Goal: Ask a question: Seek information or help from site administrators or community

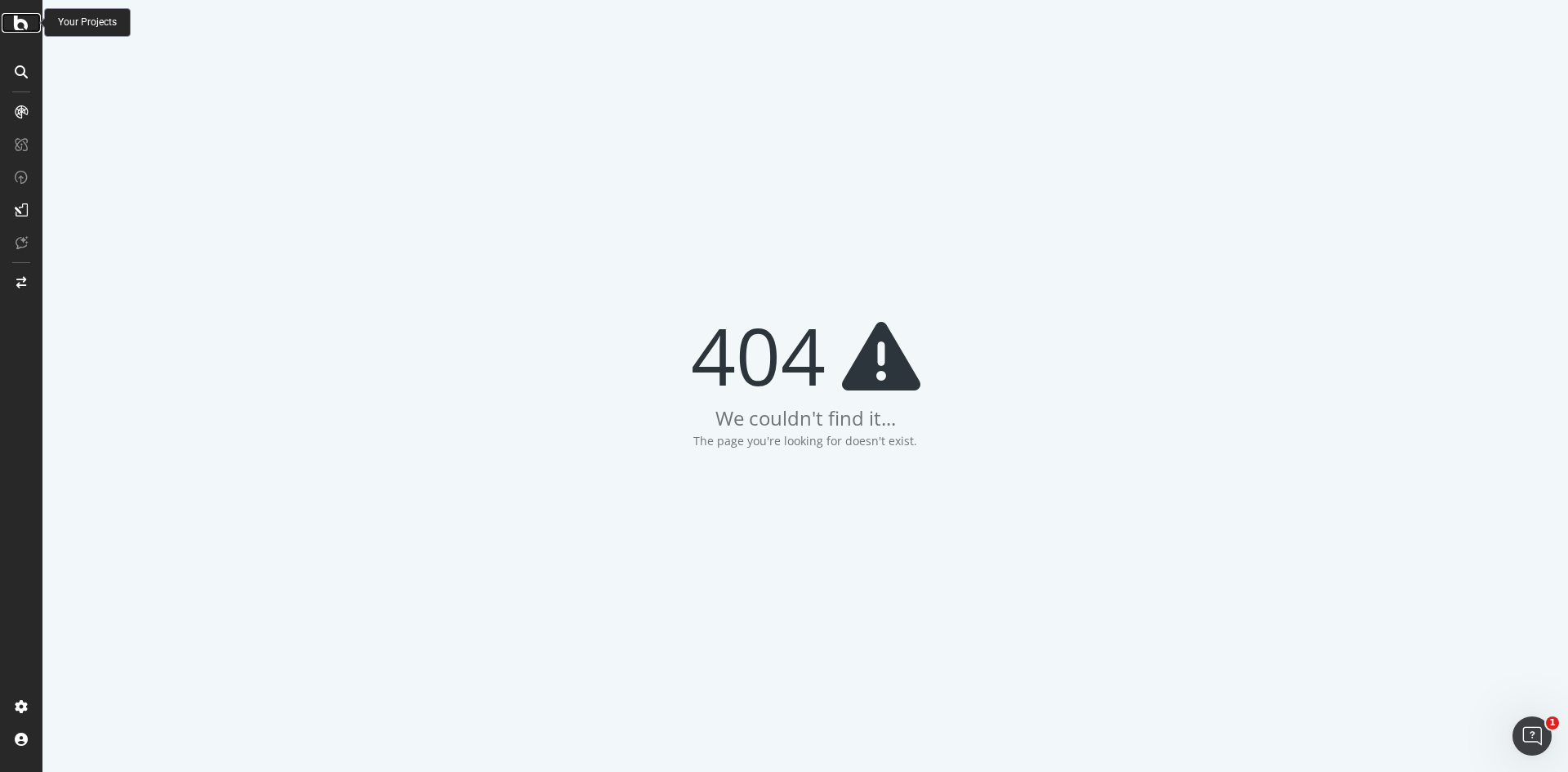
click at [24, 22] on icon at bounding box center [21, 23] width 15 height 20
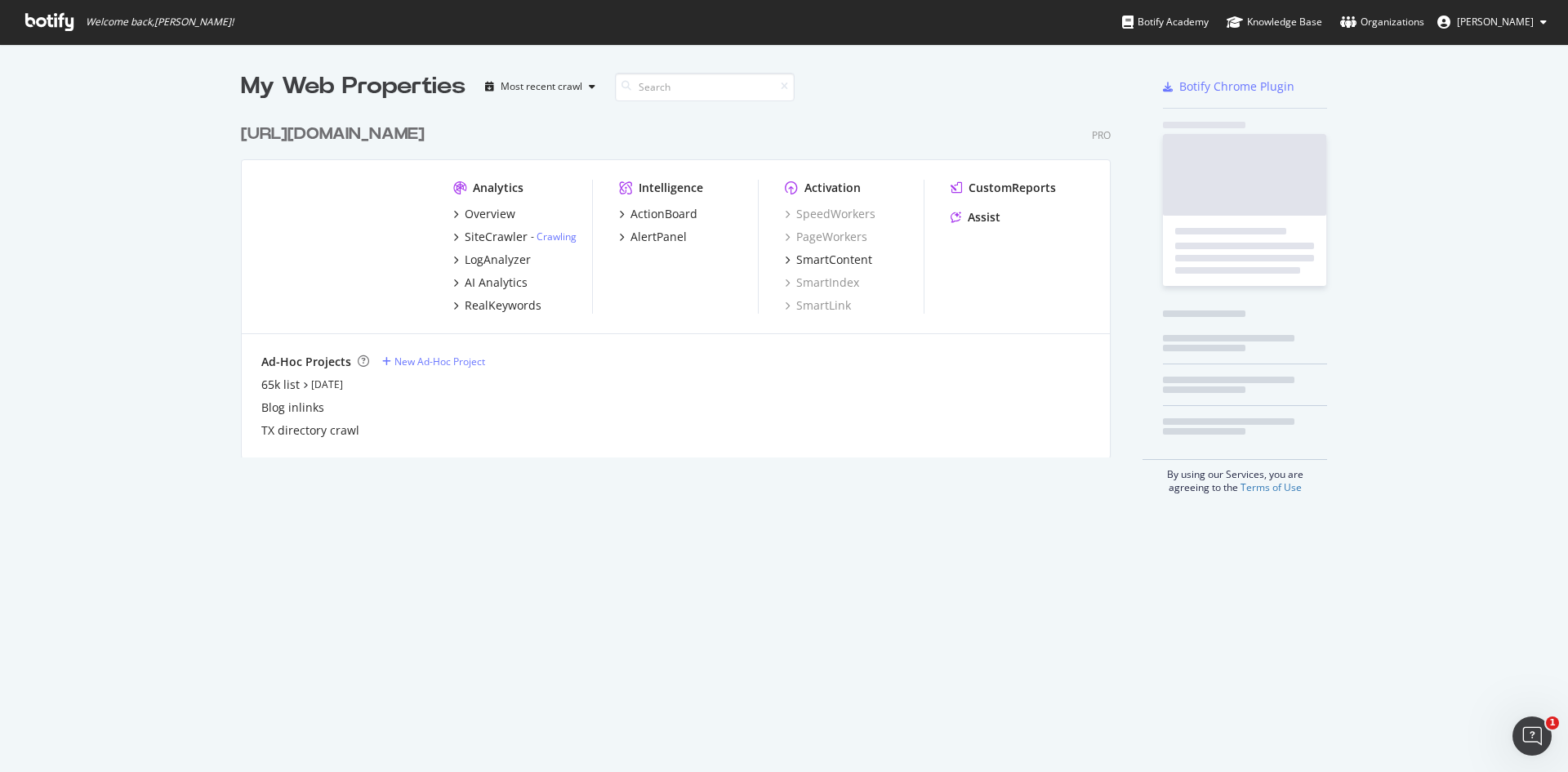
scroll to position [342, 871]
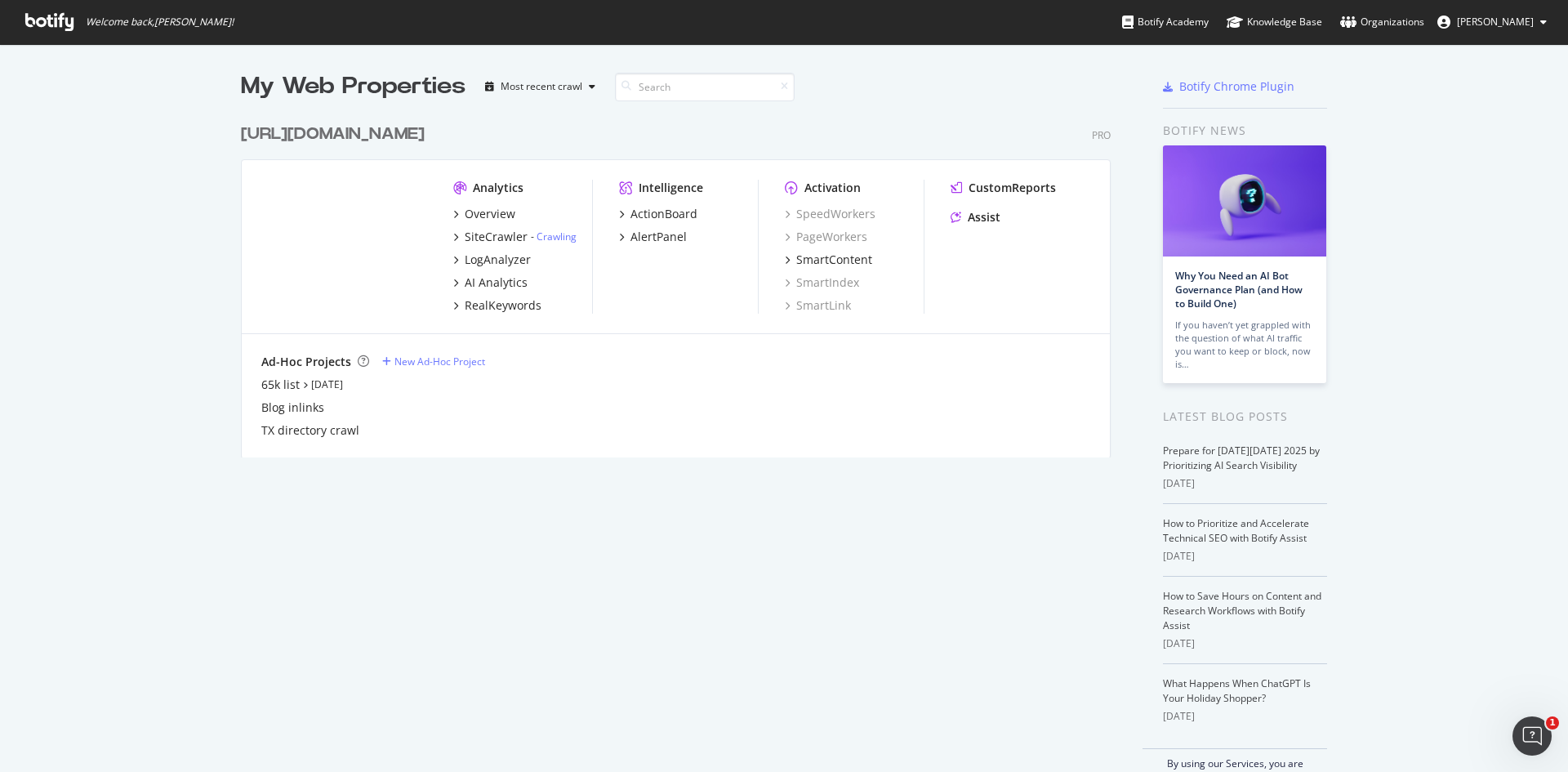
click at [355, 135] on div "[URL][DOMAIN_NAME]" at bounding box center [333, 134] width 184 height 24
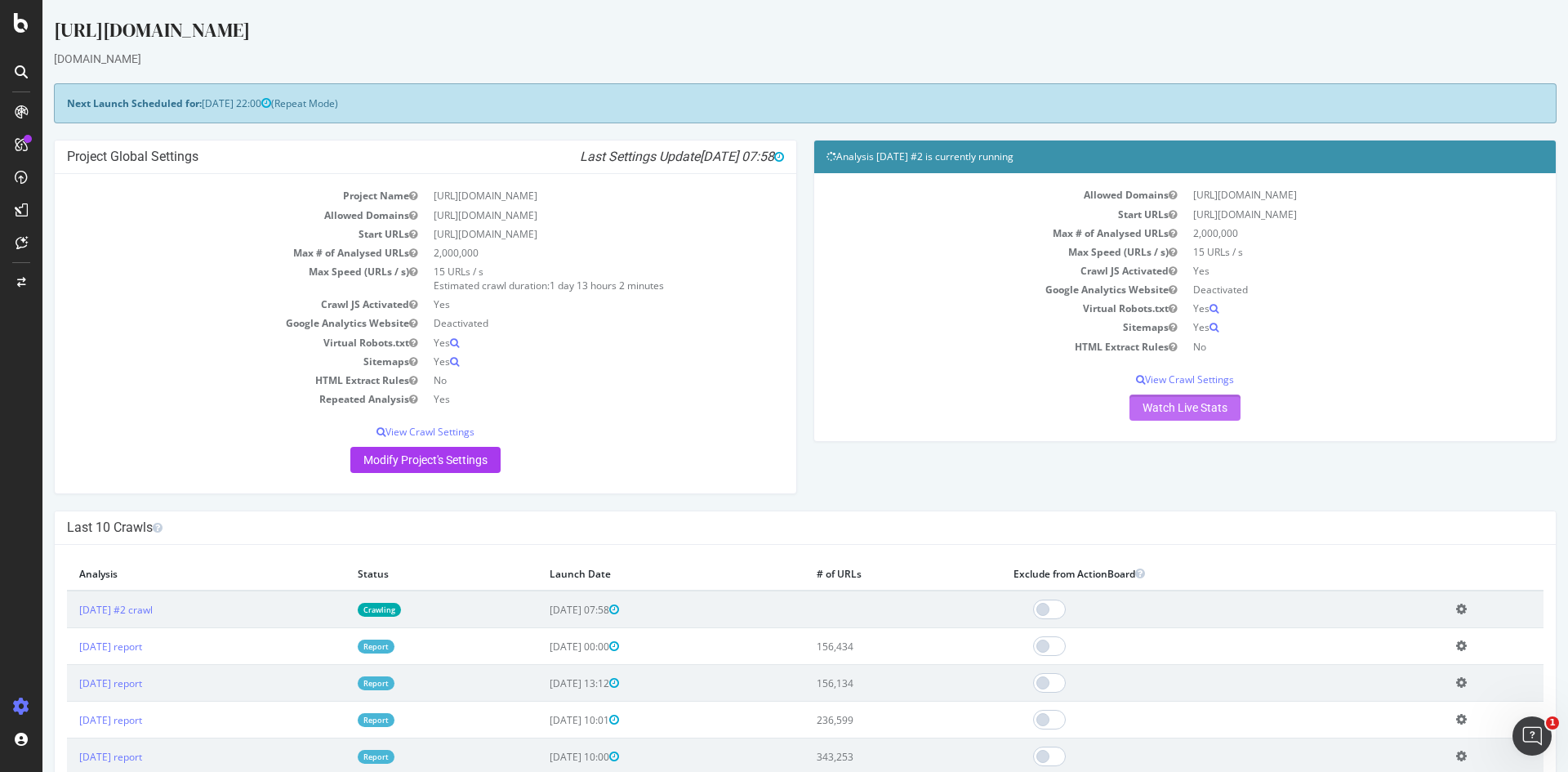
click at [1171, 413] on link "Watch Live Stats" at bounding box center [1184, 408] width 111 height 26
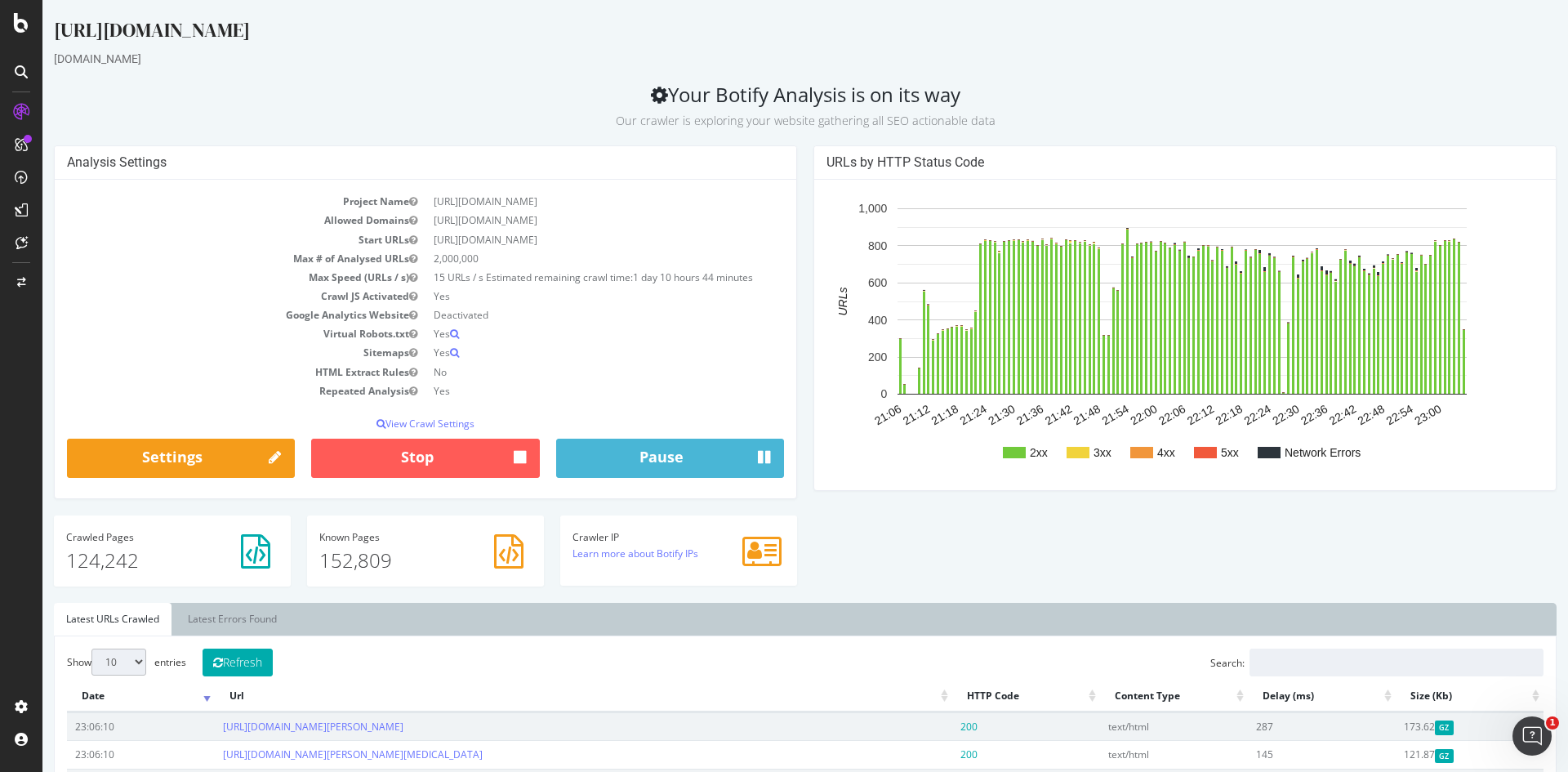
click at [826, 164] on h4 "URLs by HTTP Status Code" at bounding box center [1185, 162] width 717 height 16
drag, startPoint x: 665, startPoint y: 96, endPoint x: 992, endPoint y: 116, distance: 327.6
click at [992, 116] on h2 "Your Botify Analysis is on its way Our crawler is exploring your website gather…" at bounding box center [805, 107] width 1502 height 46
click at [988, 116] on p "Our crawler is exploring your website gathering all SEO actionable data" at bounding box center [805, 117] width 1502 height 23
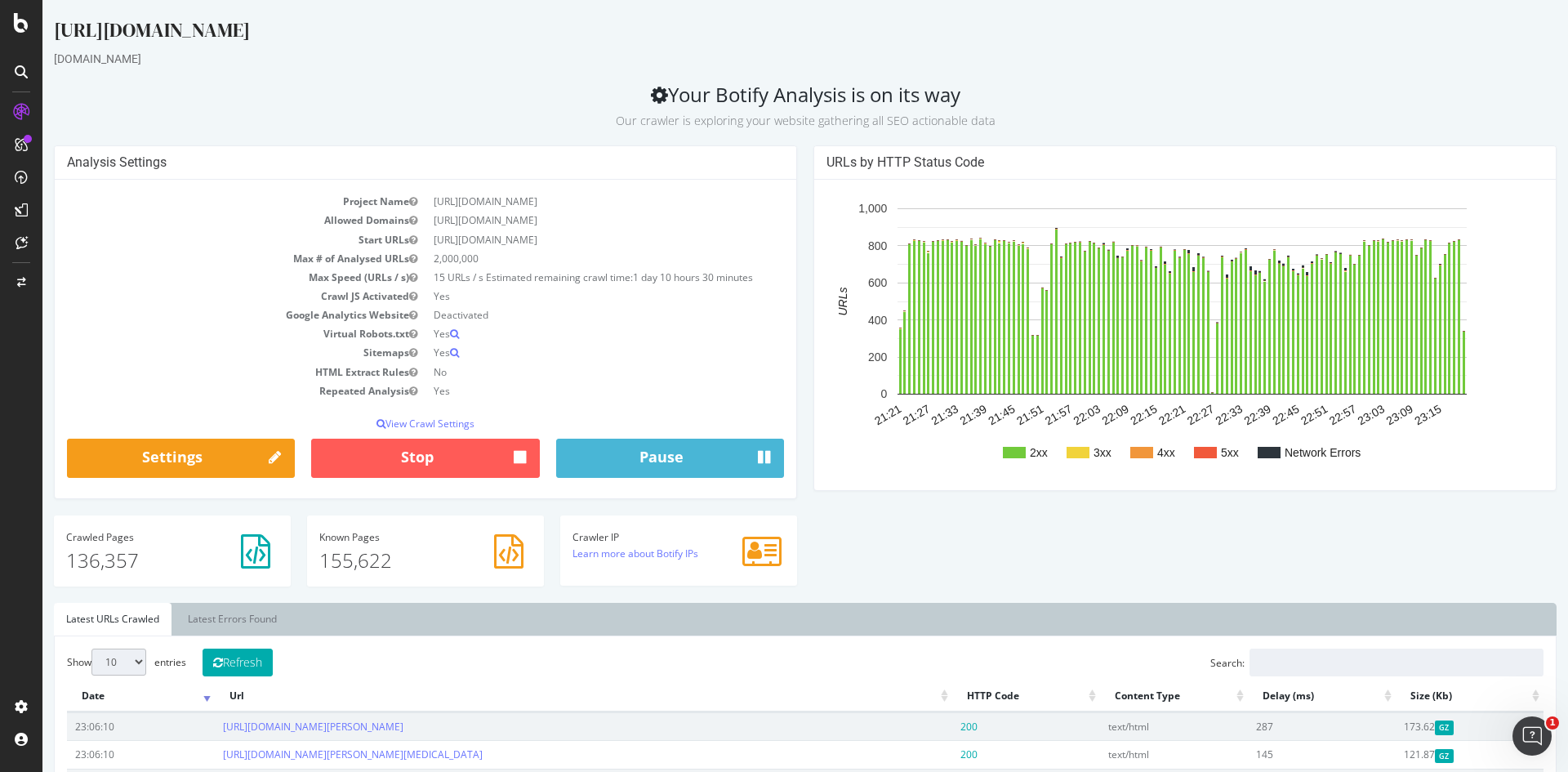
click at [848, 552] on div "Analysis Settings Project Name [URL][DOMAIN_NAME] Allowed Domains [URL][DOMAIN_…" at bounding box center [805, 373] width 1519 height 457
click at [883, 589] on div "Analysis Settings Project Name [URL][DOMAIN_NAME] Allowed Domains [URL][DOMAIN_…" at bounding box center [805, 373] width 1519 height 457
click at [801, 126] on small "Our crawler is exploring your website gathering all SEO actionable data" at bounding box center [805, 120] width 380 height 16
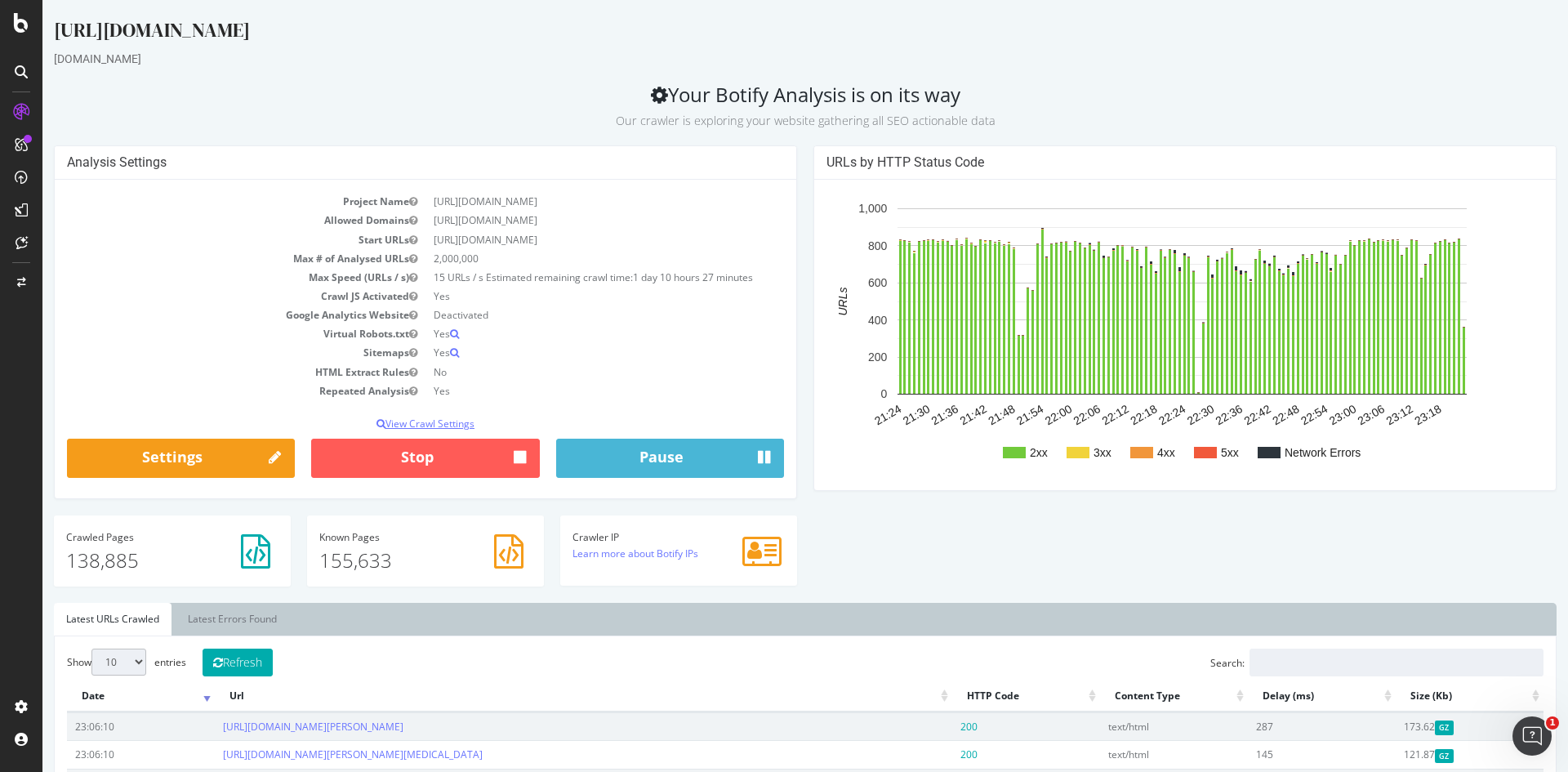
click at [412, 423] on p "View Crawl Settings" at bounding box center [426, 423] width 717 height 14
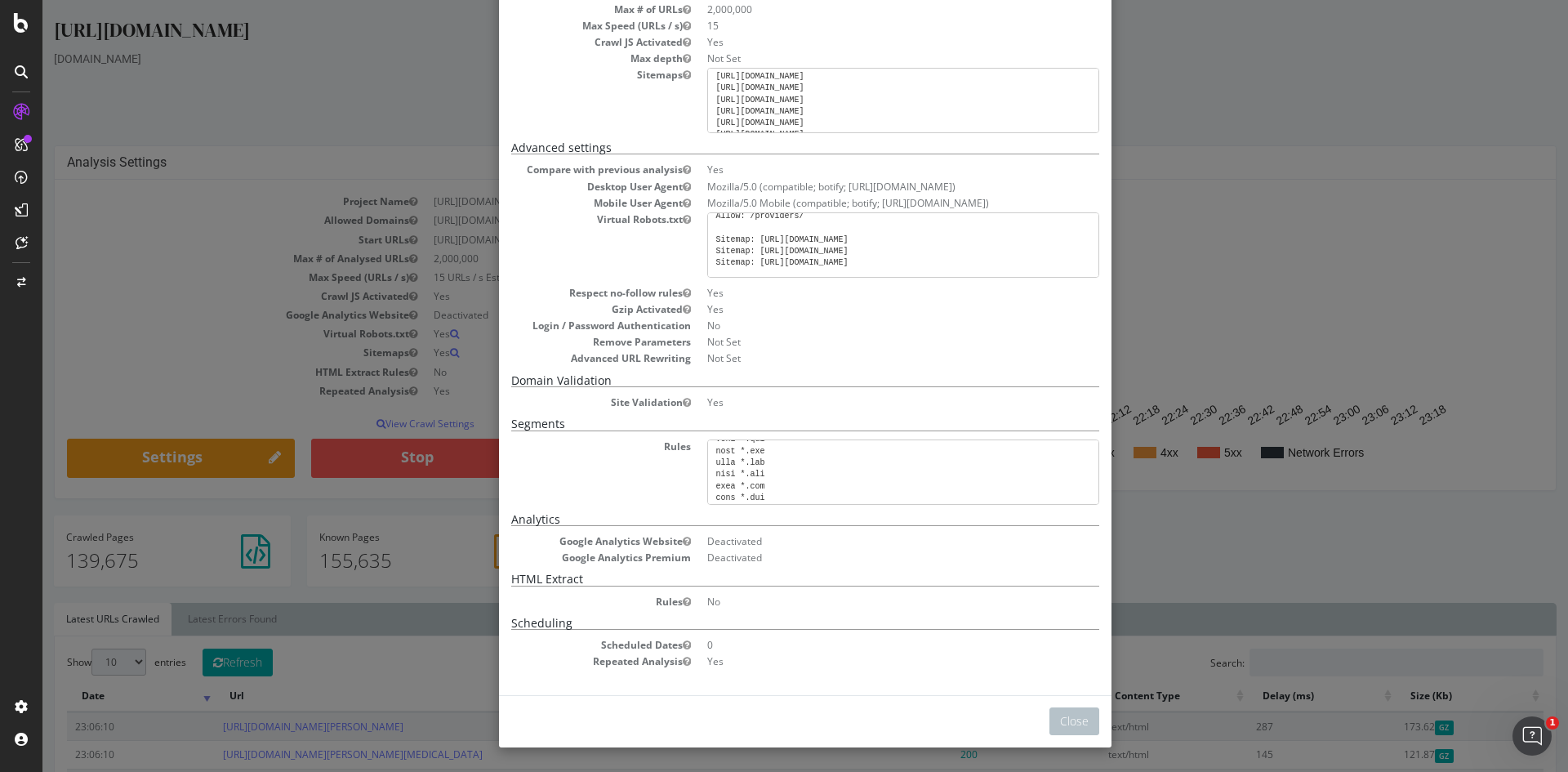
scroll to position [1236, 0]
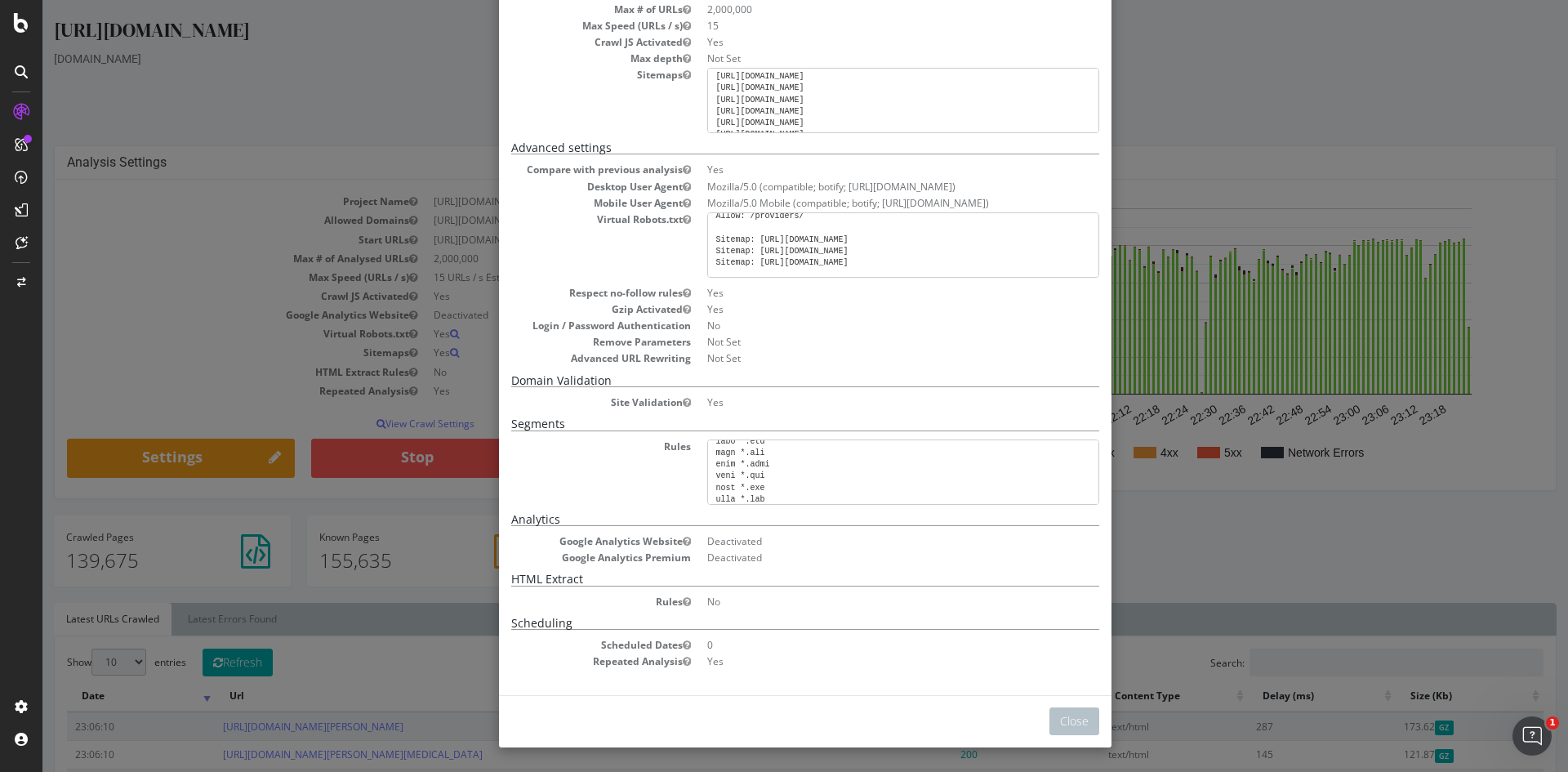
click at [269, 184] on div "× Close Analysis Settings Main Project Name [URL][DOMAIN_NAME] Start URLs [URL]…" at bounding box center [805, 386] width 1525 height 772
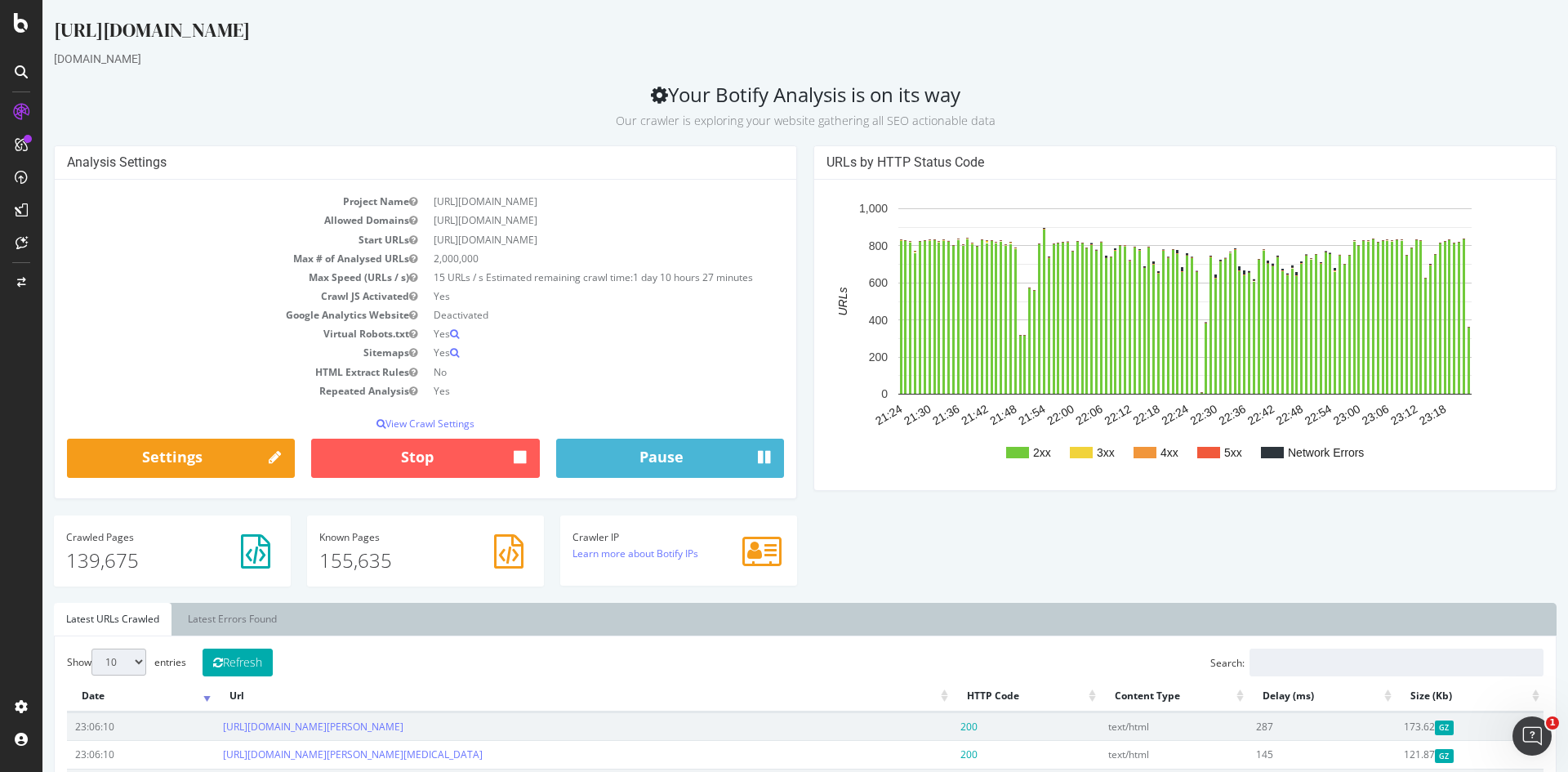
click at [773, 117] on small "Our crawler is exploring your website gathering all SEO actionable data" at bounding box center [805, 120] width 380 height 16
click at [805, 357] on div "URLs by HTTP Status Code 2xx 3xx 4xx 5xx Network Errors 21:24 21:30 21:36 21:42…" at bounding box center [1185, 326] width 760 height 362
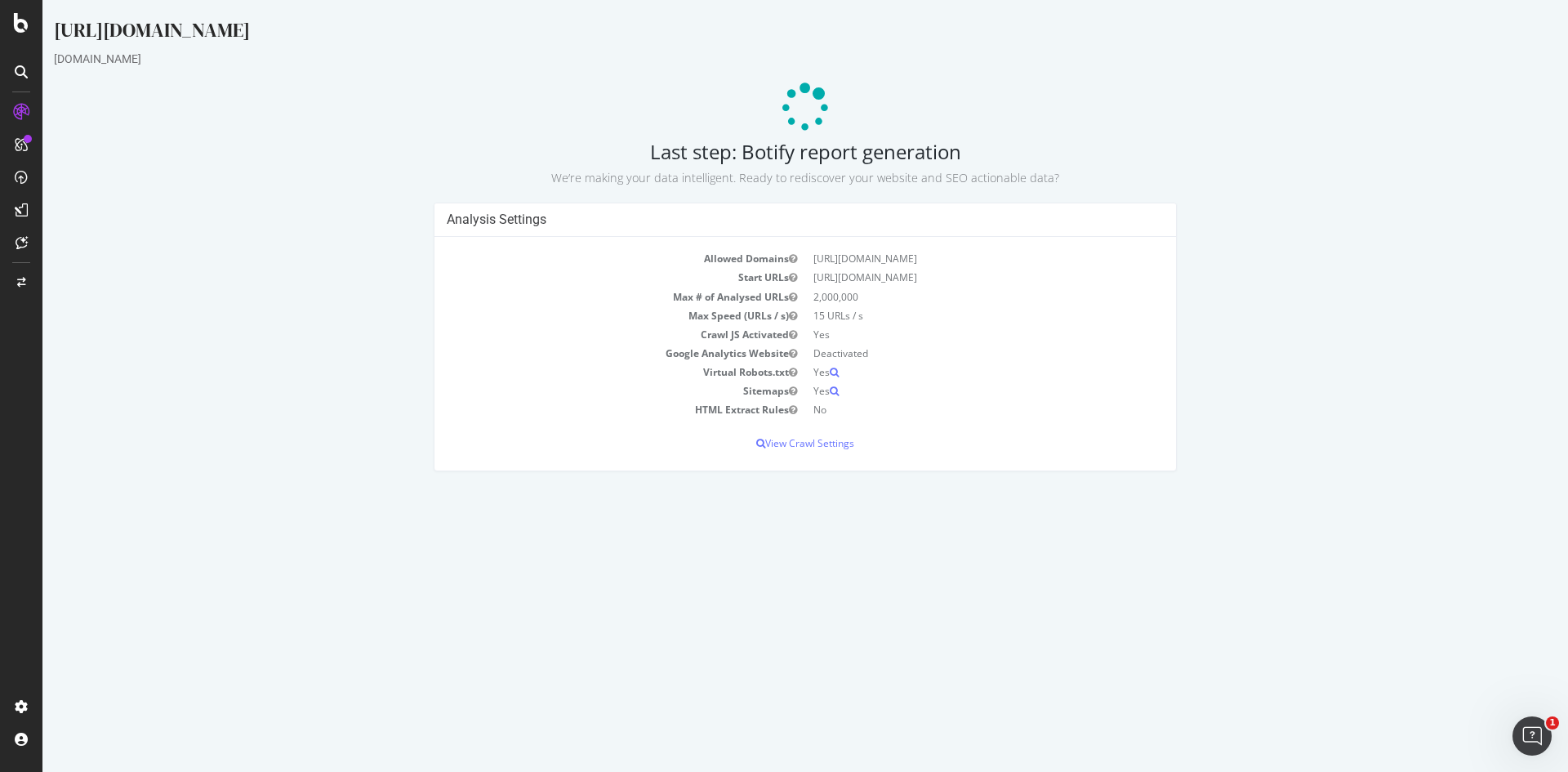
scroll to position [0, 0]
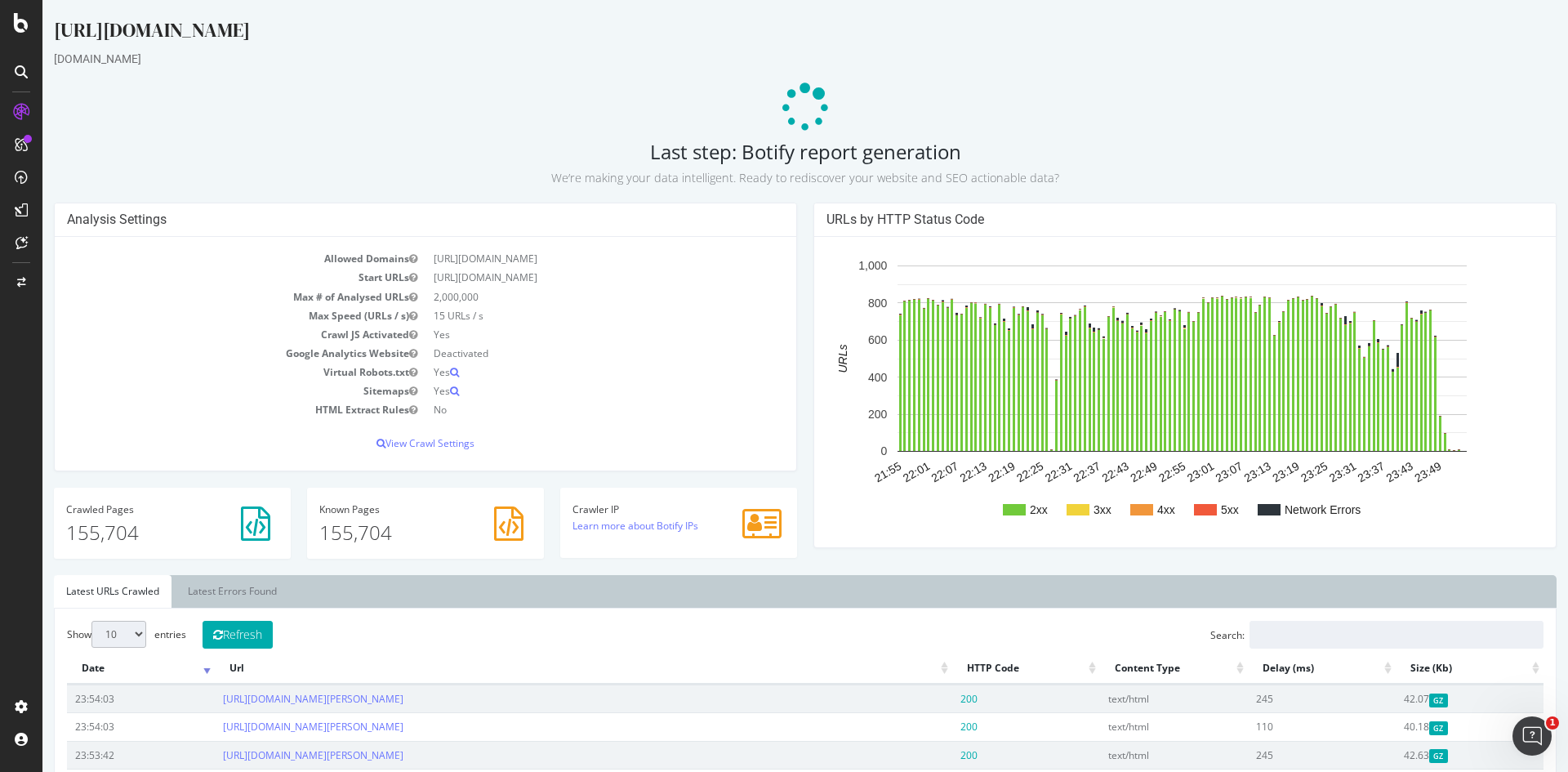
click at [697, 181] on small "We’re making your data intelligent. Ready to rediscover your website and SEO ac…" at bounding box center [805, 177] width 508 height 16
drag, startPoint x: 813, startPoint y: 99, endPoint x: 853, endPoint y: 145, distance: 61.0
click at [848, 145] on h2 "Last step: Botify report generation We’re making your data intelligent. Ready t…" at bounding box center [805, 163] width 1502 height 46
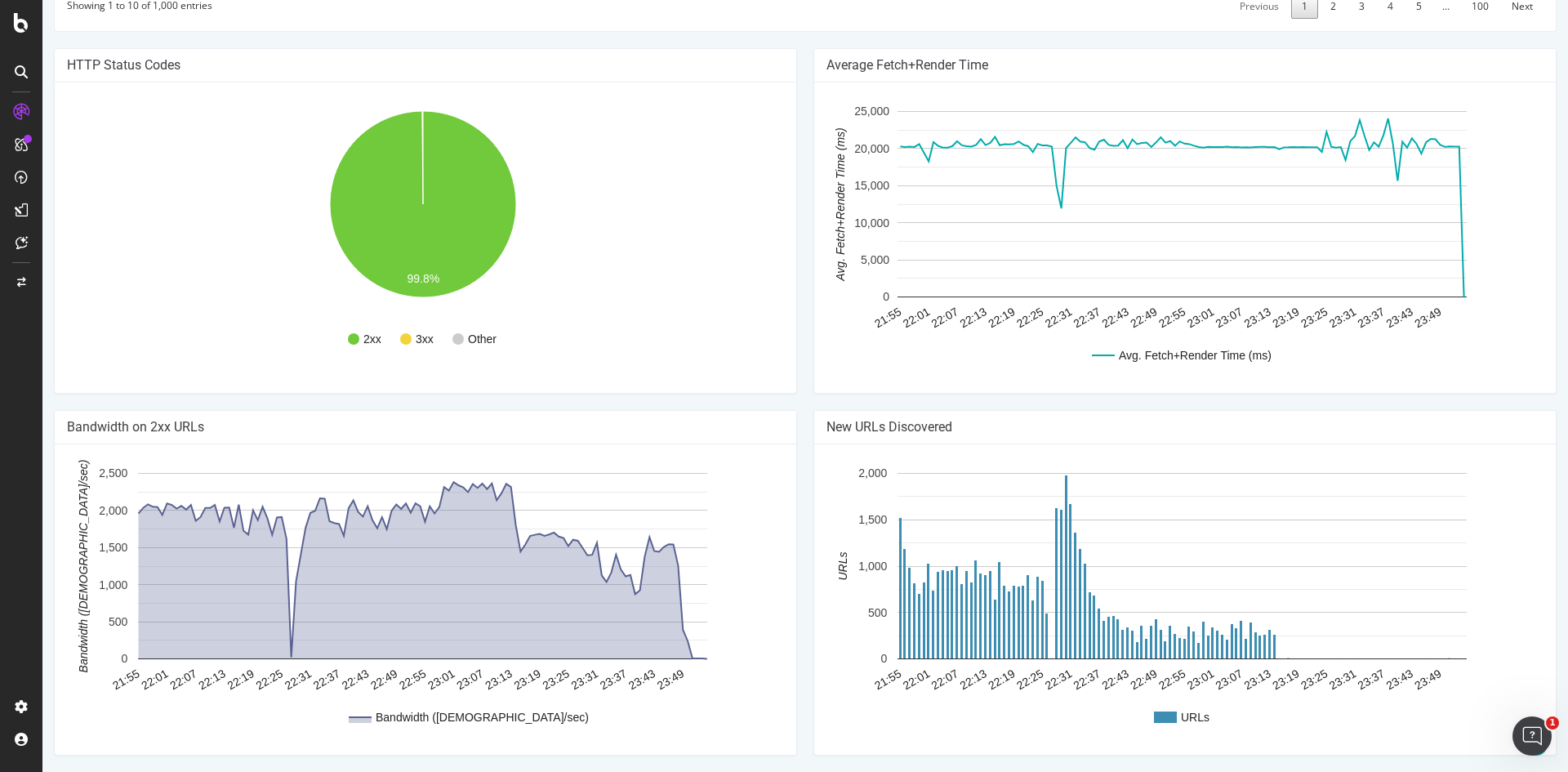
scroll to position [482, 0]
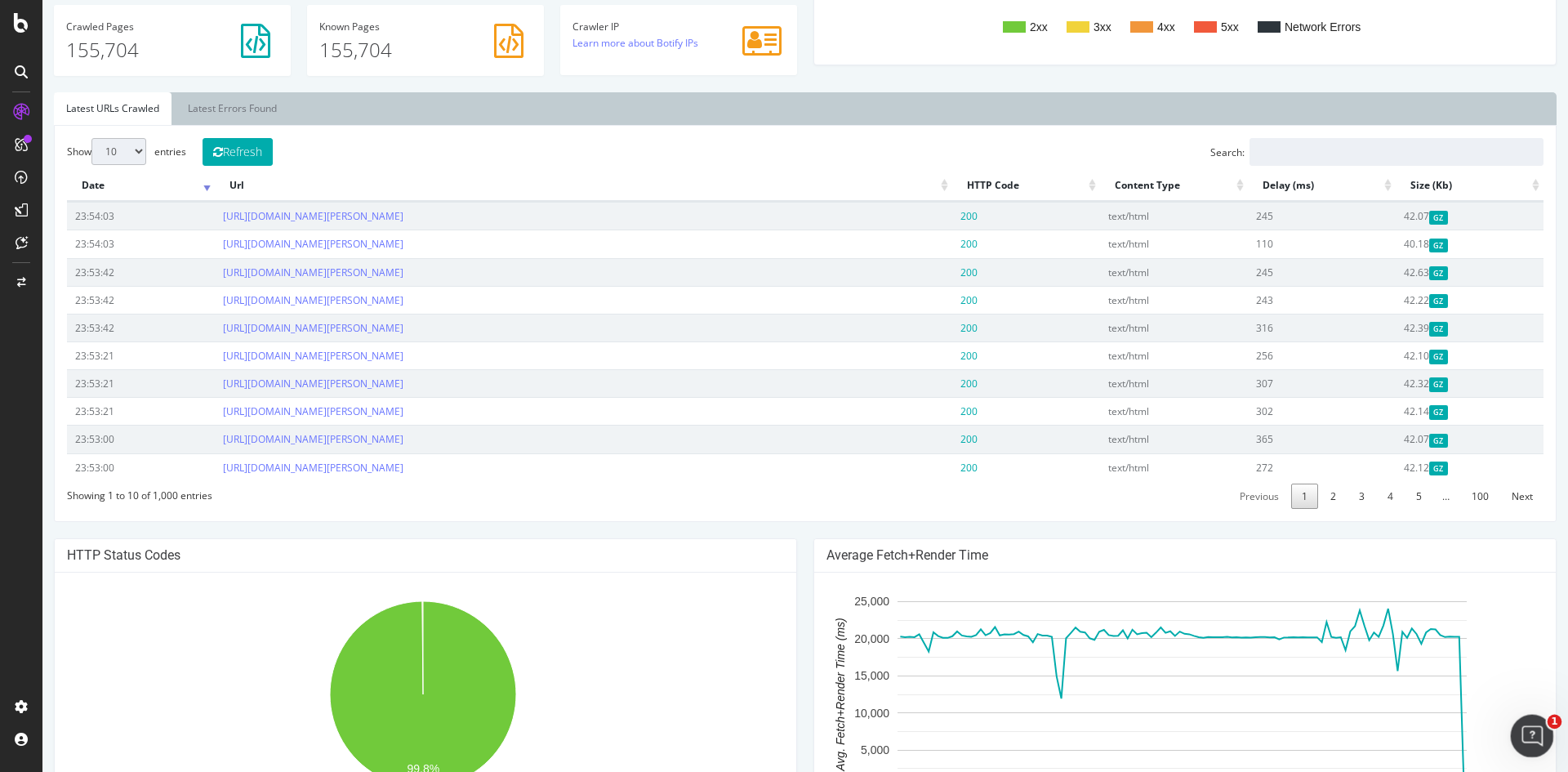
click at [1534, 743] on icon "Open Intercom Messenger" at bounding box center [1529, 733] width 27 height 27
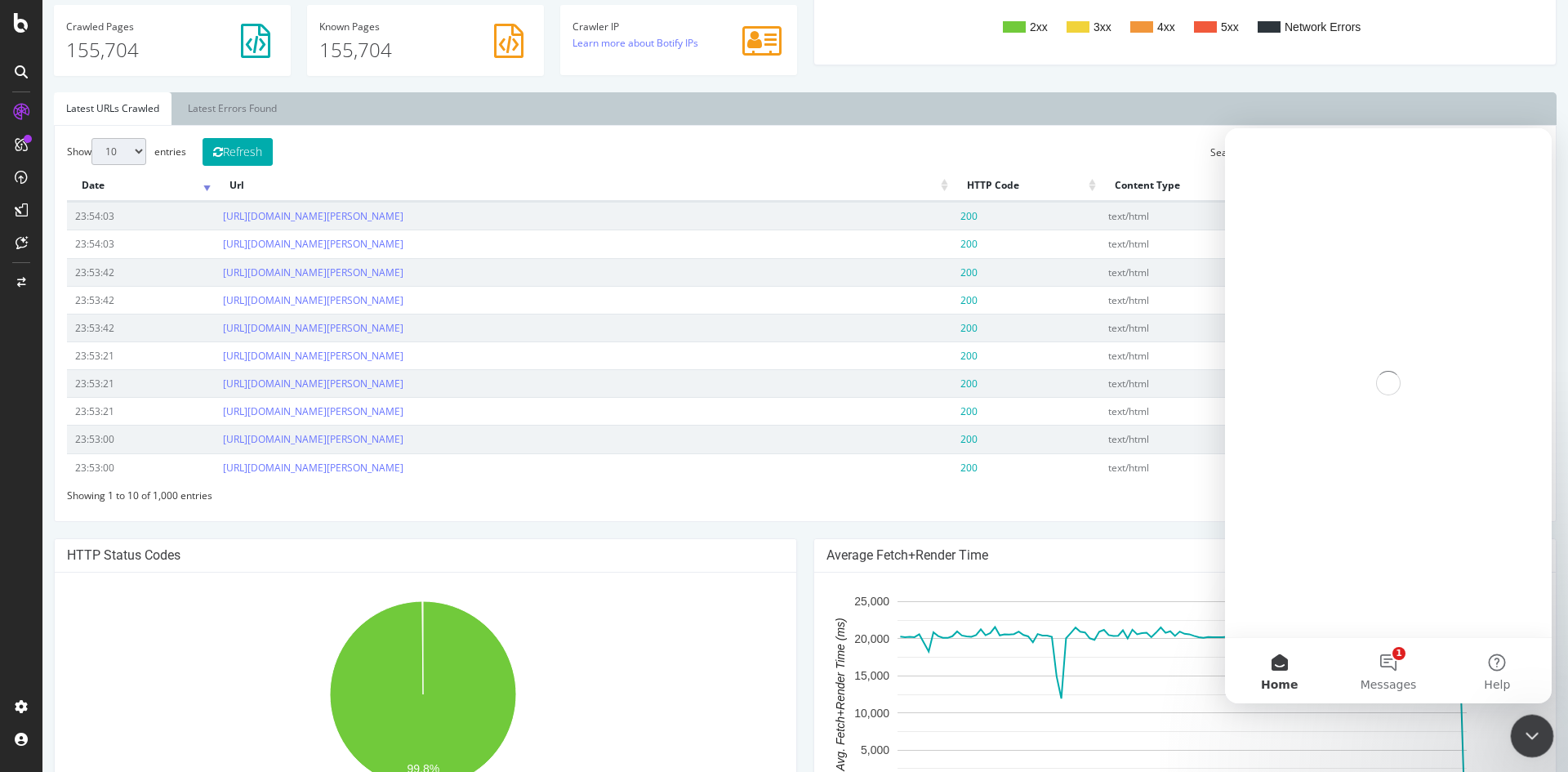
scroll to position [0, 0]
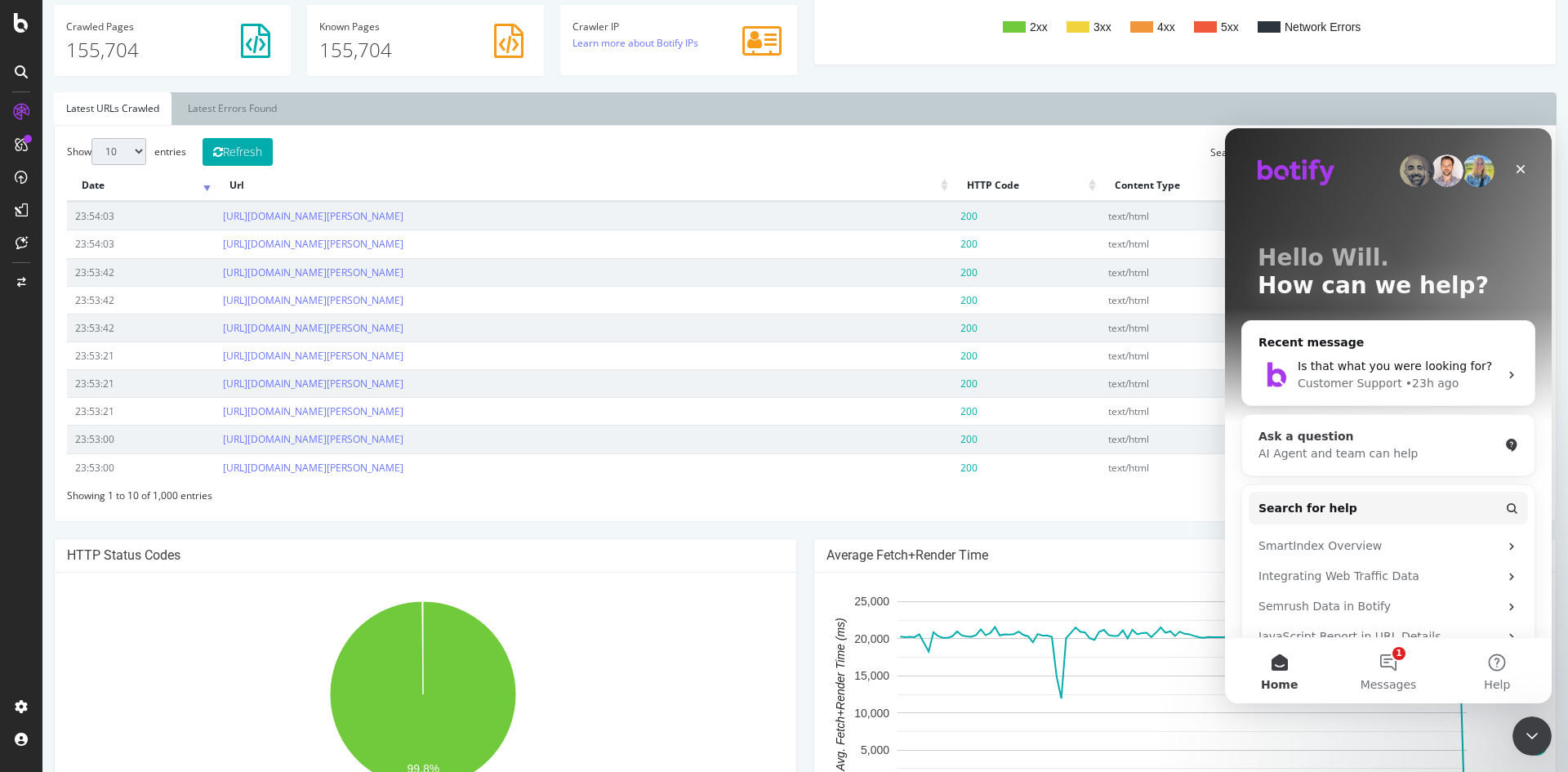
click at [1333, 435] on div "Ask a question" at bounding box center [1378, 436] width 240 height 17
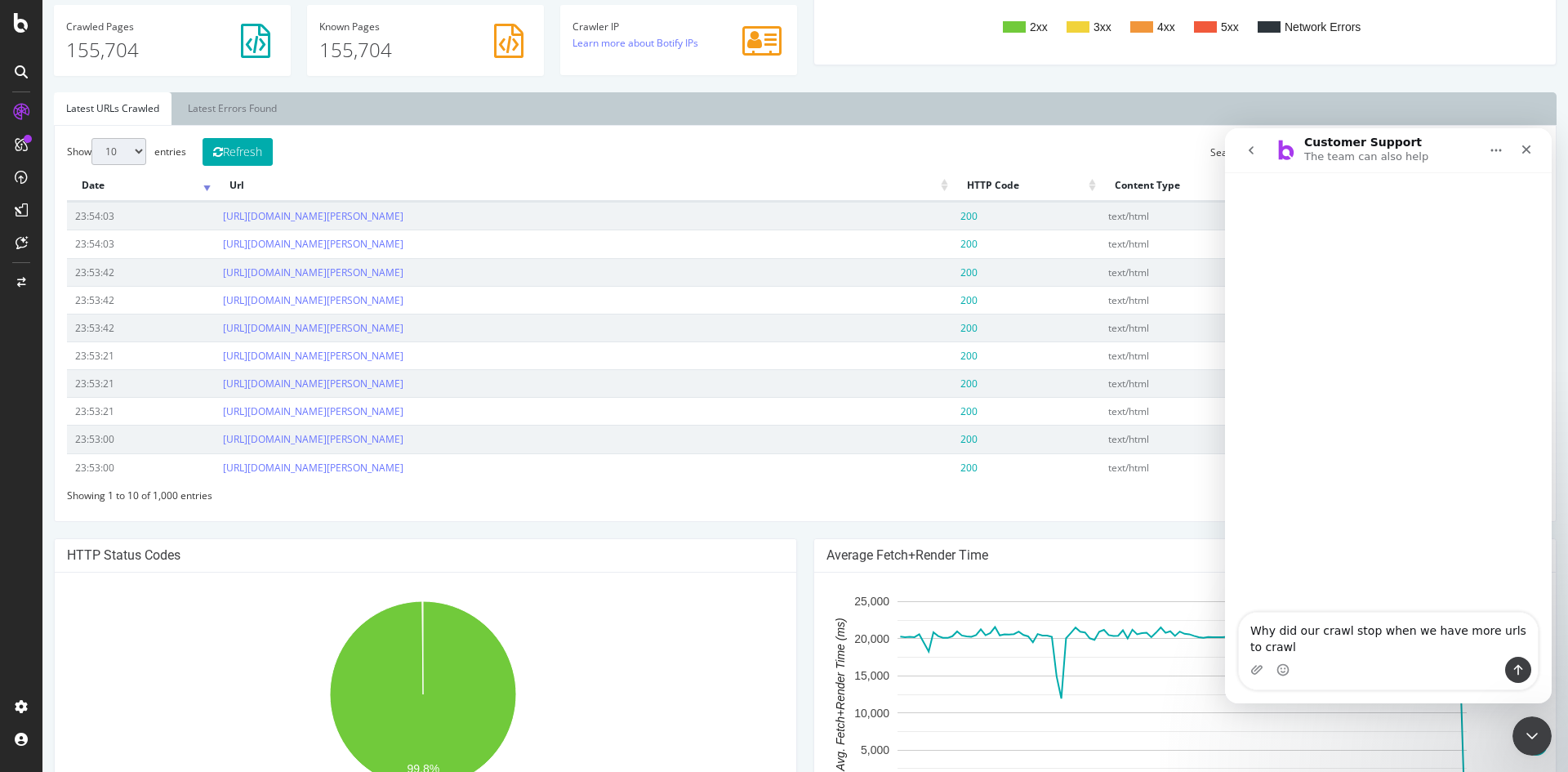
type textarea "Why did our crawl stop when we have more urls to crawl?"
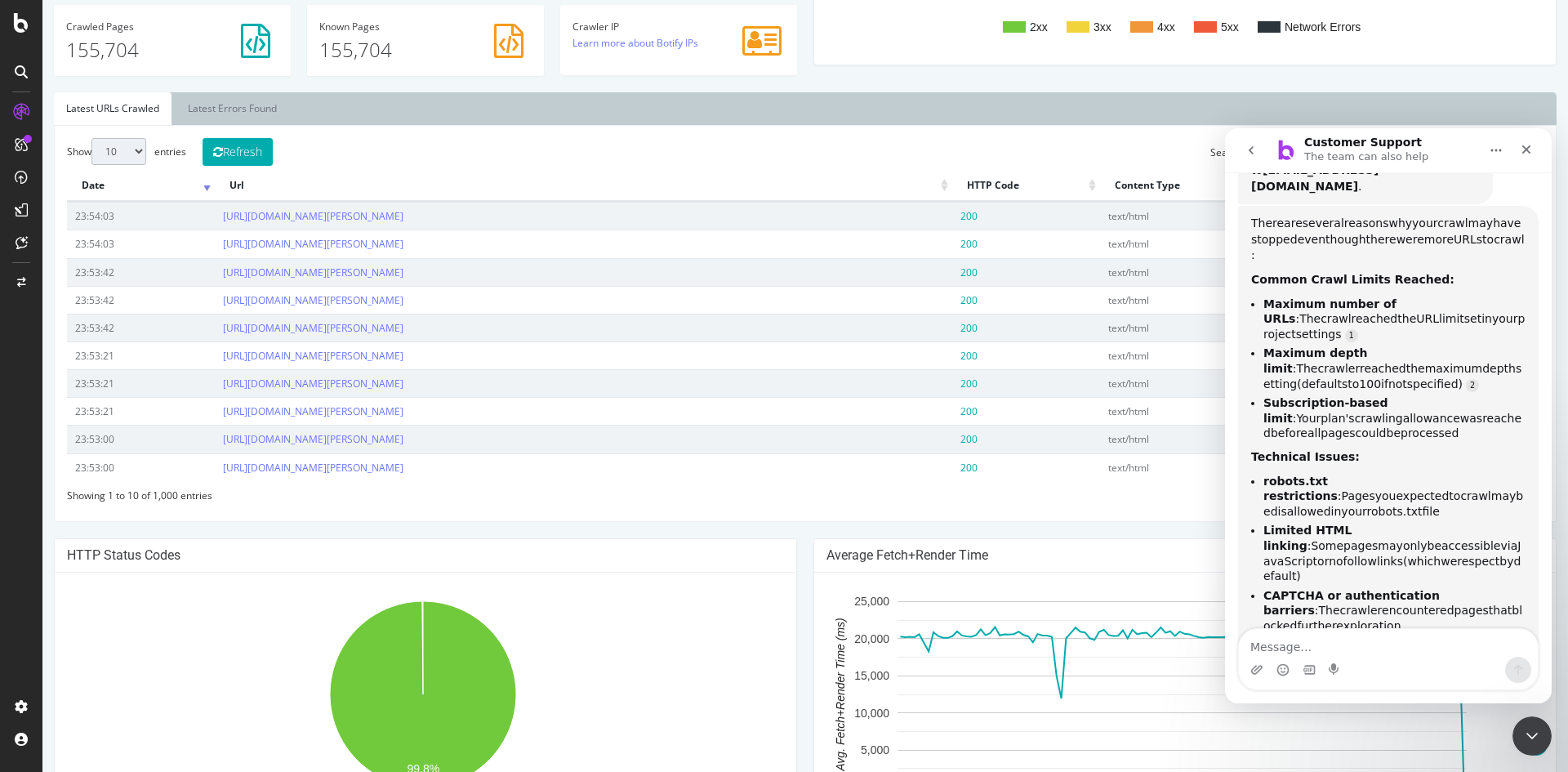
scroll to position [208, 0]
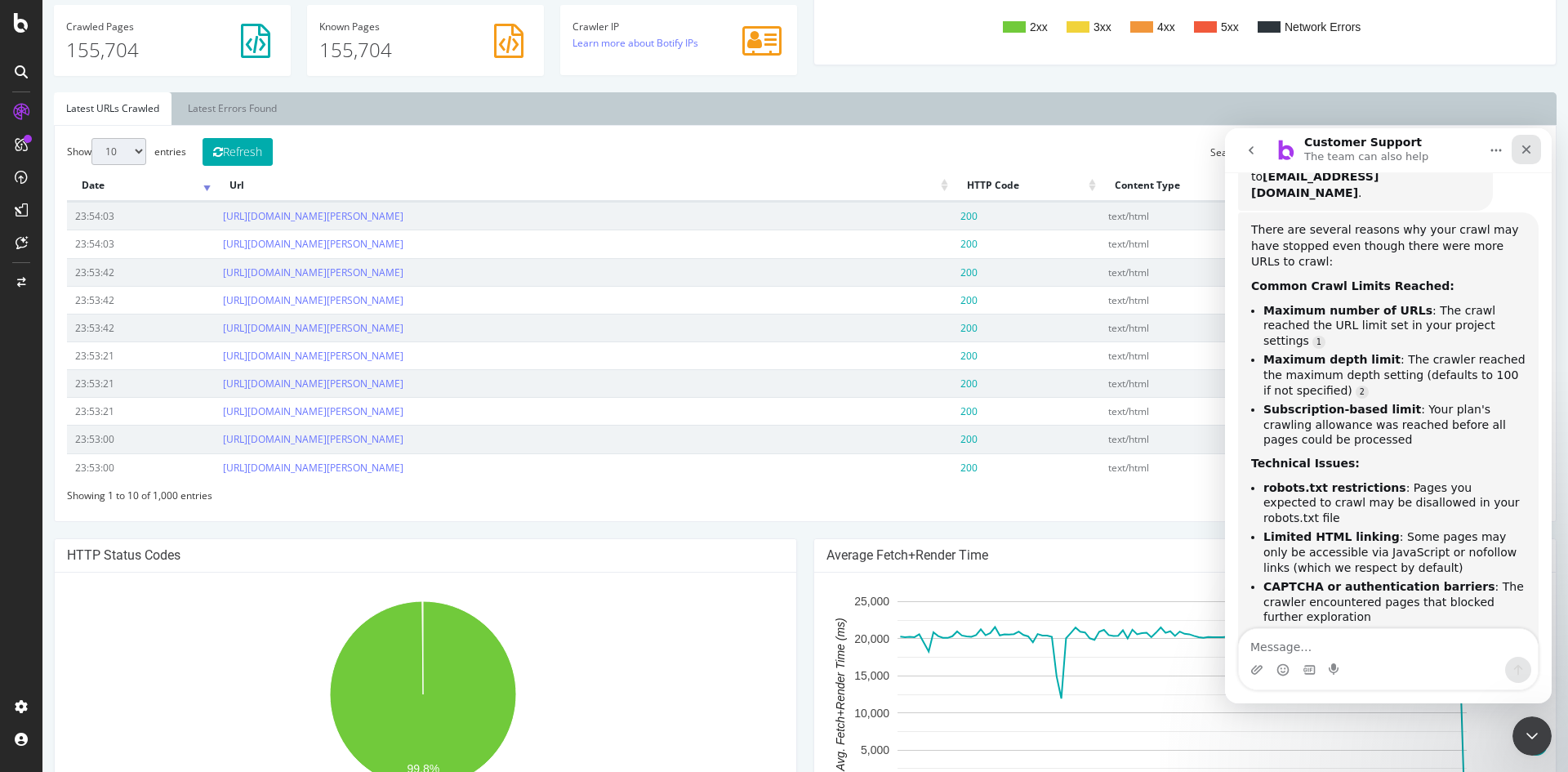
click at [1532, 142] on div "Close" at bounding box center [1526, 149] width 30 height 30
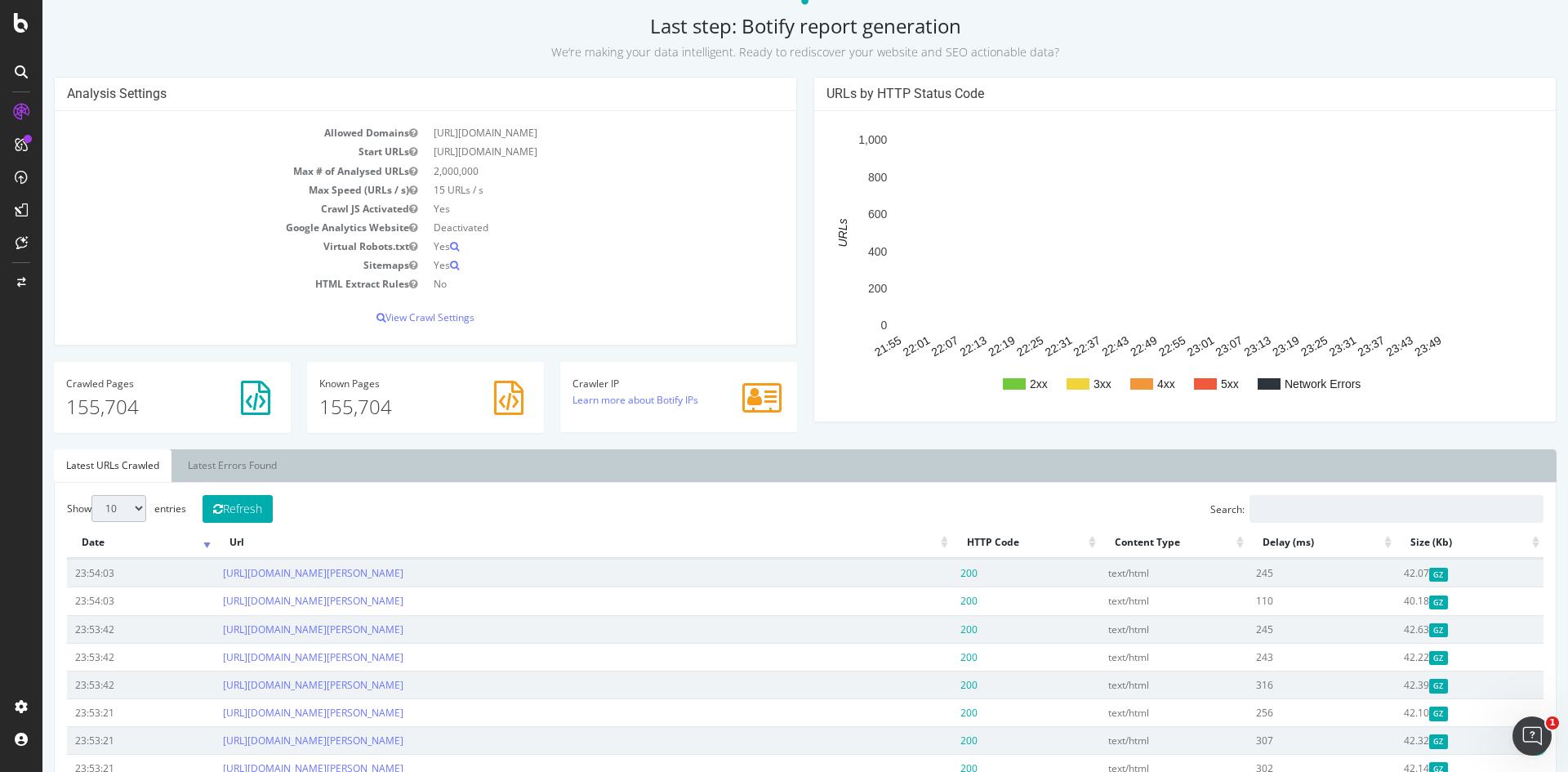
scroll to position [0, 0]
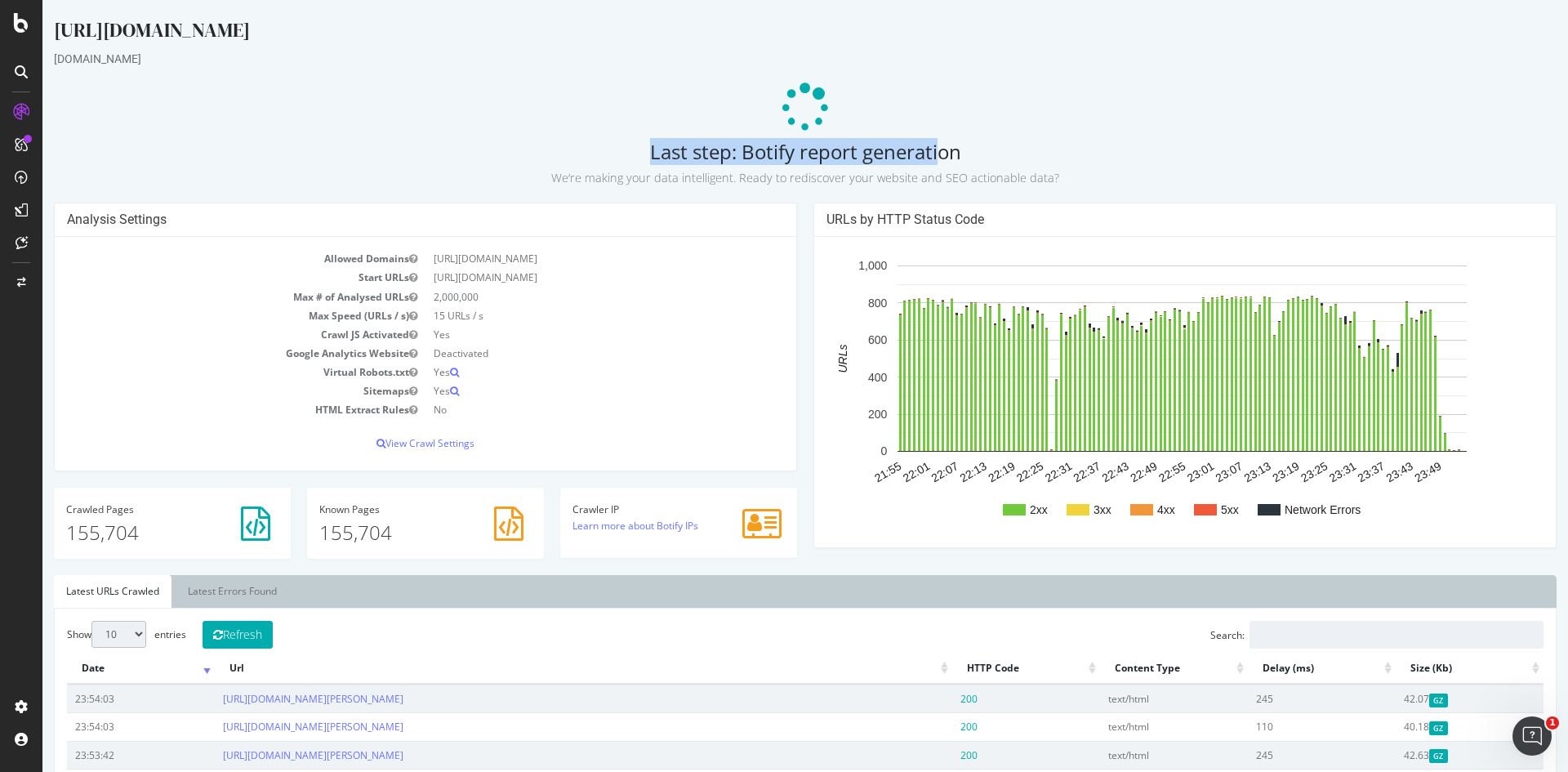
drag, startPoint x: 801, startPoint y: 112, endPoint x: 888, endPoint y: 149, distance: 94.5
click at [910, 149] on h2 "Last step: Botify report generation We’re making your data intelligent. Ready t…" at bounding box center [805, 163] width 1502 height 46
click at [838, 67] on div "[DOMAIN_NAME]" at bounding box center [805, 59] width 1502 height 16
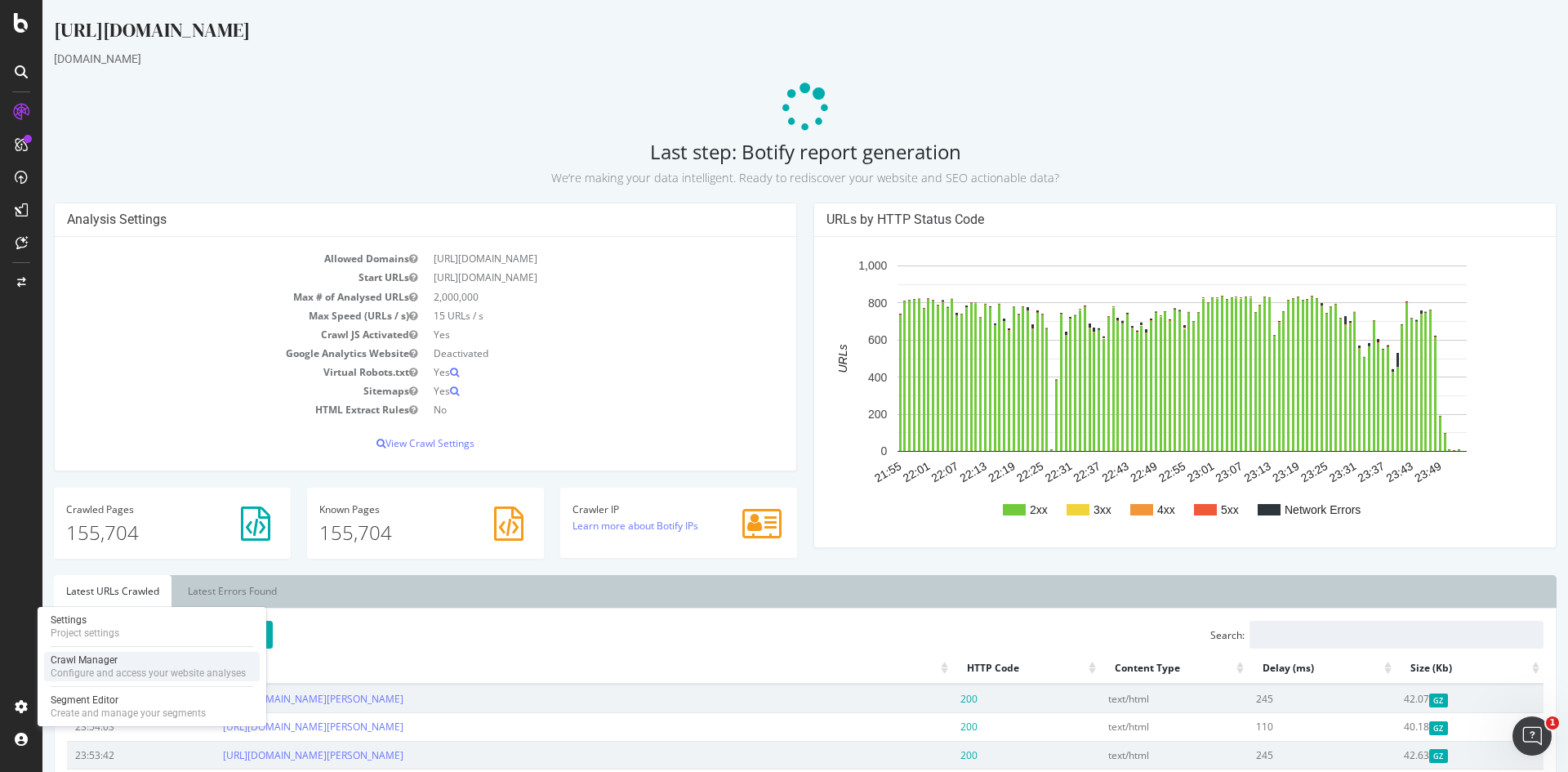
click at [103, 666] on div "Configure and access your website analyses" at bounding box center [149, 673] width 195 height 13
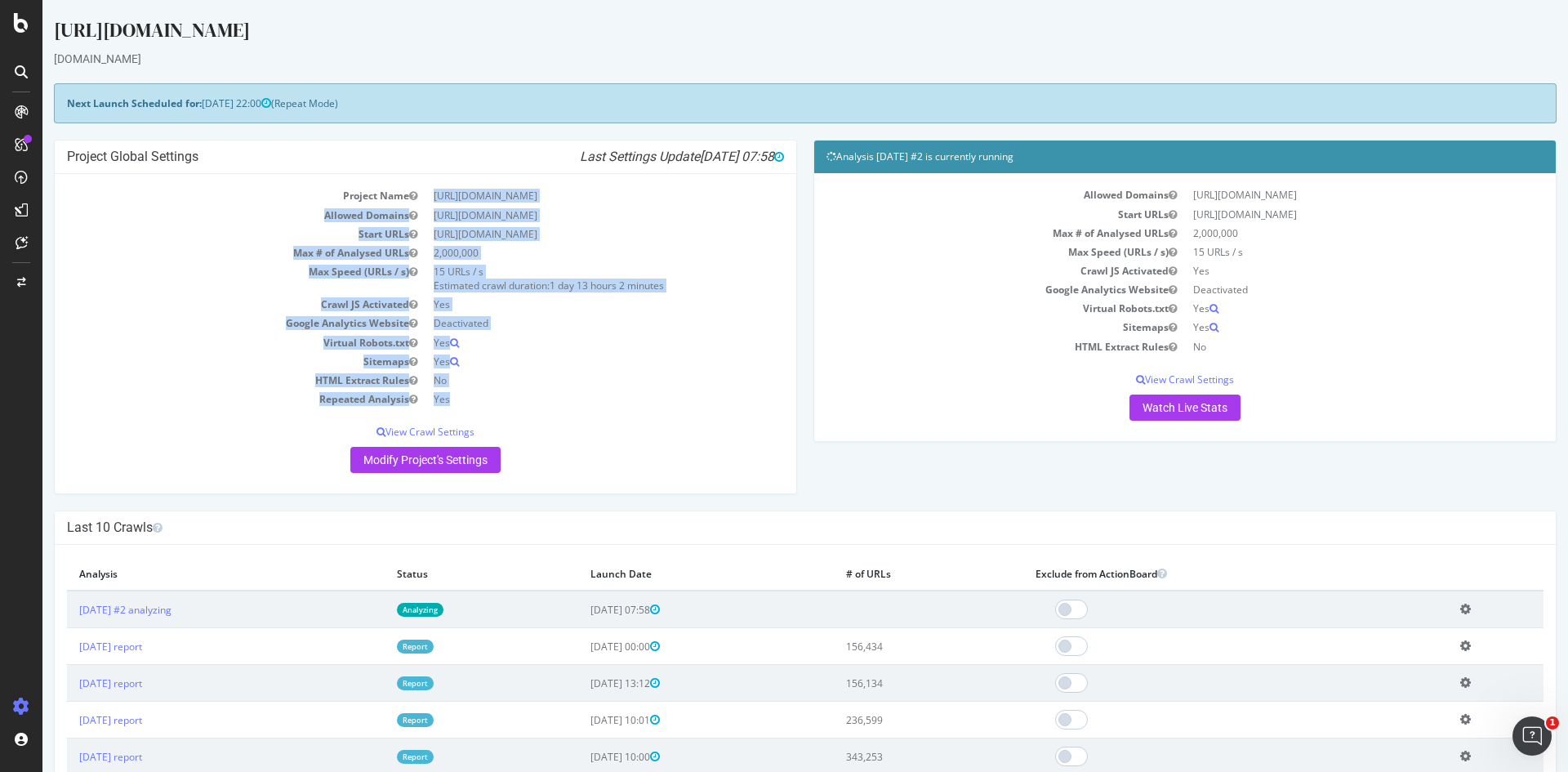
drag, startPoint x: 459, startPoint y: 194, endPoint x: 542, endPoint y: 405, distance: 226.7
click at [542, 405] on tbody "Project Name [URL][DOMAIN_NAME] Allowed Domains [URL][DOMAIN_NAME] Start URLs […" at bounding box center [426, 297] width 717 height 222
click at [559, 379] on td "No" at bounding box center [605, 380] width 359 height 19
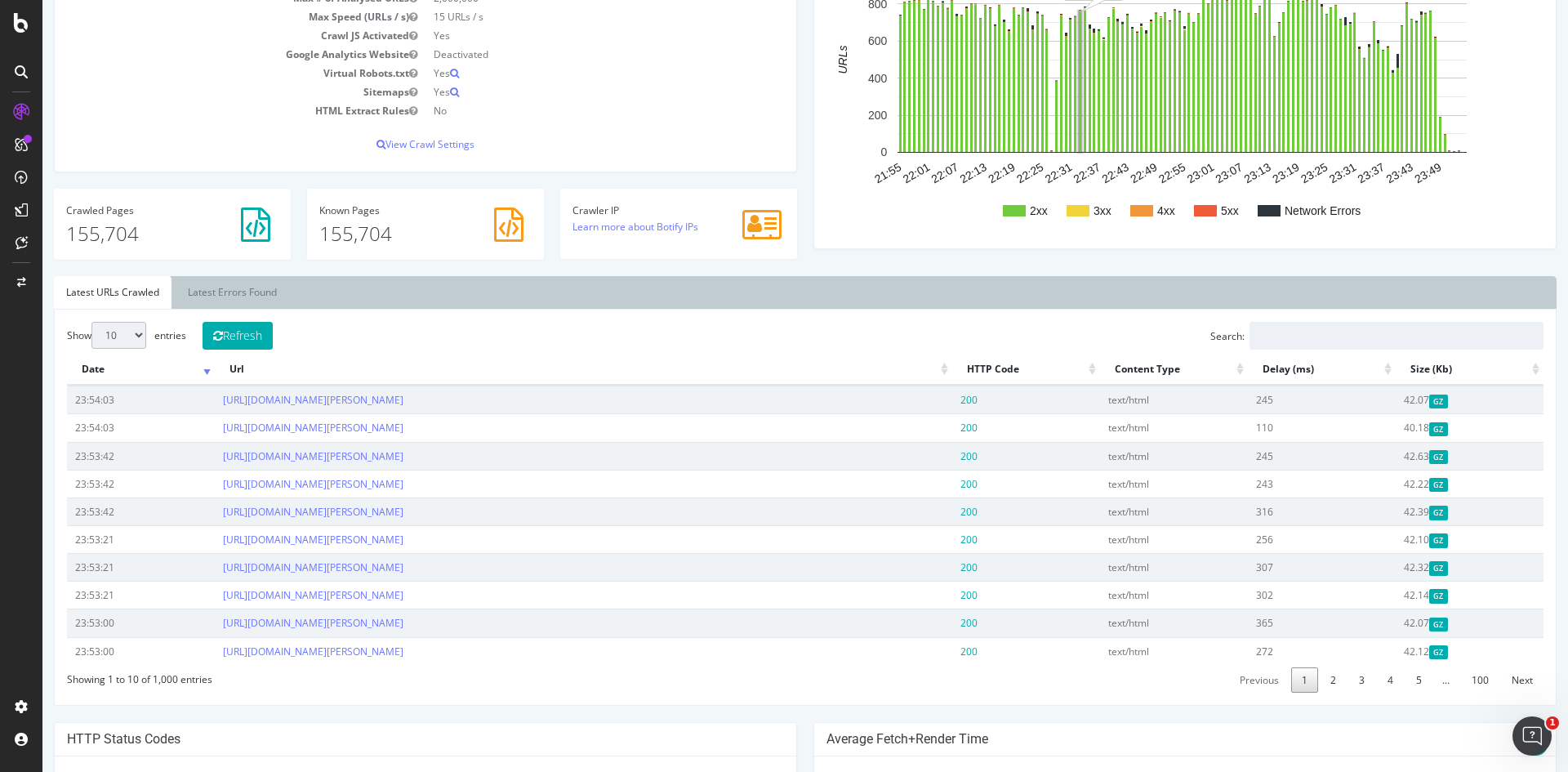
scroll to position [409, 0]
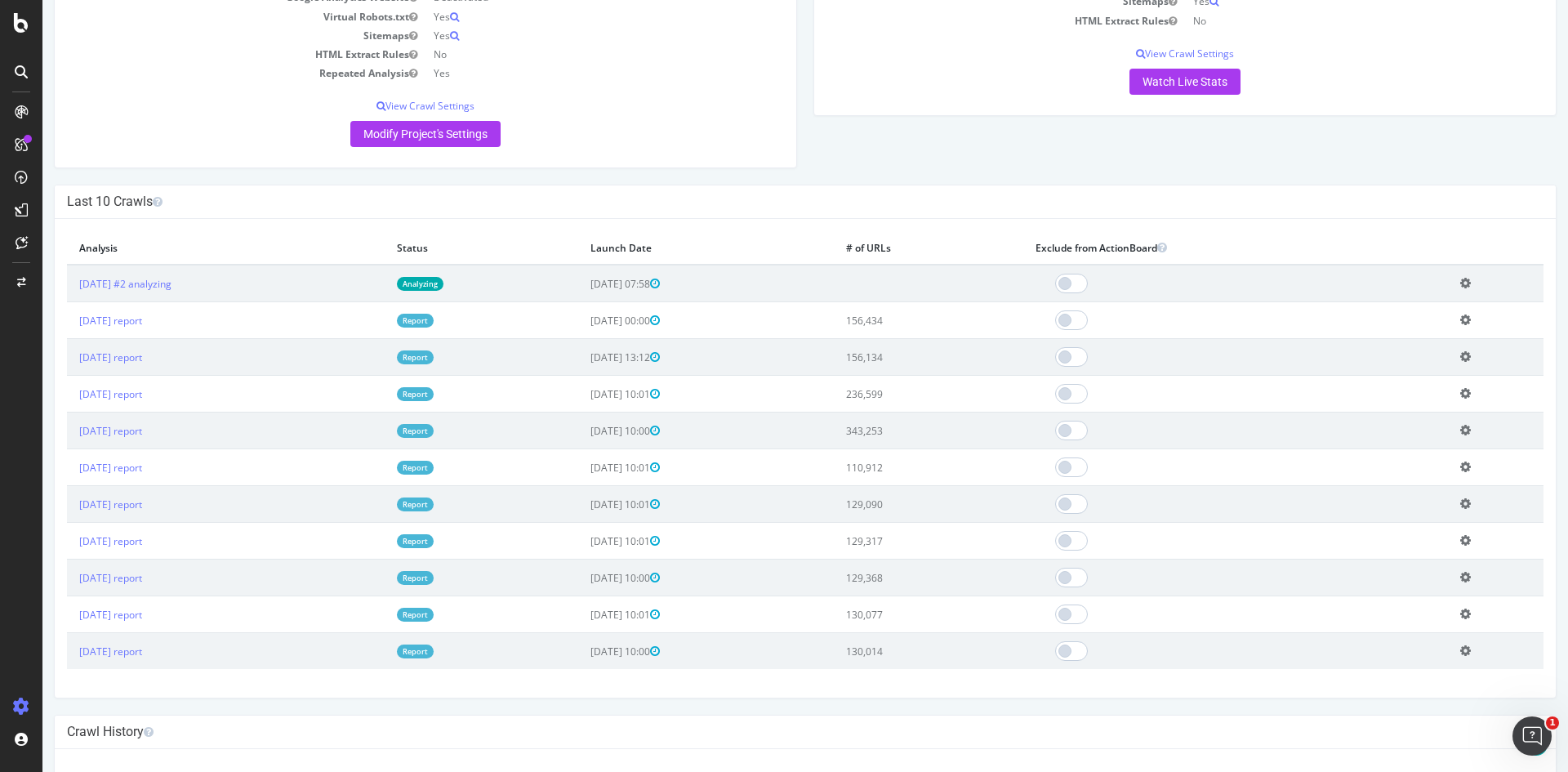
scroll to position [409, 0]
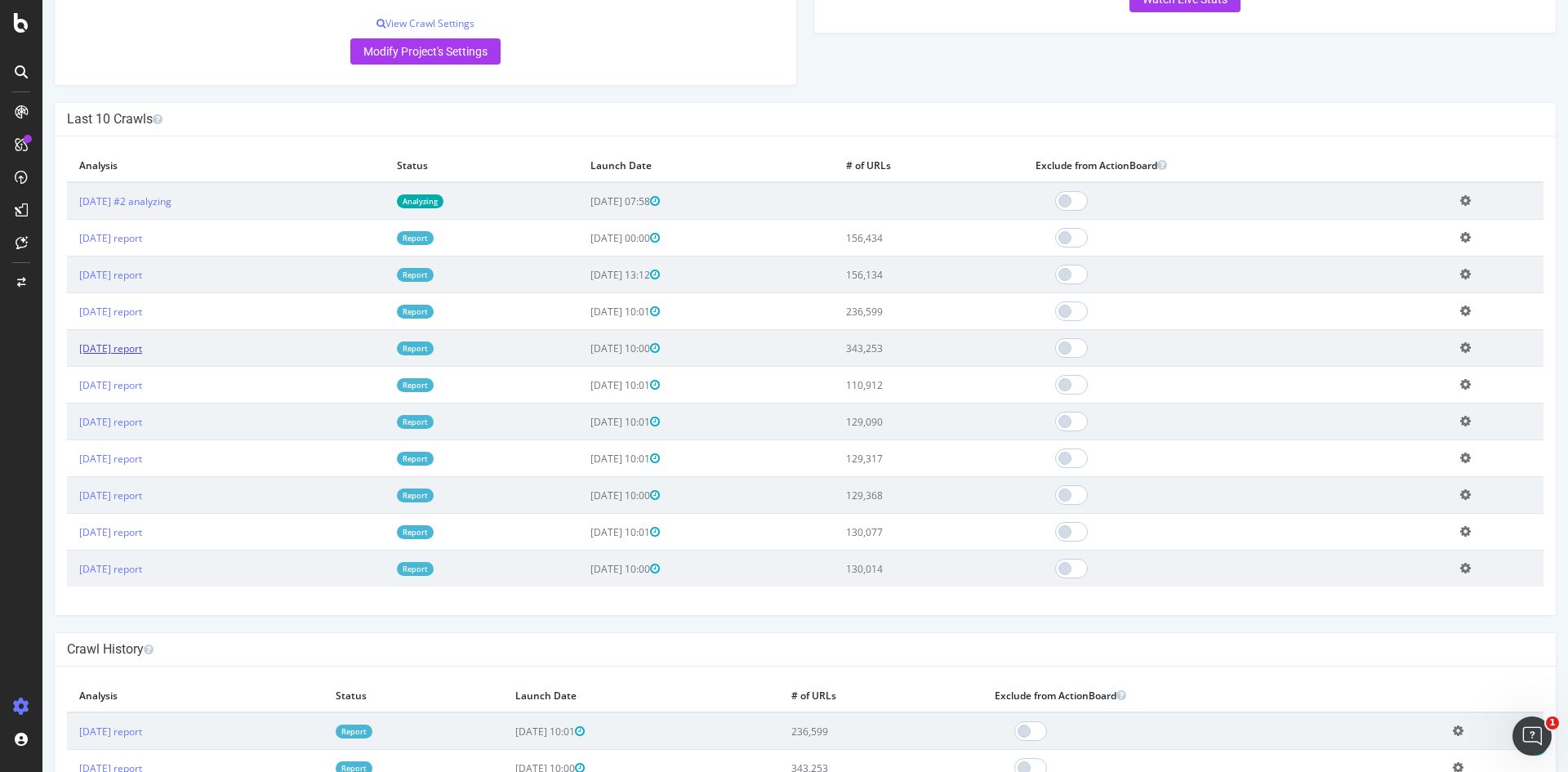
click at [117, 346] on link "[DATE] report" at bounding box center [111, 348] width 63 height 14
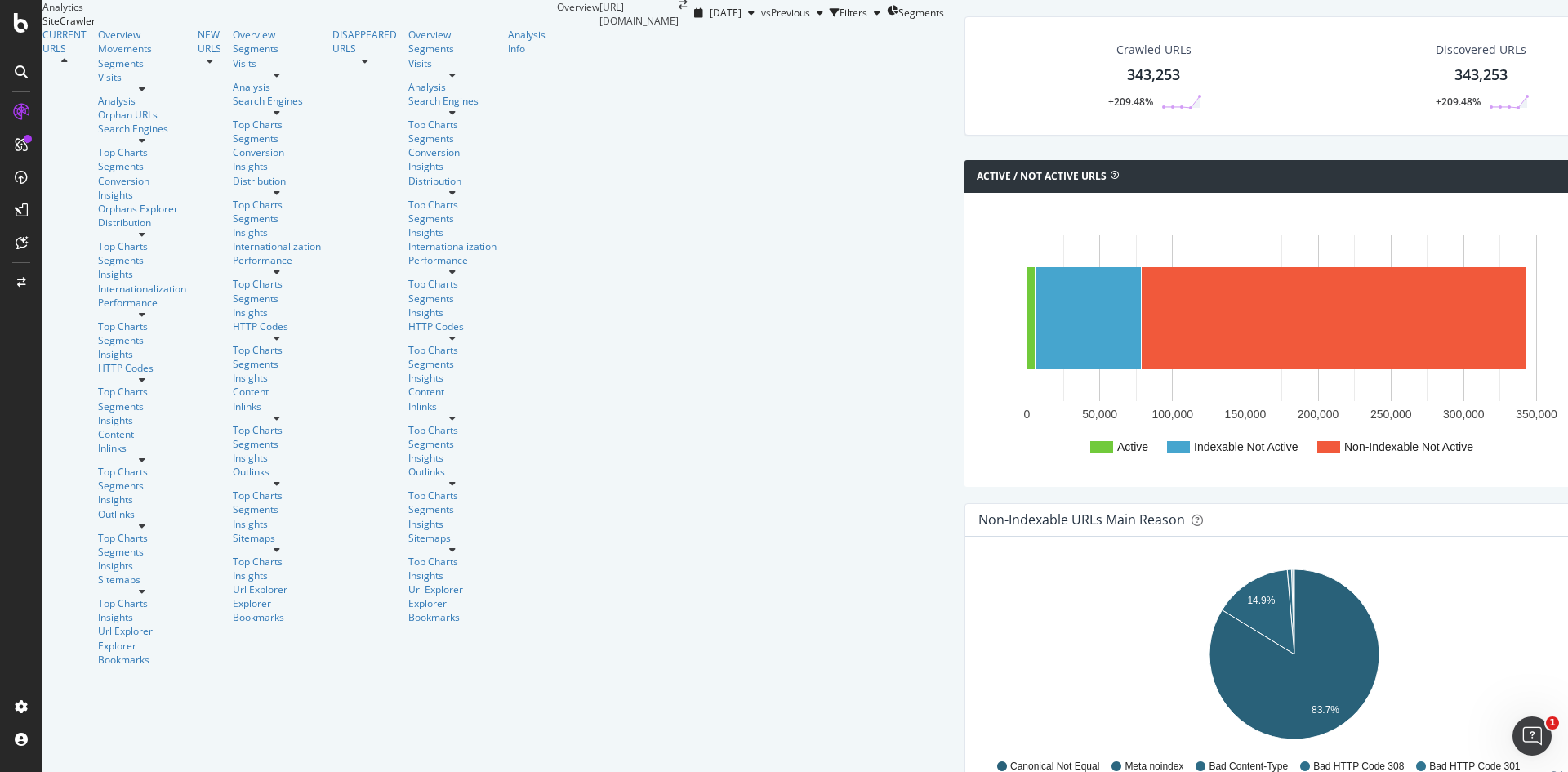
click at [98, 624] on div "Url Explorer" at bounding box center [141, 630] width 88 height 14
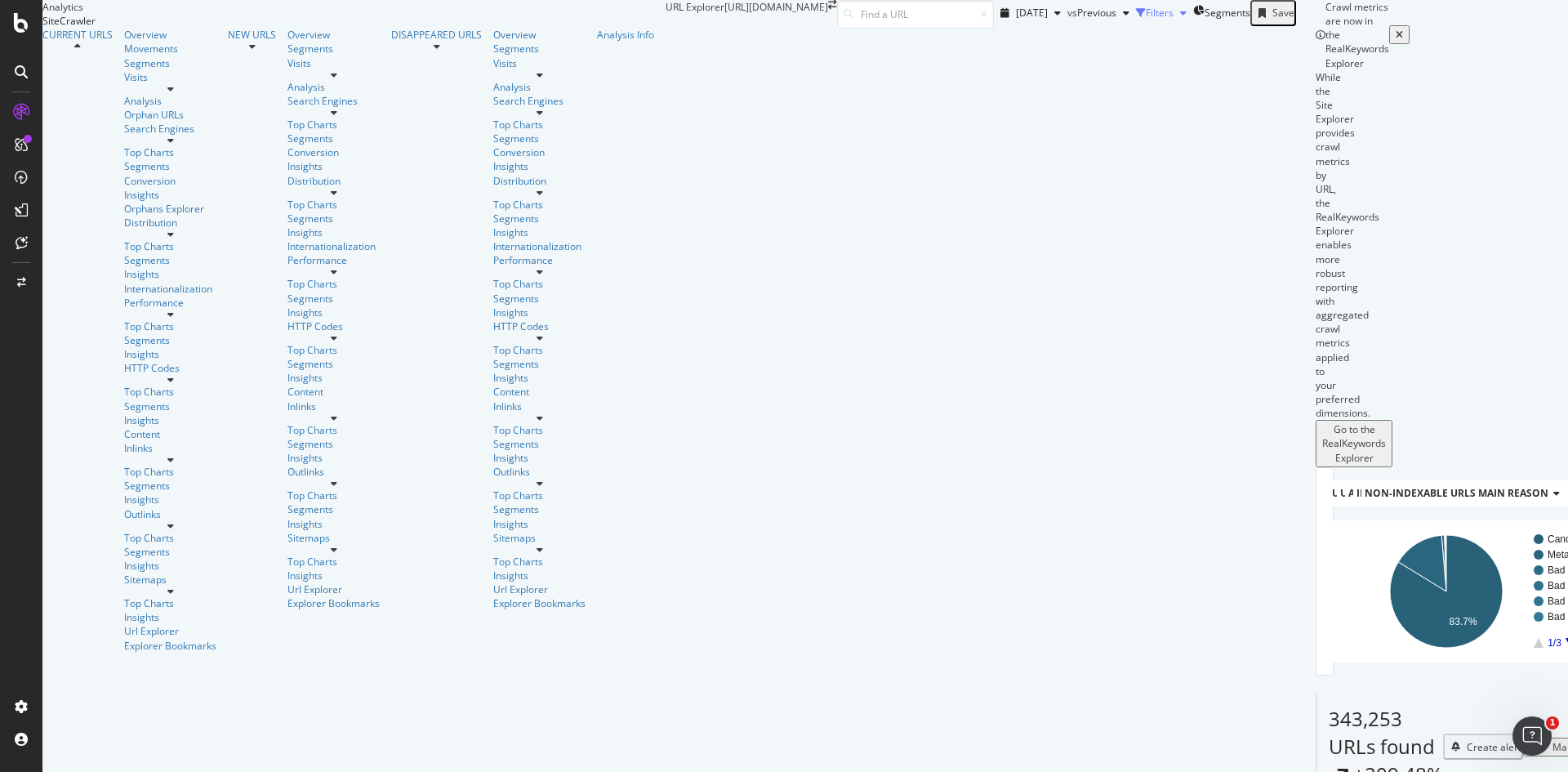
click at [1145, 20] on div "Filters" at bounding box center [1159, 12] width 28 height 14
click at [1022, 43] on div "Add Filter" at bounding box center [1044, 35] width 43 height 14
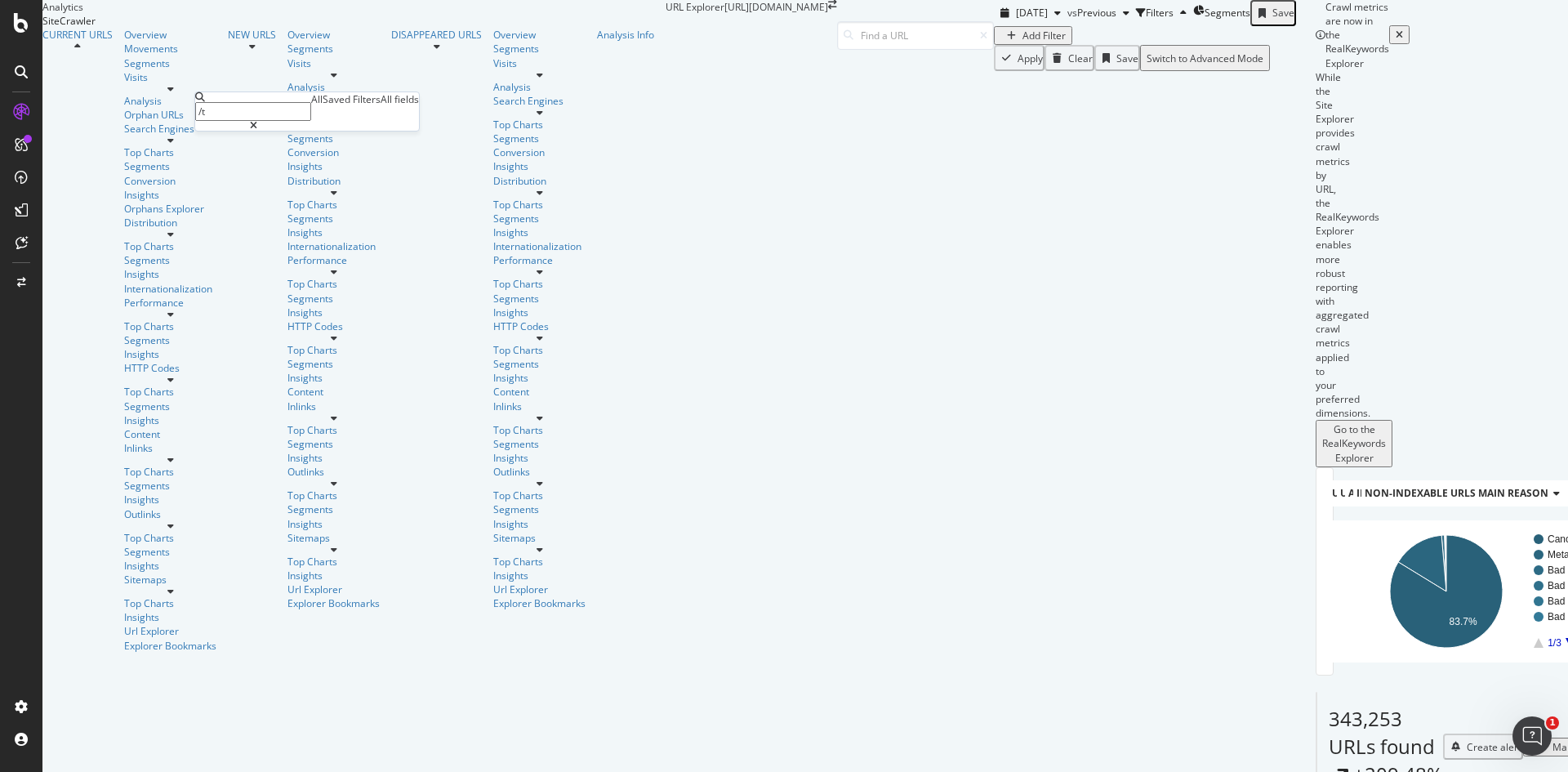
type input "/"
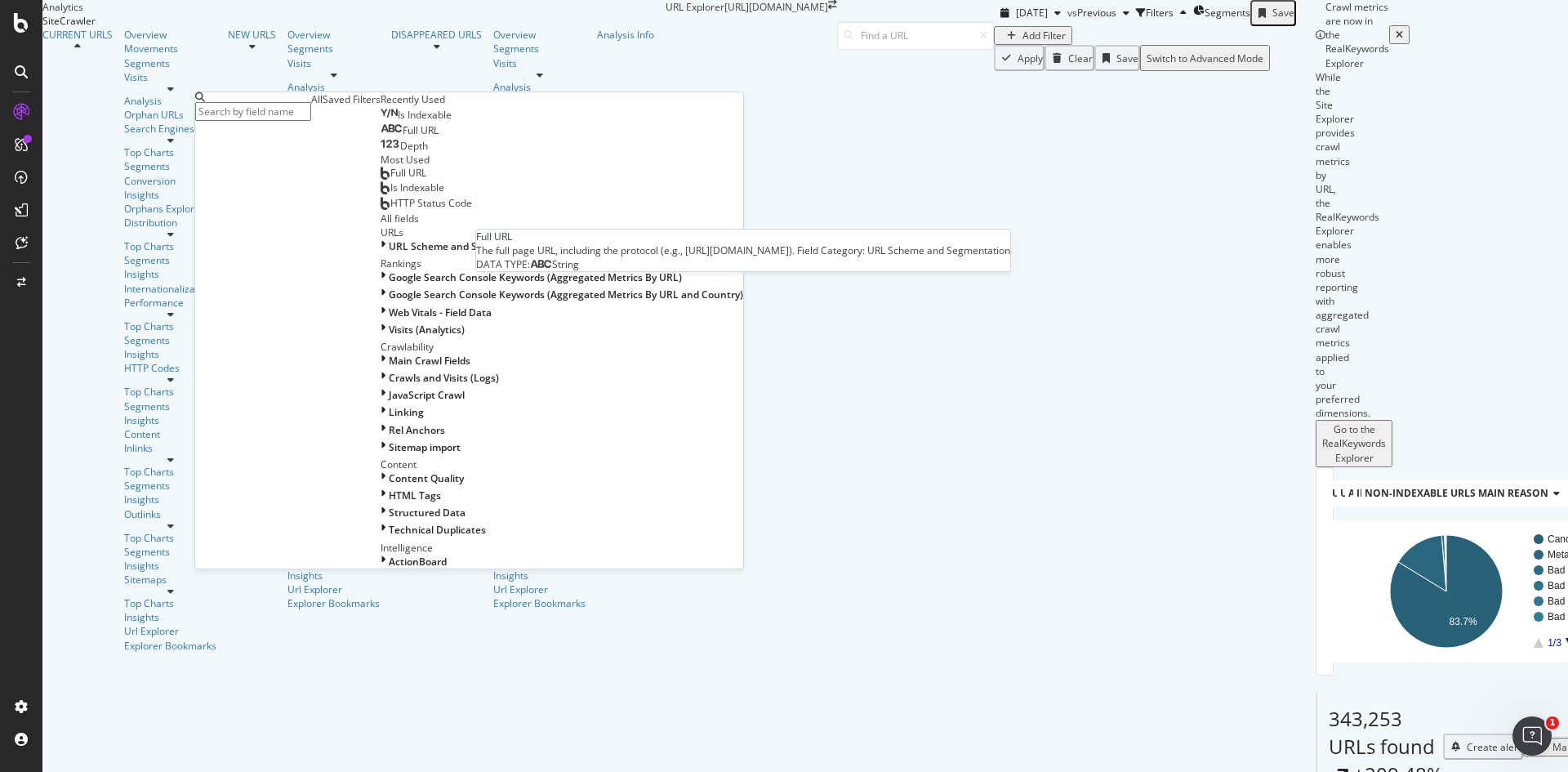
click at [381, 137] on div "Full URL" at bounding box center [409, 130] width 58 height 13
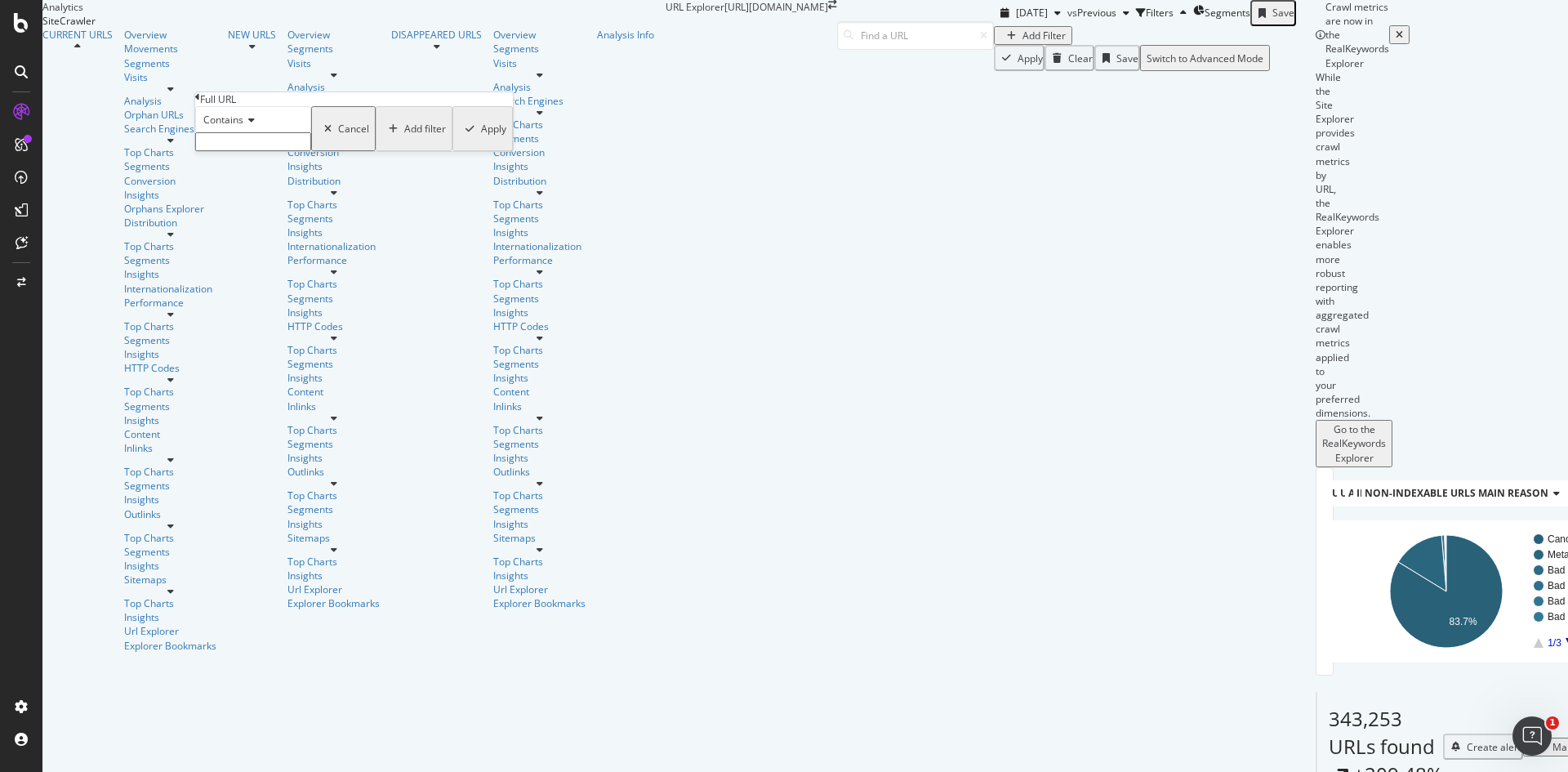
click at [295, 151] on input "text" at bounding box center [253, 141] width 116 height 19
type input "therapists"
click at [481, 140] on div "Apply" at bounding box center [493, 133] width 25 height 14
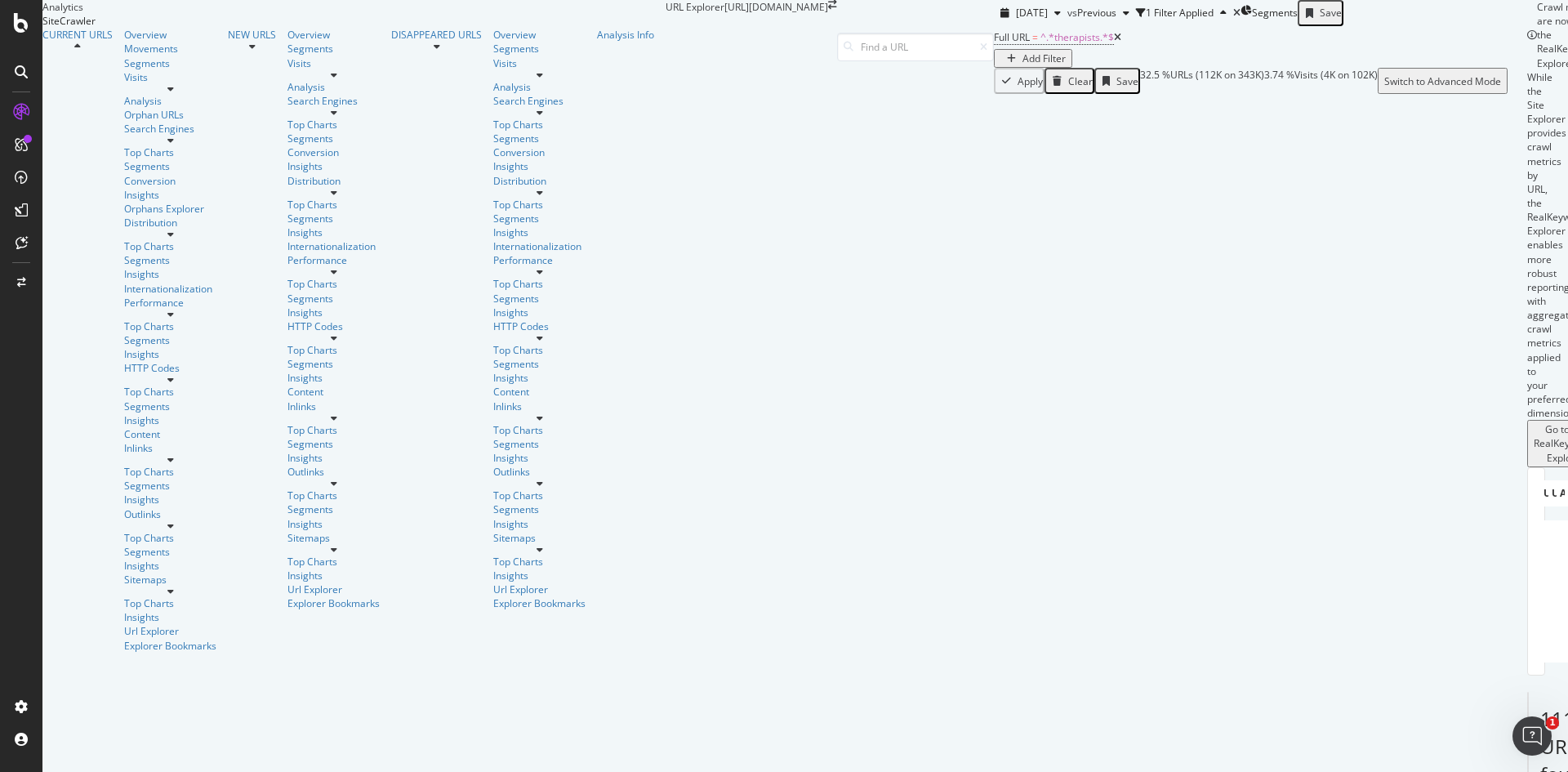
scroll to position [245, 0]
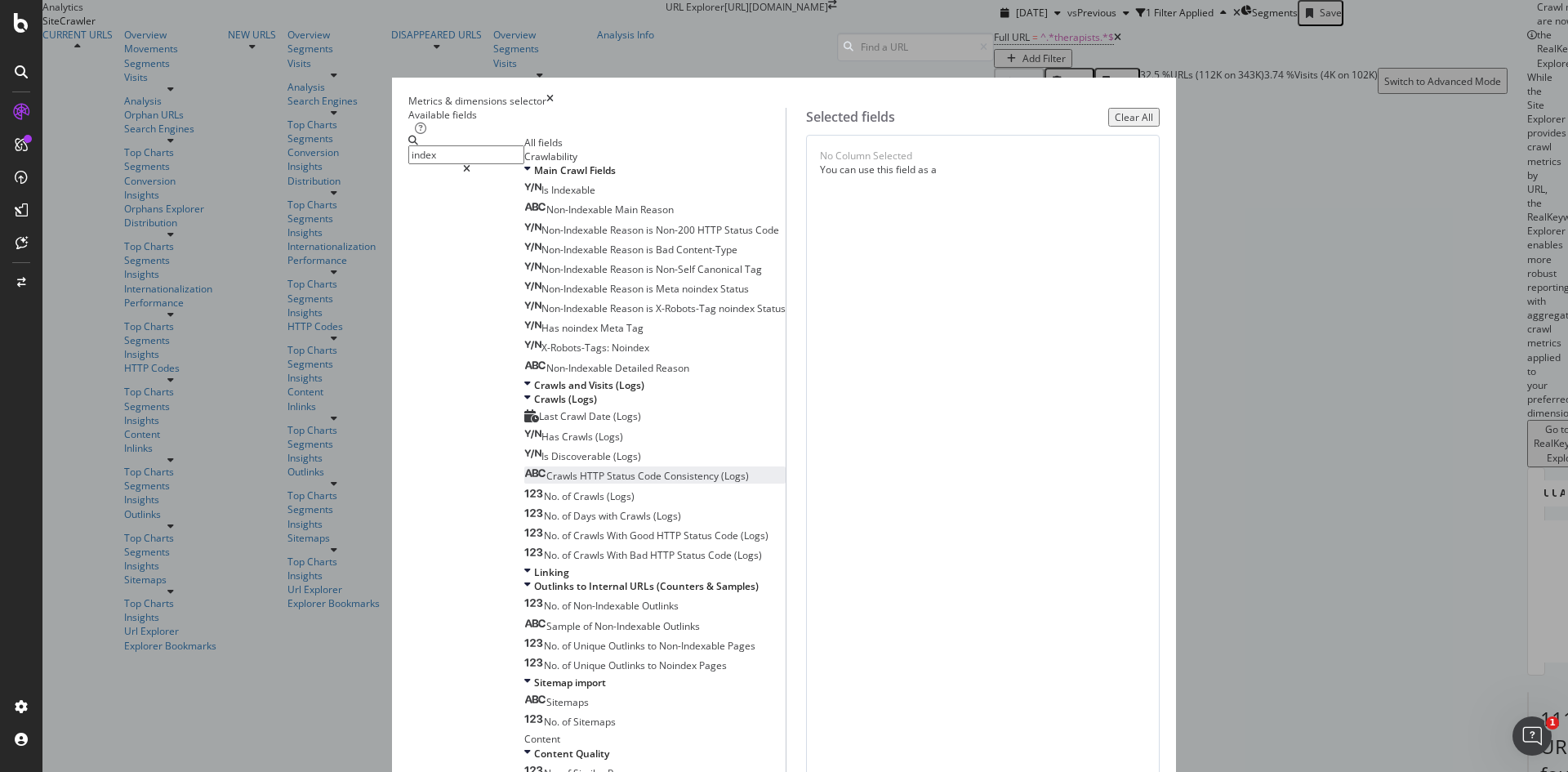
scroll to position [0, 0]
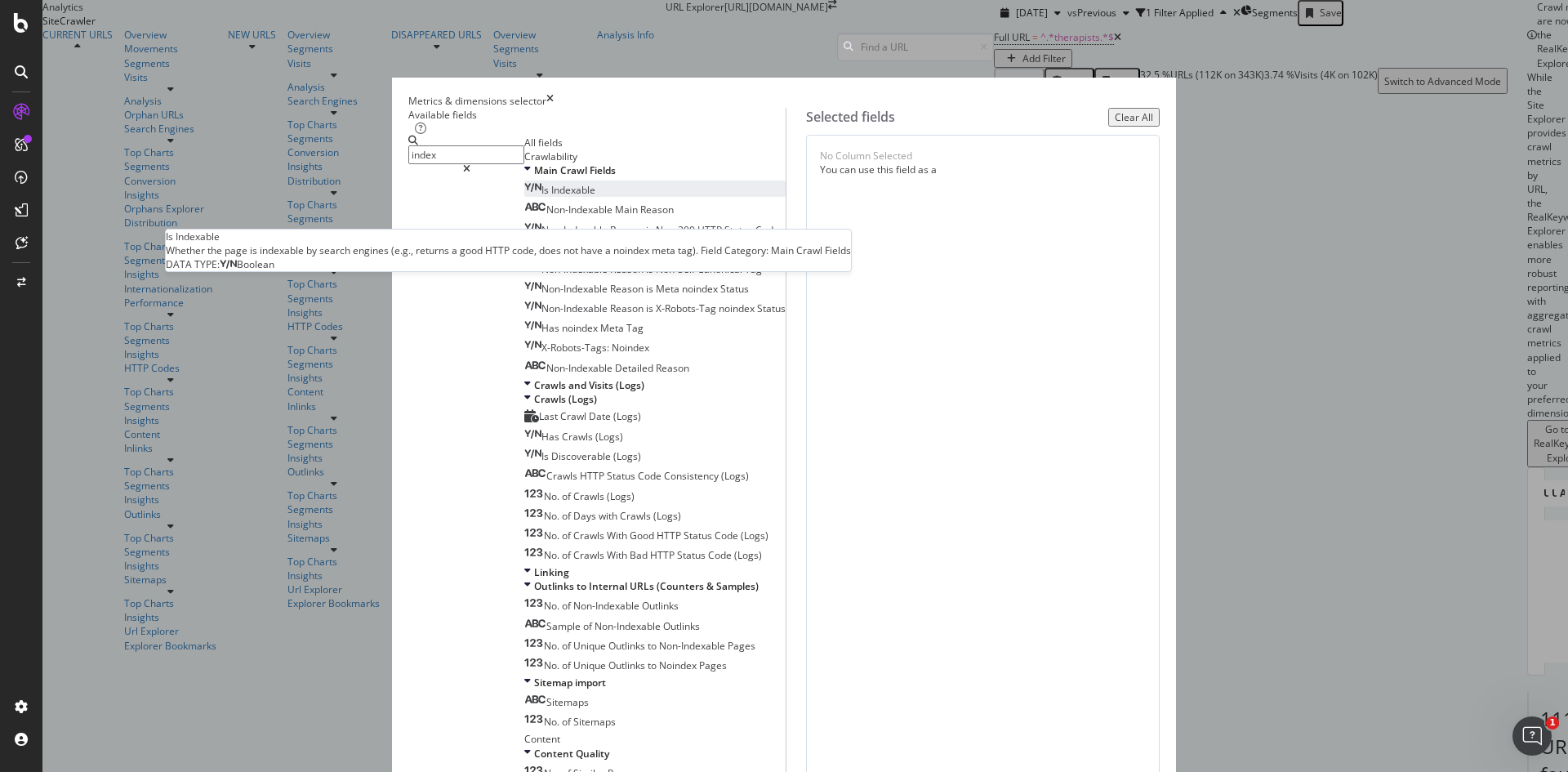
type input "index"
click at [595, 197] on div "Is Indexable" at bounding box center [560, 190] width 71 height 14
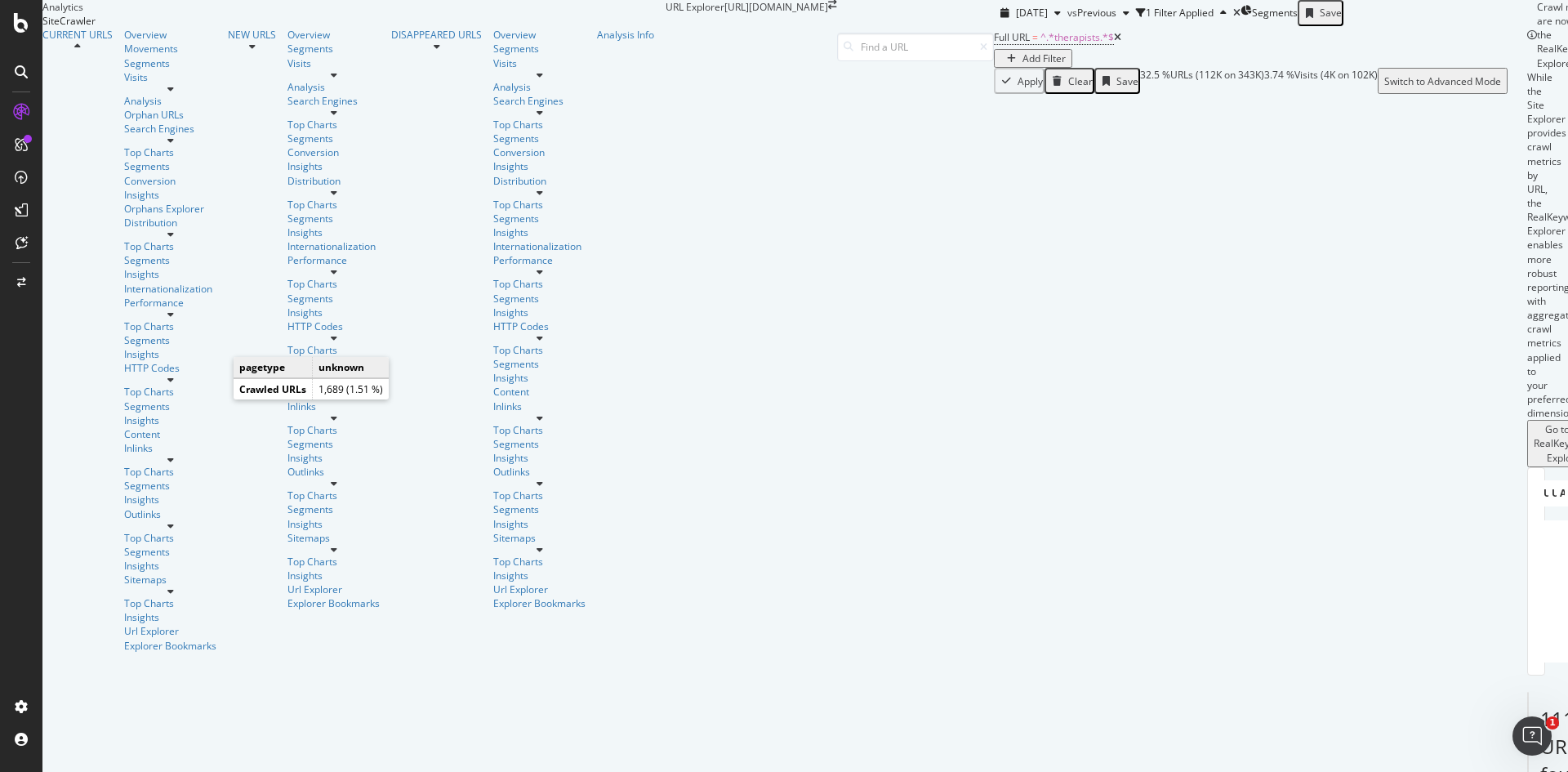
click at [994, 68] on div "Full URL = ^.*therapists.*$ Add Filter" at bounding box center [1250, 47] width 514 height 42
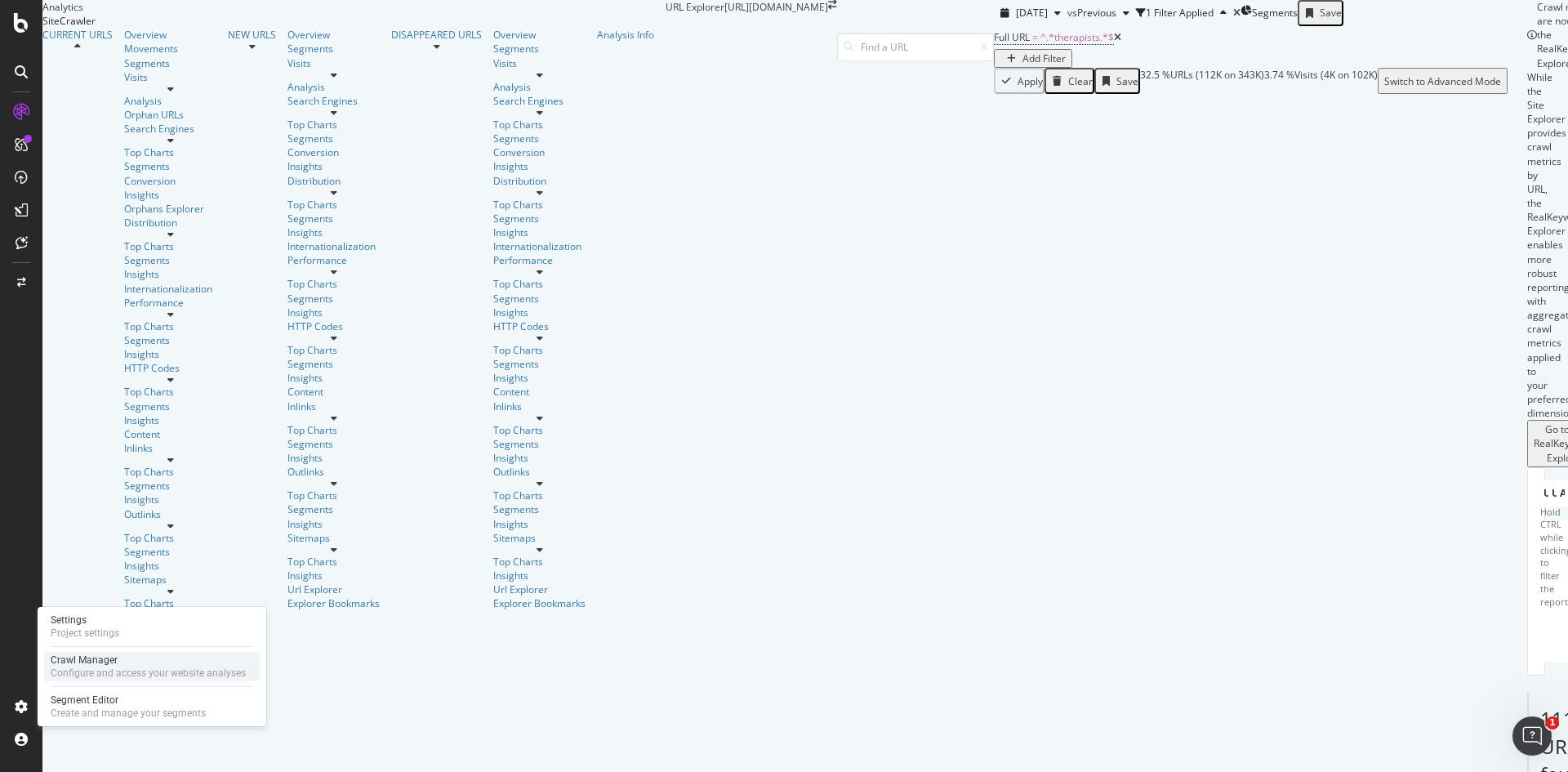
click at [99, 673] on div "Configure and access your website analyses" at bounding box center [149, 673] width 195 height 13
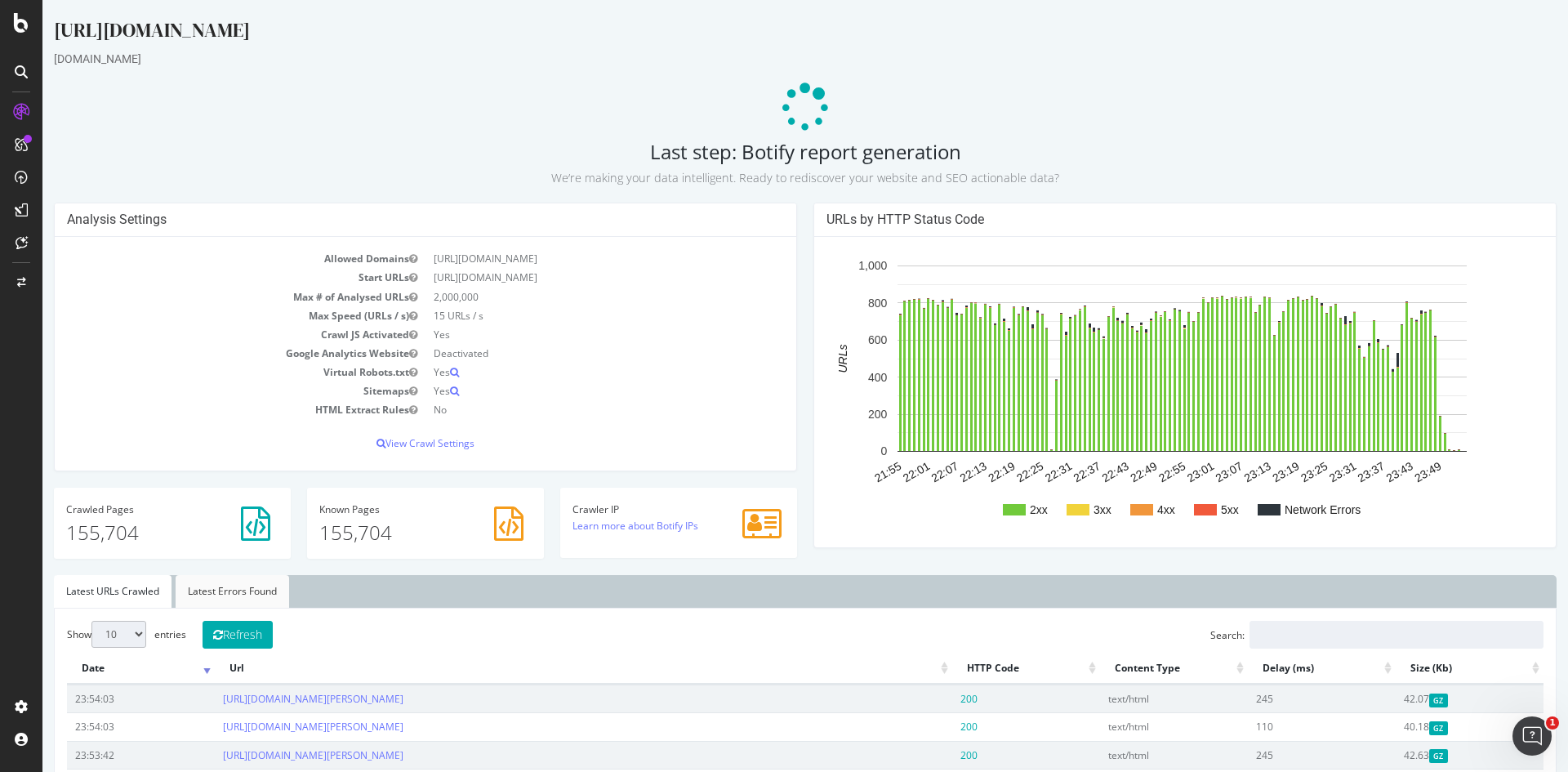
click at [213, 579] on link "Latest Errors Found" at bounding box center [232, 592] width 113 height 33
click at [121, 597] on link "Latest URLs Crawled" at bounding box center [112, 592] width 117 height 33
click at [209, 598] on link "Latest Errors Found" at bounding box center [232, 592] width 113 height 33
click at [135, 605] on link "Latest URLs Crawled" at bounding box center [112, 592] width 117 height 33
click at [788, 99] on icon at bounding box center [806, 108] width 70 height 70
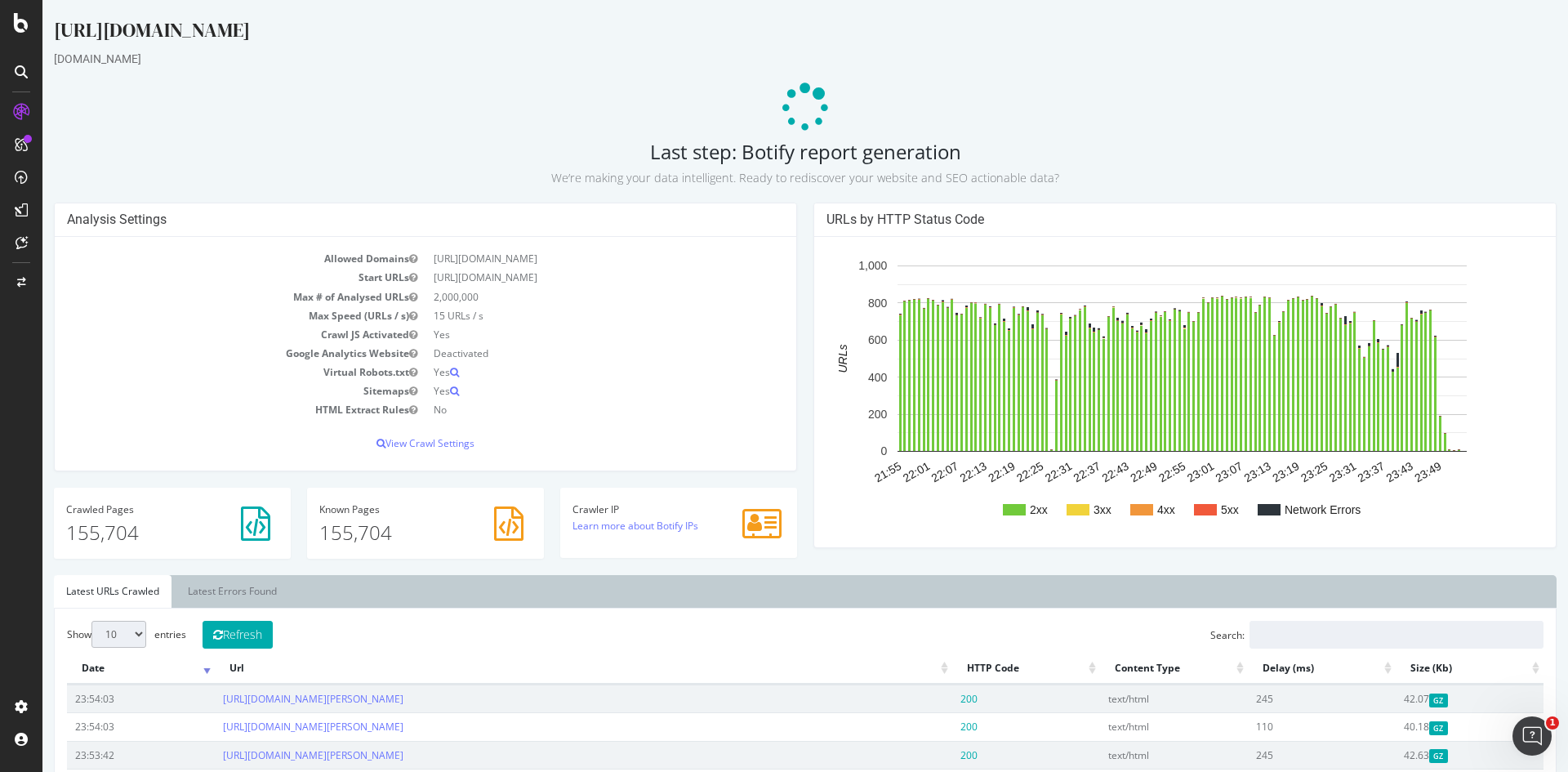
click at [1159, 122] on p at bounding box center [805, 108] width 1502 height 49
click at [920, 87] on p at bounding box center [805, 108] width 1502 height 49
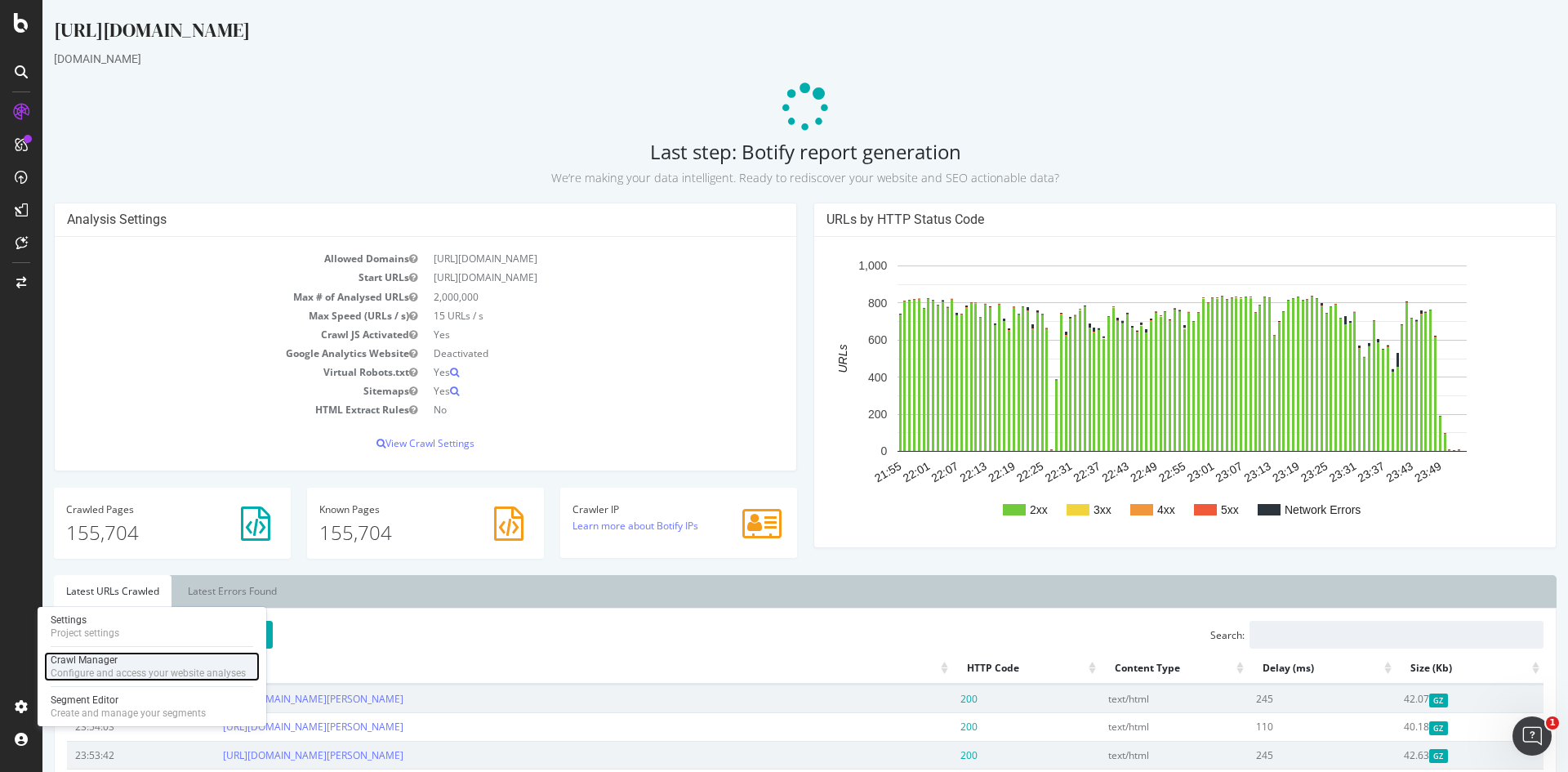
click at [109, 659] on div "Crawl Manager" at bounding box center [149, 660] width 195 height 13
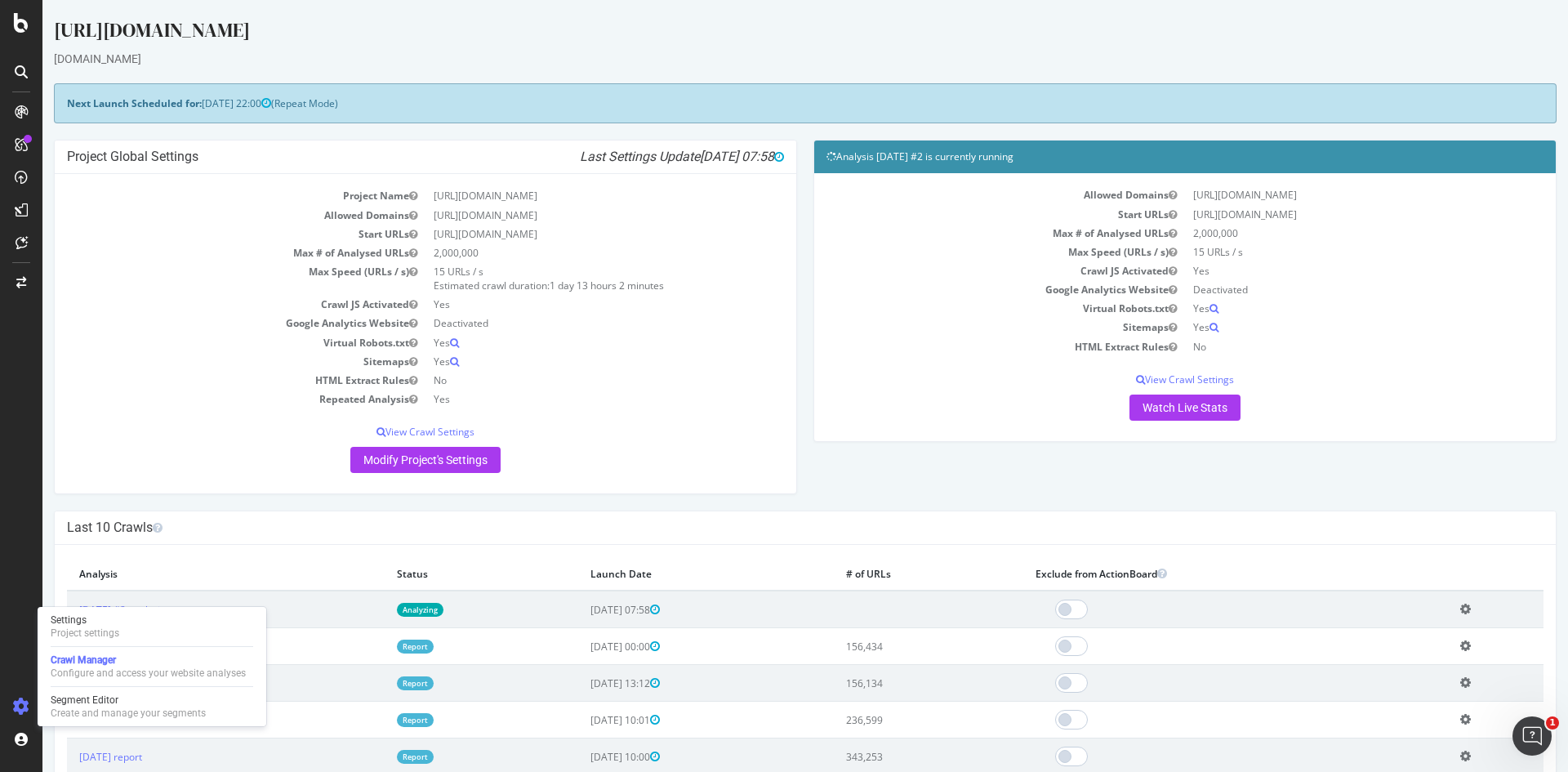
click at [841, 316] on td "Virtual Robots.txt" at bounding box center [1005, 308] width 359 height 19
click at [1538, 723] on div "Open Intercom Messenger" at bounding box center [1529, 733] width 54 height 54
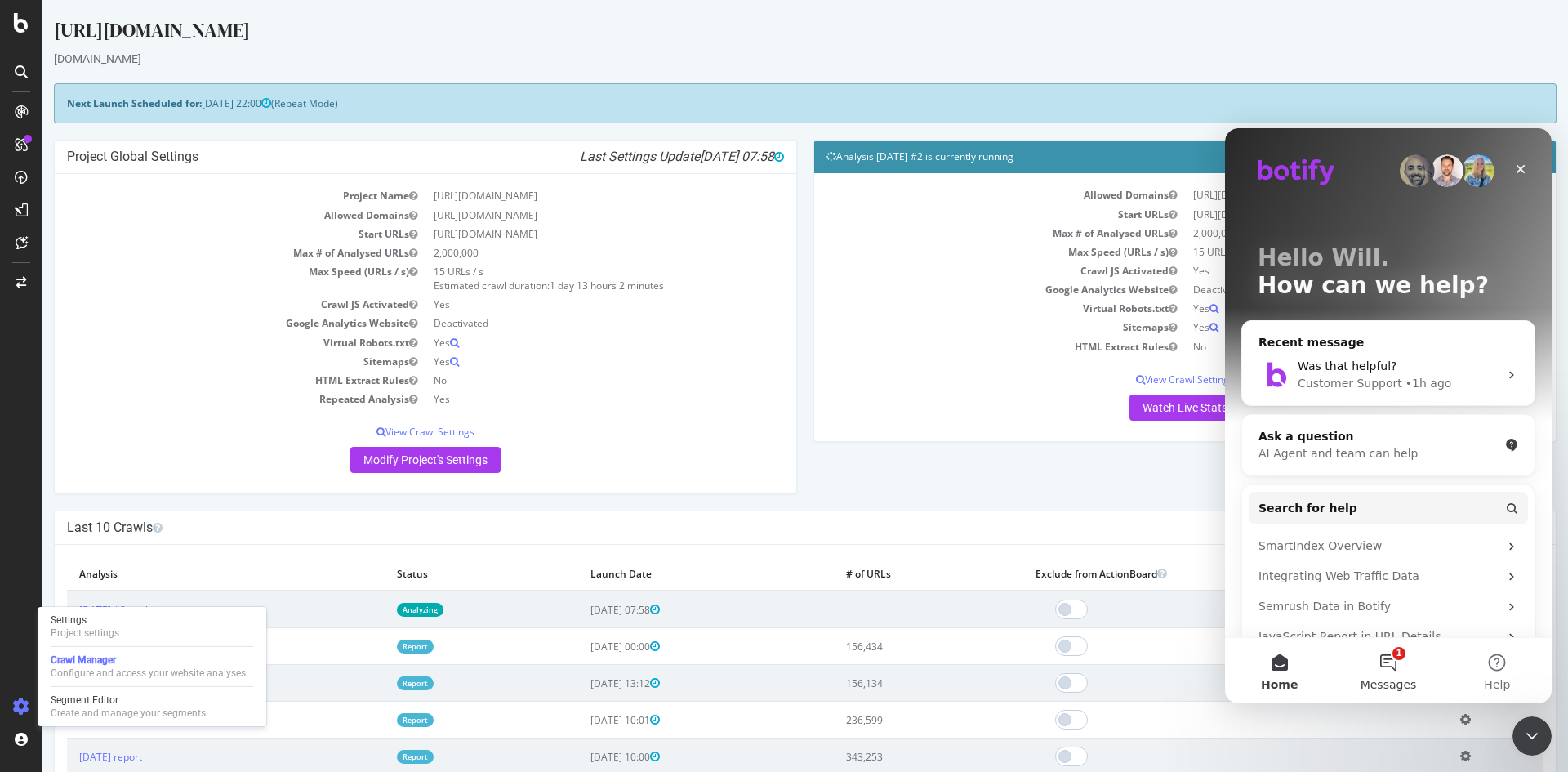
click at [1392, 661] on button "1 Messages" at bounding box center [1387, 670] width 108 height 66
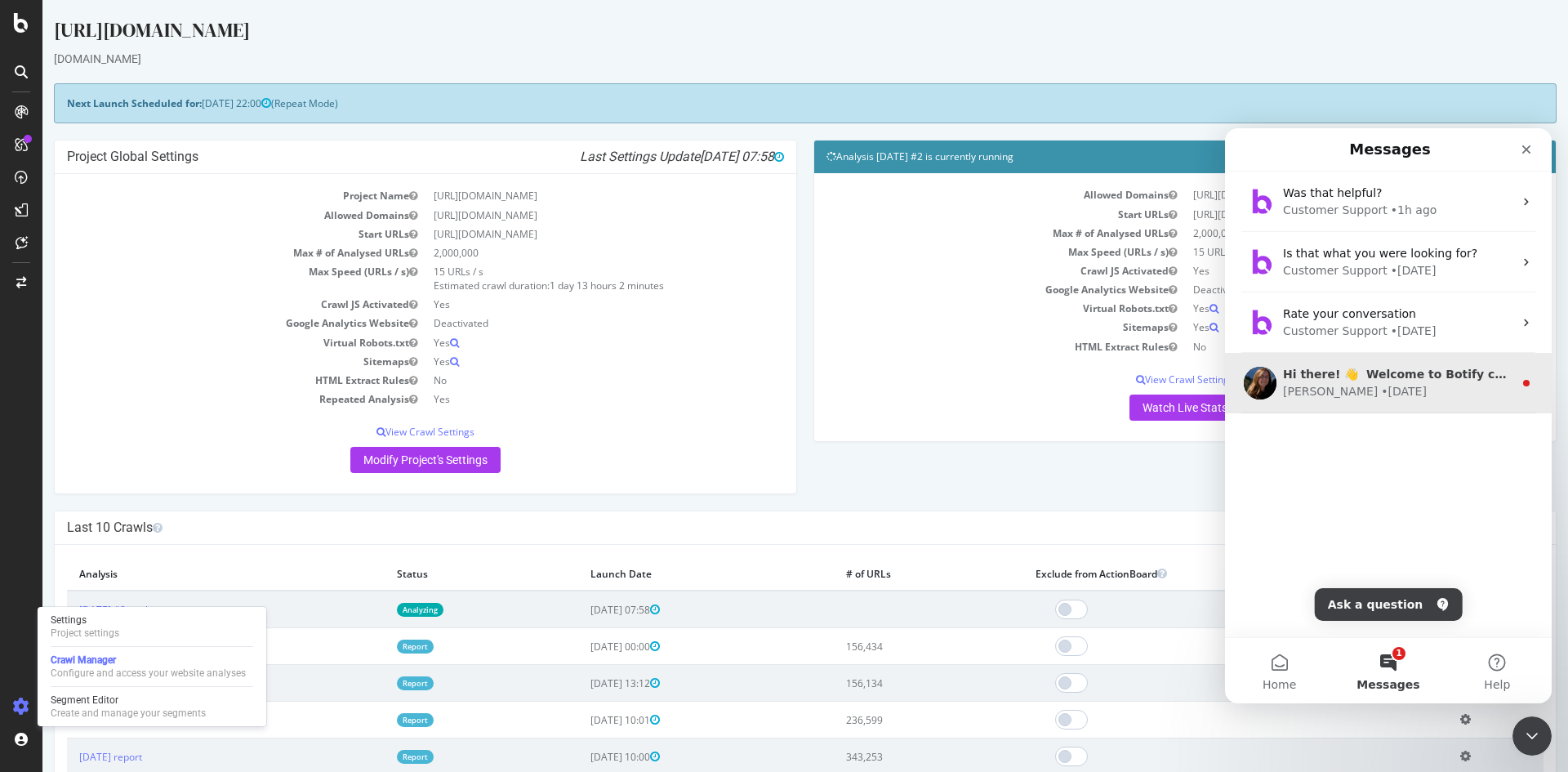
click at [1424, 391] on div "Laura • 2d ago" at bounding box center [1398, 391] width 231 height 17
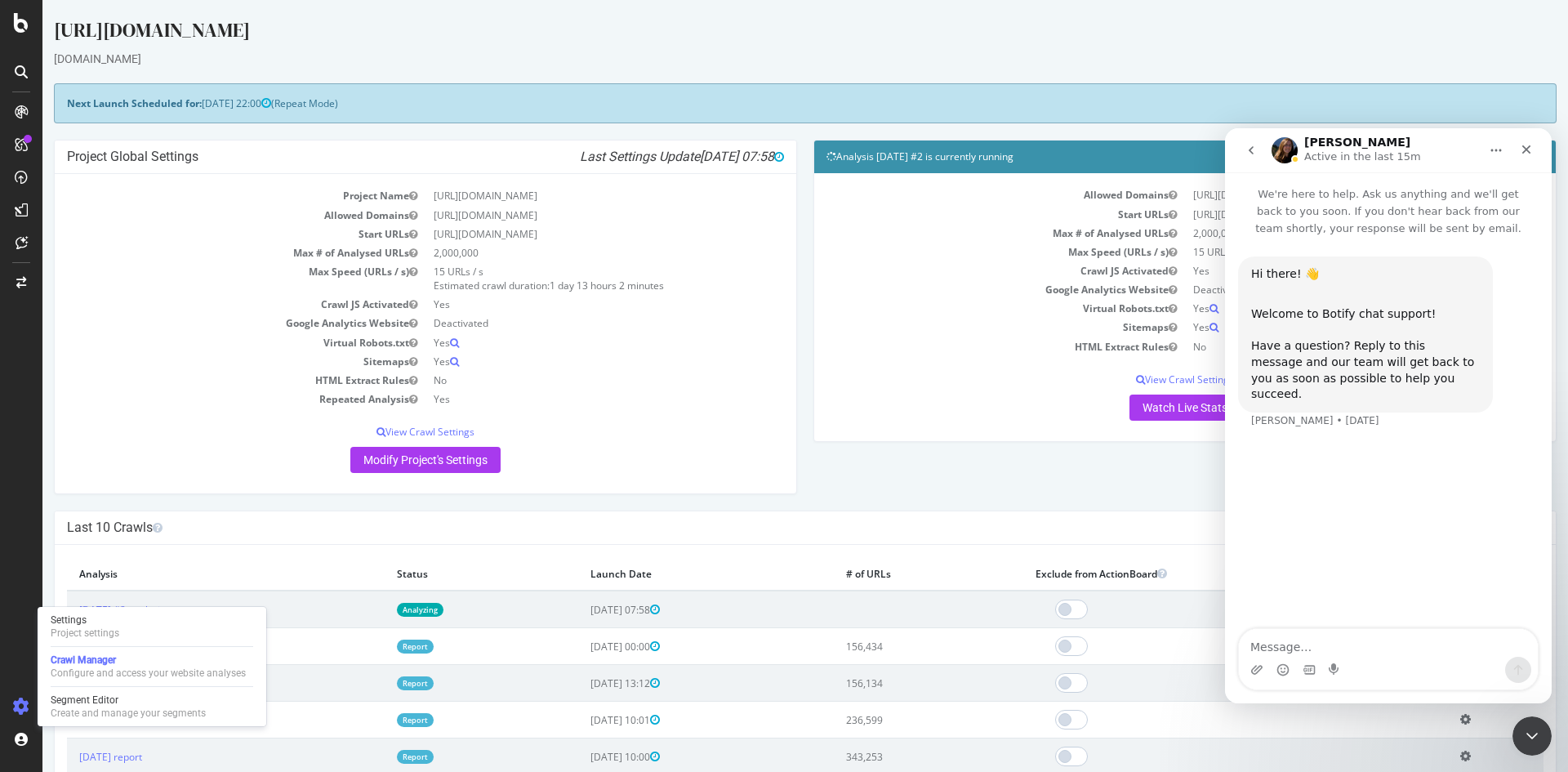
click at [1254, 146] on icon "go back" at bounding box center [1251, 150] width 13 height 13
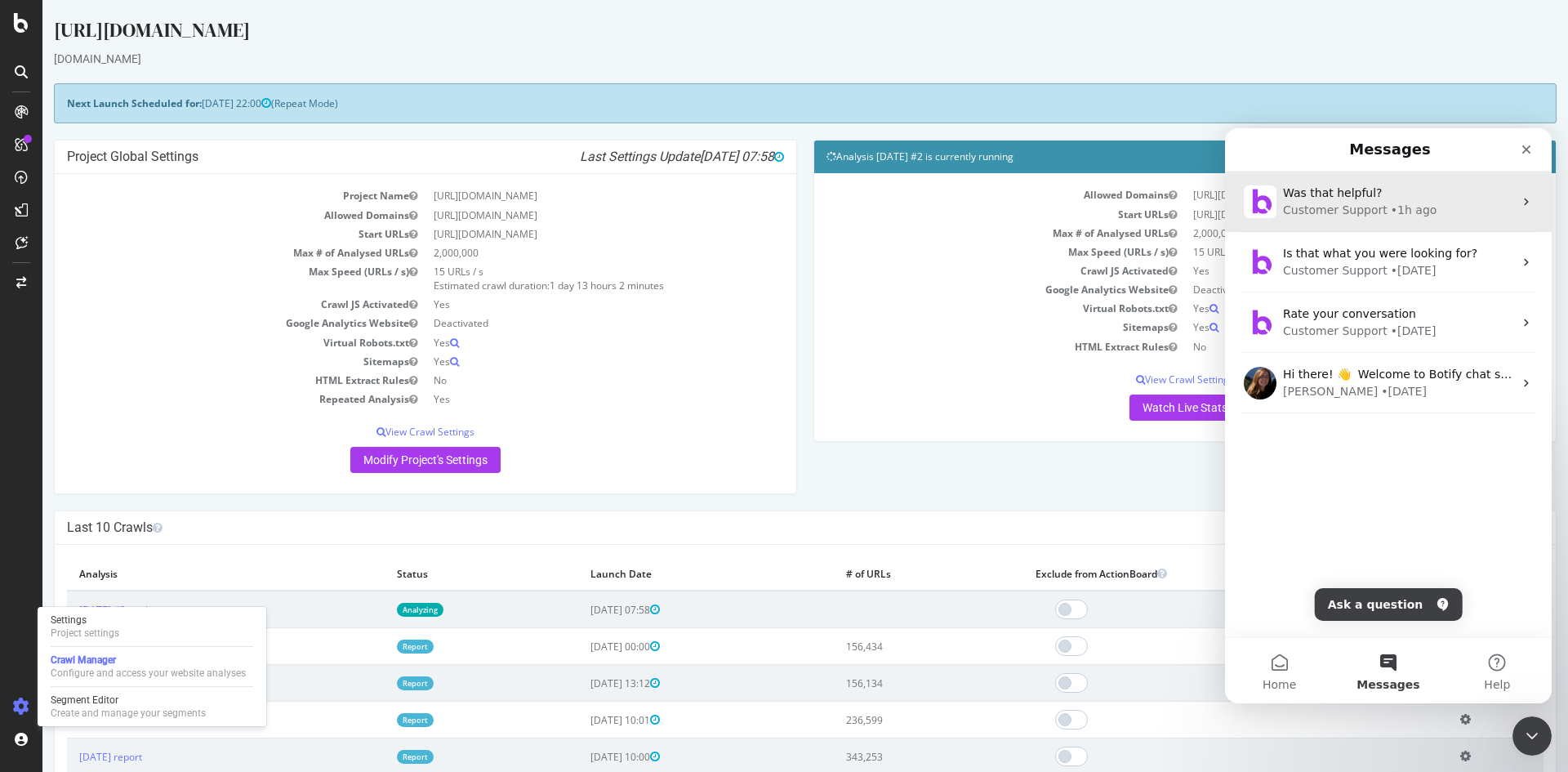
click at [1418, 190] on div "Was that helpful?" at bounding box center [1398, 193] width 231 height 17
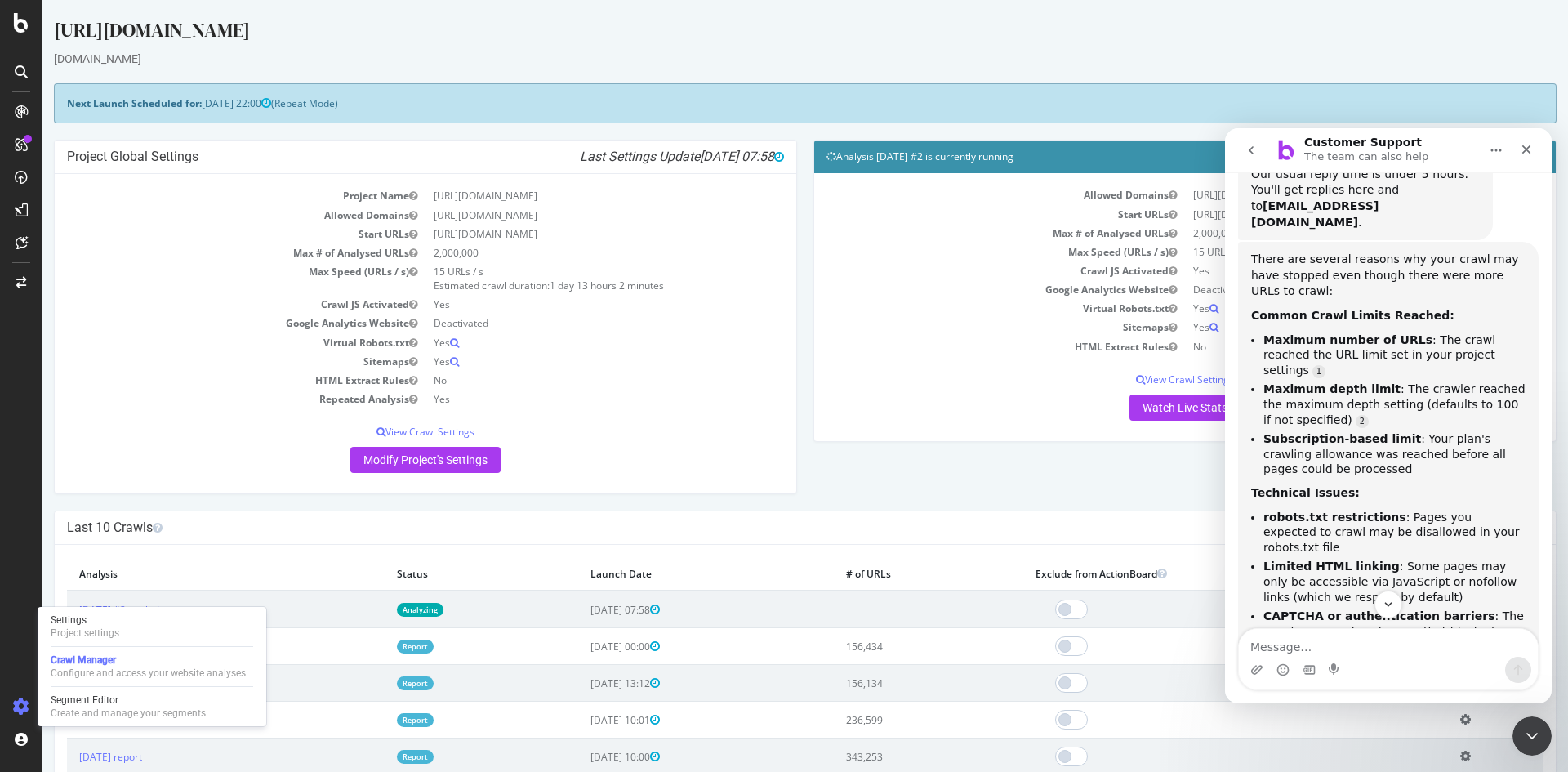
scroll to position [245, 0]
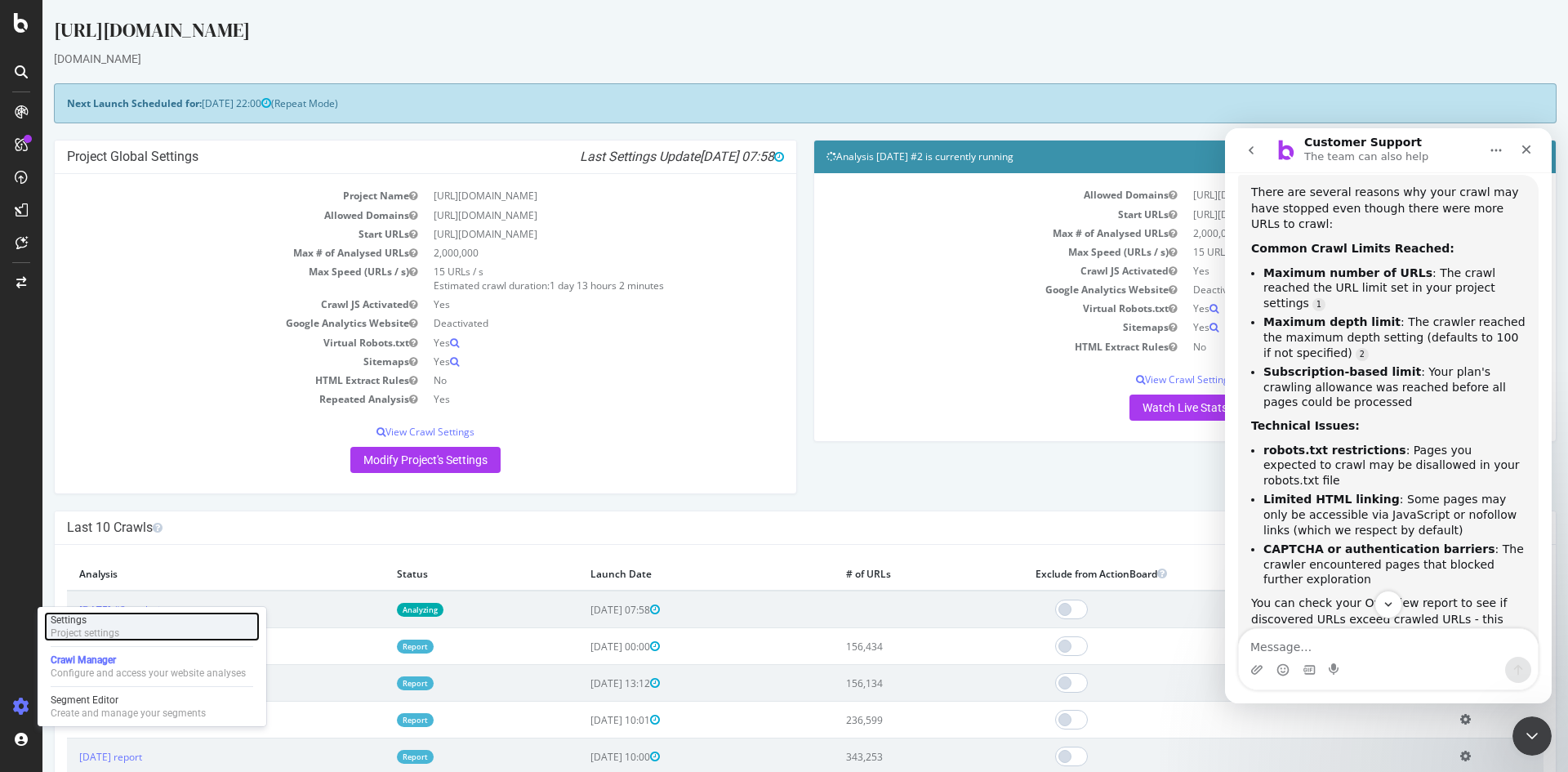
click at [120, 625] on div "Settings Project settings" at bounding box center [152, 626] width 216 height 30
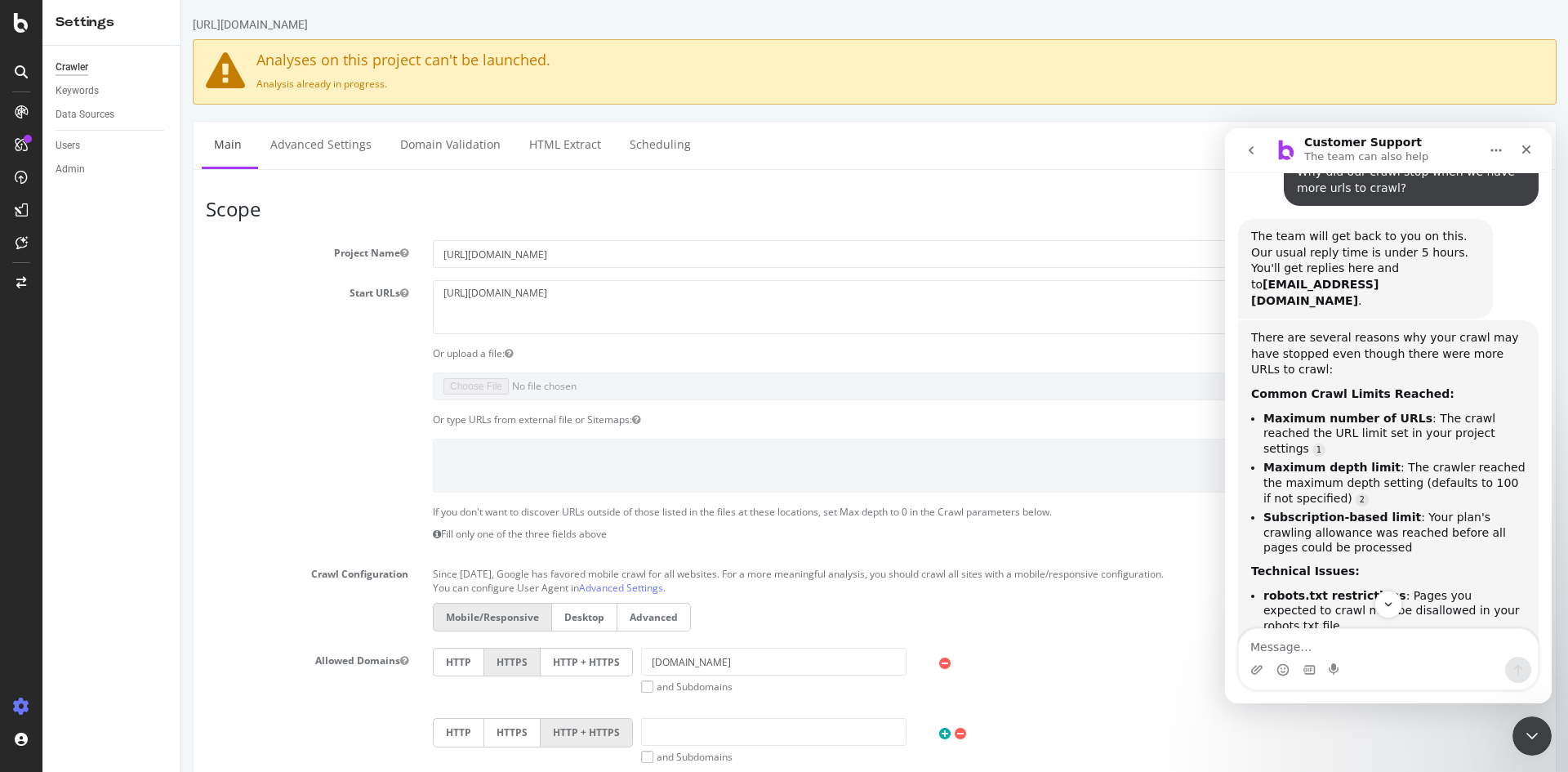
click at [272, 399] on div "Clear field" at bounding box center [875, 386] width 1362 height 28
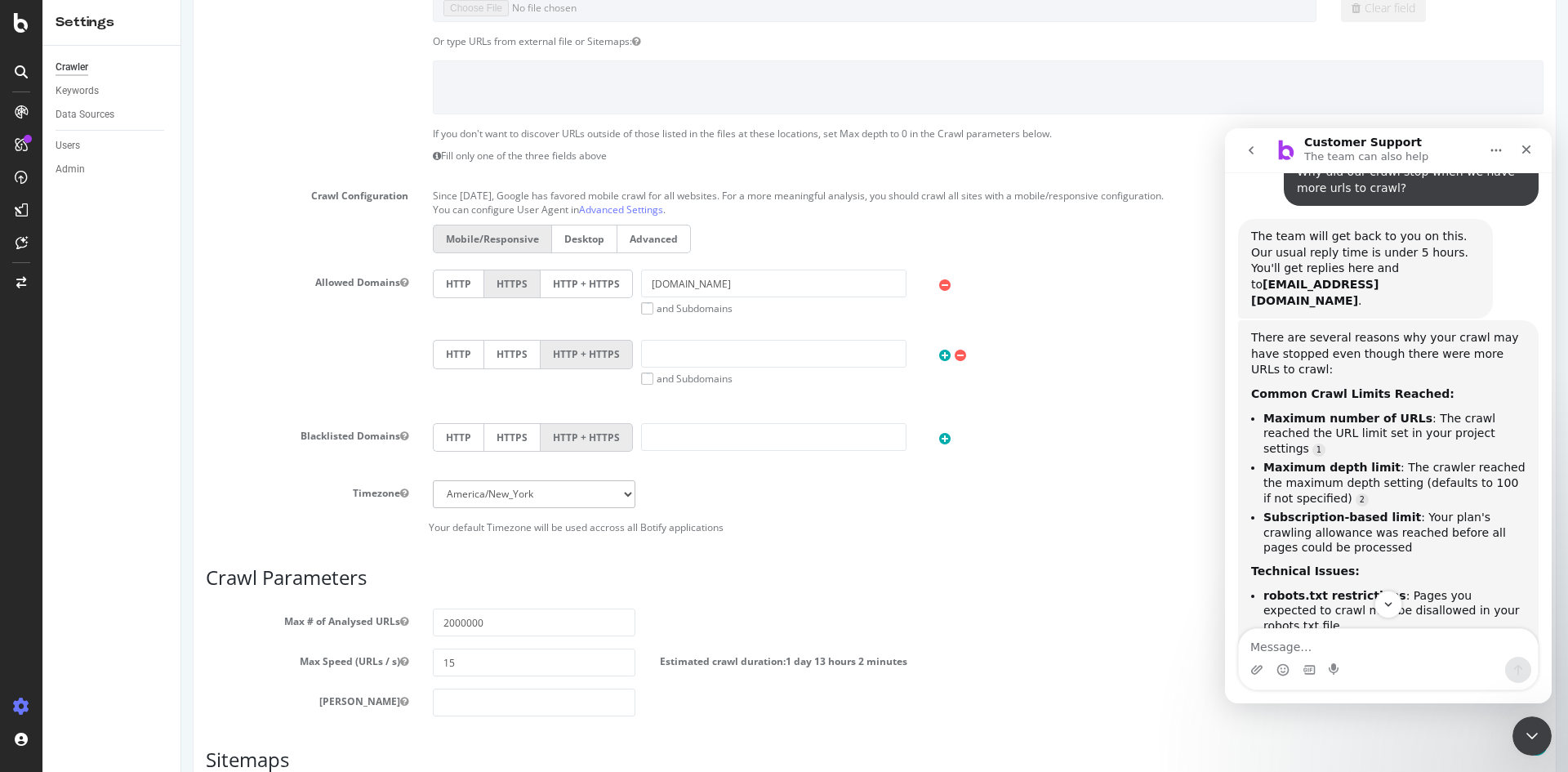
scroll to position [490, 0]
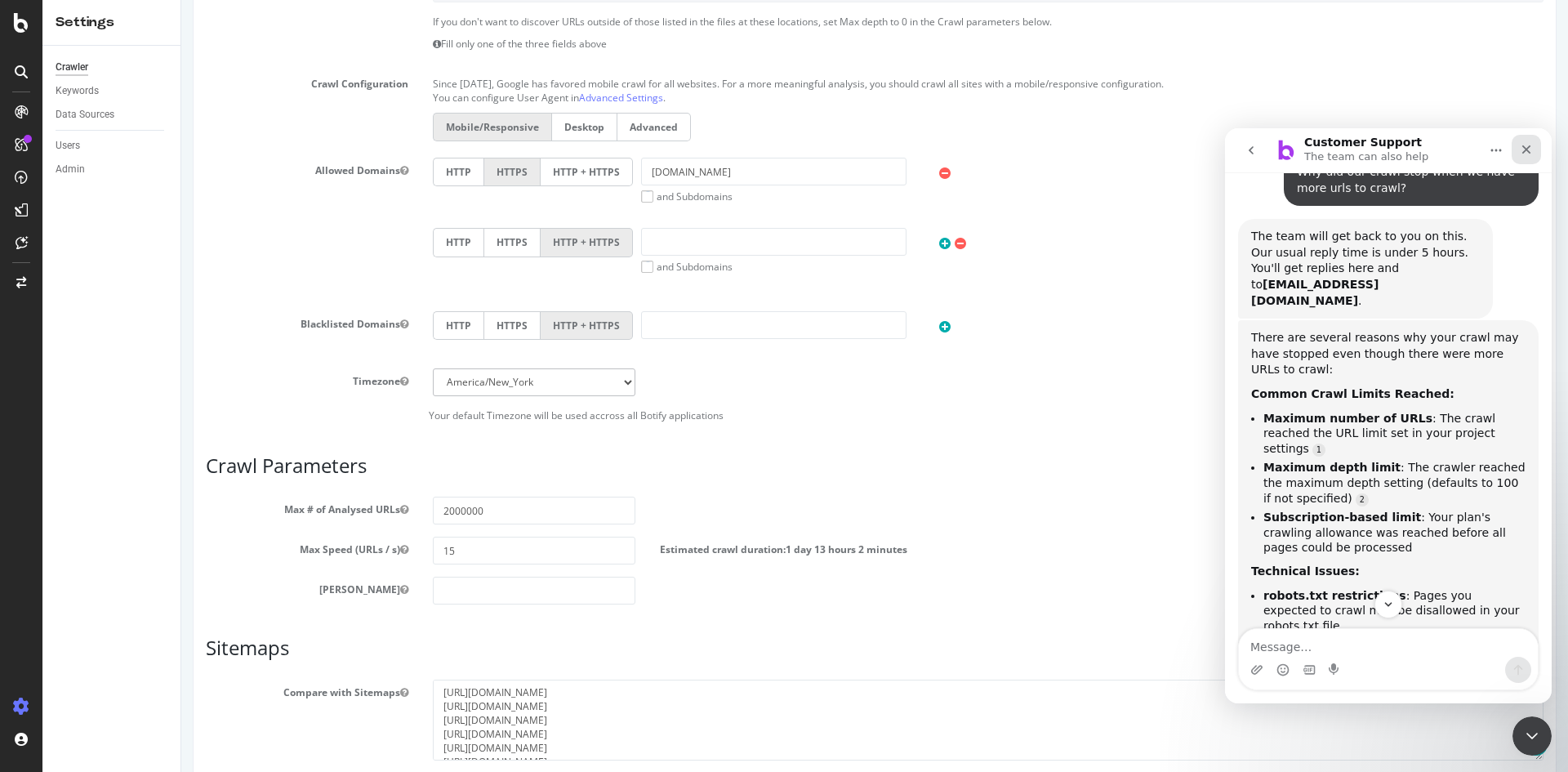
click at [1529, 143] on icon "Close" at bounding box center [1526, 149] width 13 height 13
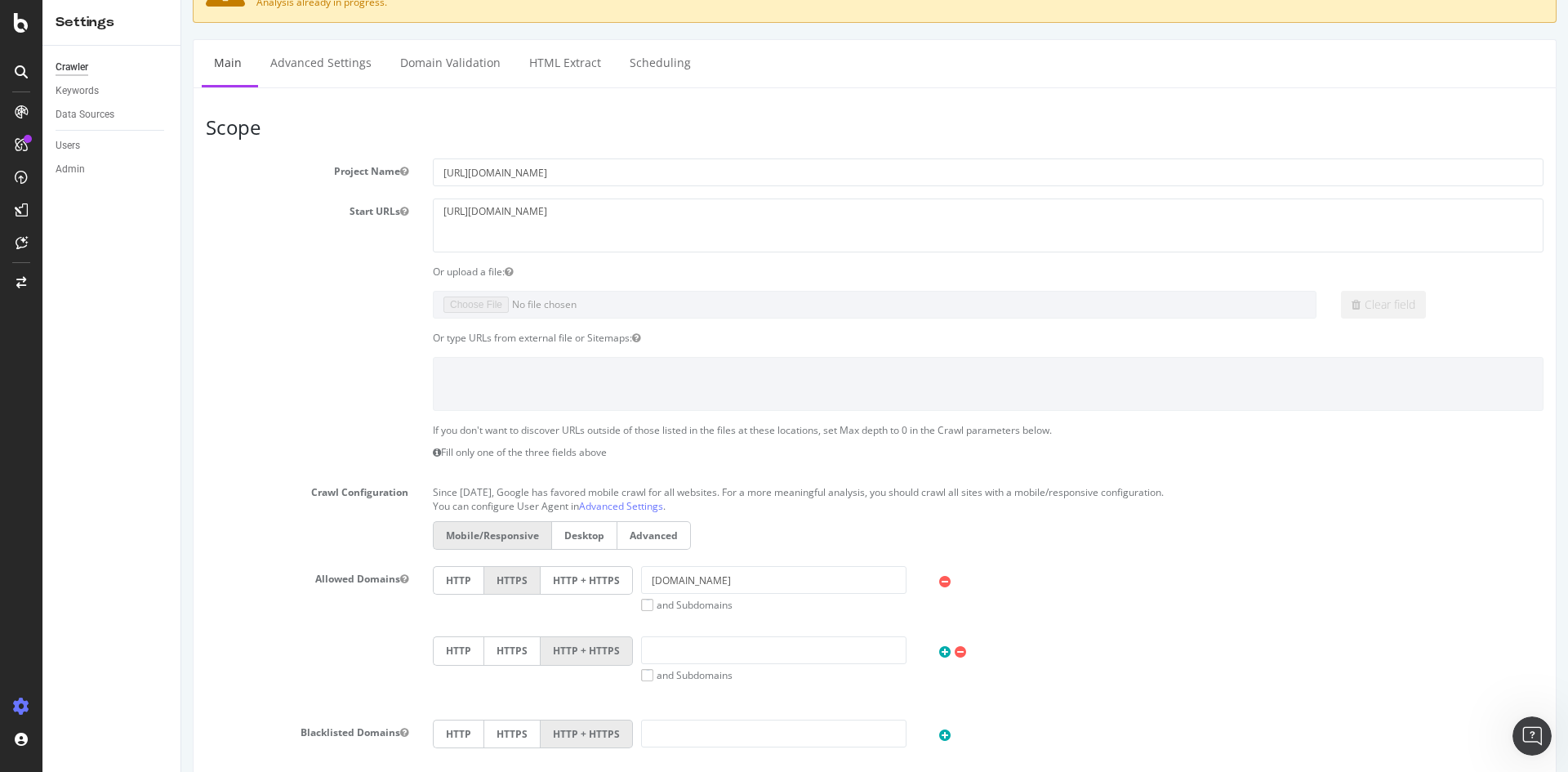
scroll to position [0, 0]
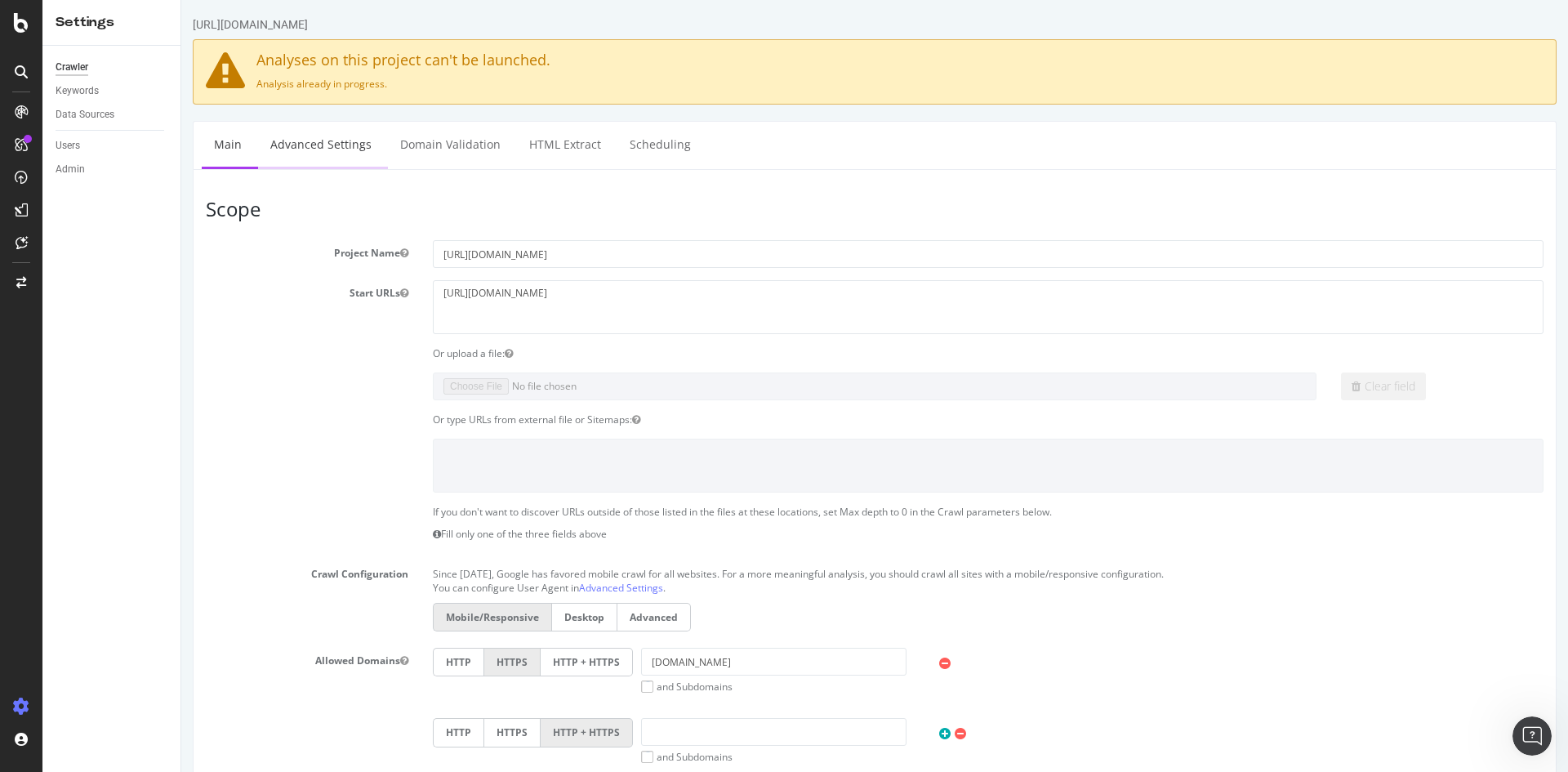
click at [361, 148] on link "Advanced Settings" at bounding box center [321, 144] width 126 height 45
click at [359, 129] on link "Advanced Settings" at bounding box center [321, 144] width 126 height 45
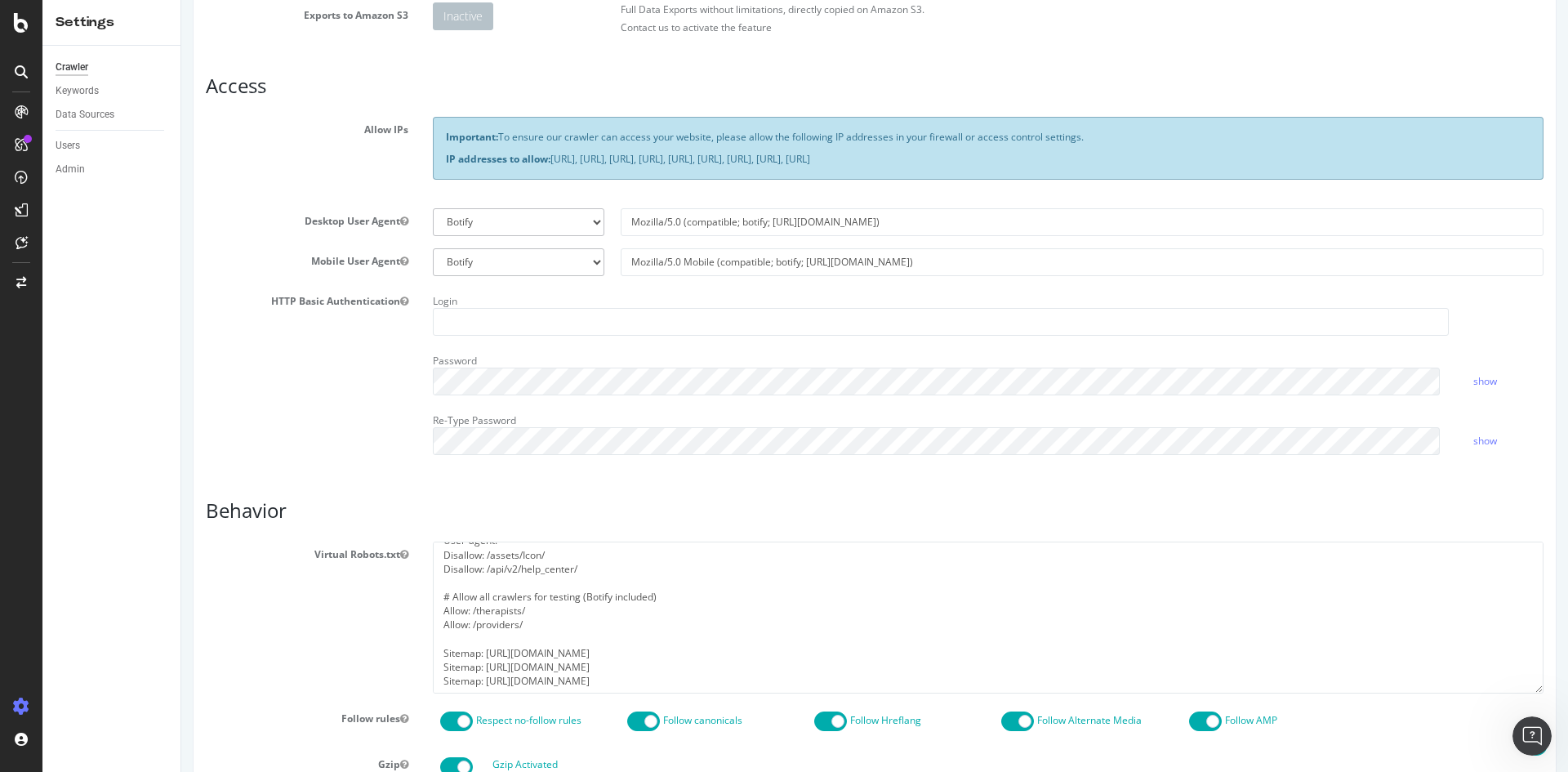
scroll to position [85, 0]
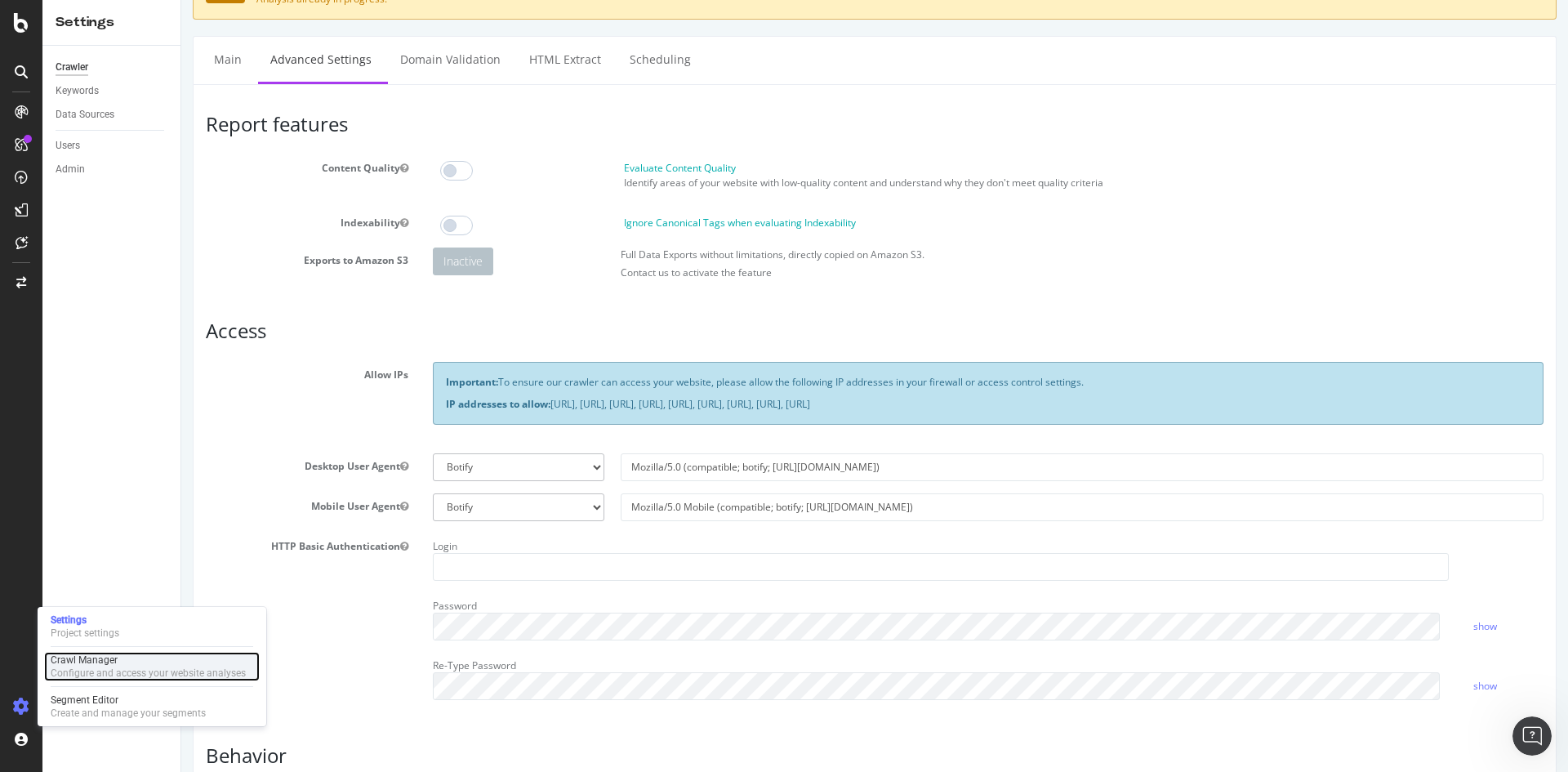
click at [122, 666] on div "Configure and access your website analyses" at bounding box center [149, 673] width 195 height 13
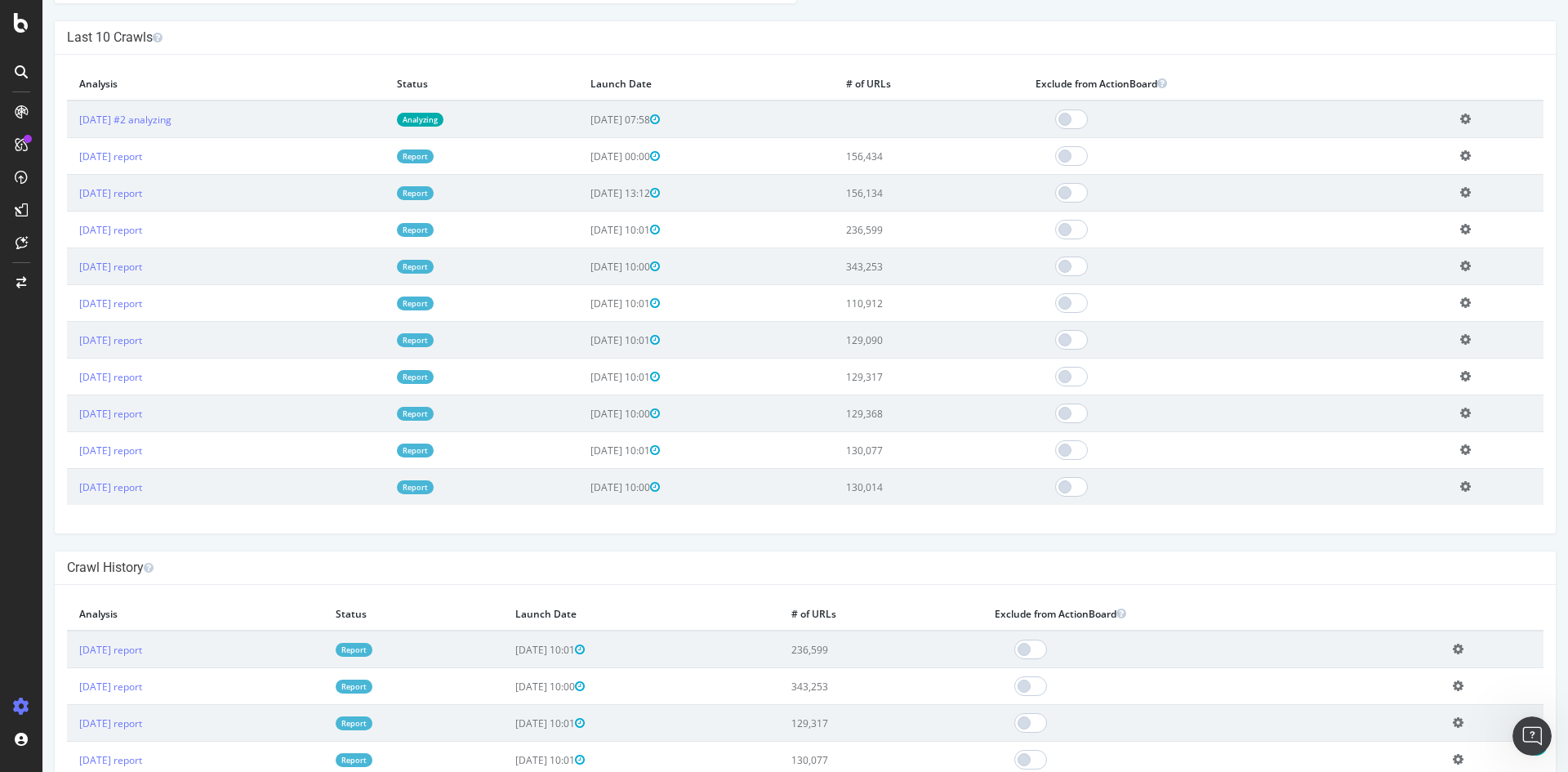
click at [1462, 270] on icon at bounding box center [1465, 266] width 11 height 12
click at [1461, 270] on icon at bounding box center [1465, 266] width 11 height 12
click at [142, 272] on link "[DATE] report" at bounding box center [111, 267] width 63 height 14
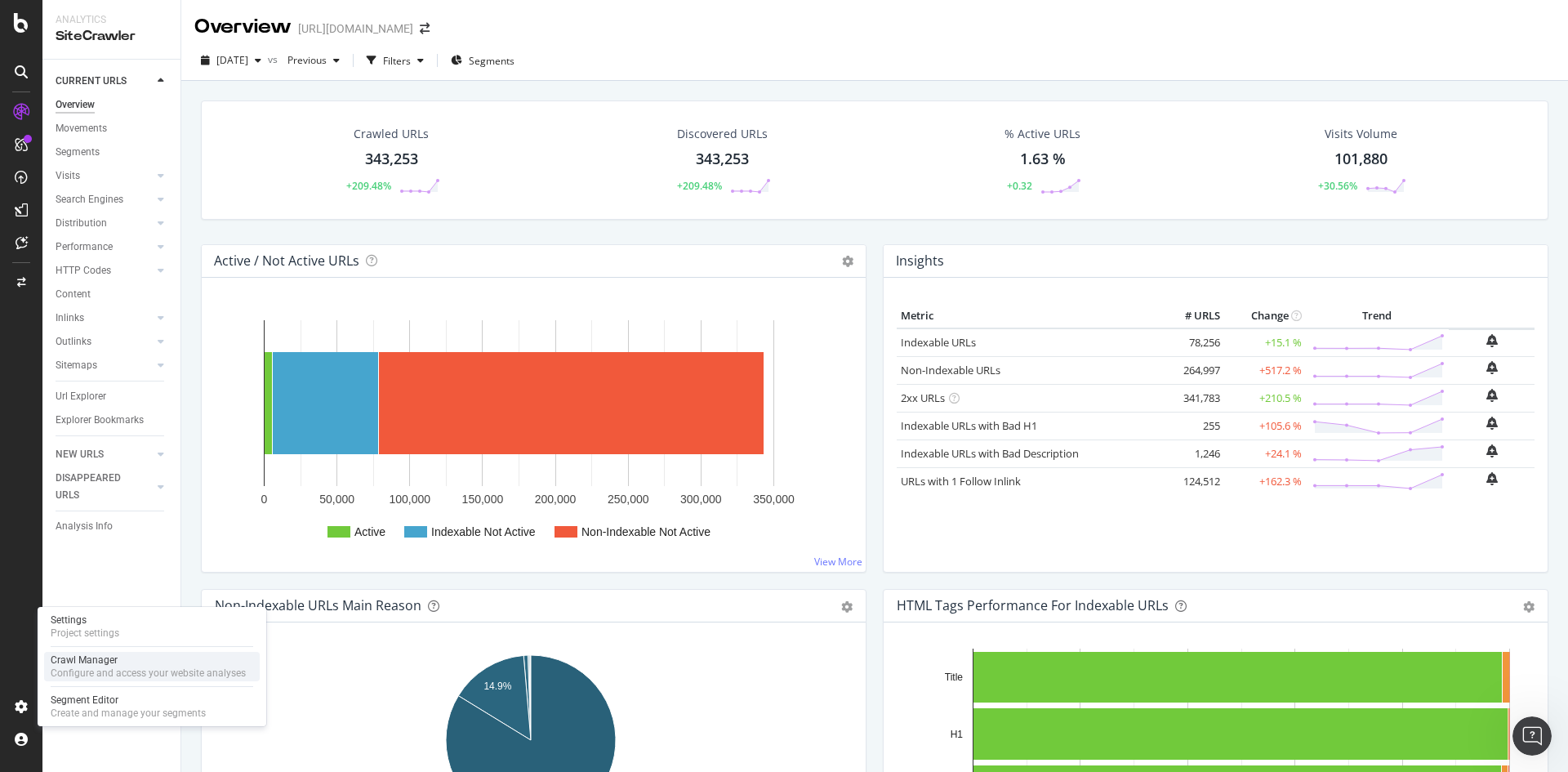
click at [117, 659] on div "Crawl Manager" at bounding box center [149, 660] width 195 height 13
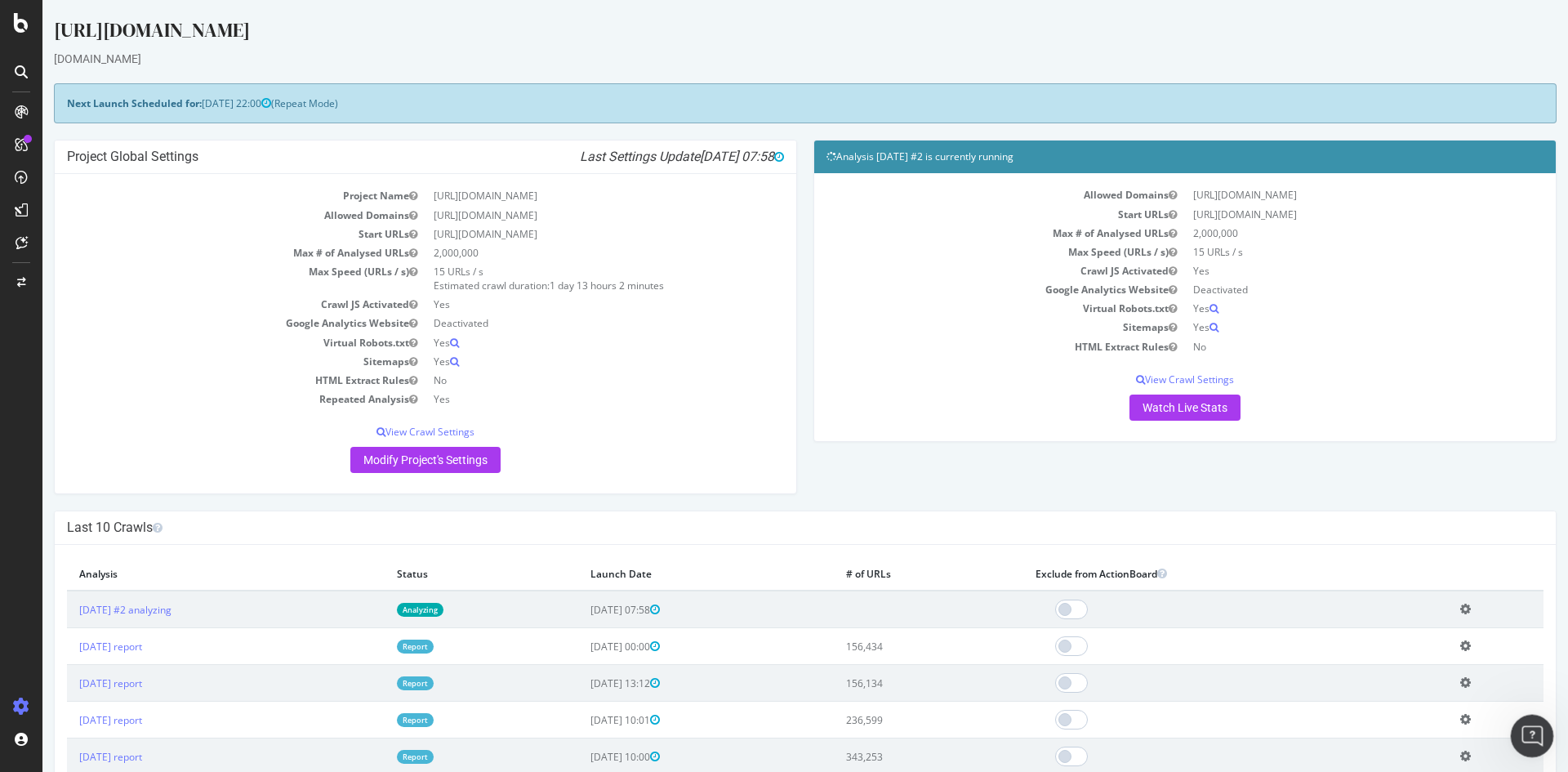
click at [1540, 738] on div "Open Intercom Messenger" at bounding box center [1529, 733] width 54 height 54
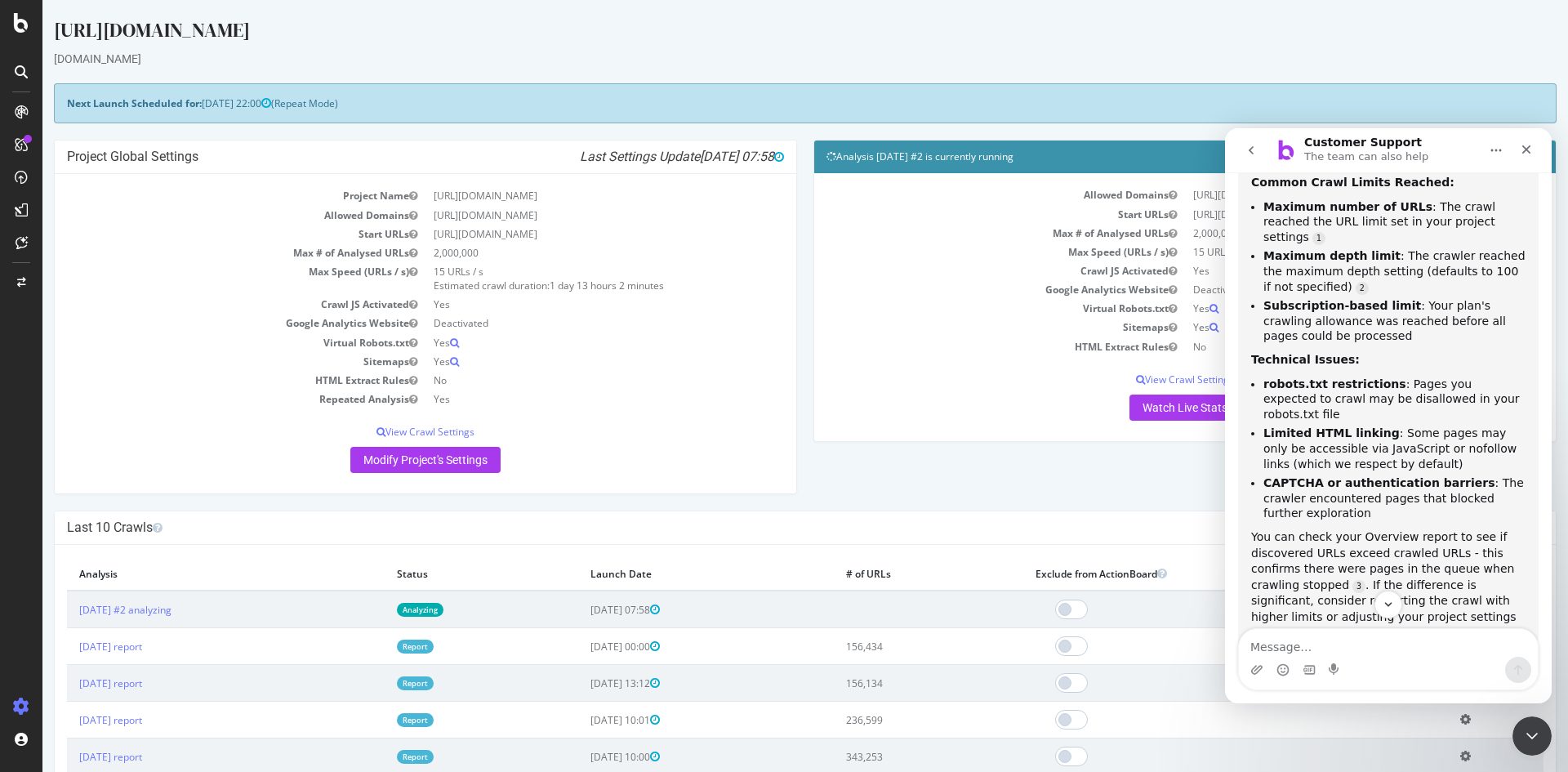
scroll to position [372, 0]
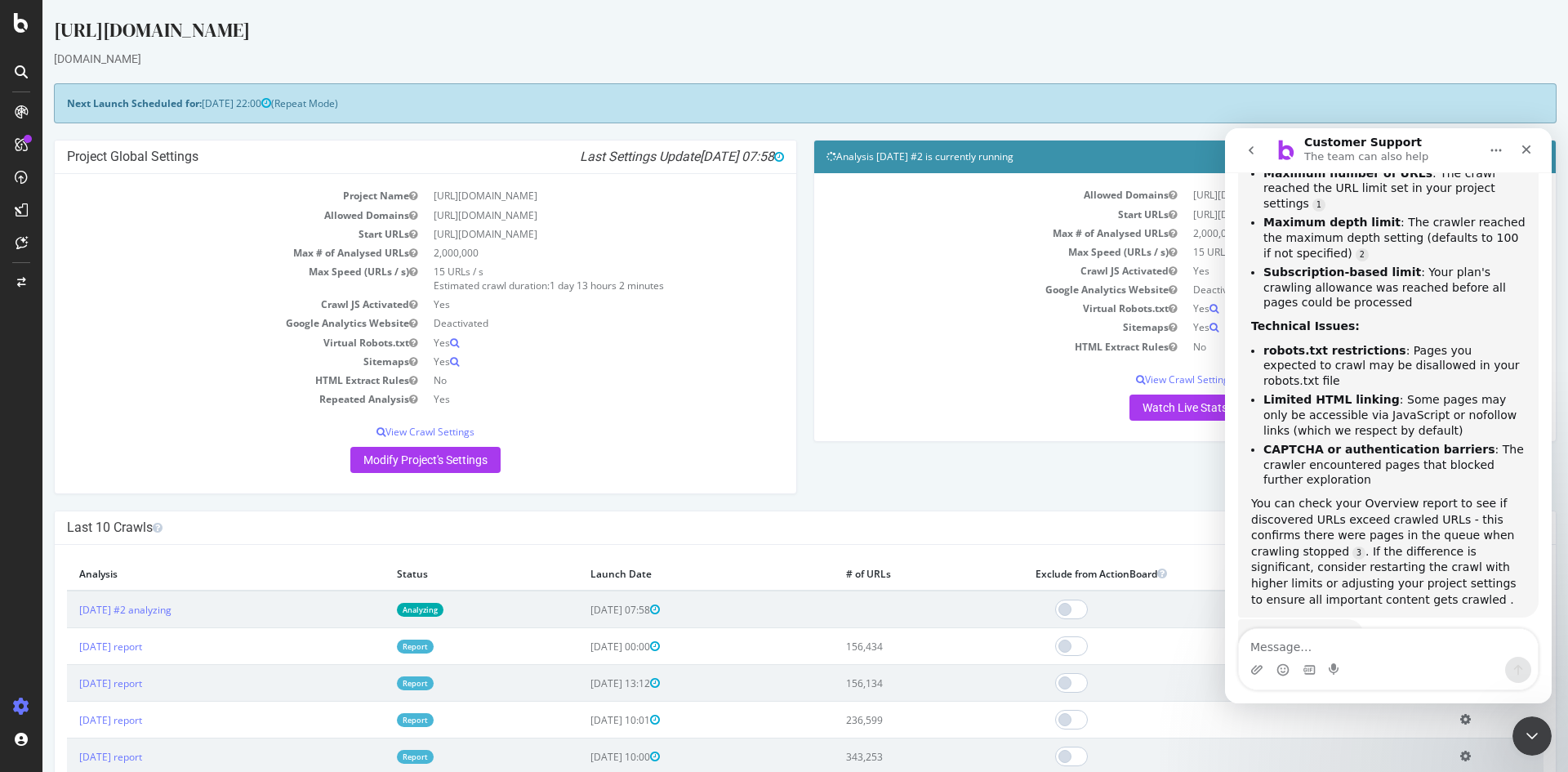
click at [1301, 645] on textarea "Message…" at bounding box center [1388, 642] width 299 height 28
click at [1351, 646] on textarea "Message…" at bounding box center [1388, 642] width 299 height 28
click at [1531, 145] on icon "Close" at bounding box center [1526, 149] width 13 height 13
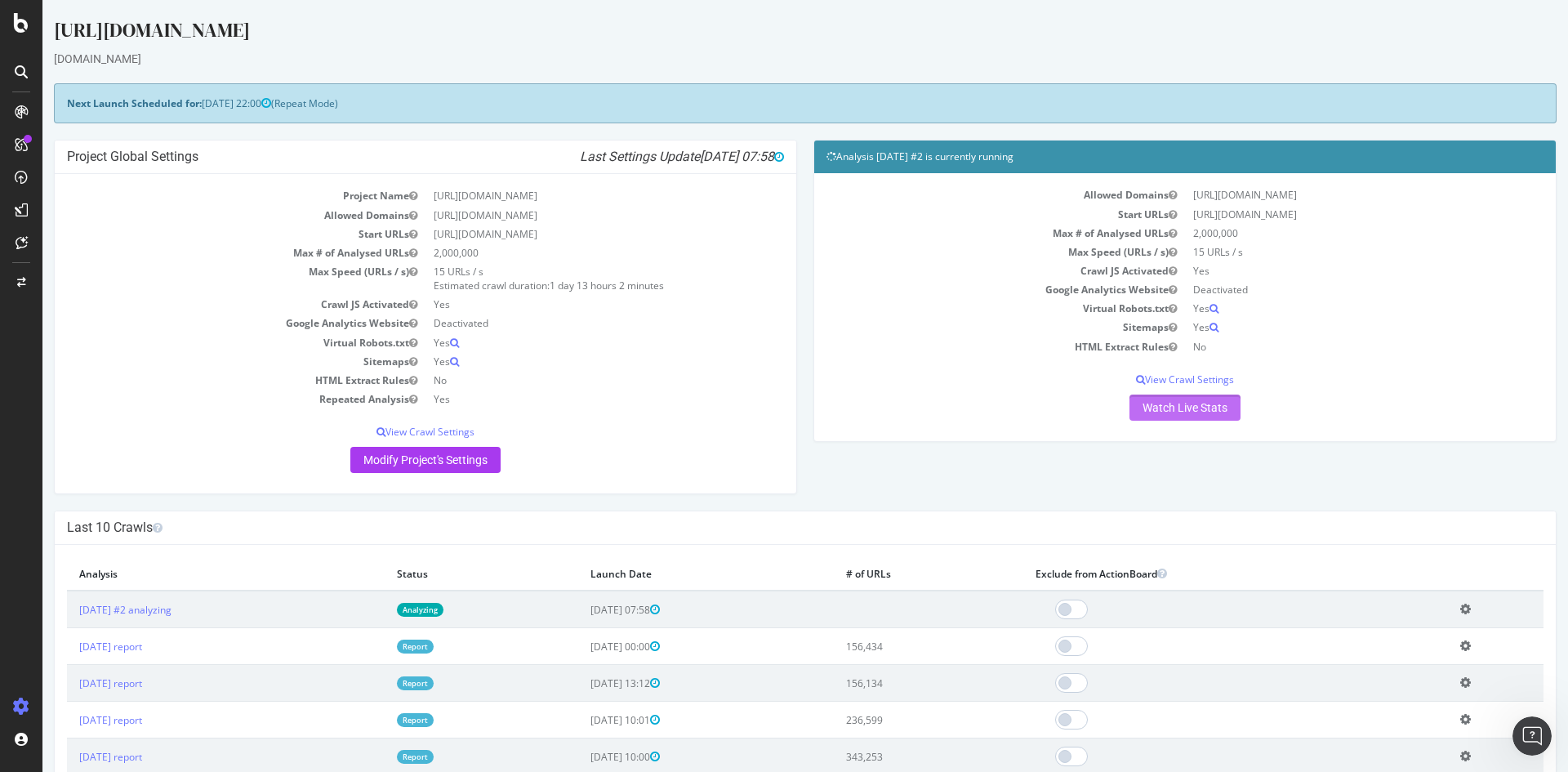
click at [1206, 400] on link "Watch Live Stats" at bounding box center [1184, 408] width 111 height 26
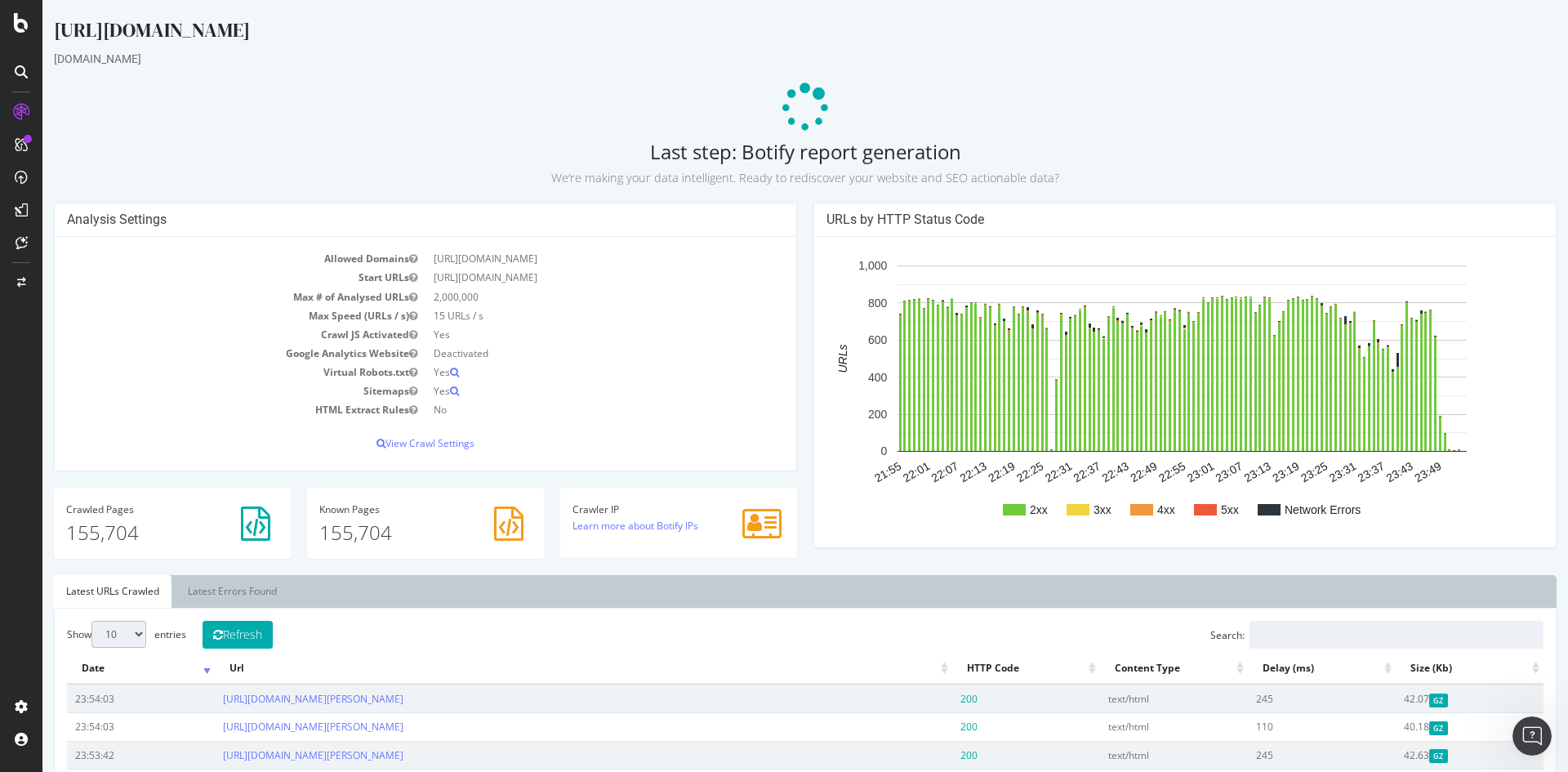
drag, startPoint x: 637, startPoint y: 144, endPoint x: 1069, endPoint y: 145, distance: 432.0
click at [1069, 145] on h2 "Last step: Botify report generation We’re making your data intelligent. Ready t…" at bounding box center [805, 163] width 1502 height 46
click at [1065, 179] on p "We’re making your data intelligent. Ready to rediscover your website and SEO ac…" at bounding box center [805, 175] width 1502 height 23
drag, startPoint x: 1096, startPoint y: 185, endPoint x: 577, endPoint y: 103, distance: 525.4
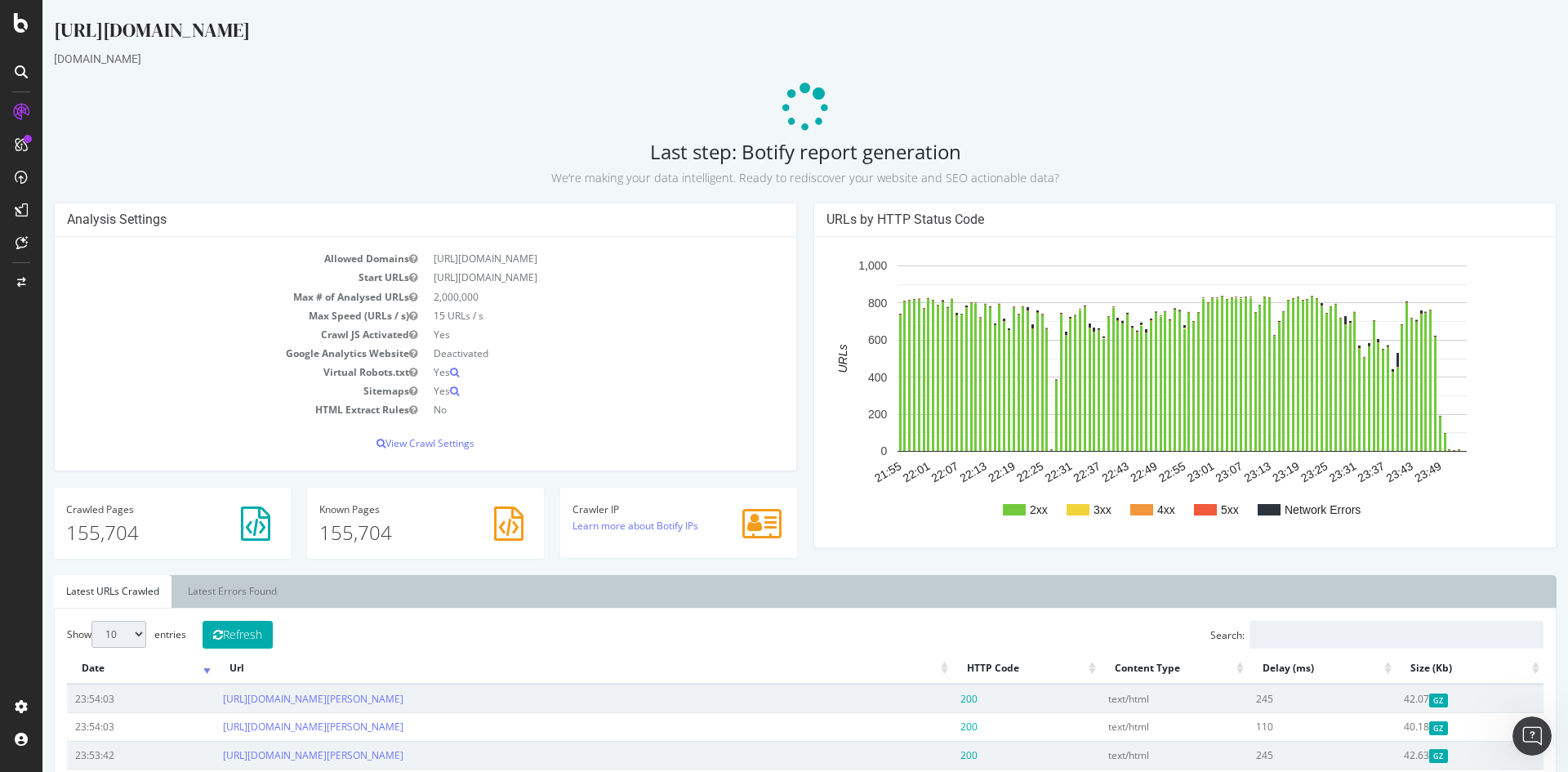
drag, startPoint x: 644, startPoint y: 148, endPoint x: 1068, endPoint y: 166, distance: 424.4
click at [1068, 166] on h2 "Last step: Botify report generation We’re making your data intelligent. Ready t…" at bounding box center [805, 163] width 1502 height 46
click at [1068, 166] on p "We’re making your data intelligent. Ready to rediscover your website and SEO ac…" at bounding box center [805, 175] width 1502 height 23
click at [442, 441] on p "View Crawl Settings" at bounding box center [426, 442] width 717 height 14
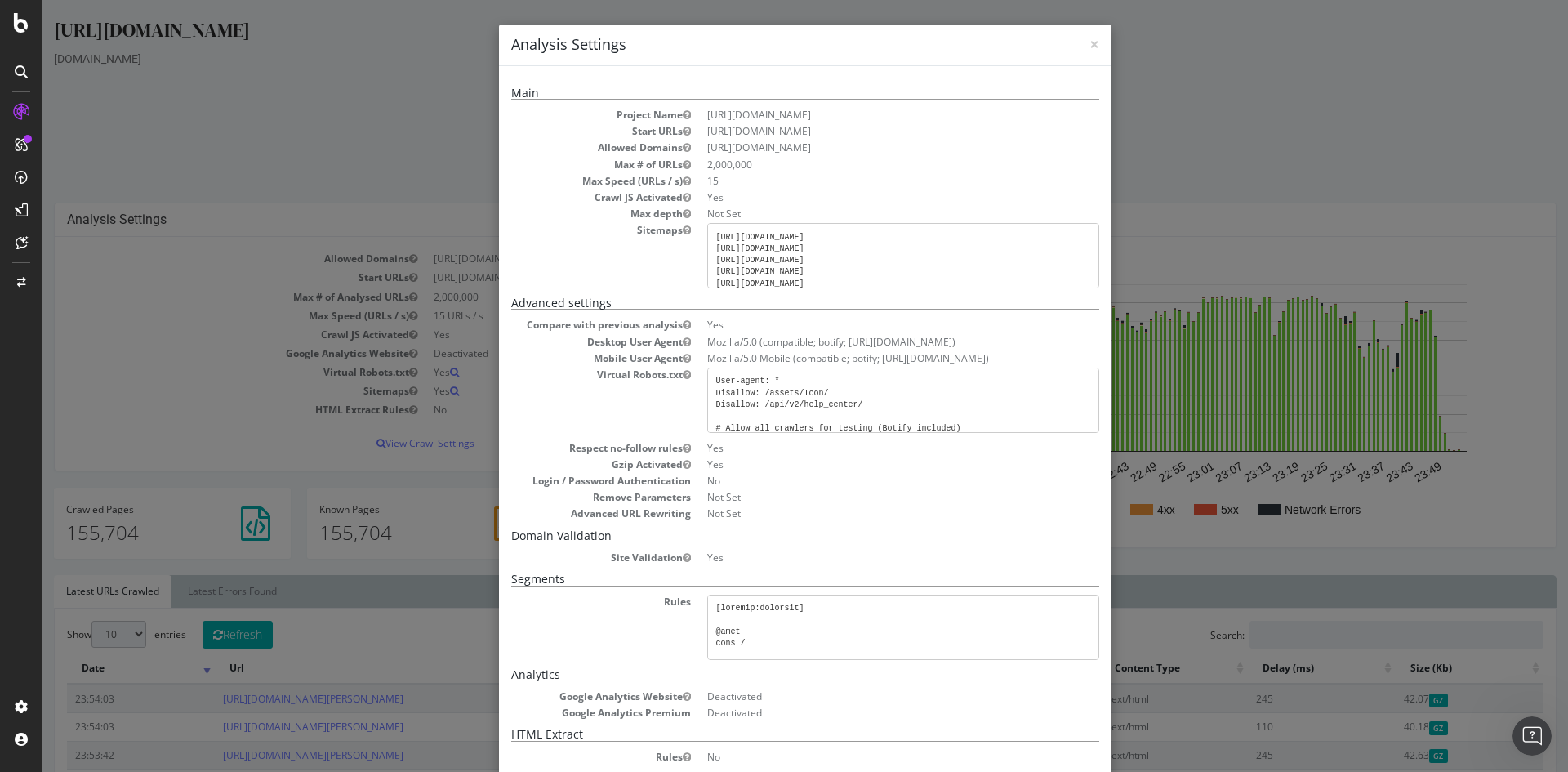
drag, startPoint x: 715, startPoint y: 180, endPoint x: 694, endPoint y: 183, distance: 21.2
click at [694, 183] on dl "Project Name https://www.rula.com/ Start URLs https://www.rula.com/ Allowed Dom…" at bounding box center [805, 198] width 588 height 180
drag, startPoint x: 746, startPoint y: 211, endPoint x: 702, endPoint y: 208, distance: 44.1
click at [699, 208] on dl "Project Name https://www.rula.com/ Start URLs https://www.rula.com/ Allowed Dom…" at bounding box center [805, 198] width 588 height 180
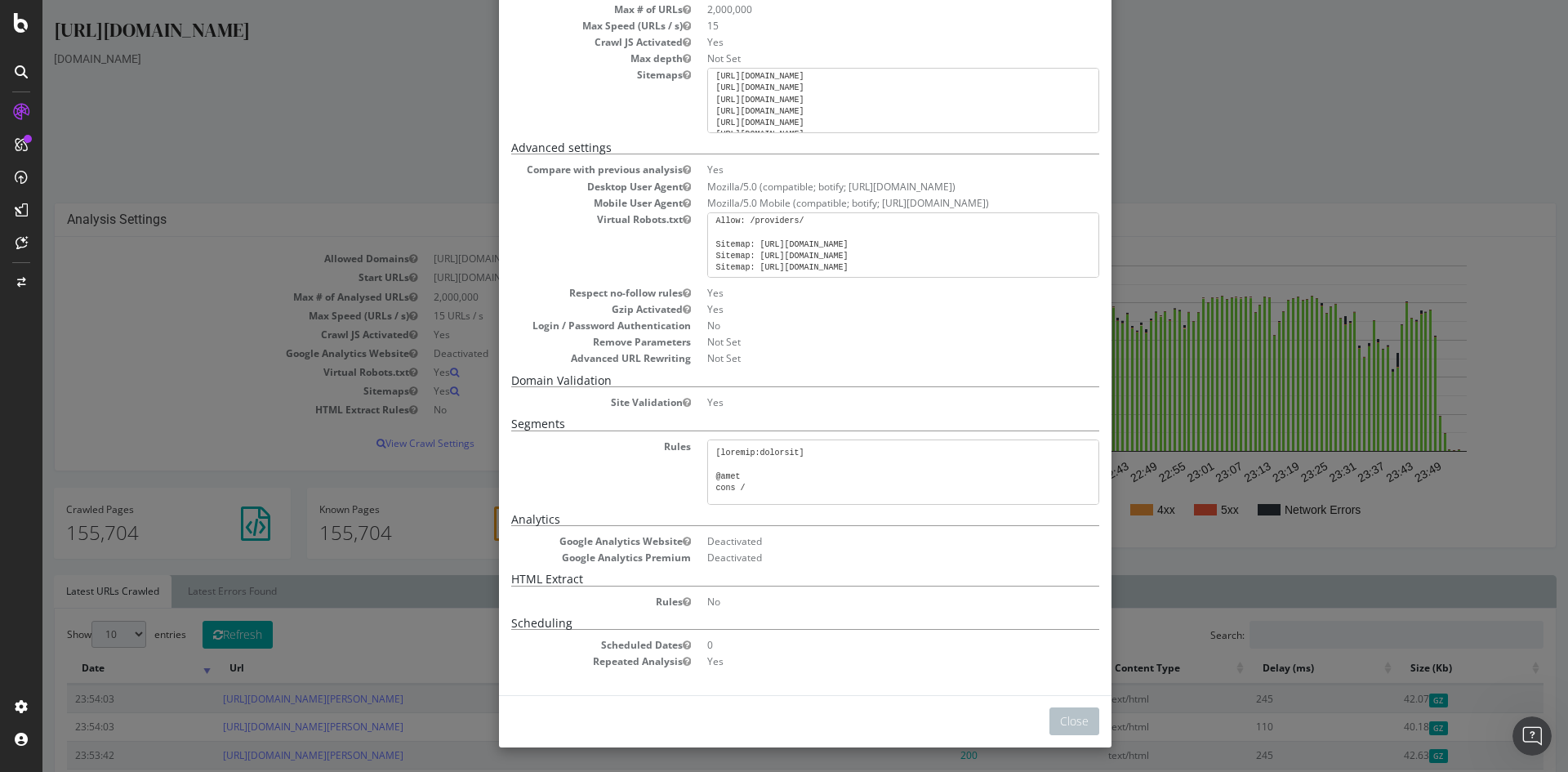
scroll to position [80, 0]
click at [868, 321] on dd "No" at bounding box center [903, 325] width 392 height 14
drag, startPoint x: 715, startPoint y: 295, endPoint x: 693, endPoint y: 291, distance: 22.4
click at [693, 291] on dl "Compare with previous analysis Yes Desktop User Agent Mozilla/5.0 (compatible; …" at bounding box center [805, 263] width 588 height 203
click at [725, 295] on dd "Yes" at bounding box center [903, 292] width 392 height 14
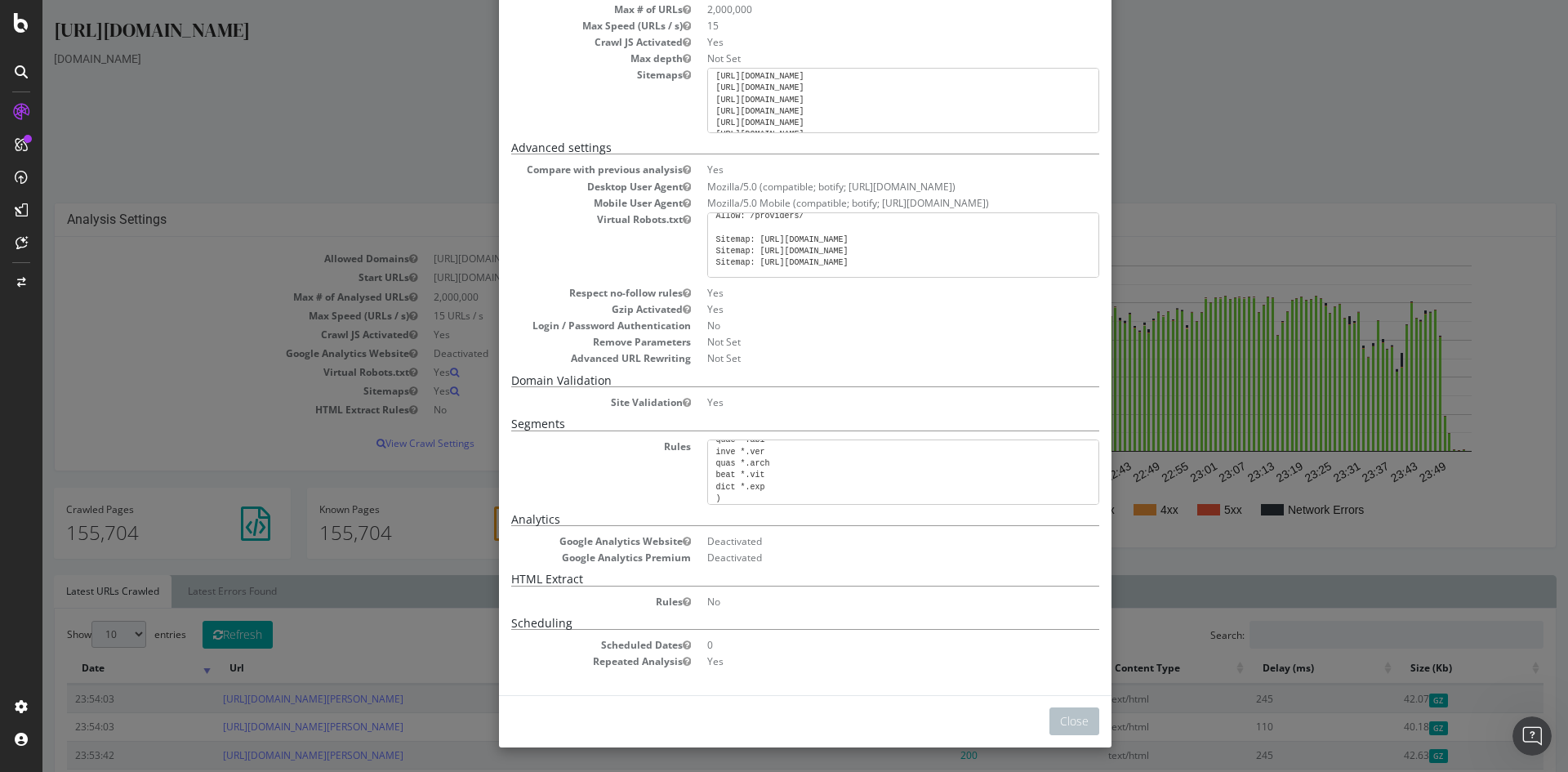
scroll to position [1573, 0]
click at [1161, 60] on div "× Close Analysis Settings Main Project Name [URL][DOMAIN_NAME] Start URLs [URL]…" at bounding box center [805, 386] width 1525 height 772
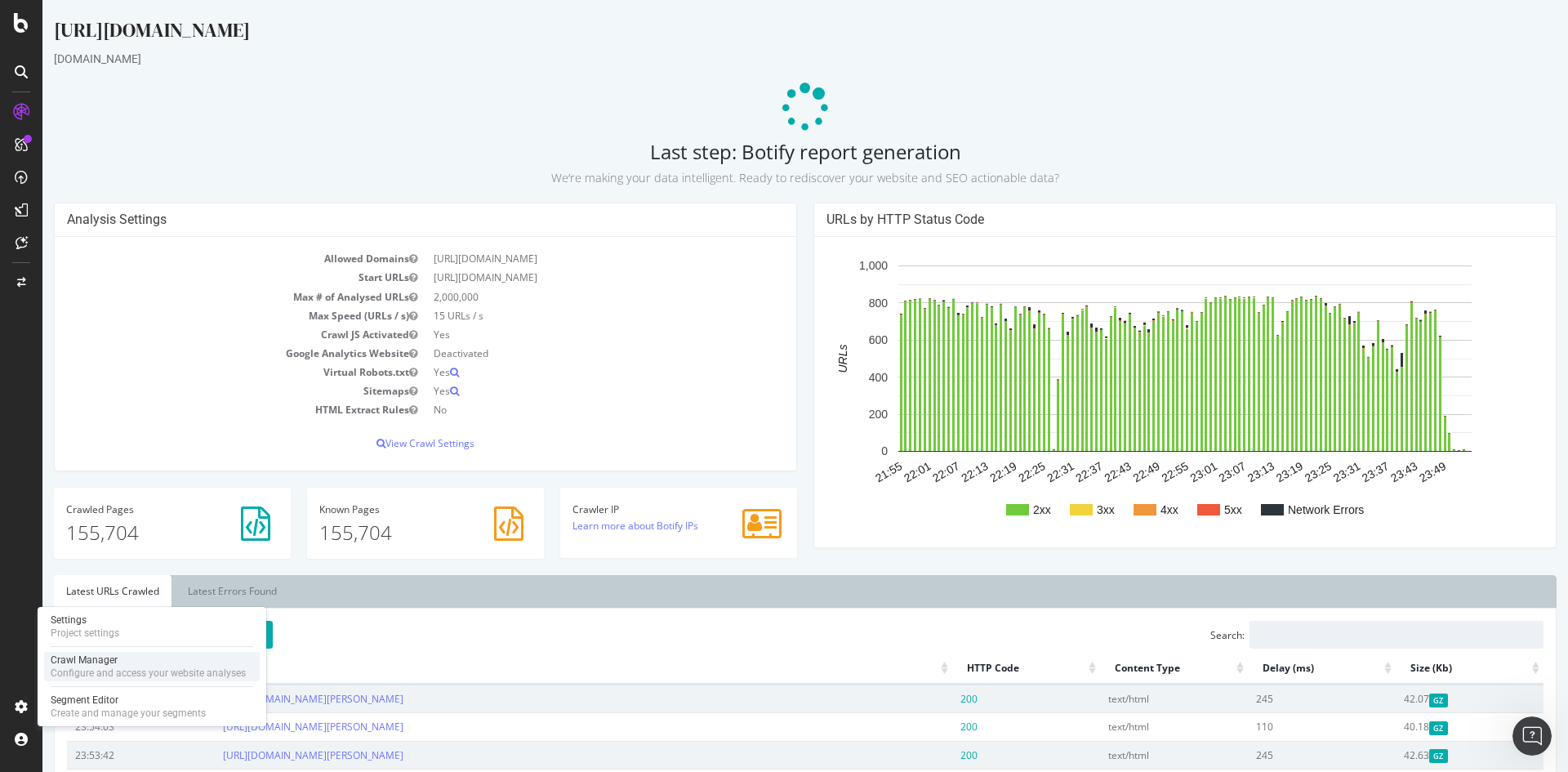
click at [105, 657] on div "Crawl Manager" at bounding box center [149, 660] width 195 height 13
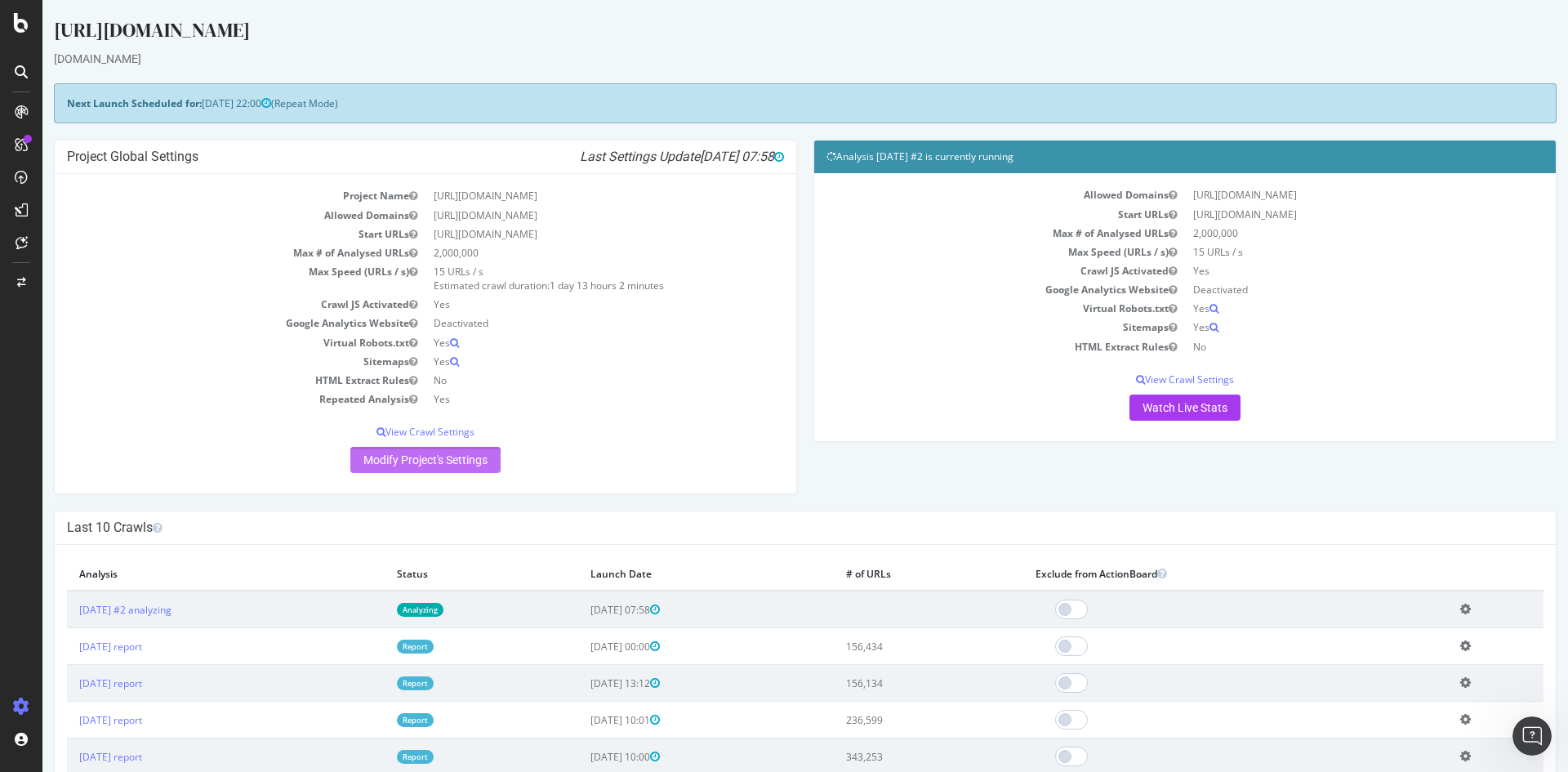
click at [427, 465] on link "Modify Project's Settings" at bounding box center [425, 459] width 150 height 26
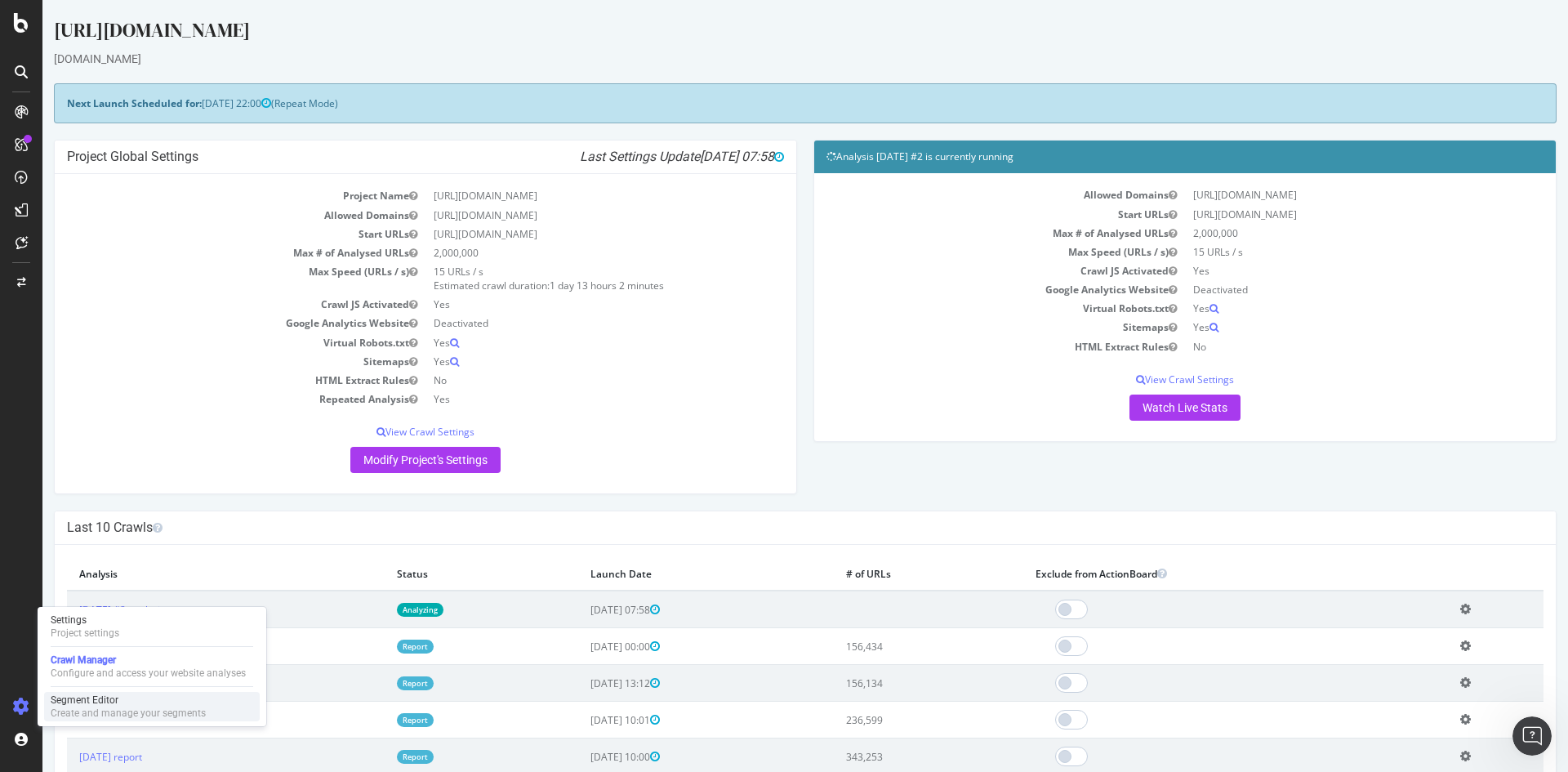
click at [97, 703] on div "Segment Editor" at bounding box center [128, 700] width 155 height 13
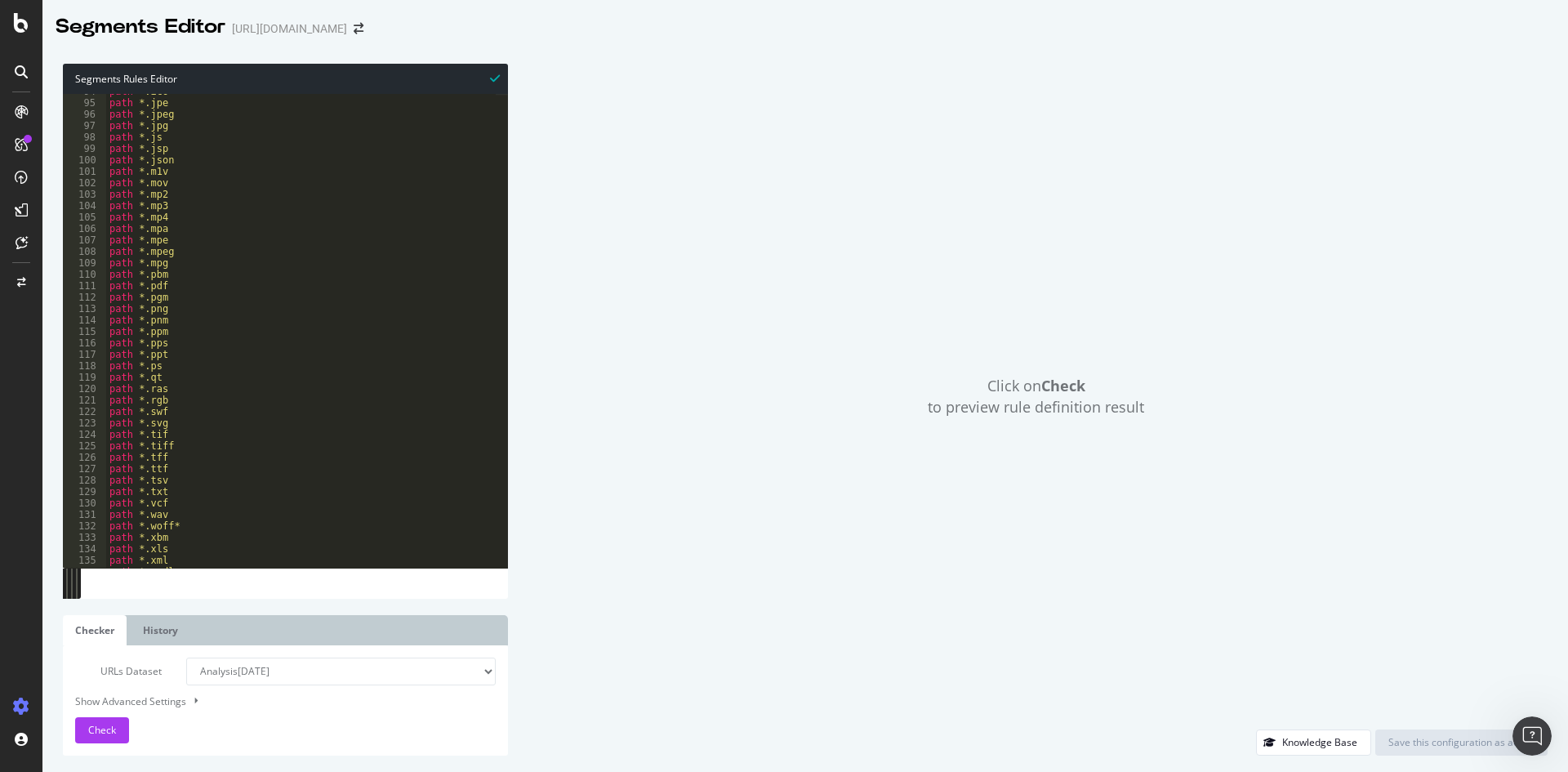
scroll to position [1116, 0]
click at [151, 644] on link "History" at bounding box center [160, 629] width 60 height 30
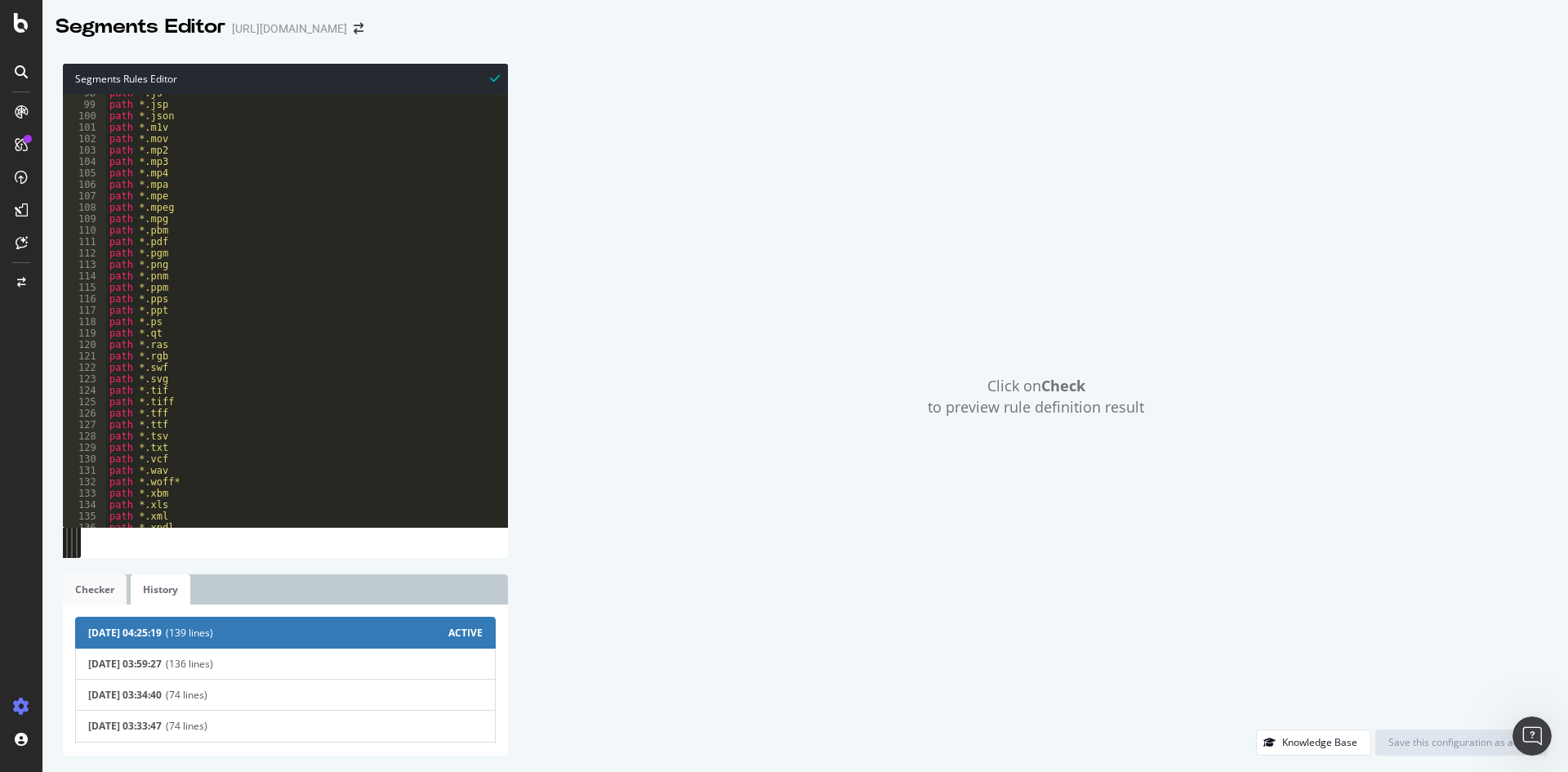
click at [117, 584] on link "Checker" at bounding box center [95, 589] width 64 height 30
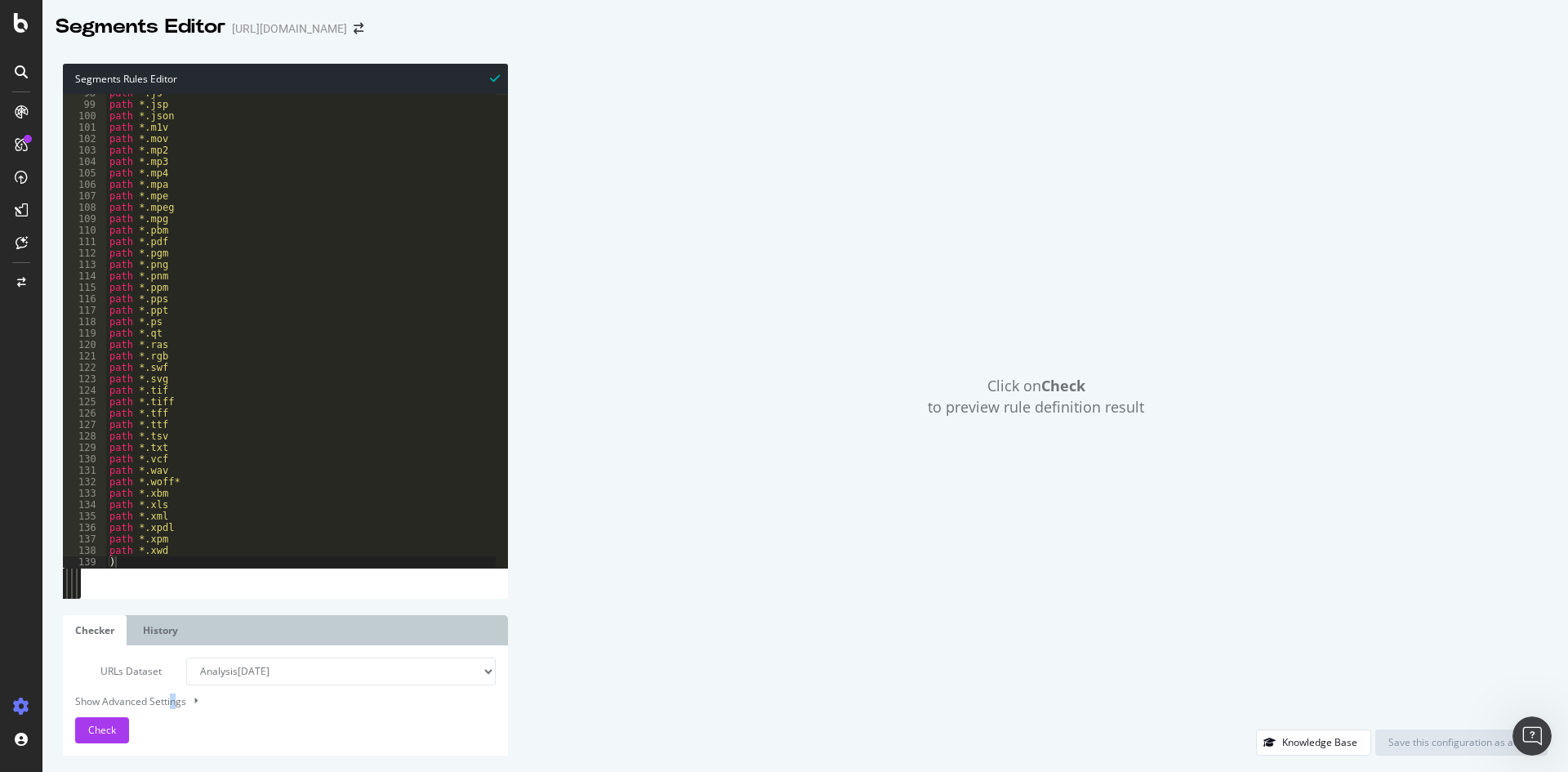
click at [176, 699] on div "Show Advanced Settings" at bounding box center [273, 701] width 421 height 16
select select "5000"
select select "100"
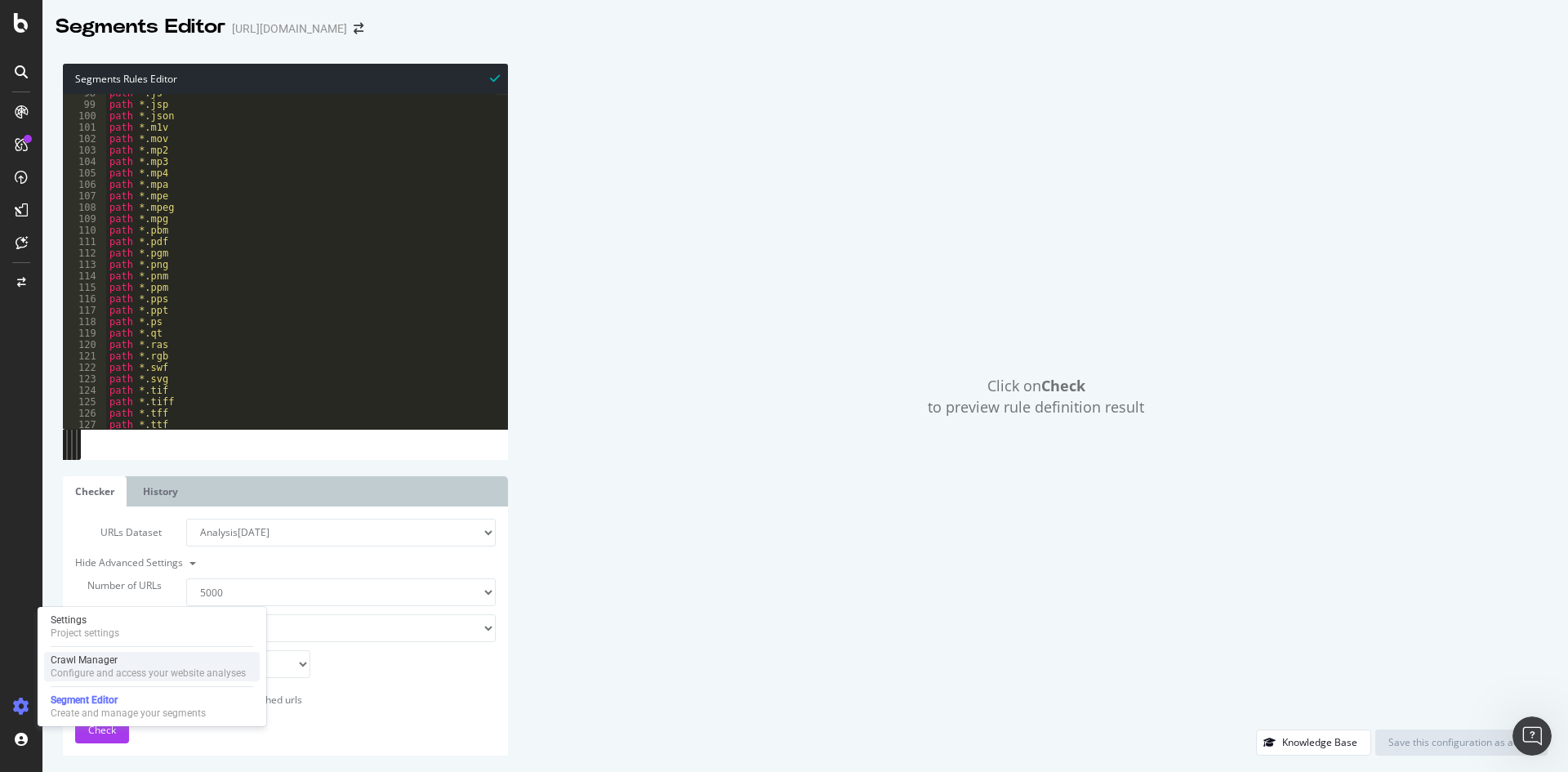
click at [87, 659] on div "Crawl Manager" at bounding box center [149, 660] width 195 height 13
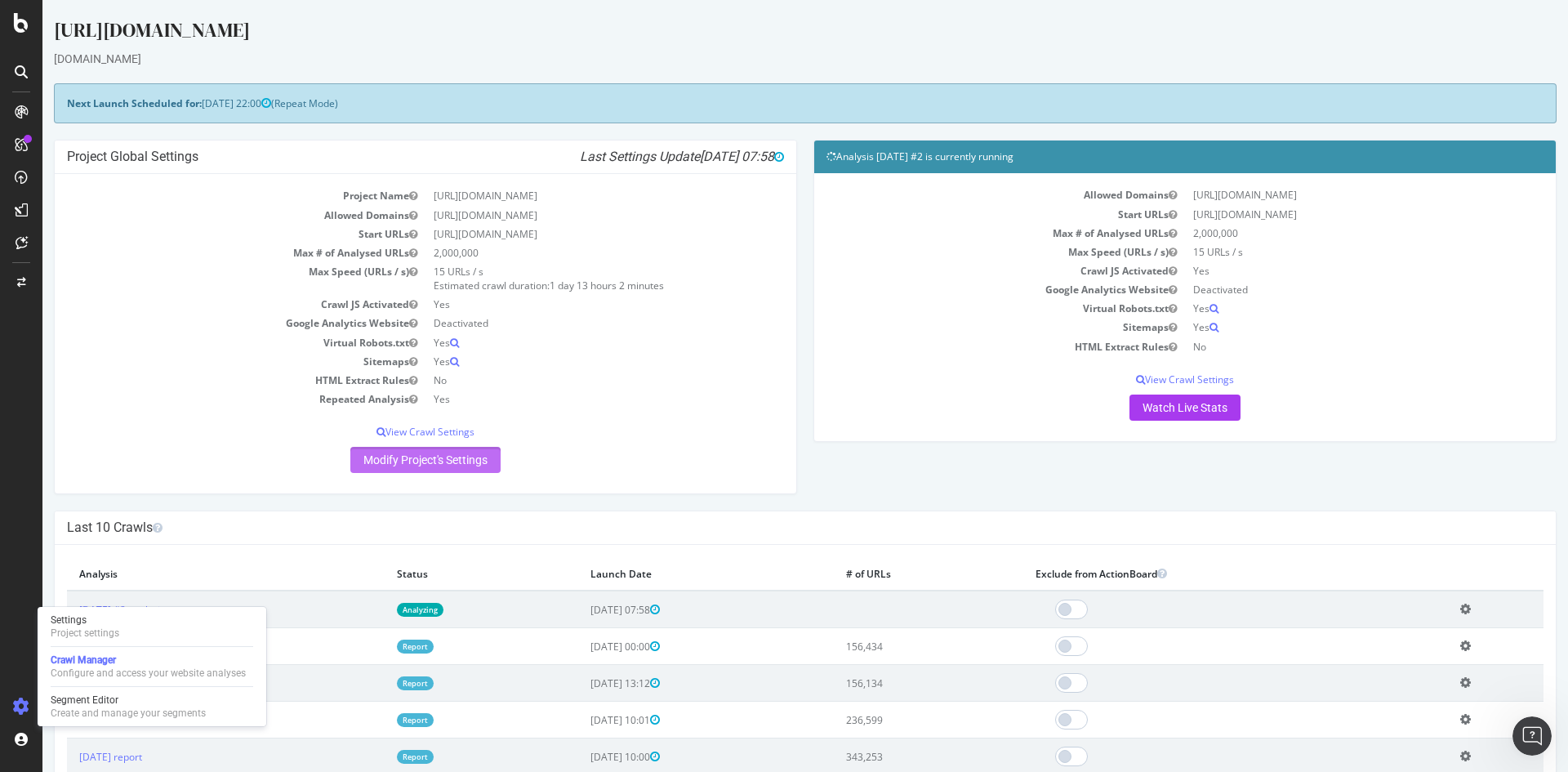
click at [421, 459] on link "Modify Project's Settings" at bounding box center [425, 459] width 150 height 26
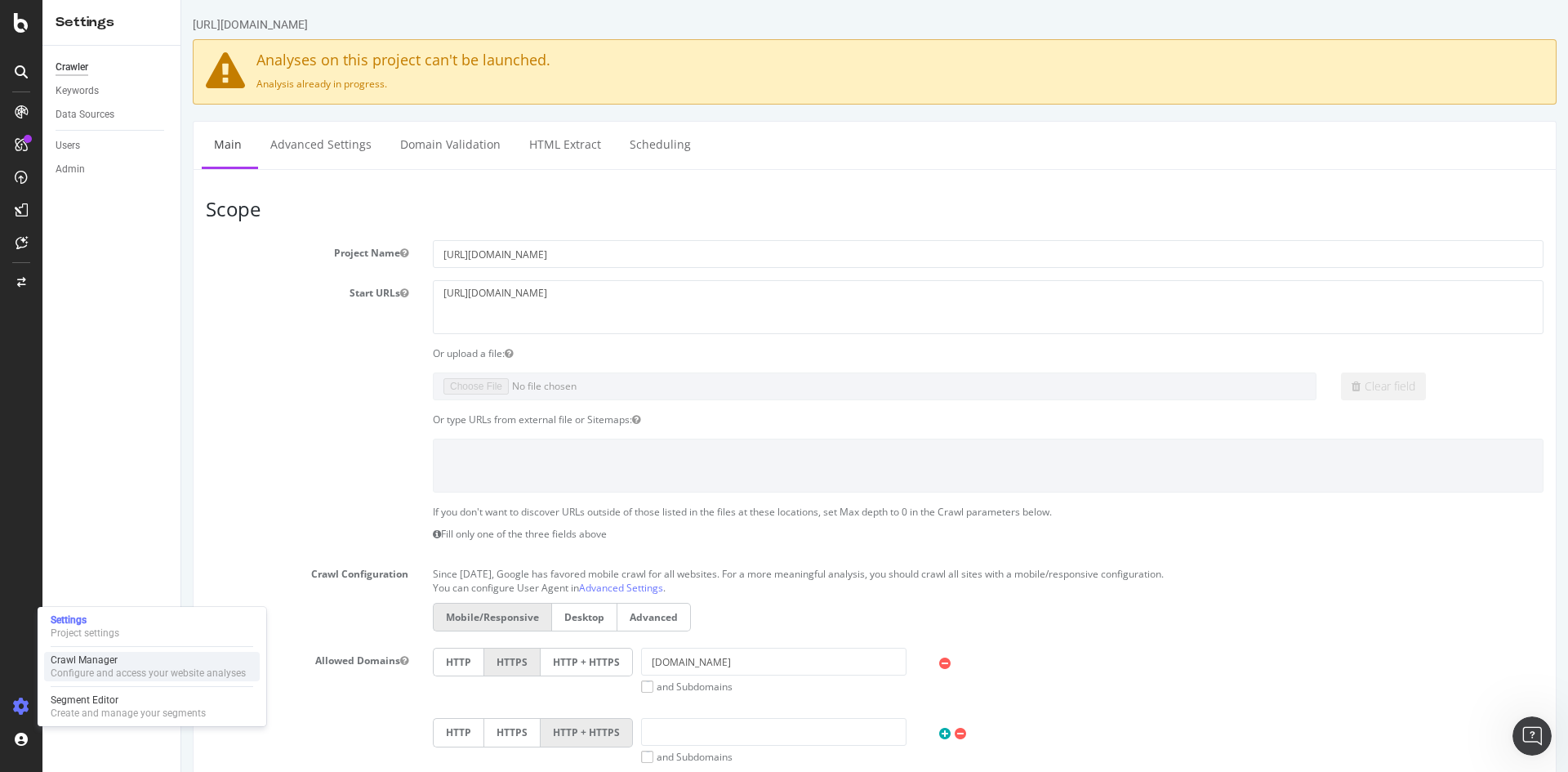
click at [105, 663] on div "Crawl Manager" at bounding box center [149, 660] width 195 height 13
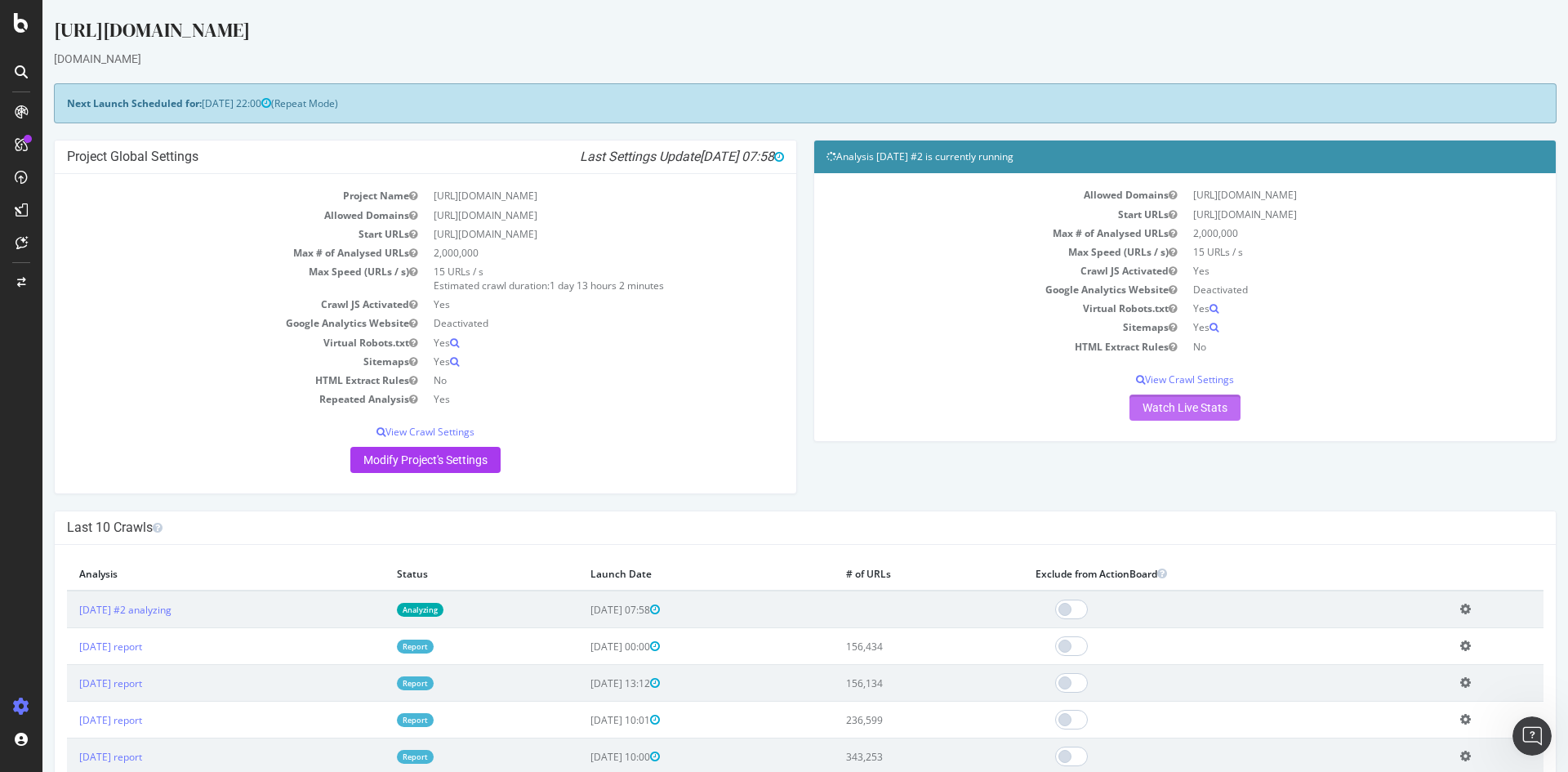
click at [1159, 405] on link "Watch Live Stats" at bounding box center [1184, 408] width 111 height 26
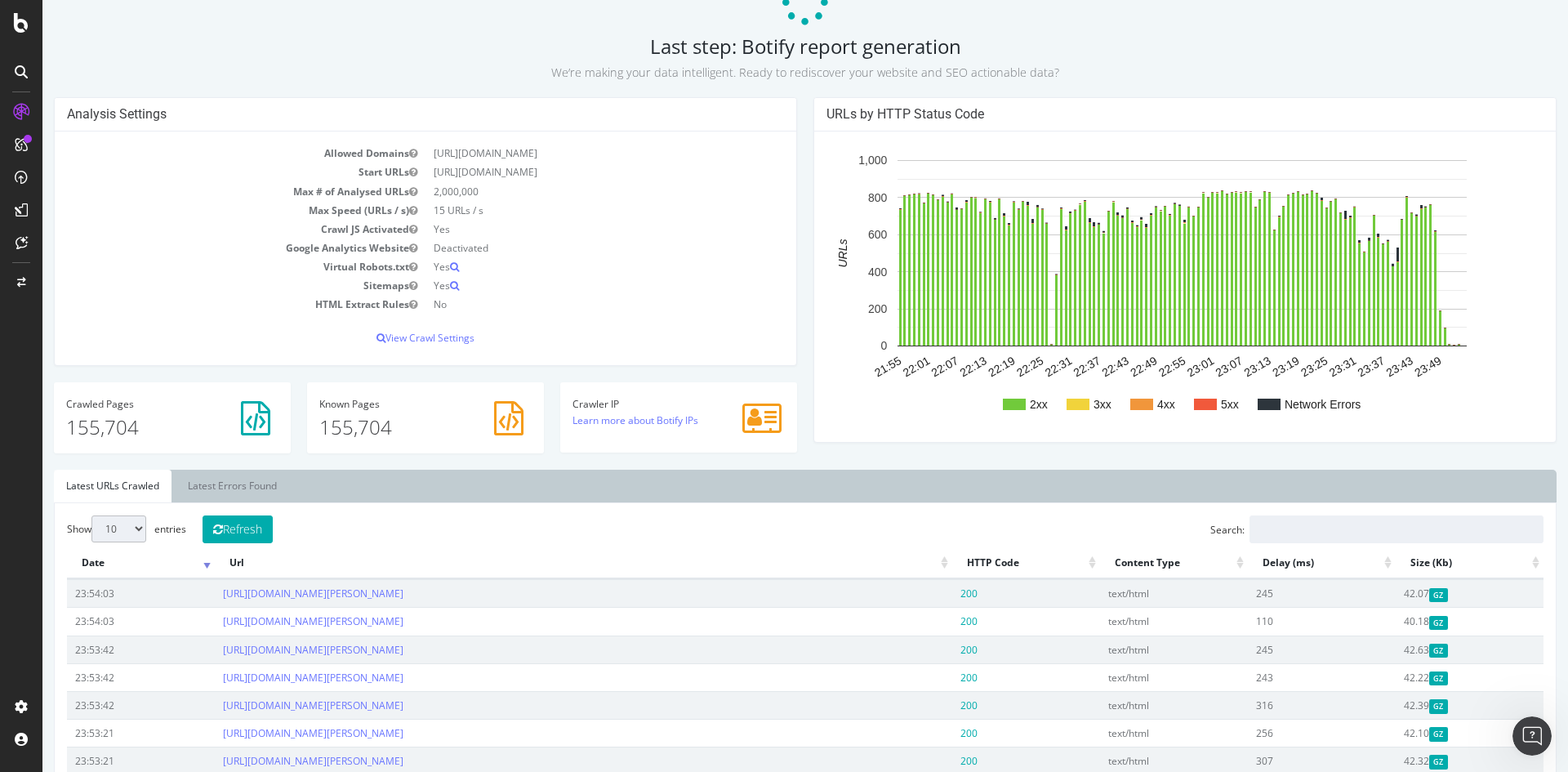
scroll to position [82, 0]
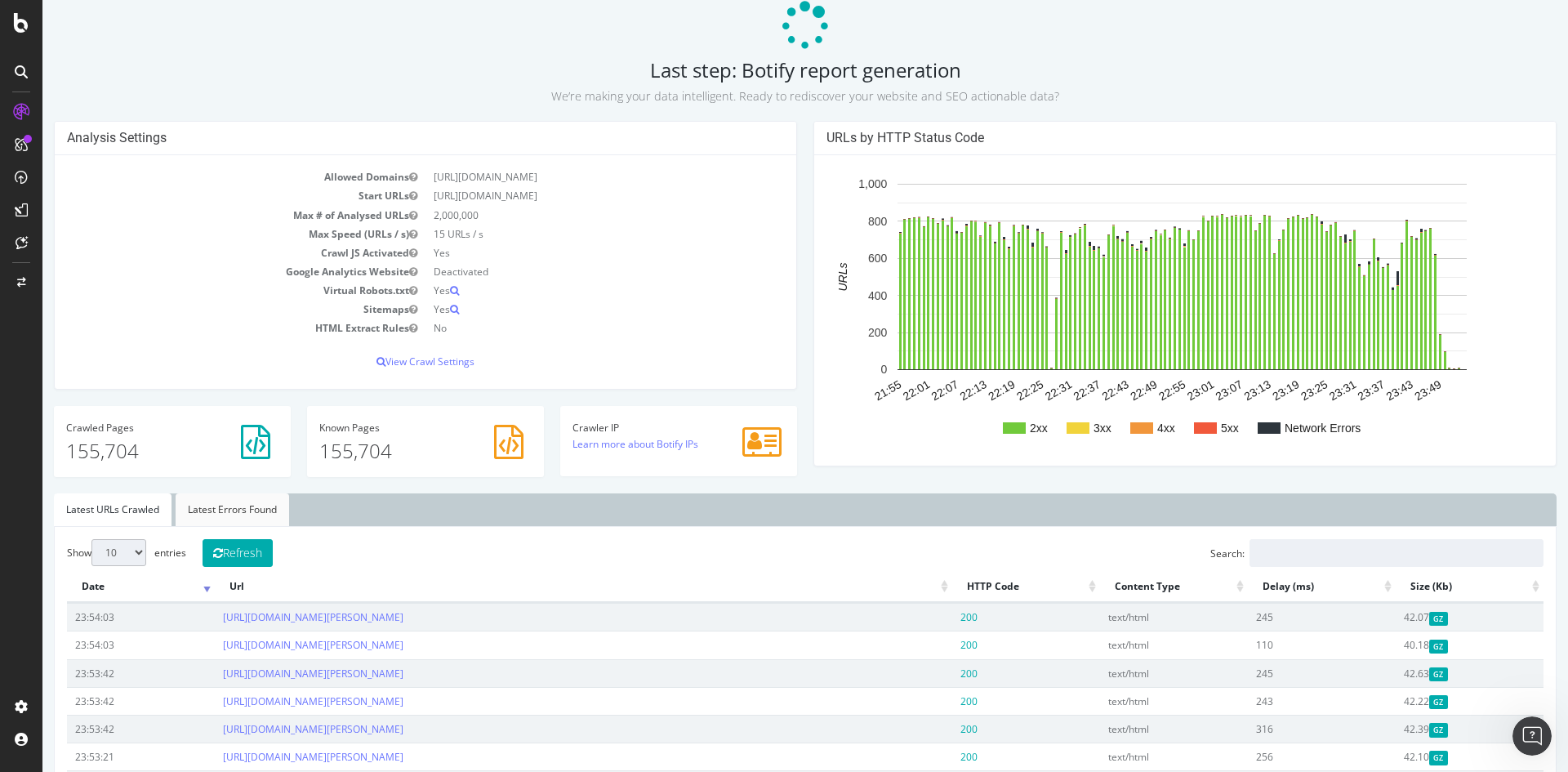
click at [267, 518] on link "Latest Errors Found" at bounding box center [232, 509] width 113 height 33
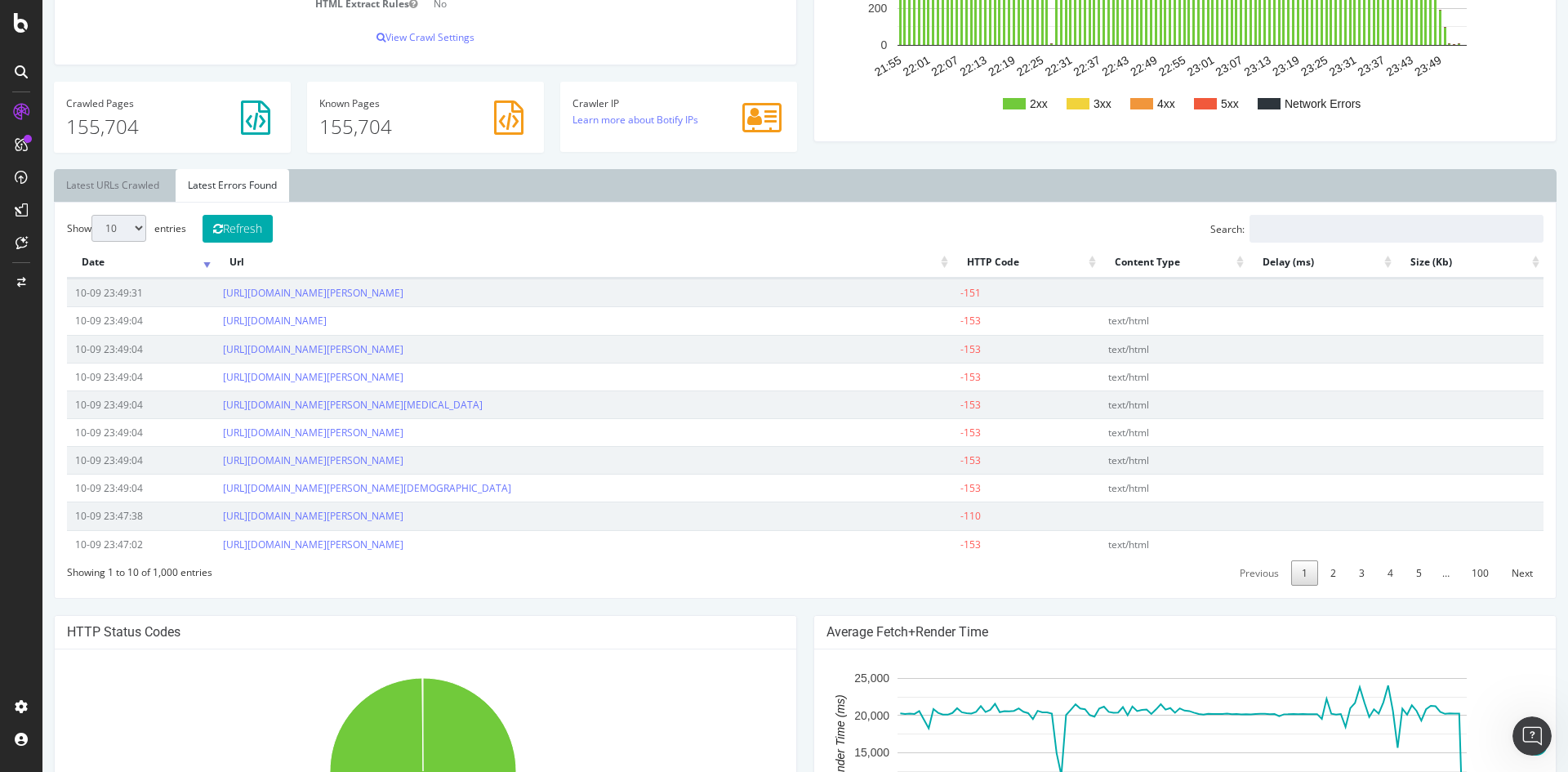
scroll to position [409, 0]
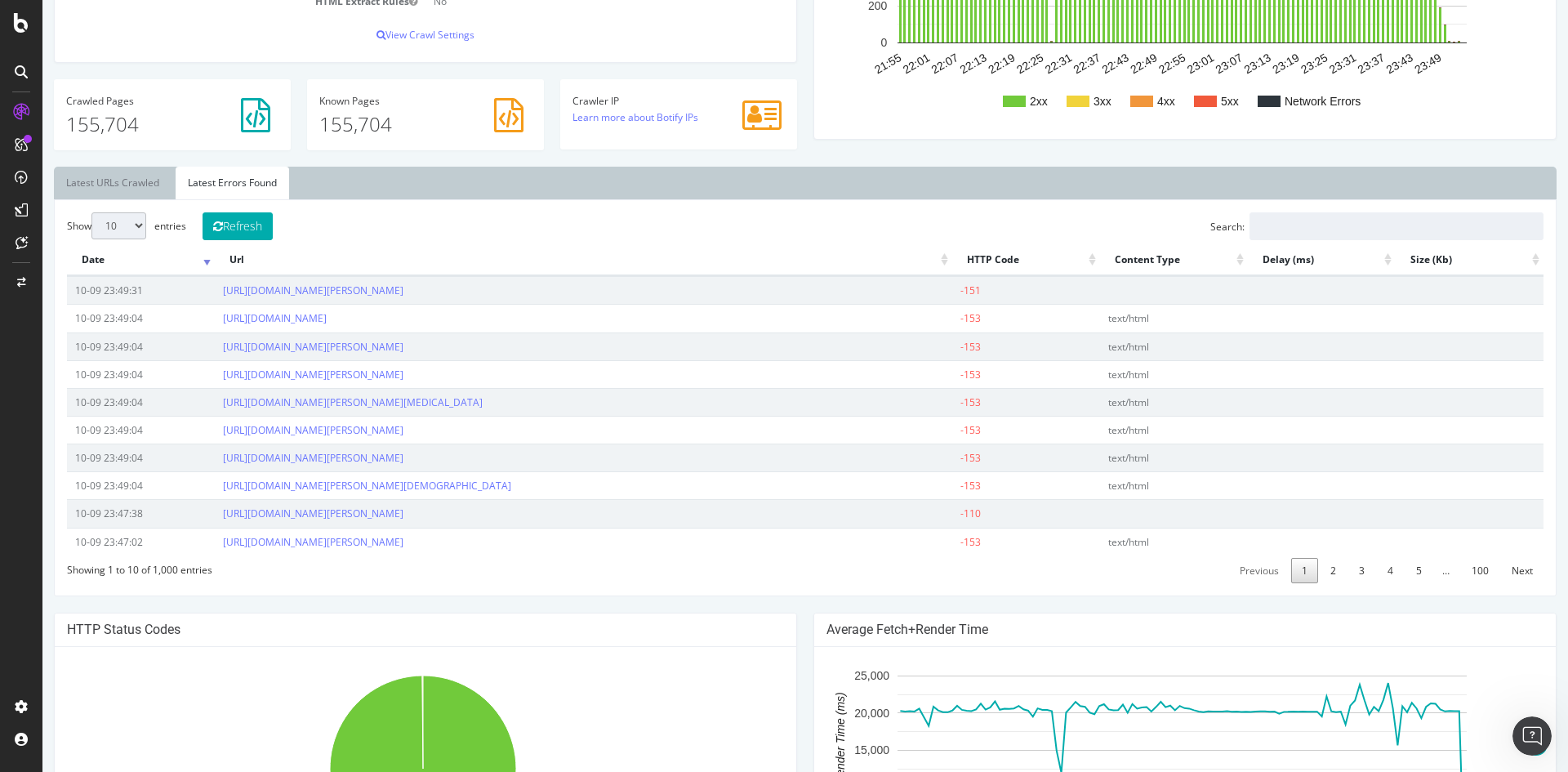
click at [194, 577] on div "Showing 1 to 10 of 1,000 entries" at bounding box center [139, 566] width 145 height 21
click at [127, 231] on select "10 25 50 100" at bounding box center [118, 226] width 55 height 27
select select "100"
click at [91, 212] on select "10 25 50 100" at bounding box center [118, 226] width 55 height 27
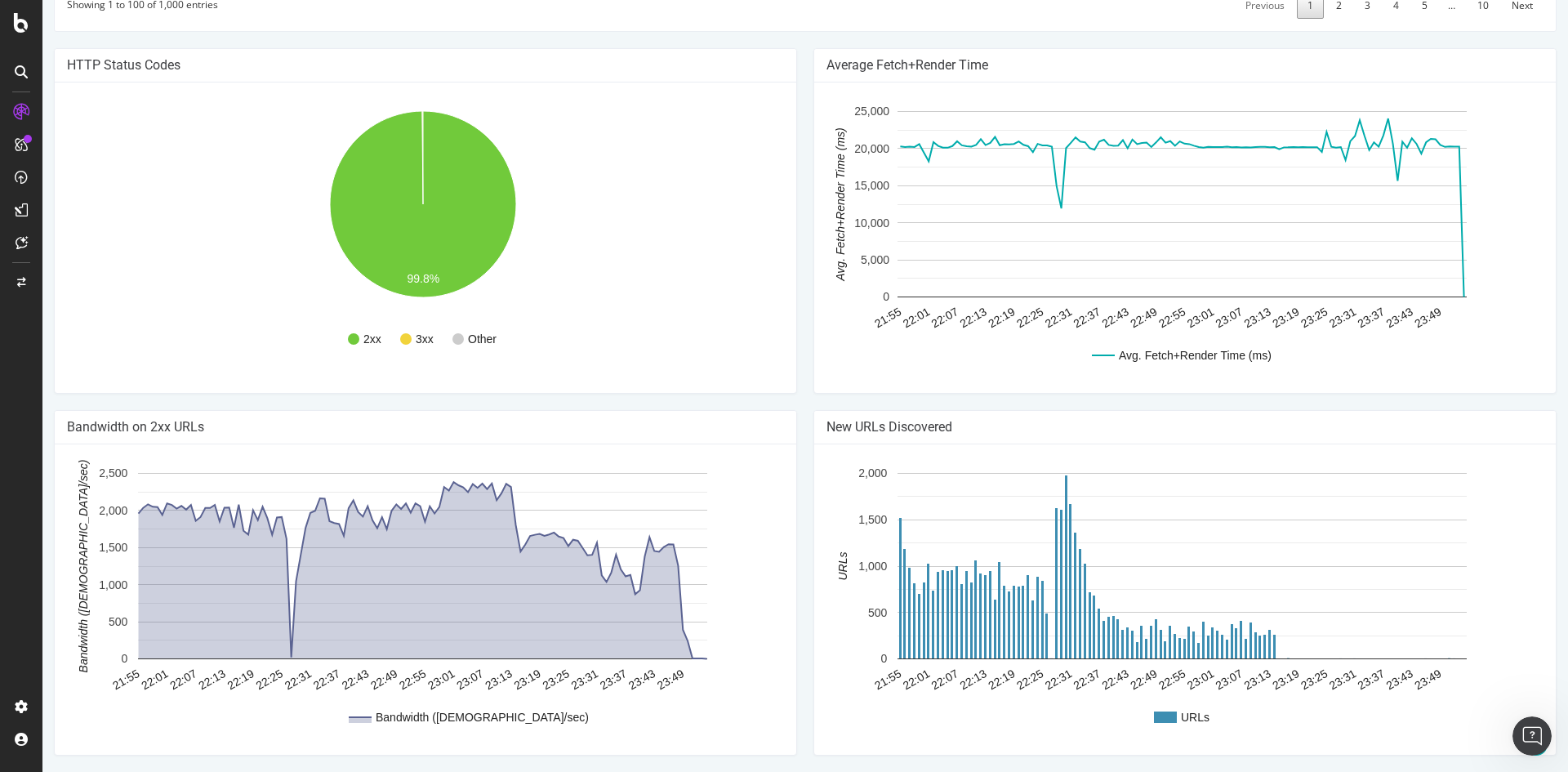
scroll to position [3712, 0]
drag, startPoint x: 196, startPoint y: 392, endPoint x: 159, endPoint y: 396, distance: 37.2
click at [141, 11] on div "Showing 1 to 100 of 1,000 entries" at bounding box center [143, 1] width 151 height 21
click at [190, 11] on div "Showing 1 to 100 of 1,000 entries" at bounding box center [143, 1] width 151 height 21
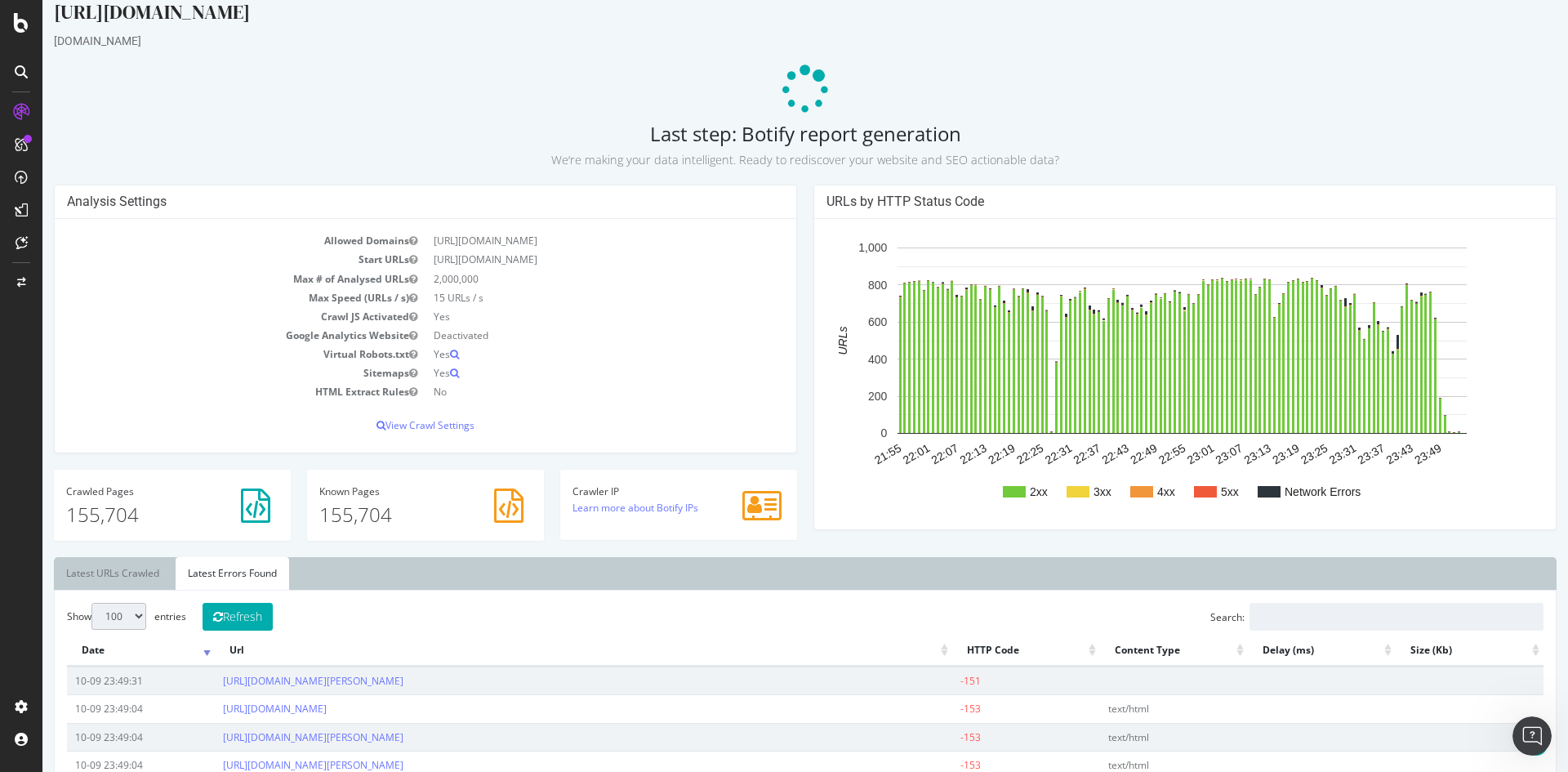
scroll to position [0, 0]
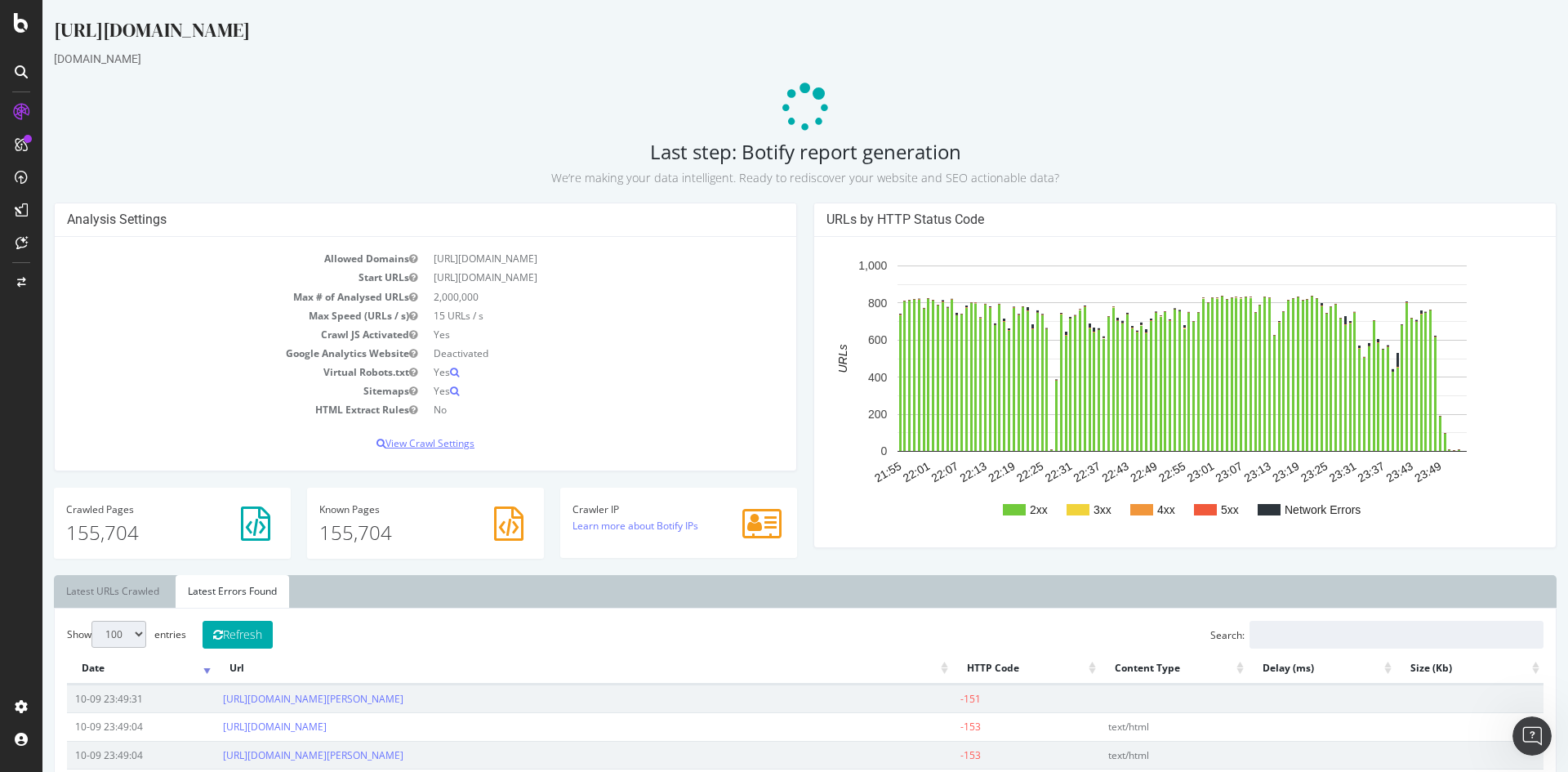
click at [428, 445] on p "View Crawl Settings" at bounding box center [426, 442] width 717 height 14
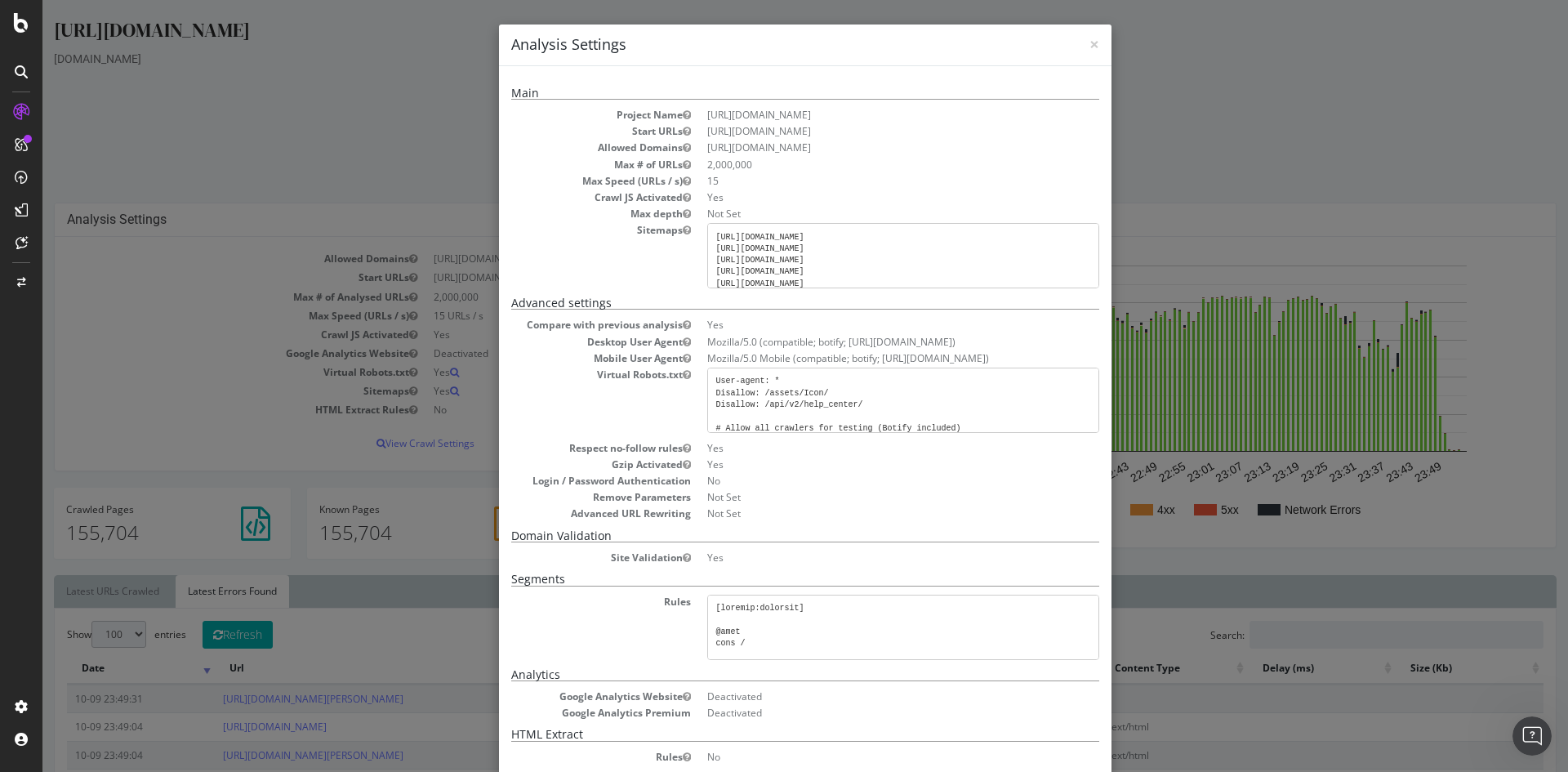
click at [365, 307] on div "× Close Analysis Settings Main Project Name [URL][DOMAIN_NAME] Start URLs [URL]…" at bounding box center [805, 386] width 1525 height 772
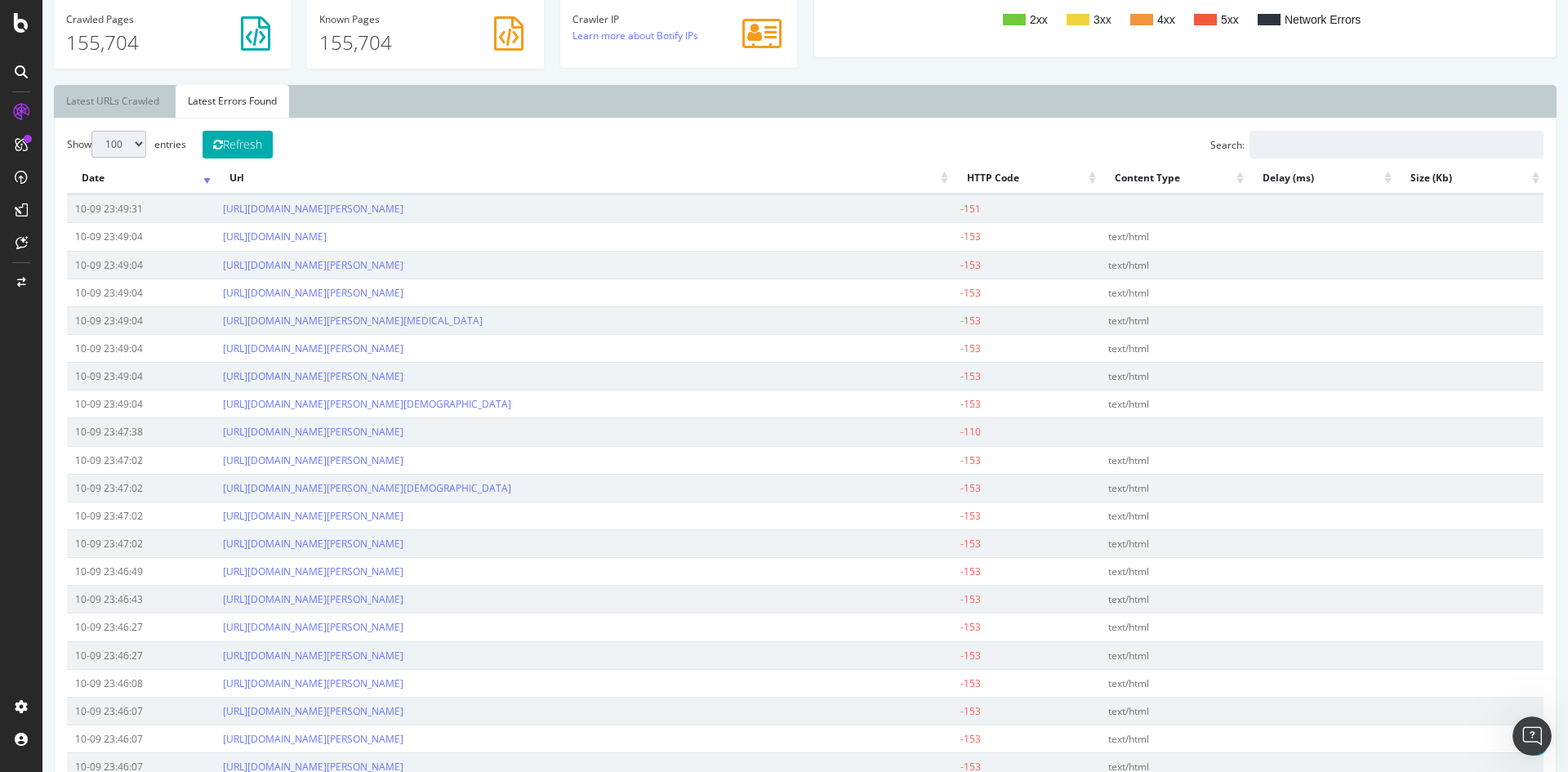
scroll to position [163, 0]
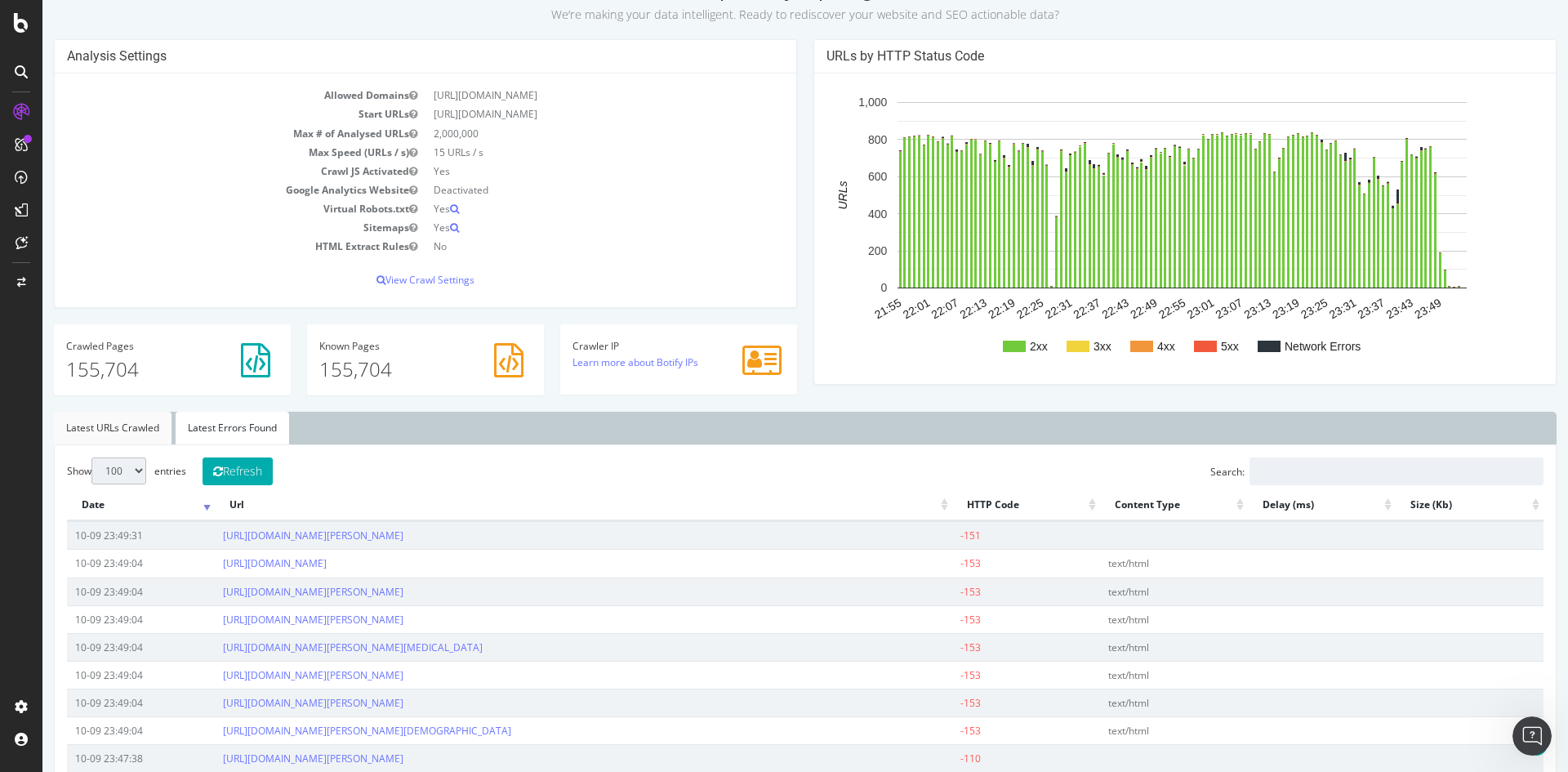
click at [122, 432] on link "Latest URLs Crawled" at bounding box center [112, 428] width 117 height 33
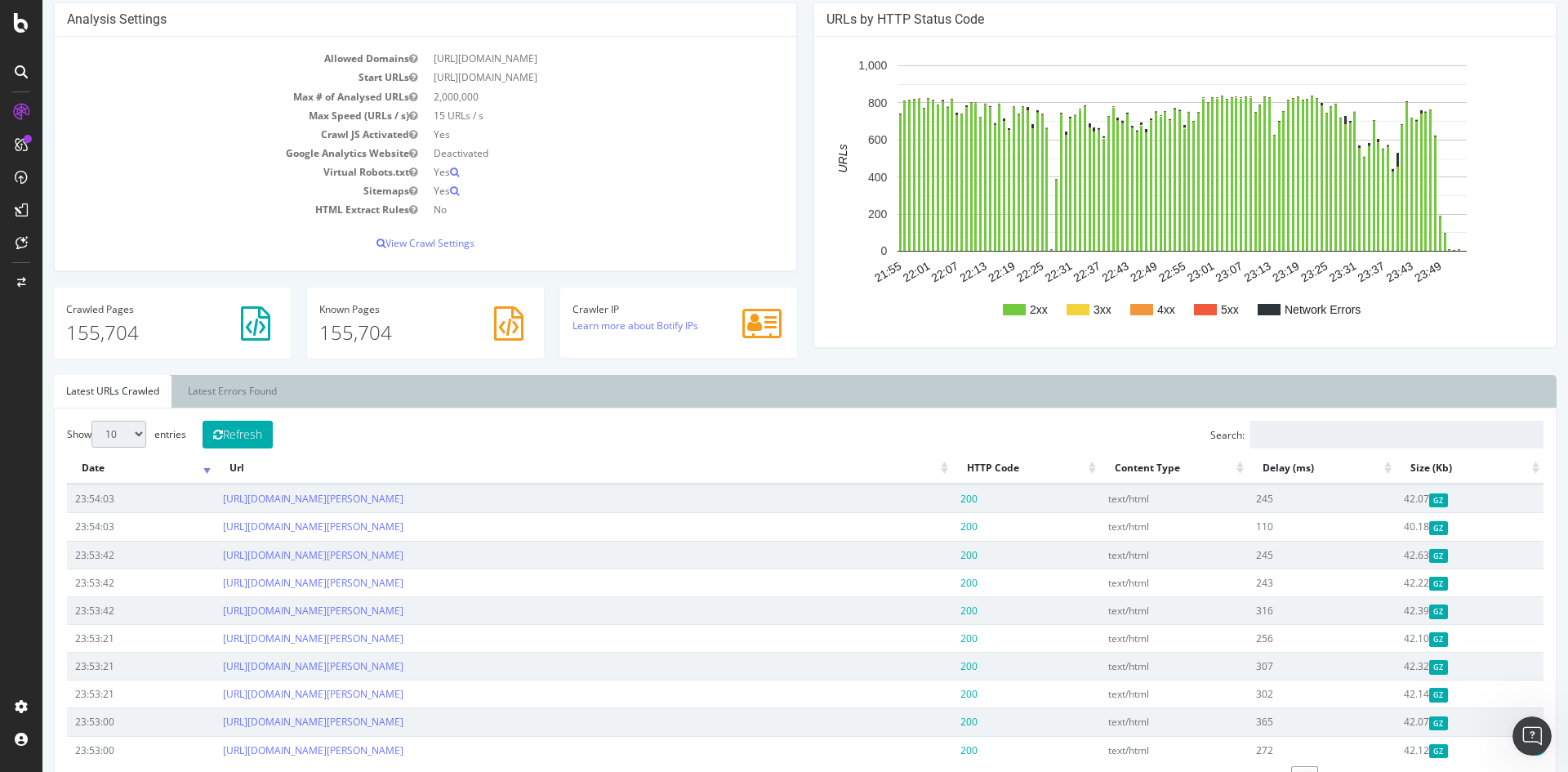
scroll to position [75, 0]
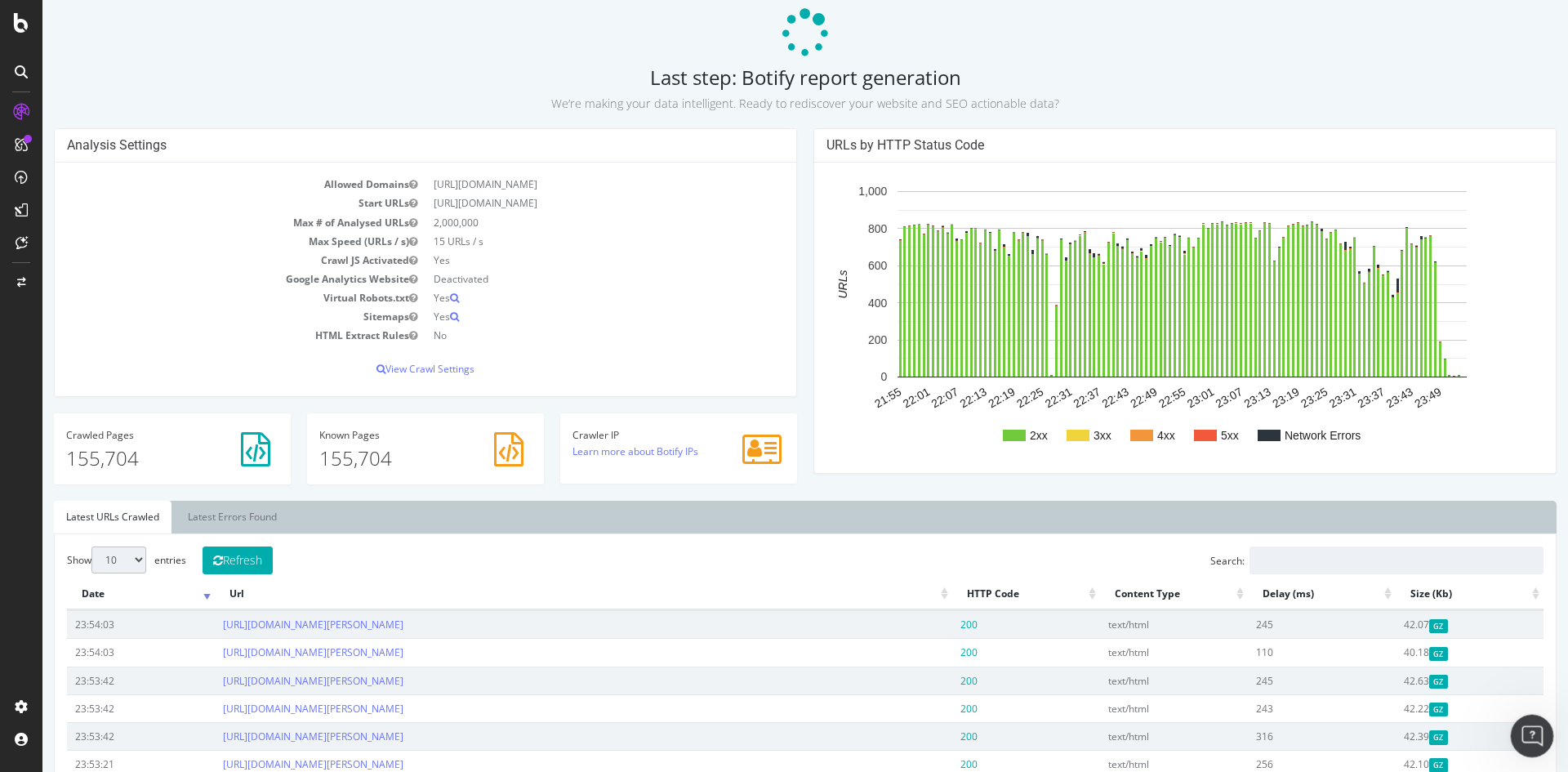
click at [1523, 733] on icon "Open Intercom Messenger" at bounding box center [1529, 733] width 27 height 27
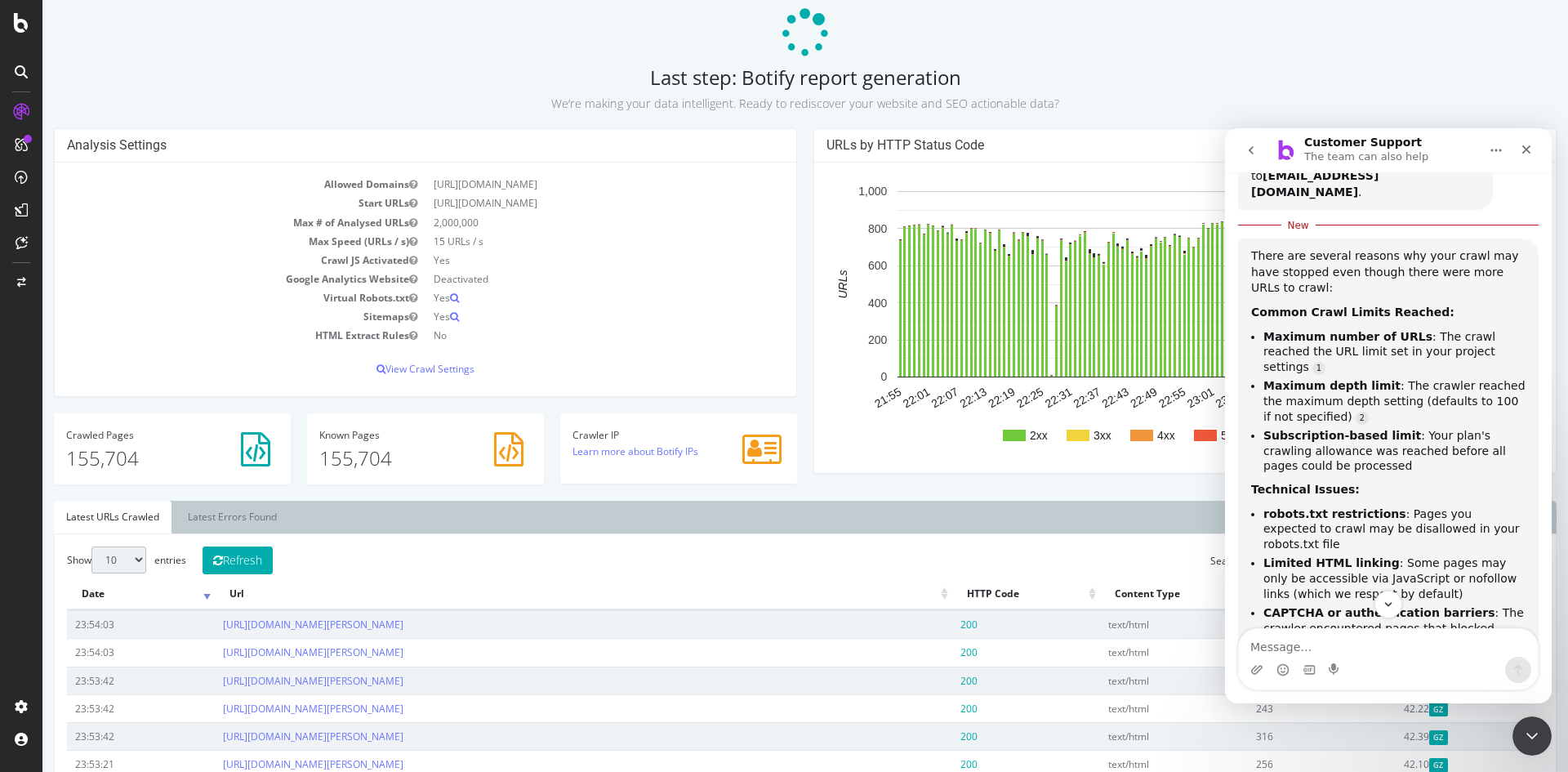
scroll to position [126, 0]
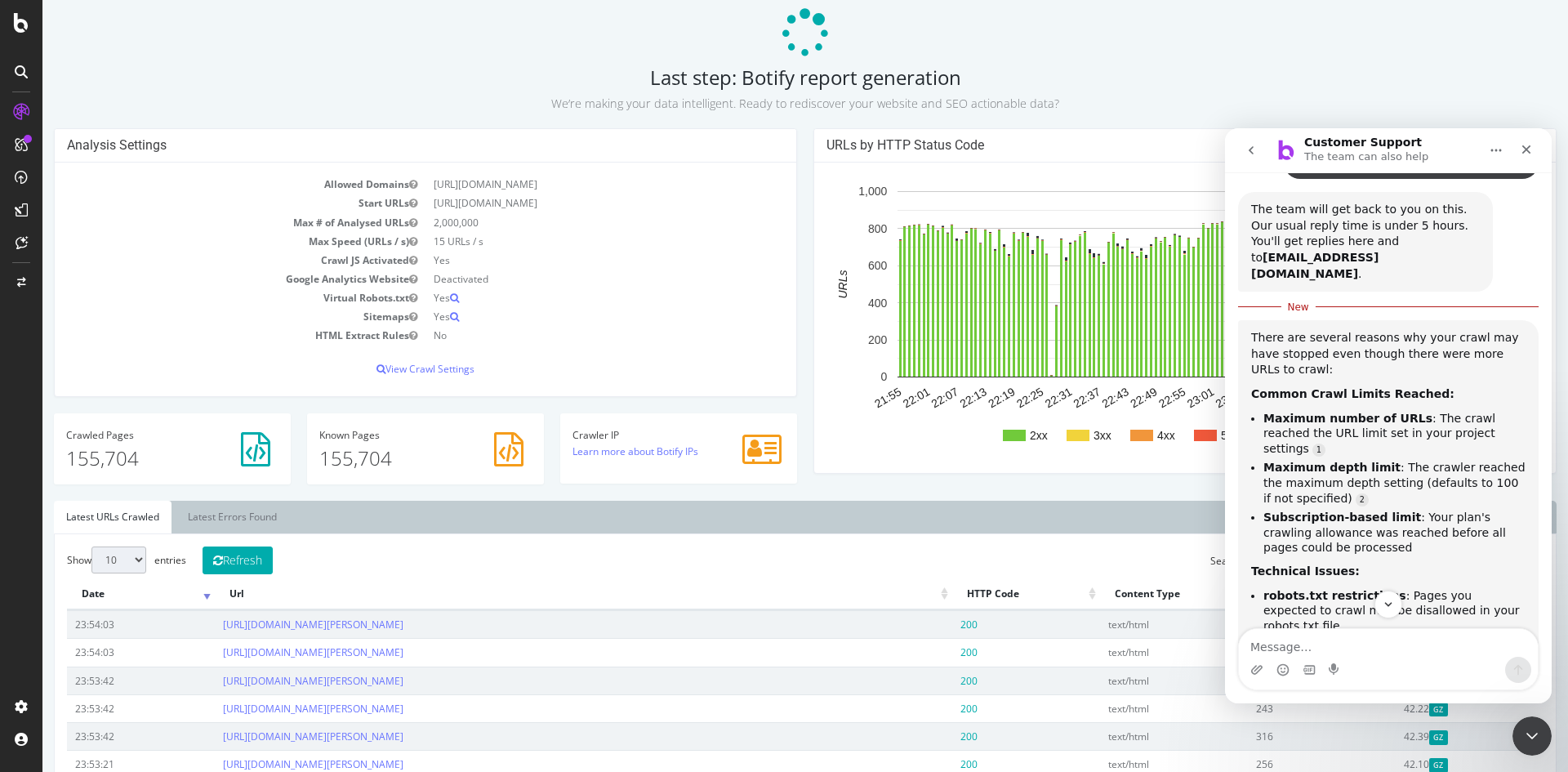
click at [1351, 634] on textarea "Message…" at bounding box center [1388, 642] width 299 height 28
type textarea "c"
type textarea "Can I speak with someone? We don't have only 150,000+ urls, we have over 600,00…"
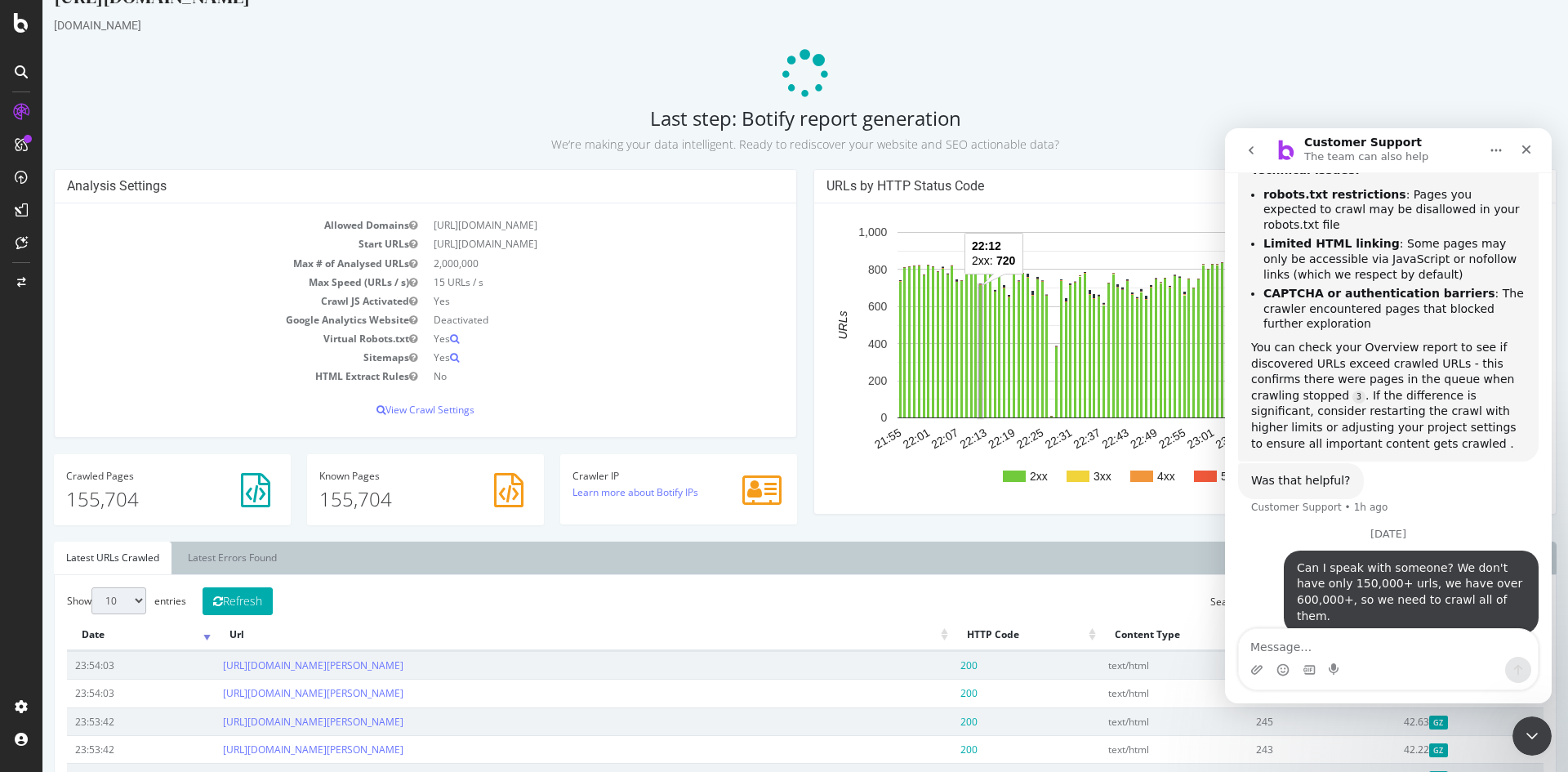
scroll to position [0, 0]
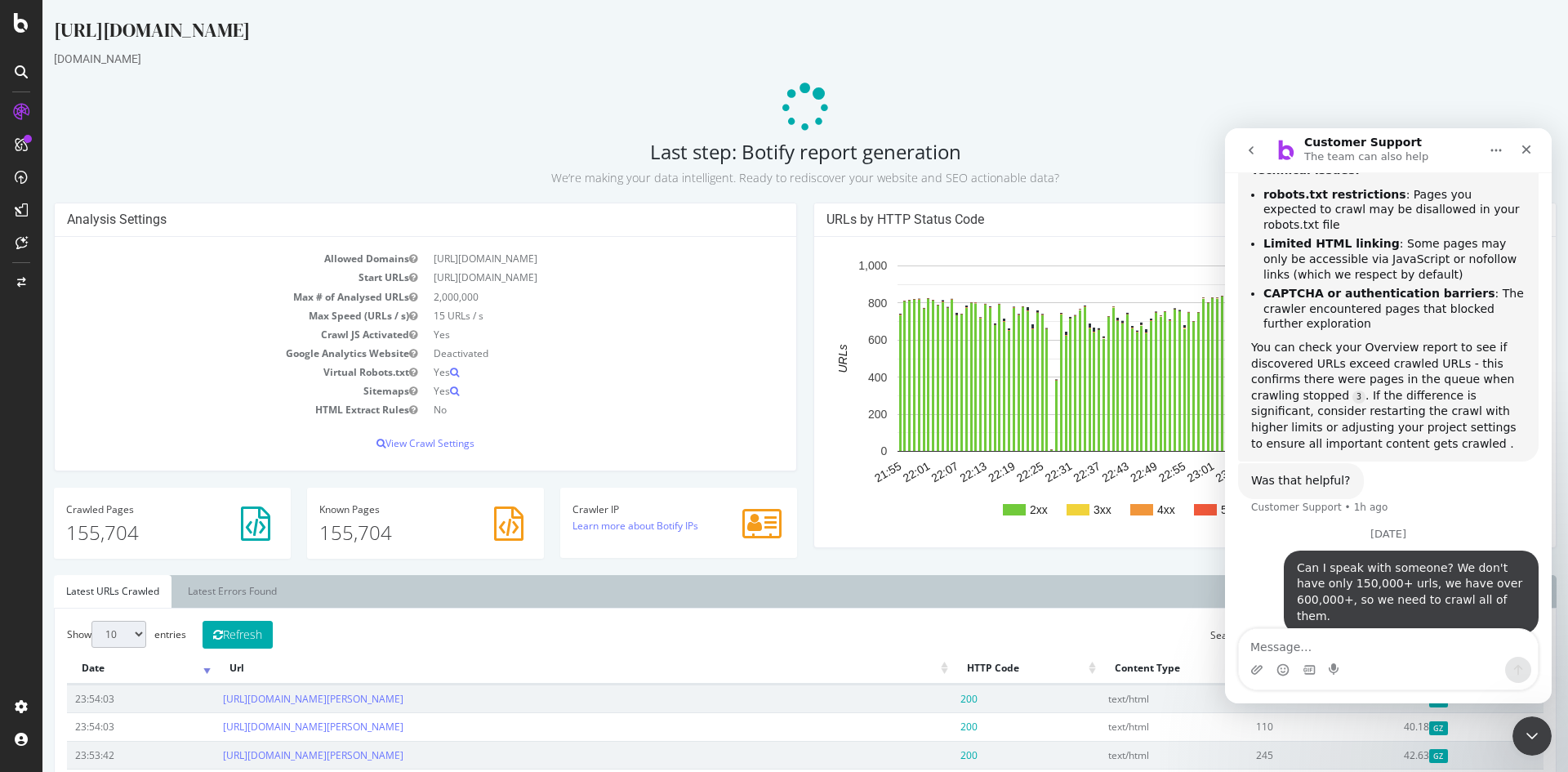
click at [1526, 155] on icon "Close" at bounding box center [1526, 149] width 13 height 13
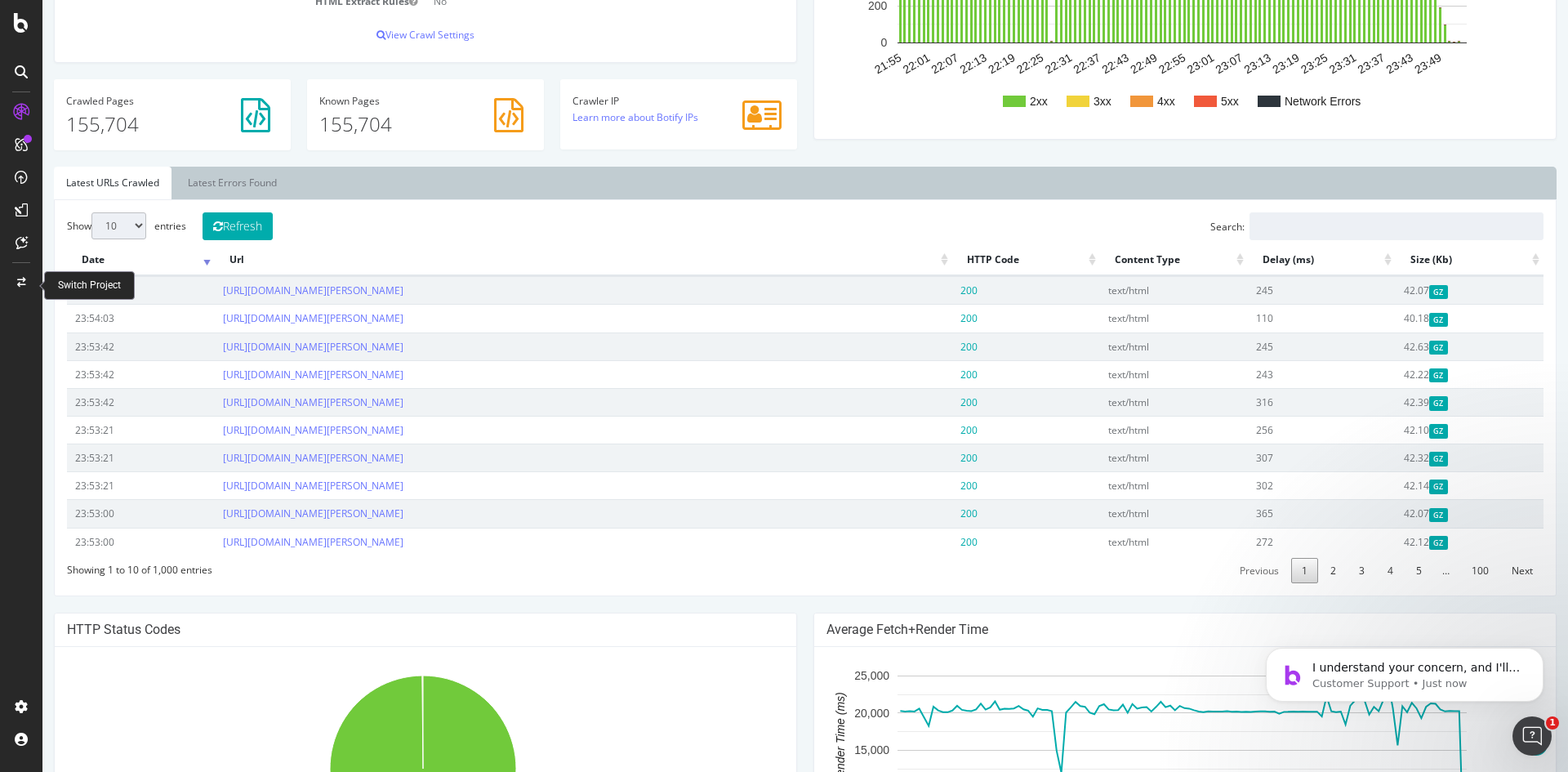
scroll to position [596, 0]
click at [250, 176] on link "Latest Errors Found" at bounding box center [232, 183] width 113 height 33
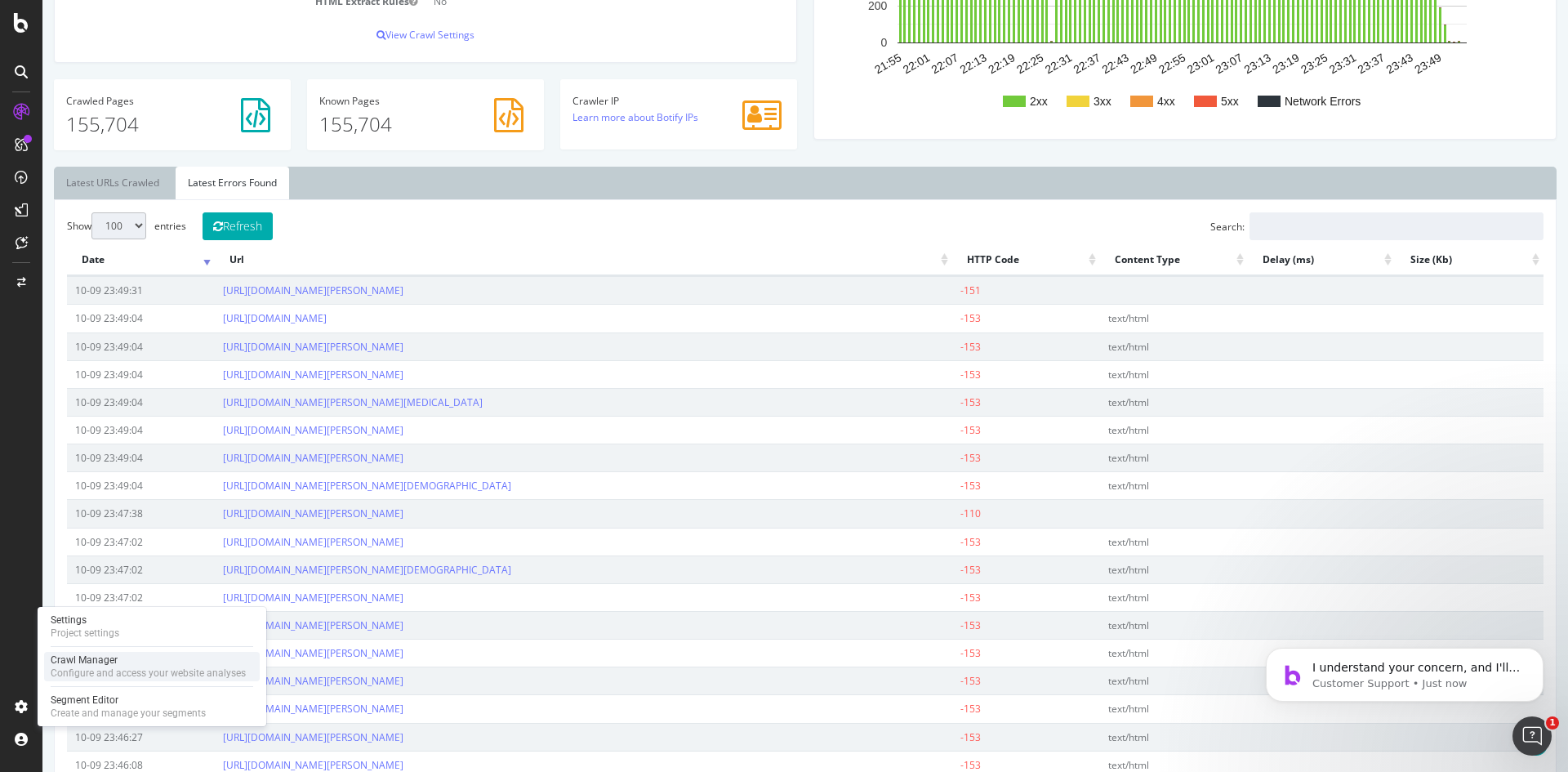
click at [112, 656] on div "Crawl Manager" at bounding box center [149, 660] width 195 height 13
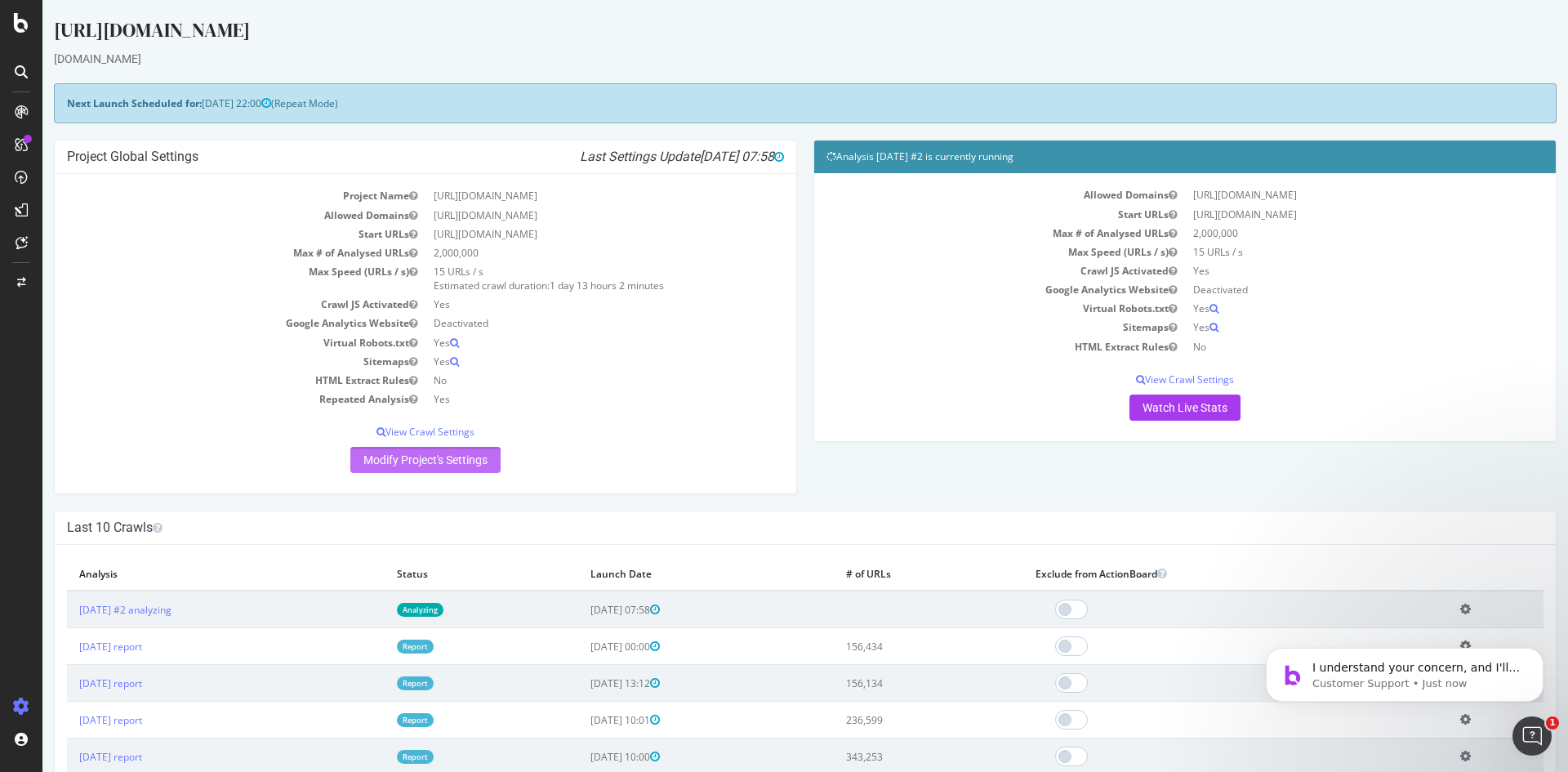
click at [409, 457] on link "Modify Project's Settings" at bounding box center [425, 459] width 150 height 26
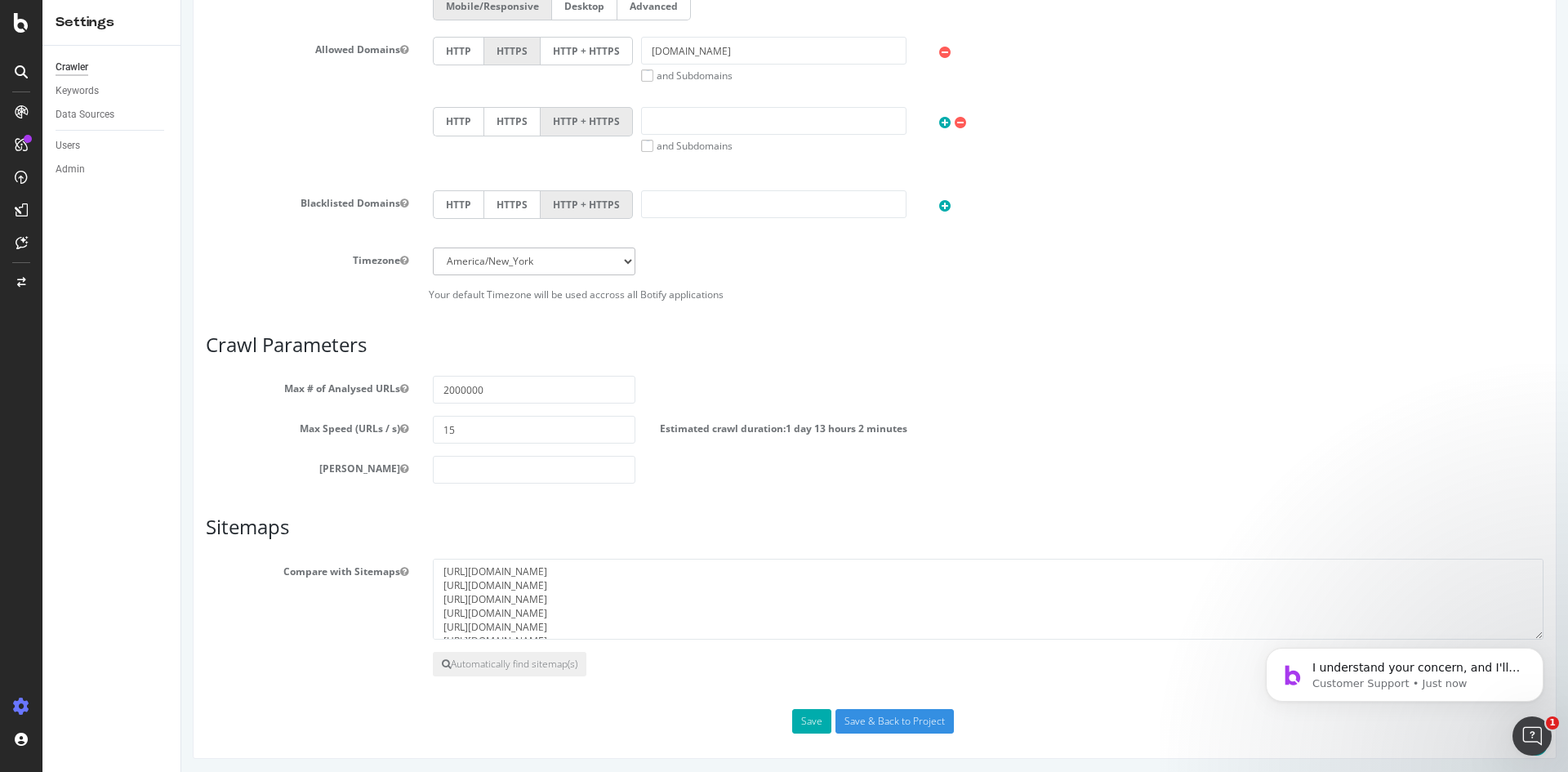
scroll to position [614, 0]
click at [482, 473] on input "number" at bounding box center [534, 466] width 203 height 28
click at [734, 465] on div "Max Depth" at bounding box center [875, 466] width 1362 height 28
click at [561, 496] on div "Scope Project Name https://www.rula.com/ Start URLs https://www.rula.com/ Or up…" at bounding box center [875, 157] width 1337 height 1145
click at [612, 462] on input "number" at bounding box center [534, 466] width 203 height 28
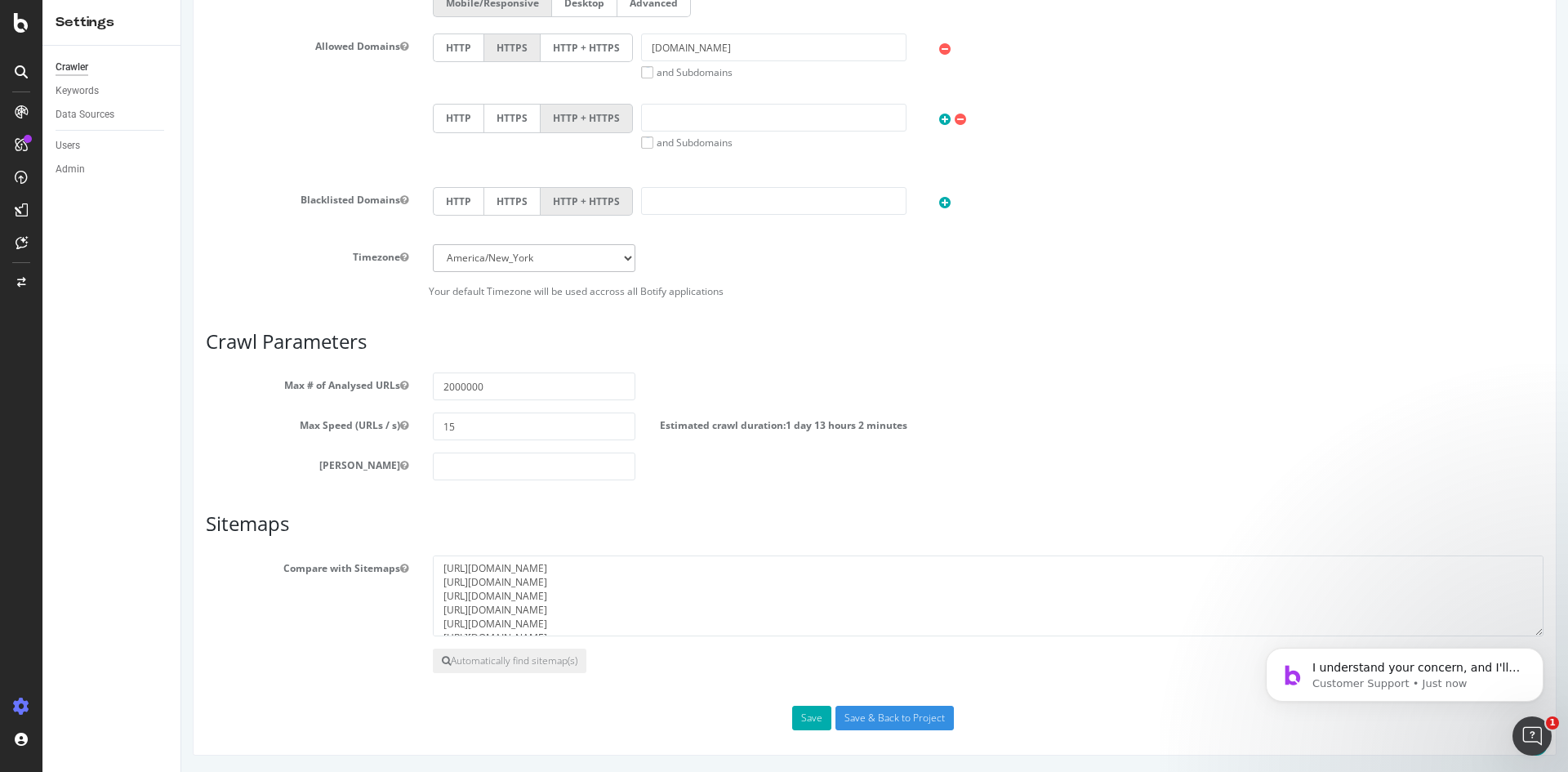
click at [883, 466] on div "Max Depth" at bounding box center [875, 466] width 1362 height 28
click at [542, 453] on input "number" at bounding box center [534, 466] width 203 height 28
click at [658, 472] on div "Max Depth" at bounding box center [875, 466] width 1362 height 28
click at [604, 467] on input "number" at bounding box center [534, 466] width 203 height 28
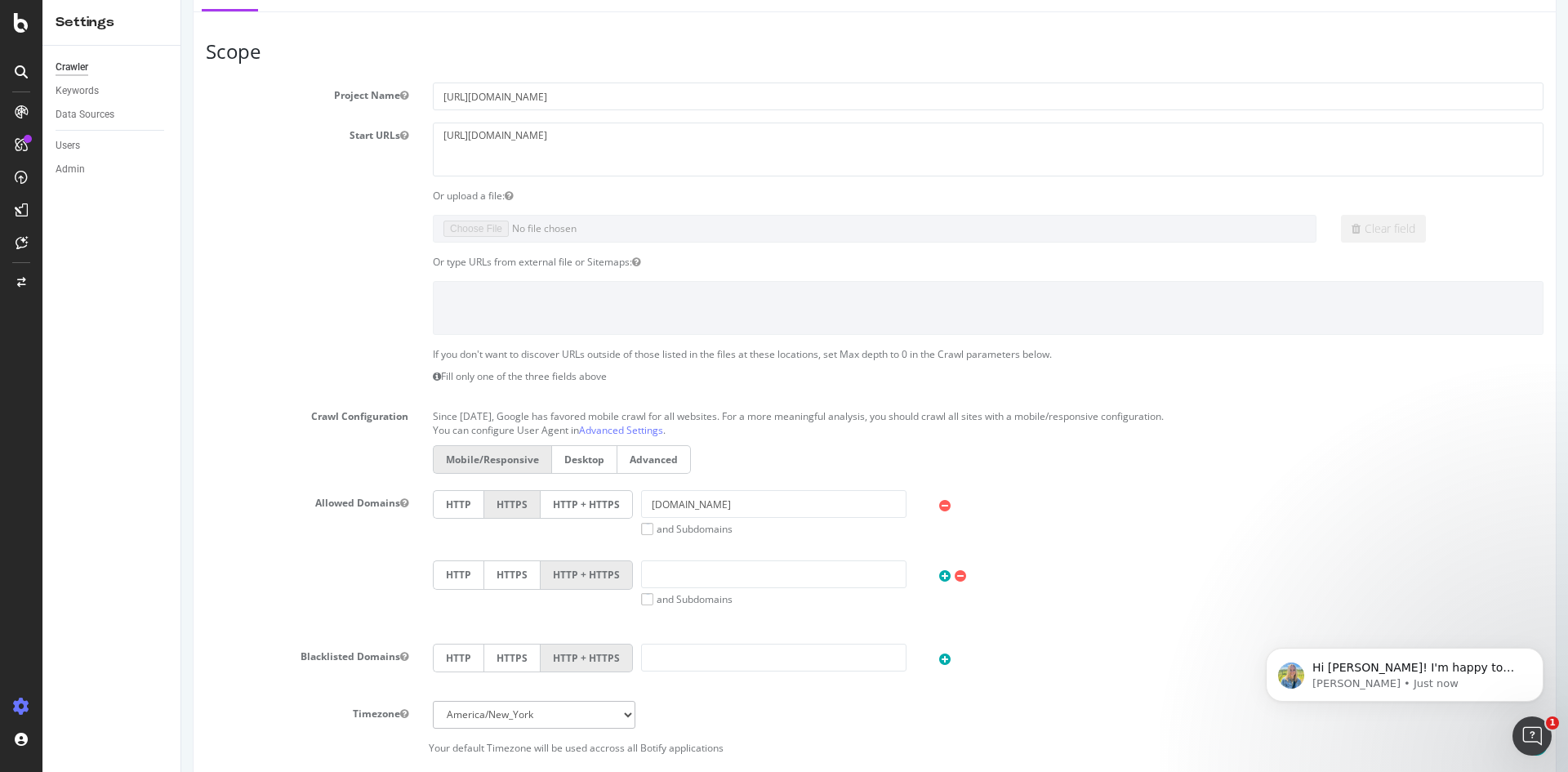
scroll to position [0, 0]
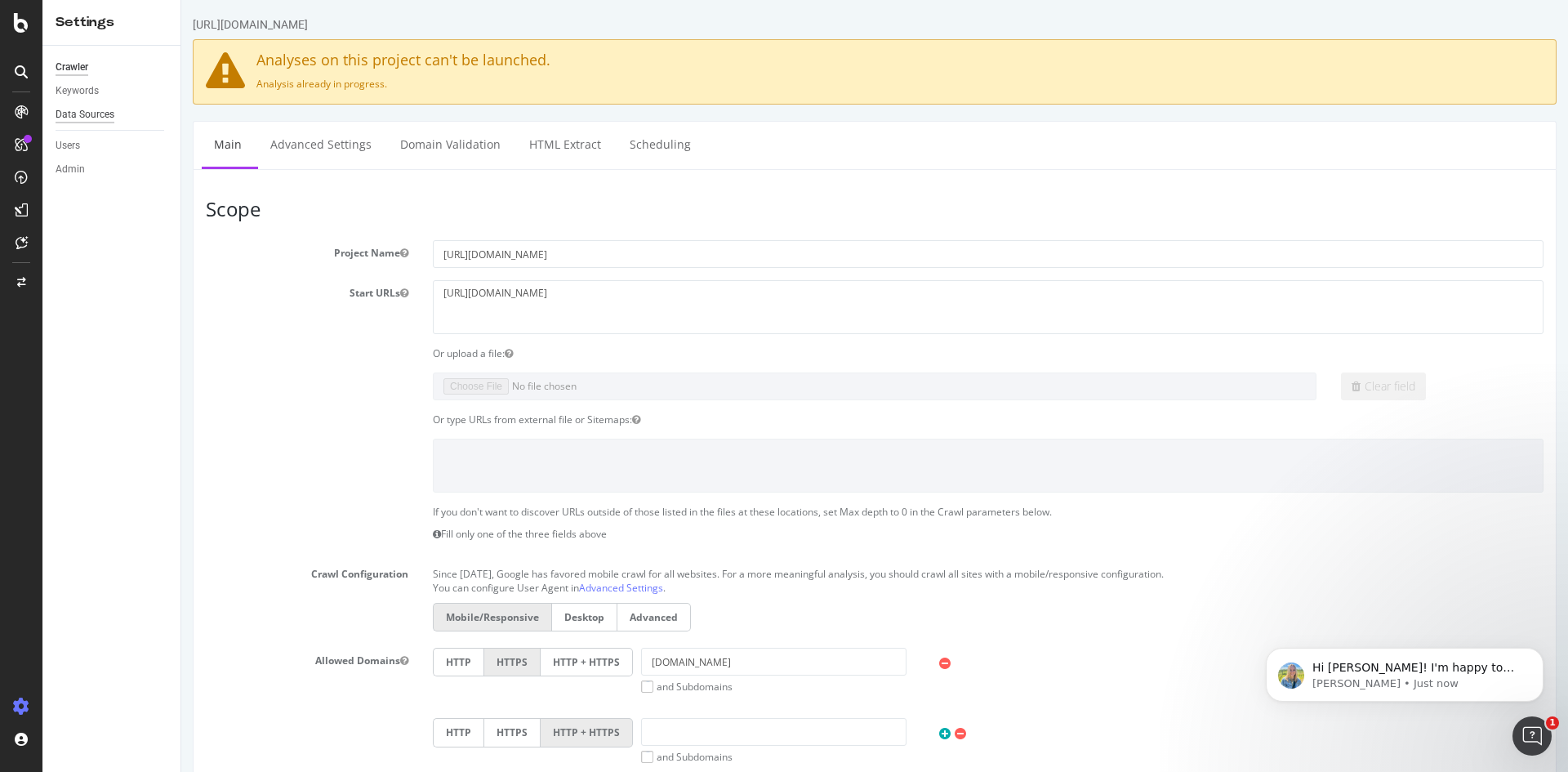
click at [104, 111] on div "Data Sources" at bounding box center [85, 114] width 59 height 17
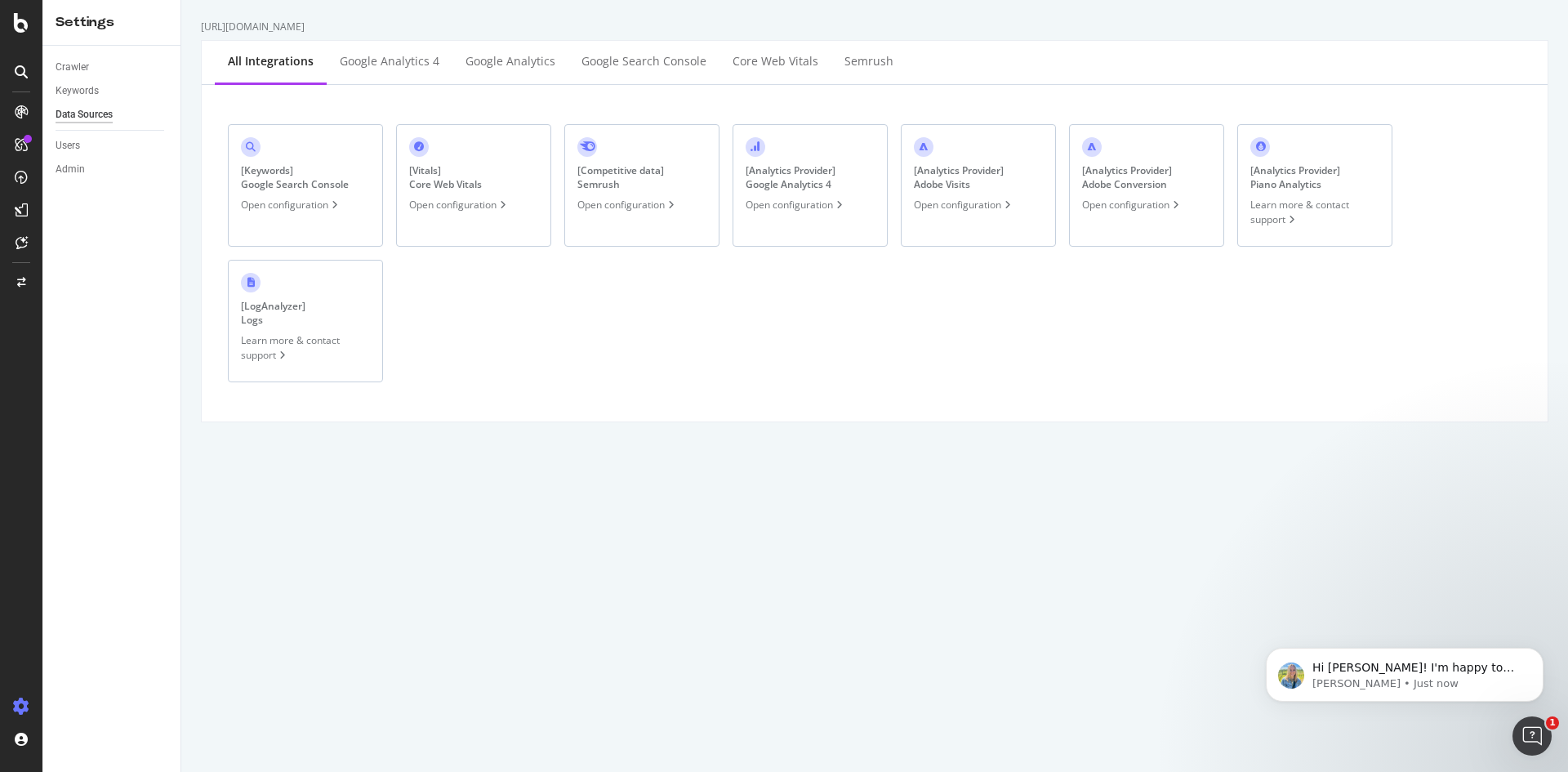
click at [328, 191] on div "[ Keywords ] Google Search Console" at bounding box center [295, 177] width 107 height 28
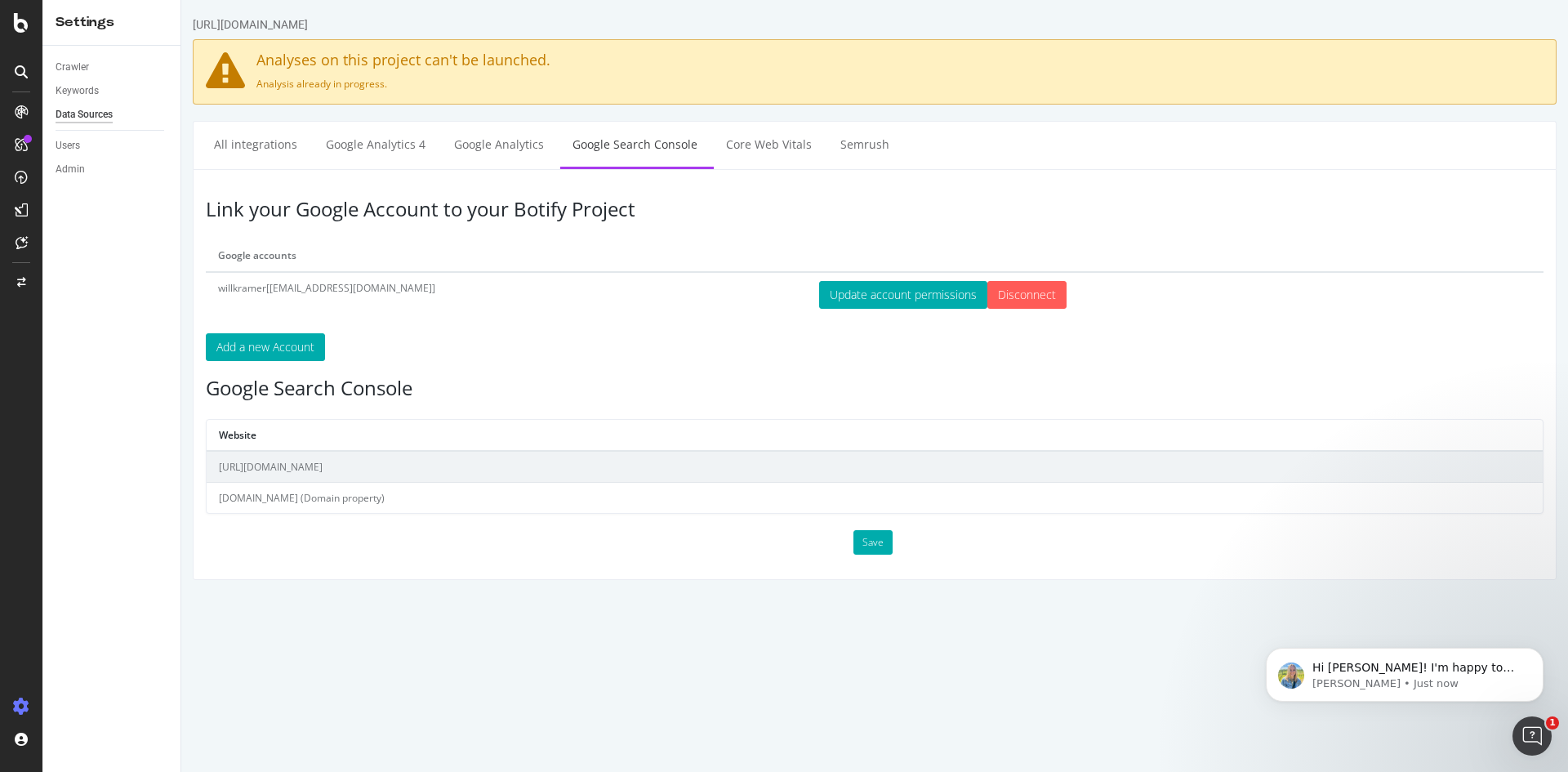
click at [290, 495] on td "rula.com (Domain property)" at bounding box center [875, 498] width 1336 height 31
click at [88, 73] on div "Crawler" at bounding box center [72, 67] width 34 height 17
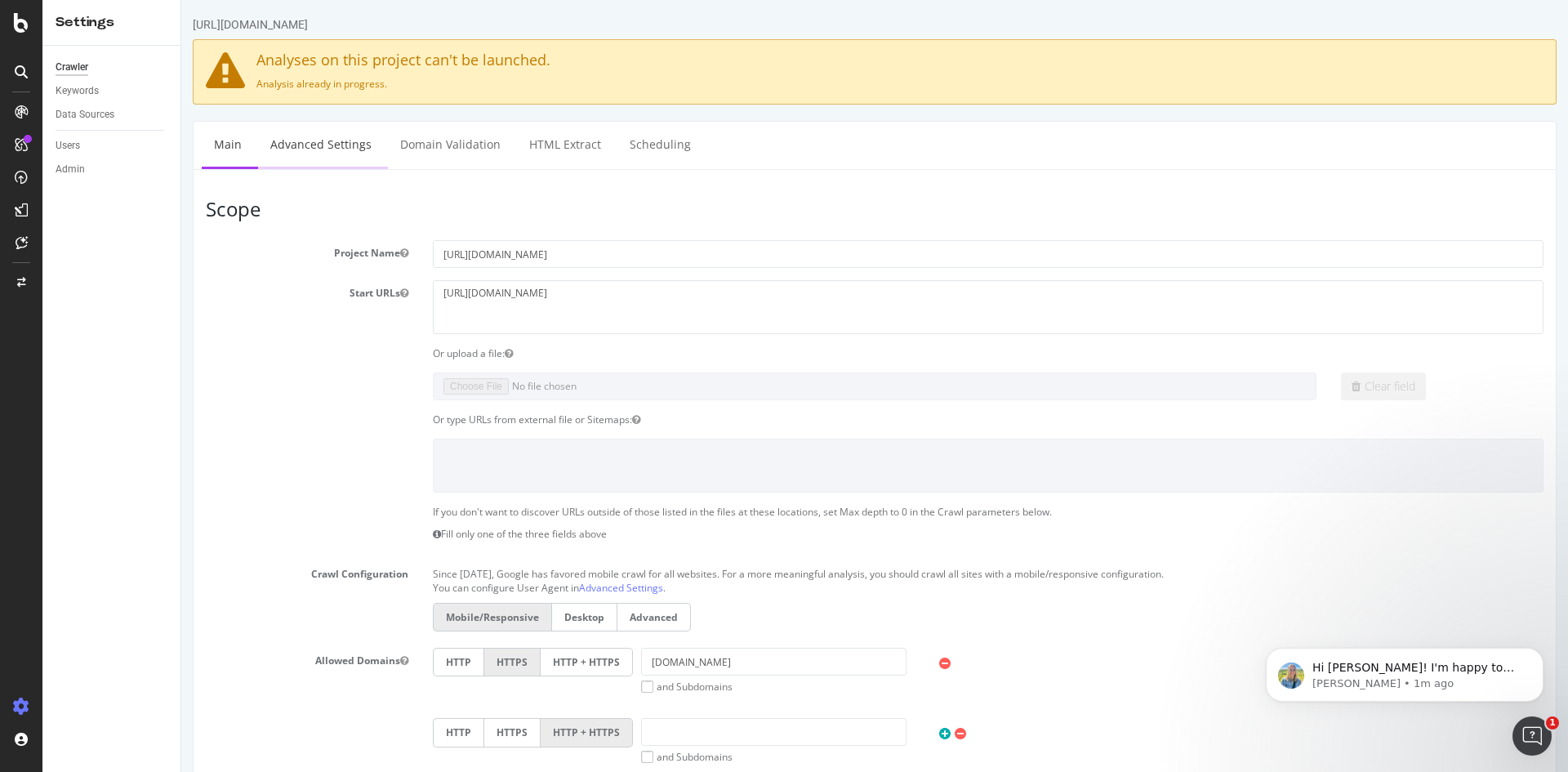
click at [316, 133] on link "Advanced Settings" at bounding box center [321, 144] width 126 height 45
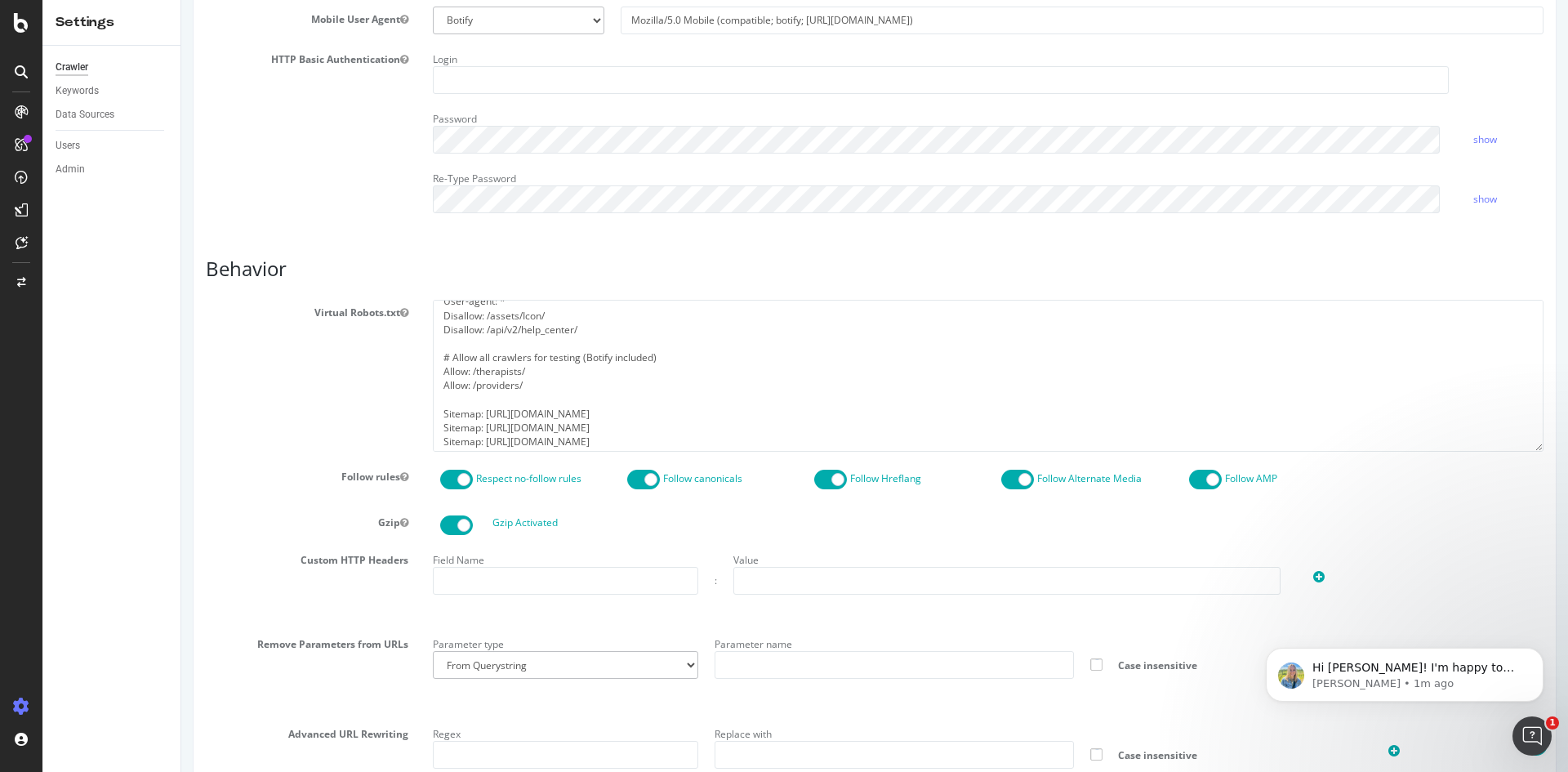
scroll to position [14, 0]
click at [565, 336] on textarea "User-agent: * Disallow: /assets/Icon/ Disallow: /api/v2/help_center/ # Allow al…" at bounding box center [989, 375] width 1111 height 151
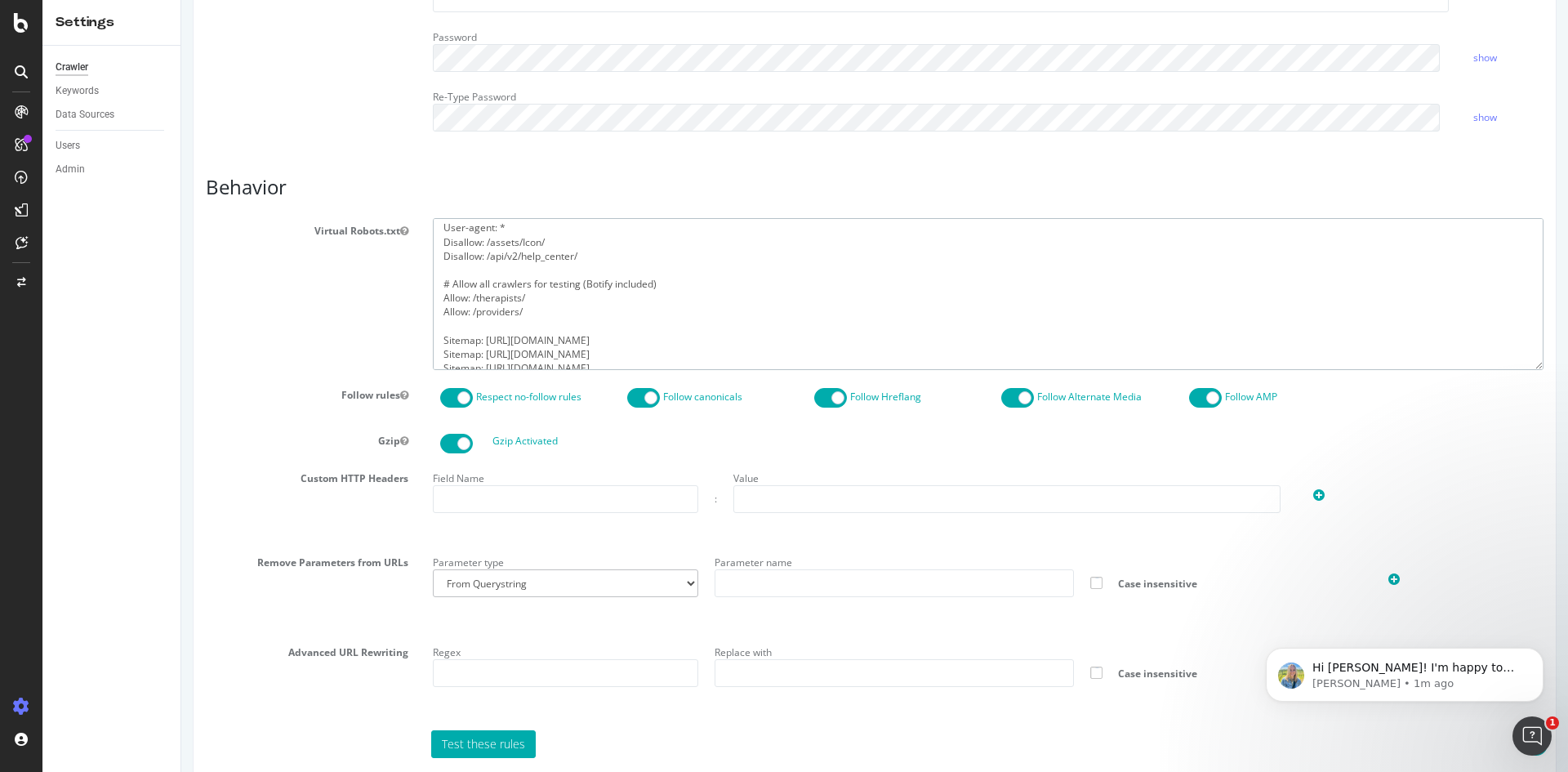
scroll to position [0, 0]
click at [642, 345] on textarea "User-agent: * Disallow: /assets/Icon/ Disallow: /api/v2/help_center/ # Allow al…" at bounding box center [989, 294] width 1111 height 151
click at [704, 355] on textarea "User-agent: * Disallow: /assets/Icon/ Disallow: /api/v2/help_center/ # Allow al…" at bounding box center [989, 294] width 1111 height 151
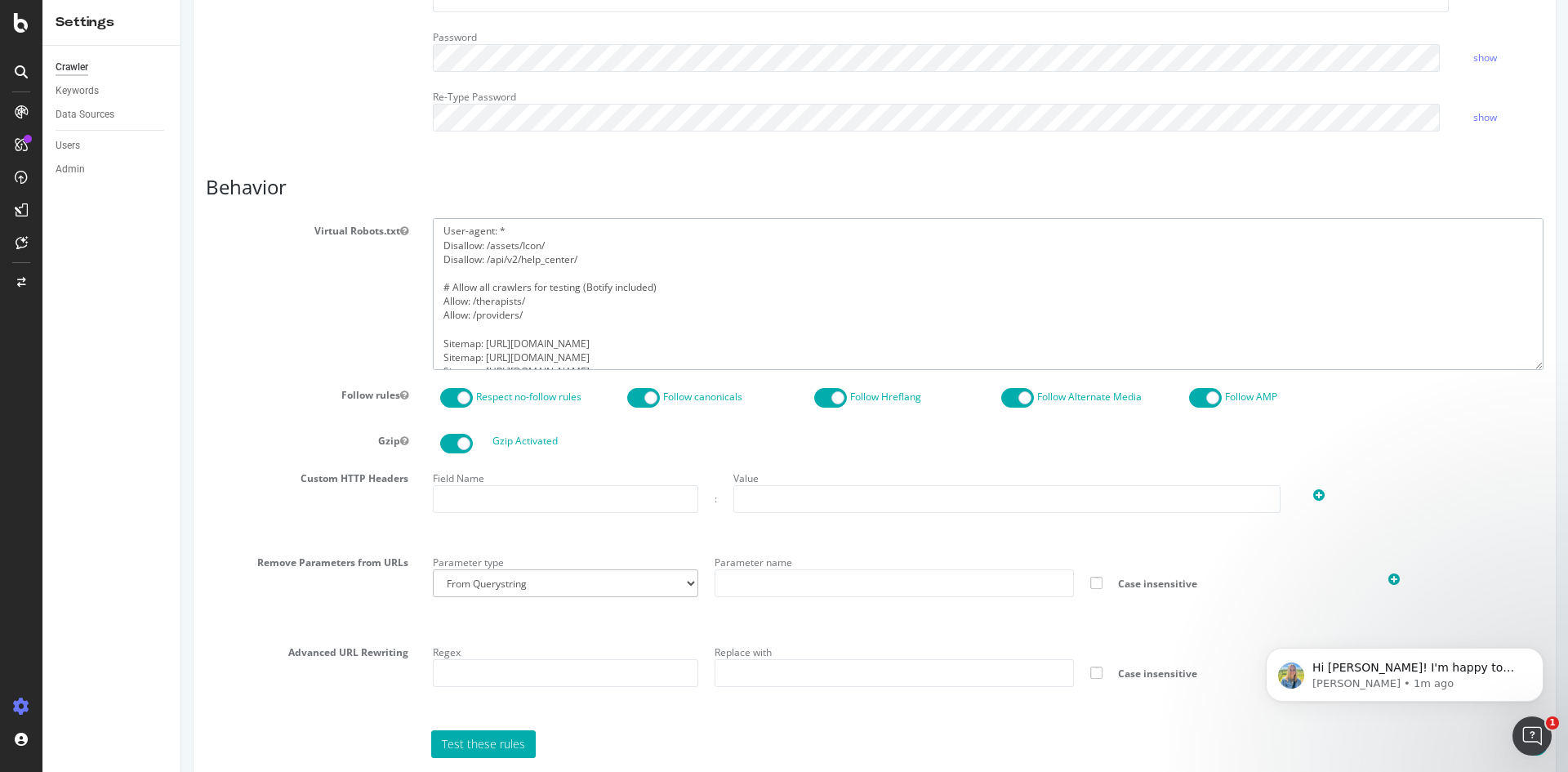
drag, startPoint x: 720, startPoint y: 358, endPoint x: 296, endPoint y: 200, distance: 452.5
click at [296, 200] on article "Behavior Virtual Robots.txt User-agent: * Disallow: /assets/Icon/ Disallow: /ap…" at bounding box center [875, 467] width 1337 height 582
click at [943, 167] on div "Report features Content Quality Evaluate Content Quality Identify areas of your…" at bounding box center [875, 180] width 1337 height 1270
click at [693, 231] on textarea "User-agent: * Disallow: /assets/Icon/ Disallow: /api/v2/help_center/ # Allow al…" at bounding box center [989, 294] width 1111 height 151
click at [753, 250] on textarea "User-agent: * Disallow: /assets/Icon/ Disallow: /api/v2/help_center/ # Allow al…" at bounding box center [989, 294] width 1111 height 151
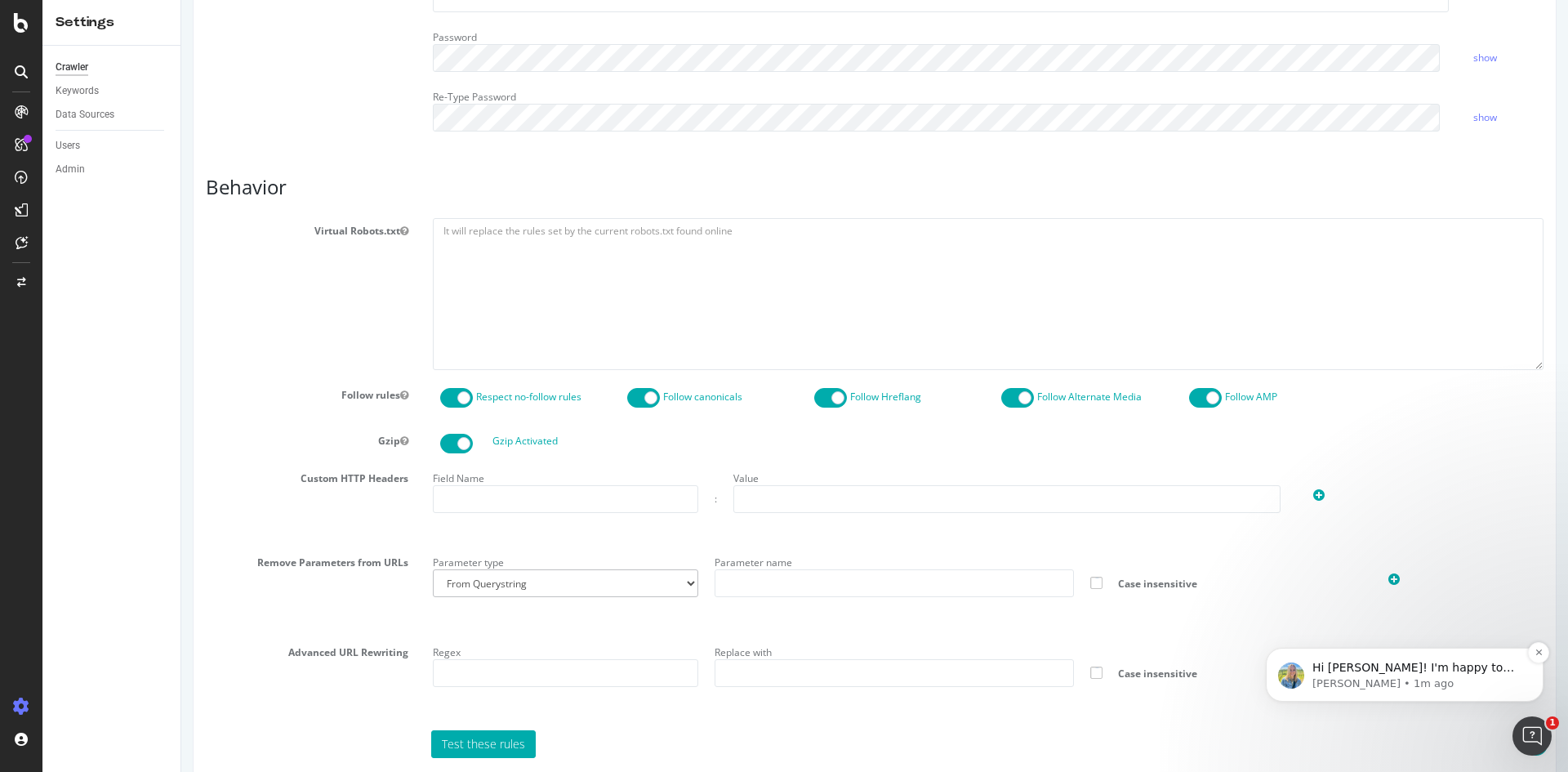
click at [1474, 691] on p "Meghan • 1m ago" at bounding box center [1417, 683] width 211 height 15
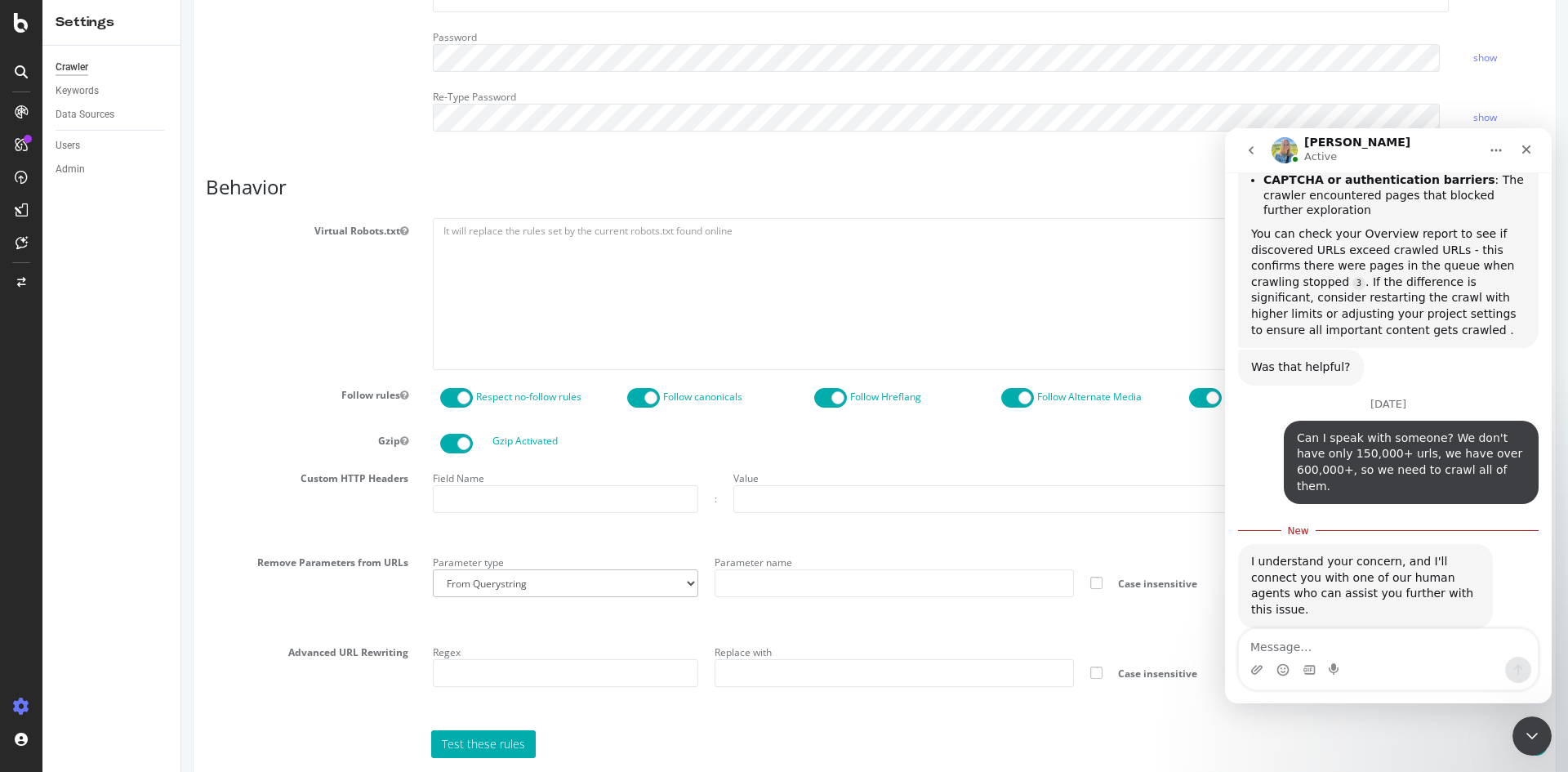
scroll to position [679, 0]
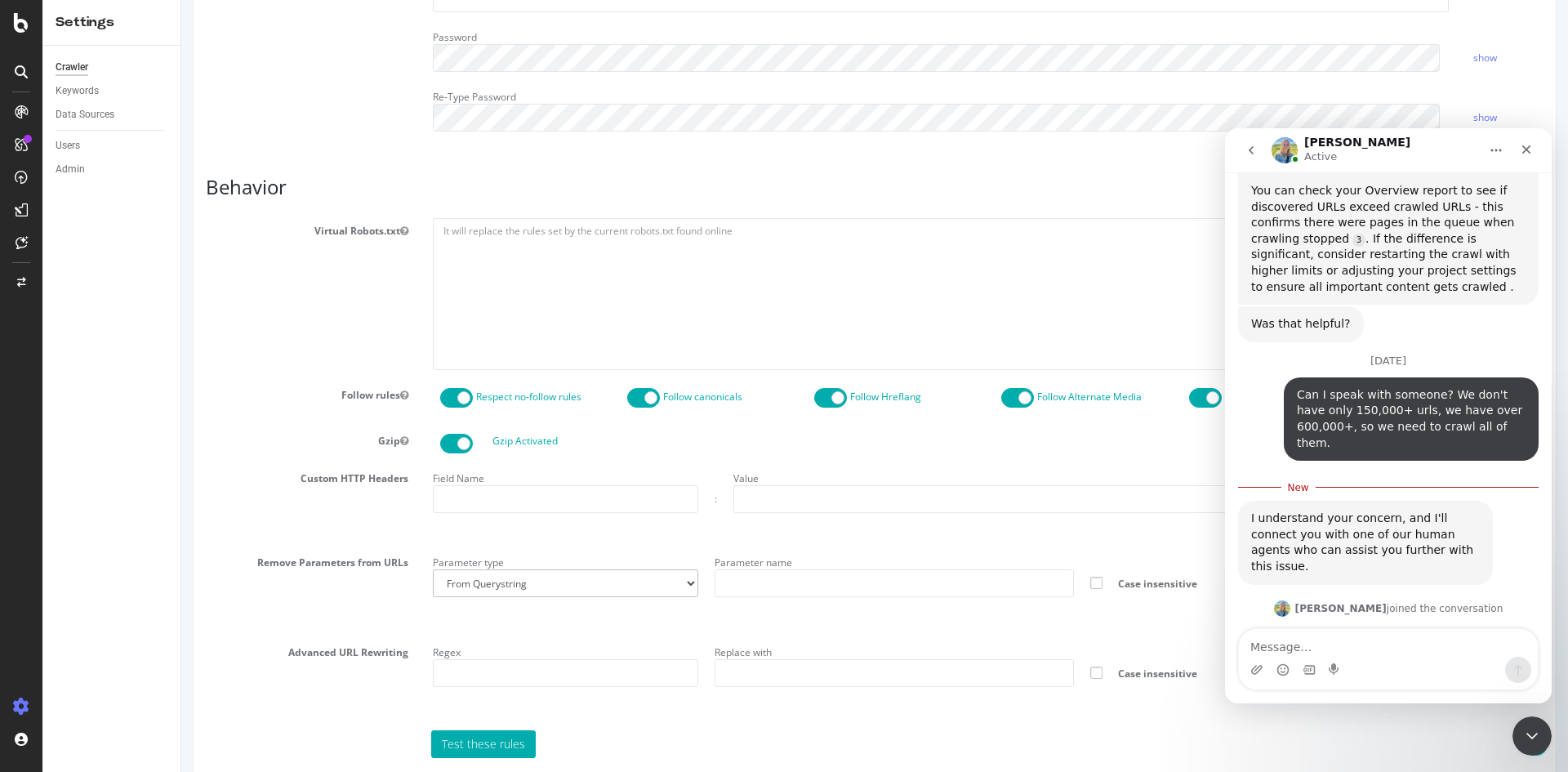
click at [1356, 647] on textarea "Message…" at bounding box center [1388, 642] width 299 height 28
type textarea "Y"
type textarea "T"
type textarea "Yes please, why are we capping is the question."
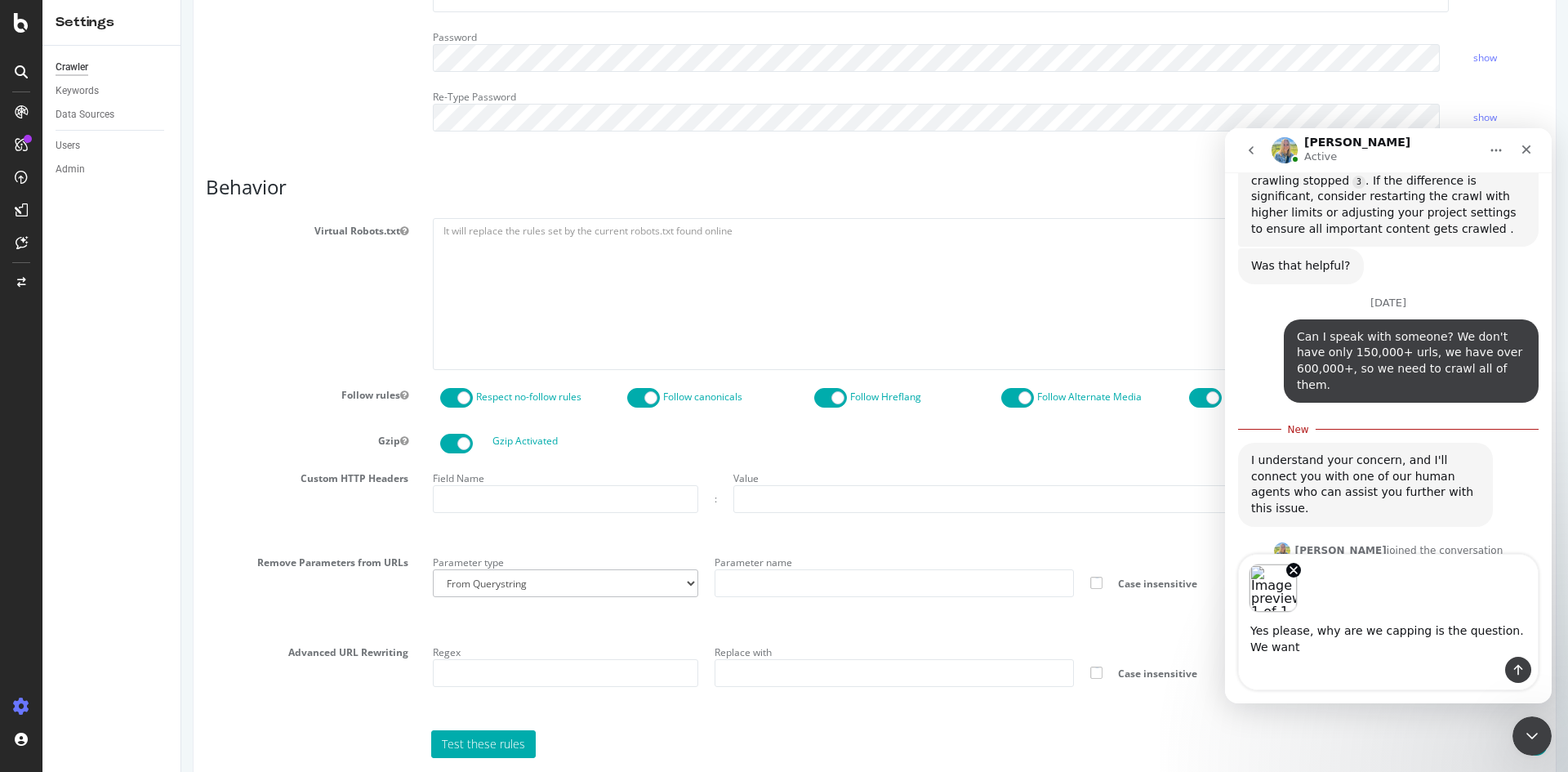
scroll to position [754, 0]
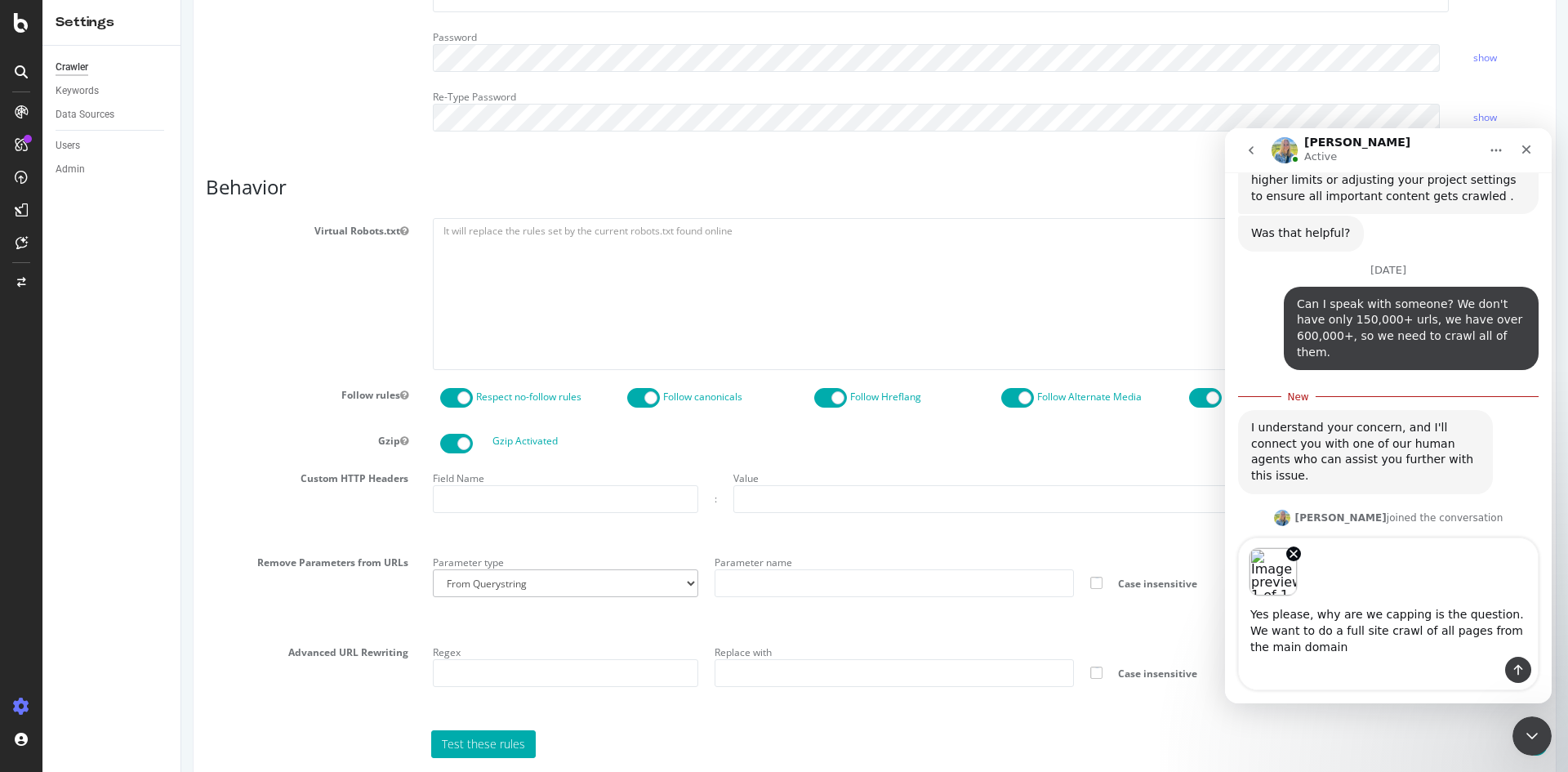
type textarea "Yes please, why are we capping is the question. We want to do a full site crawl…"
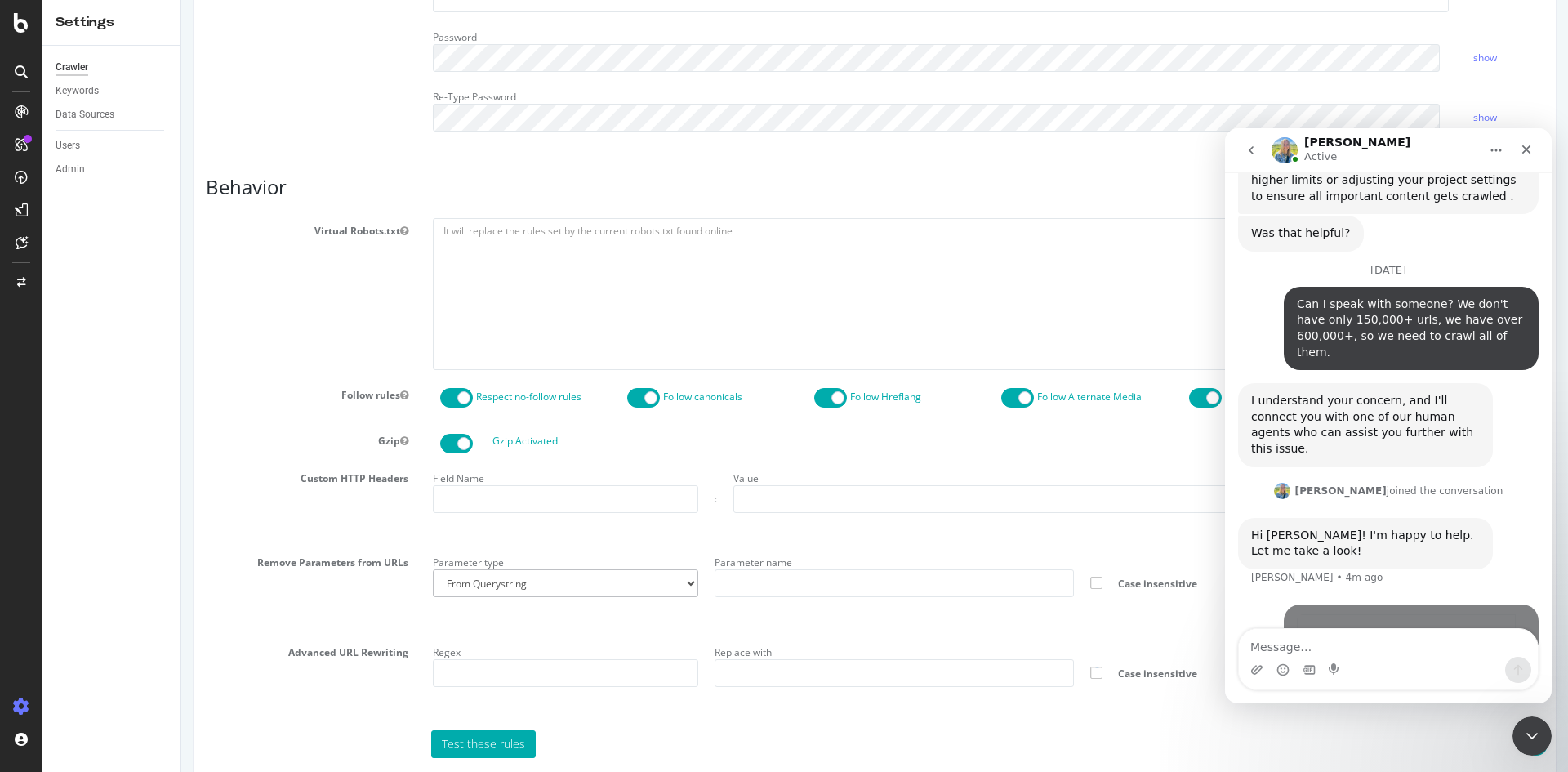
scroll to position [876, 0]
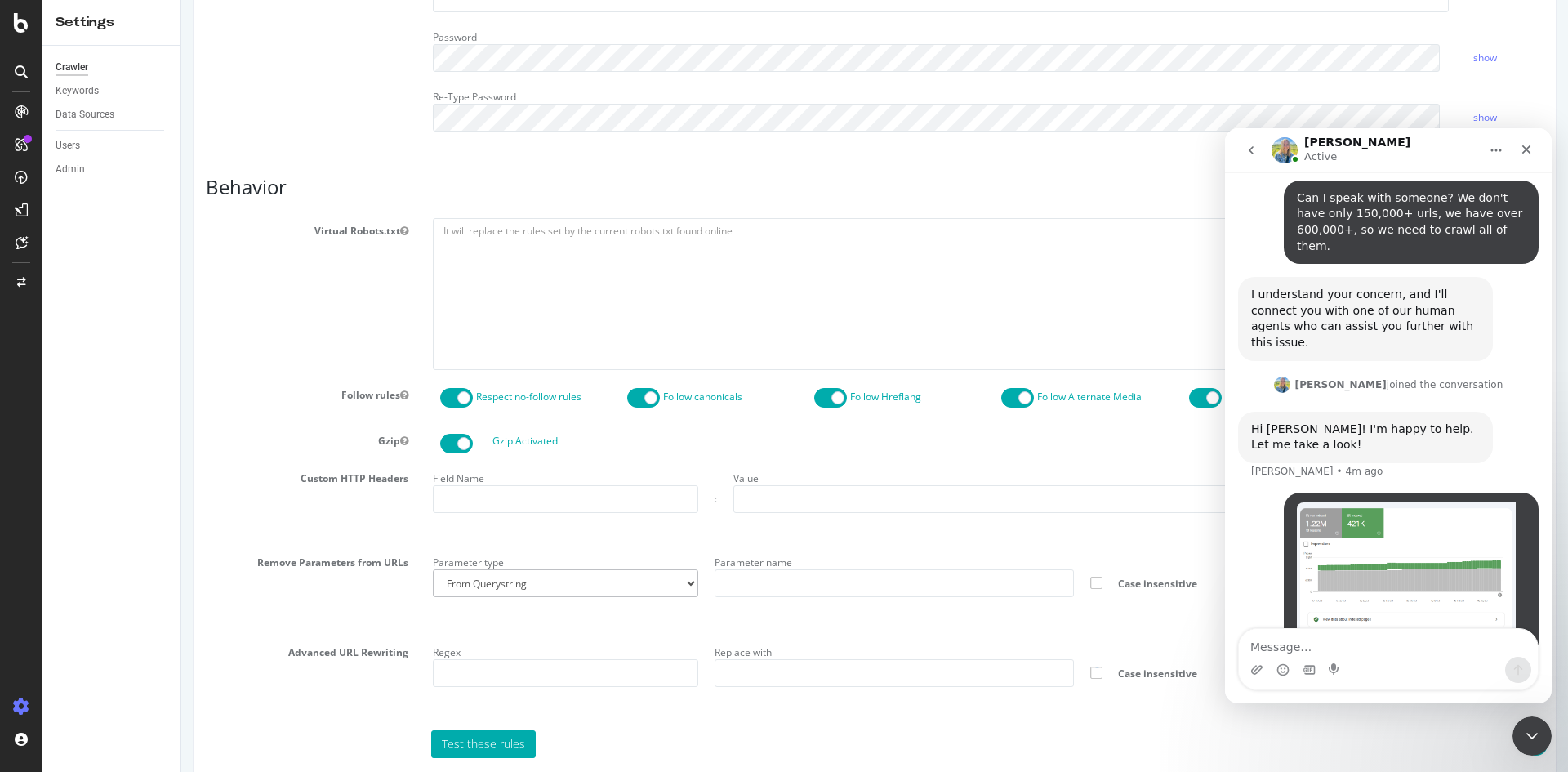
click at [967, 457] on section "Virtual Robots.txt User-agent: * Disallow: /assets/Icon/ Disallow: /api/v2/help…" at bounding box center [875, 487] width 1337 height 539
click at [116, 662] on div "Crawl Manager" at bounding box center [149, 660] width 195 height 13
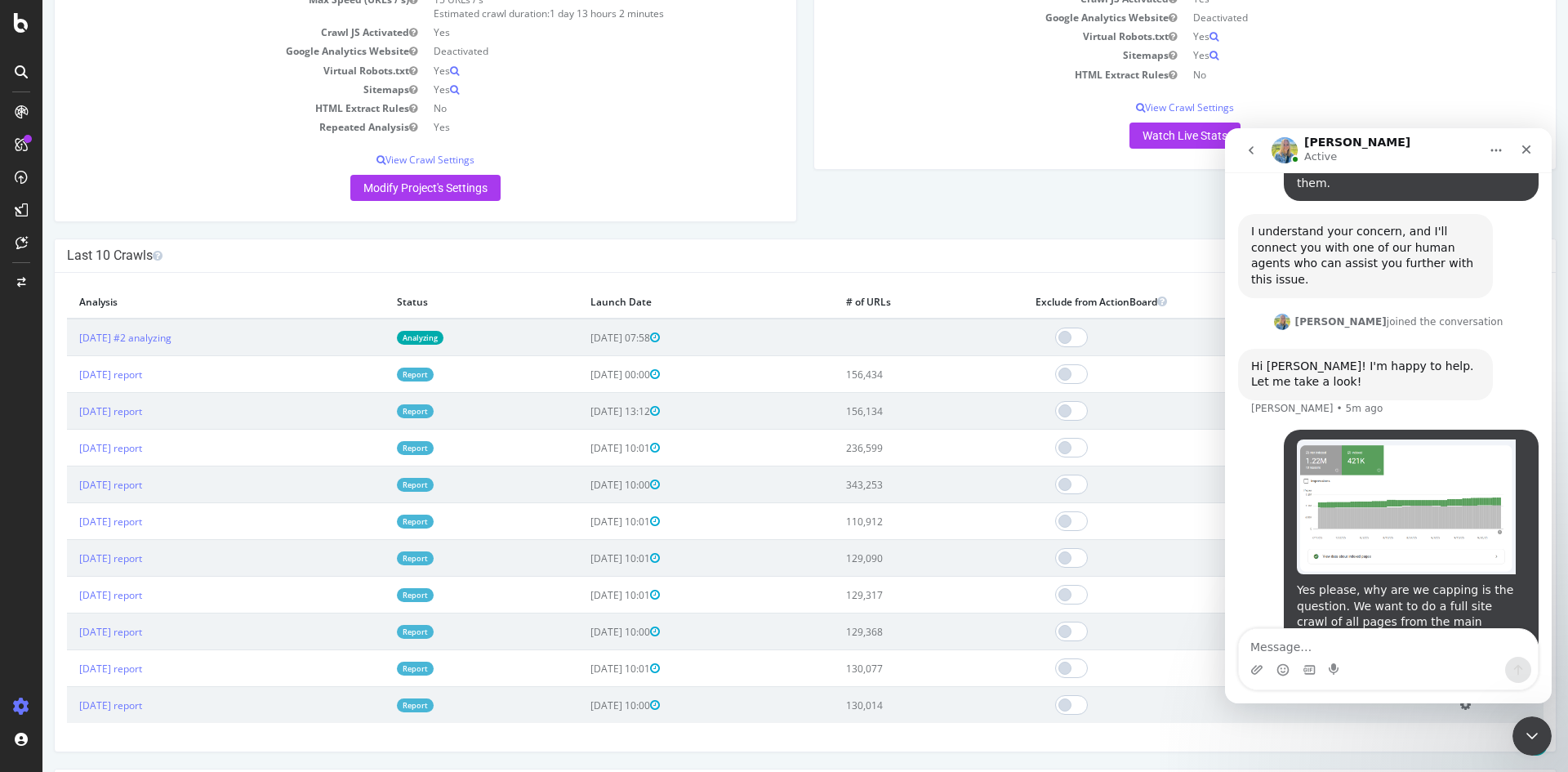
scroll to position [409, 0]
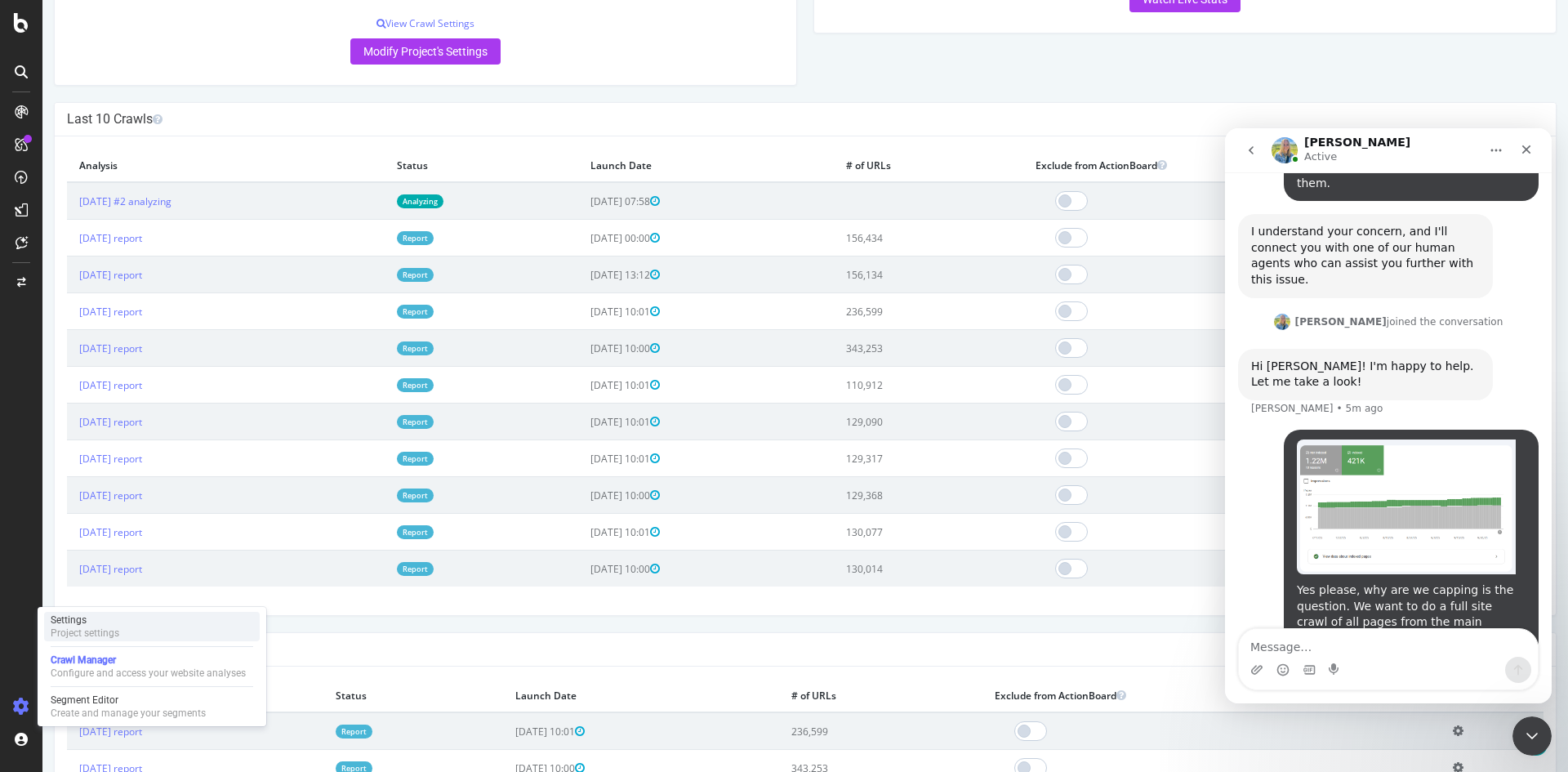
click at [98, 628] on div "Project settings" at bounding box center [85, 633] width 69 height 13
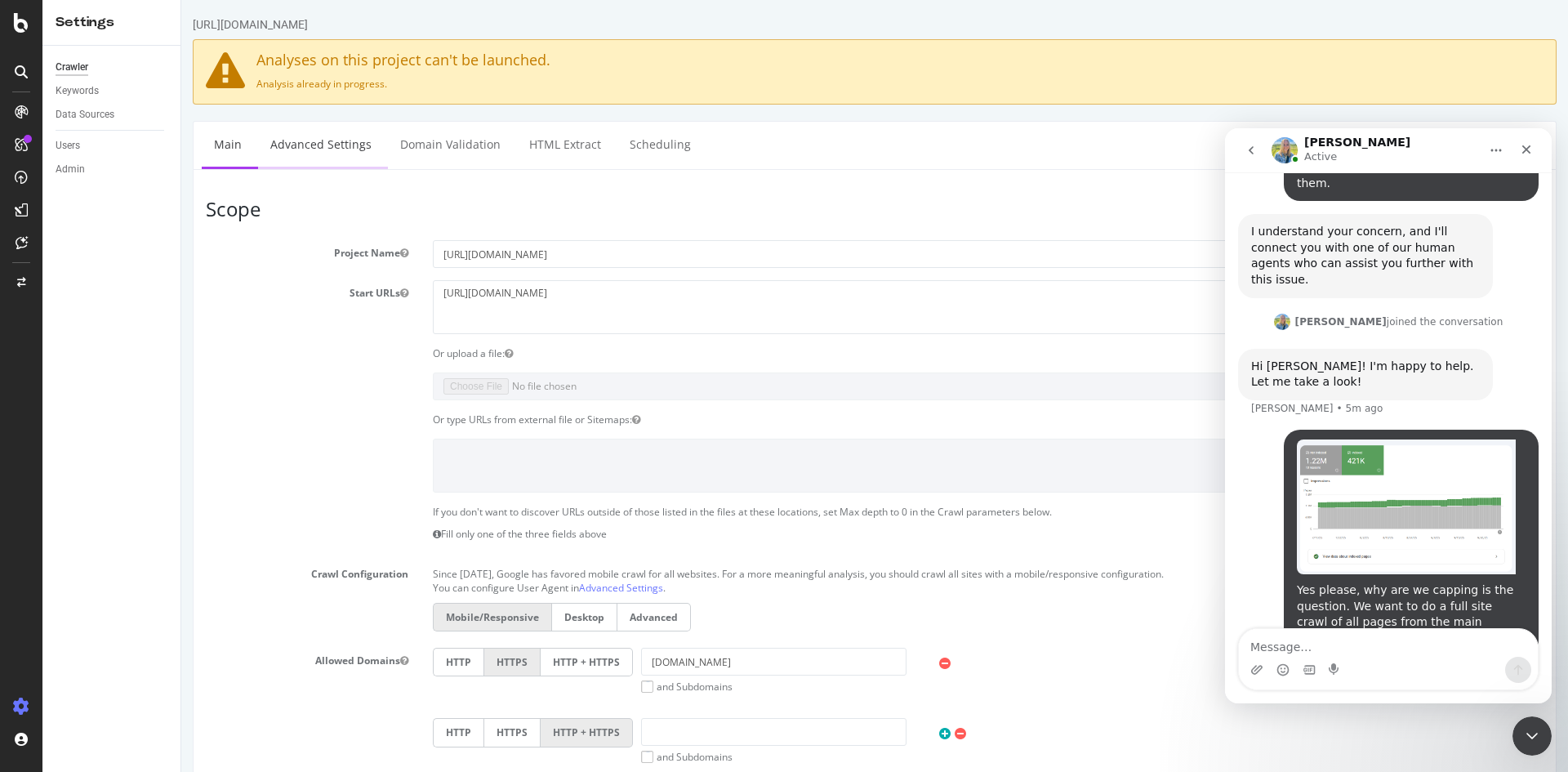
click at [344, 143] on link "Advanced Settings" at bounding box center [321, 144] width 126 height 45
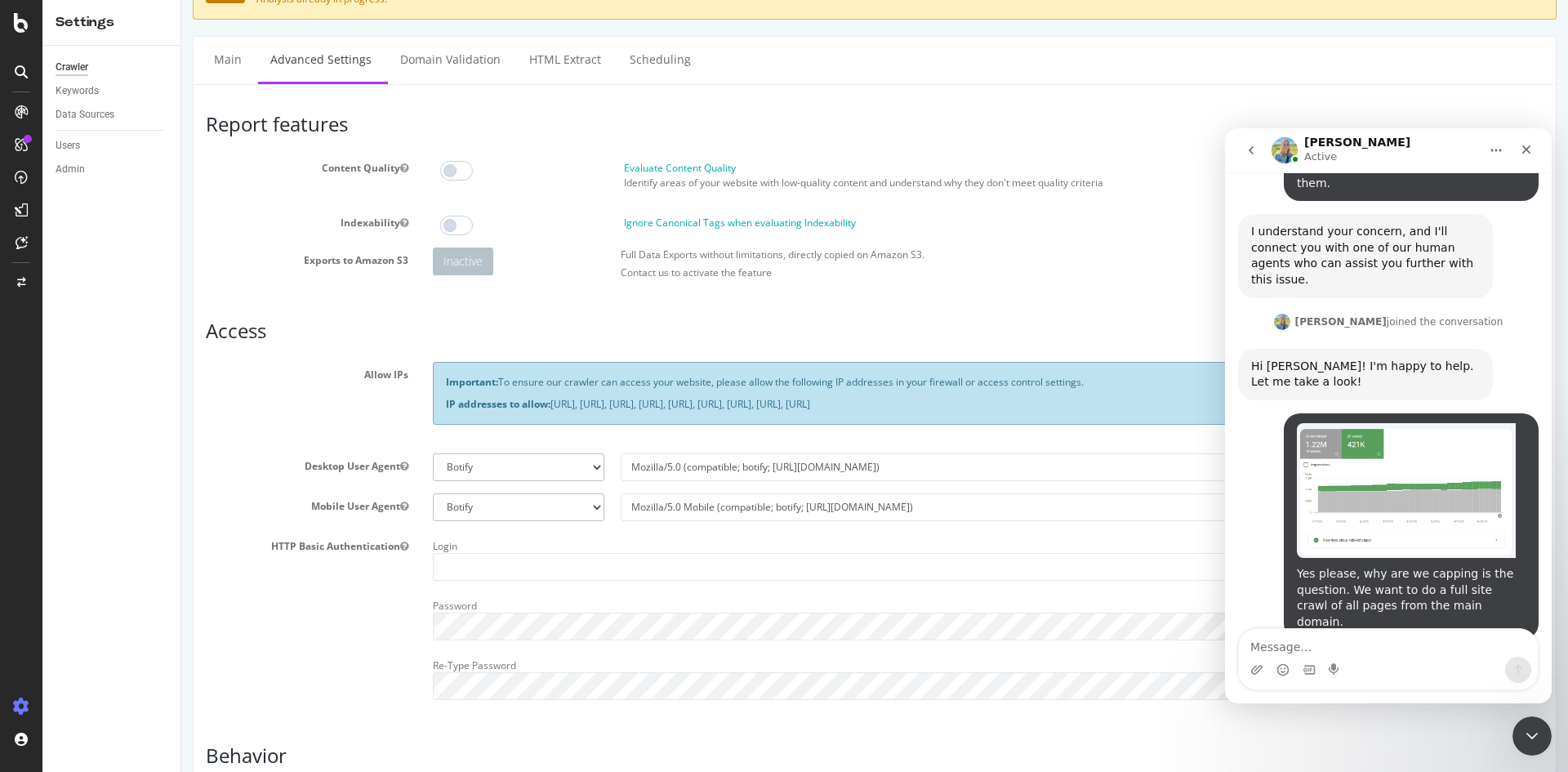
scroll to position [989, 0]
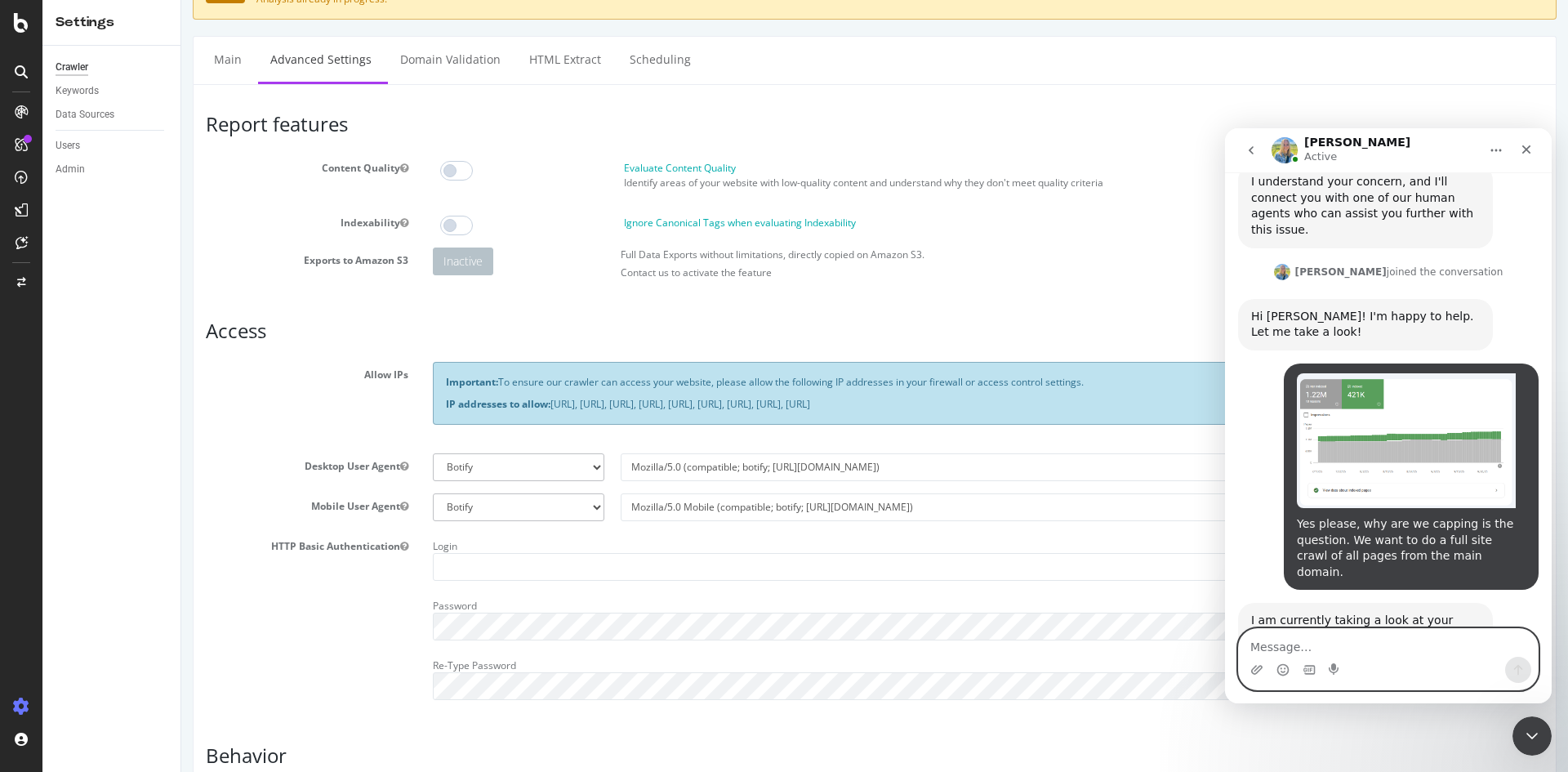
click at [1337, 654] on textarea "Message…" at bounding box center [1388, 642] width 299 height 28
click at [1055, 236] on section "Content Quality Evaluate Content Quality Identify areas of your website with lo…" at bounding box center [875, 221] width 1337 height 132
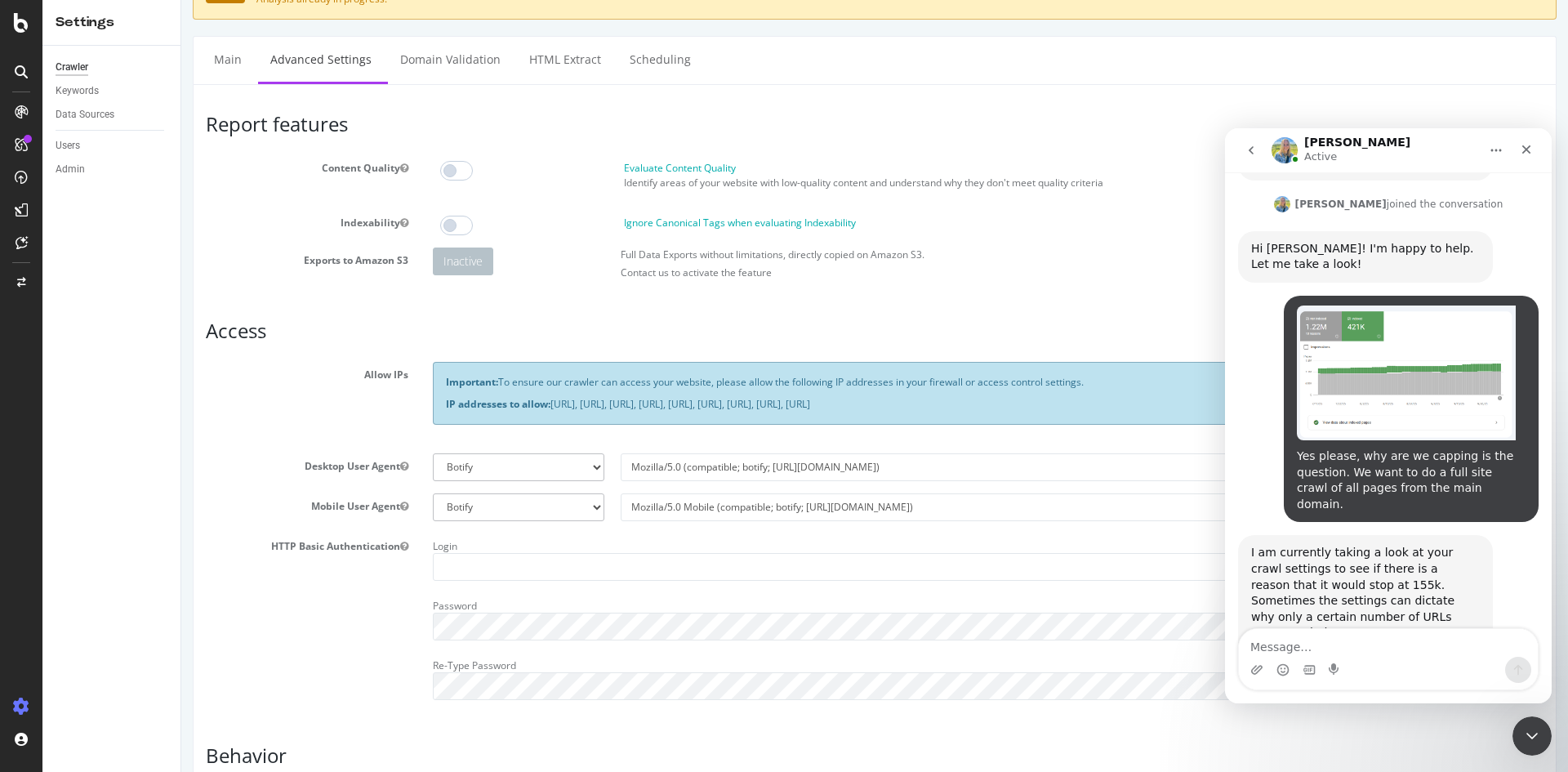
scroll to position [1058, 0]
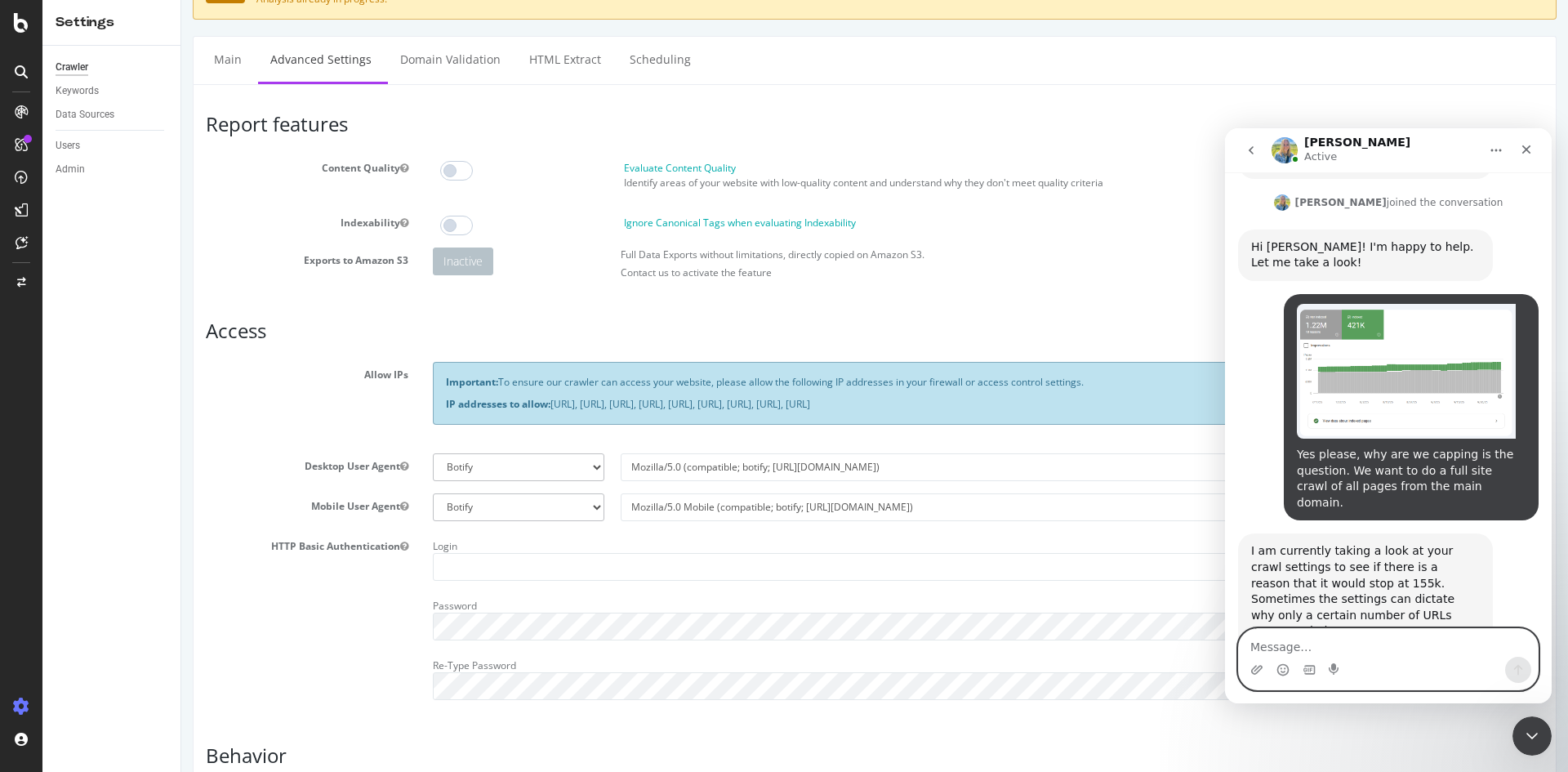
click at [1364, 637] on textarea "Message…" at bounding box center [1388, 642] width 299 height 28
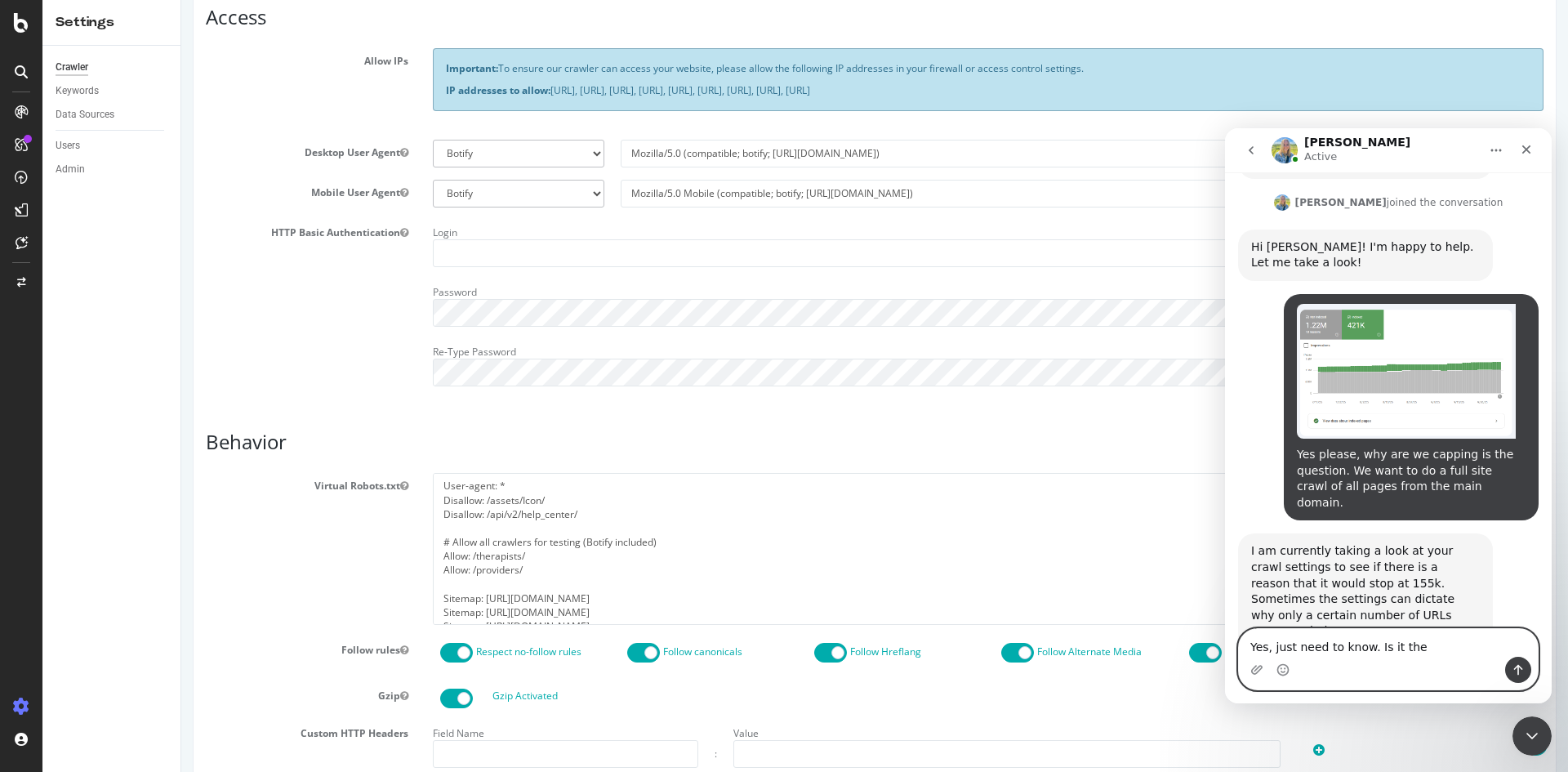
scroll to position [575, 0]
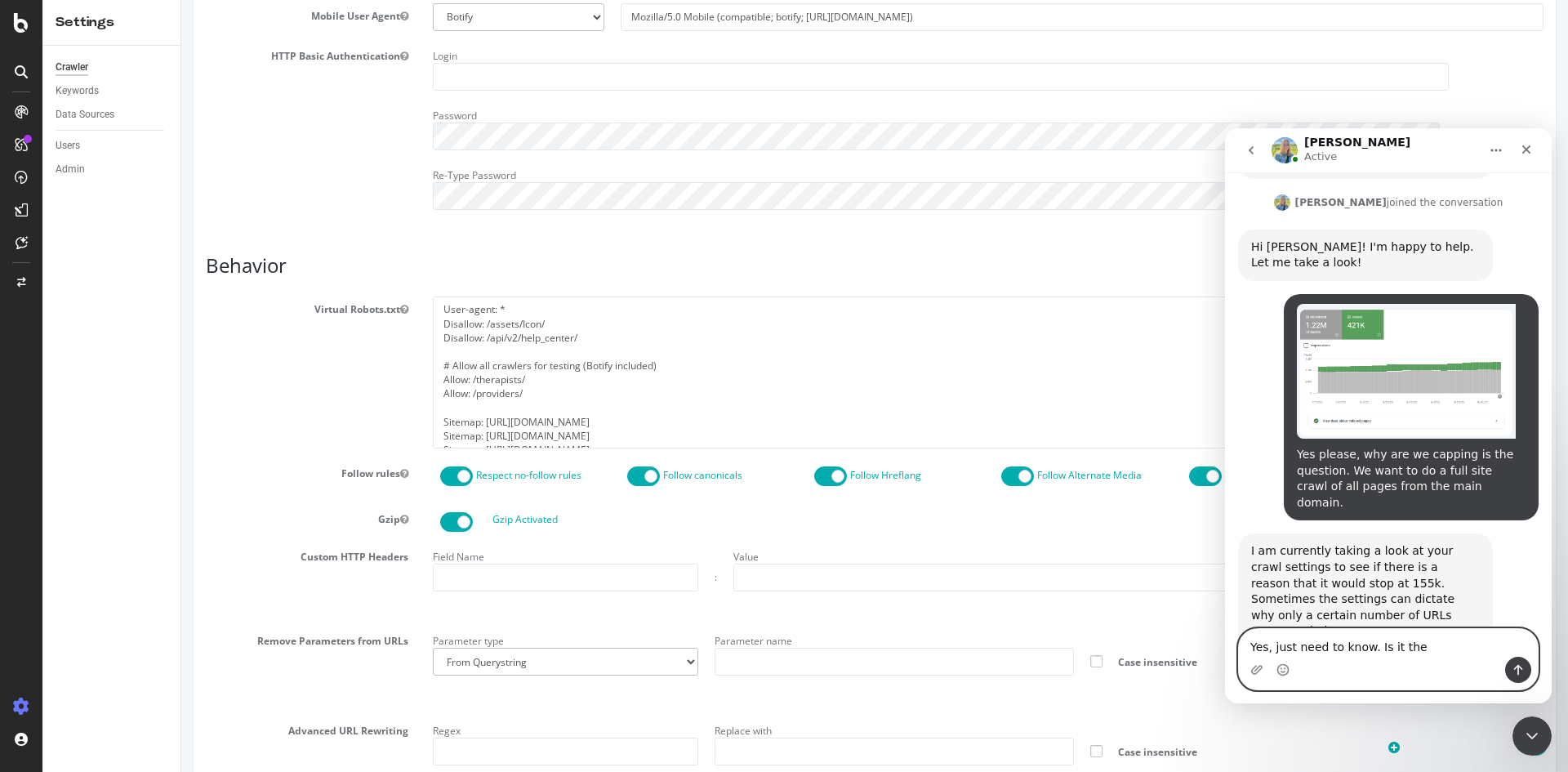
click at [1471, 654] on textarea "Yes, just need to know. Is it the" at bounding box center [1388, 642] width 299 height 28
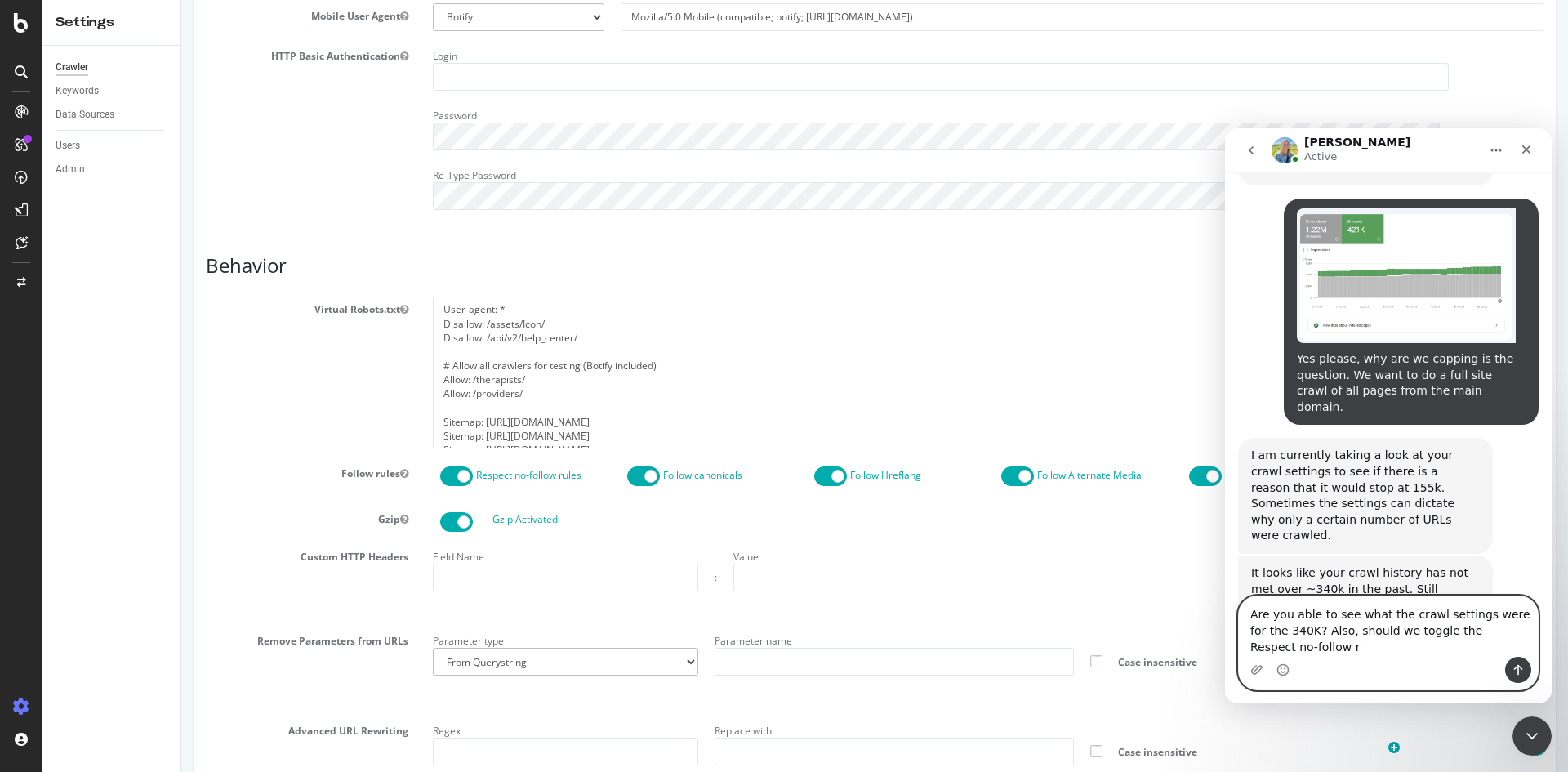
scroll to position [1137, 0]
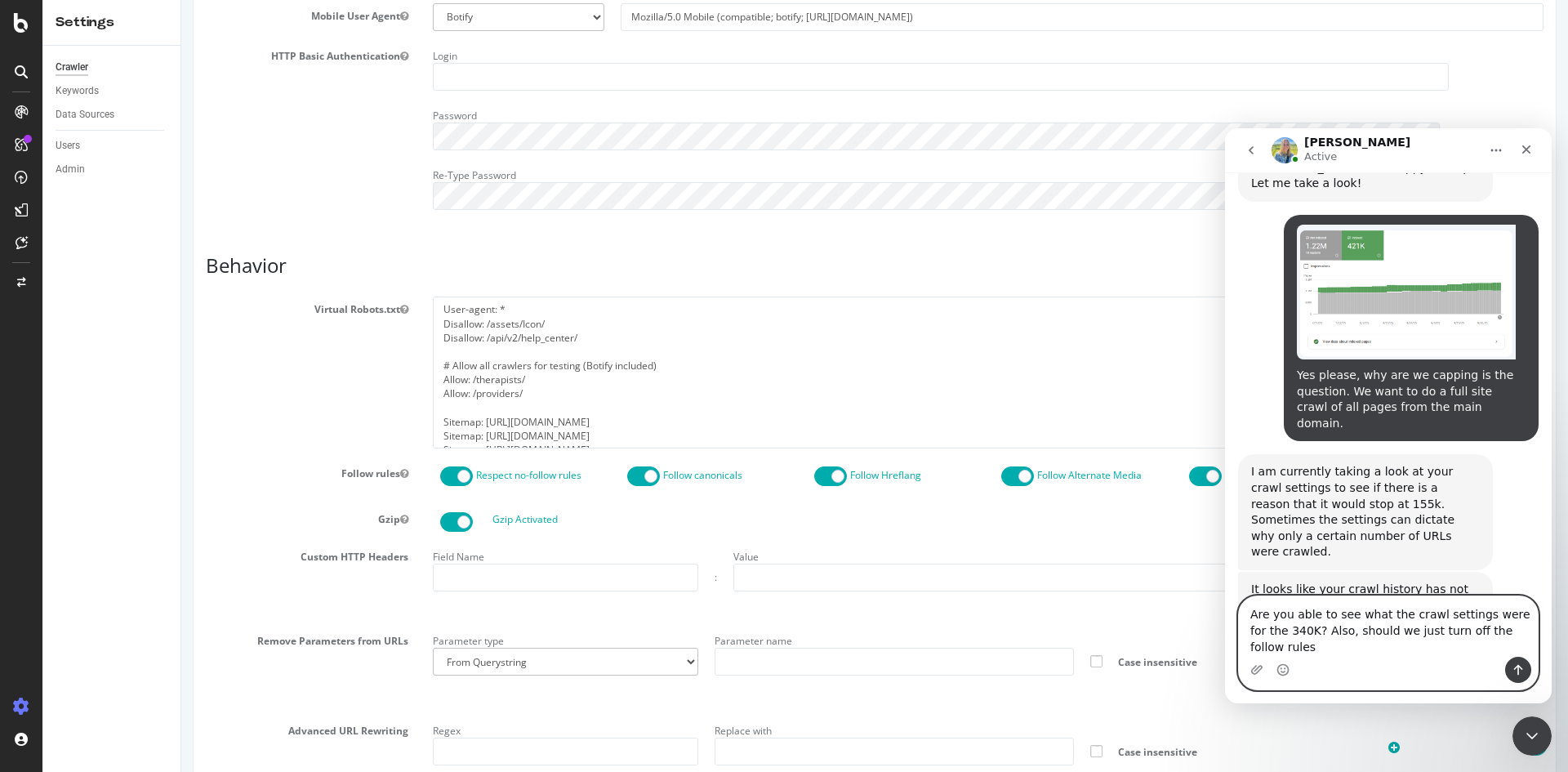
type textarea "Are you able to see what the crawl settings were for the 340K? Also, should we …"
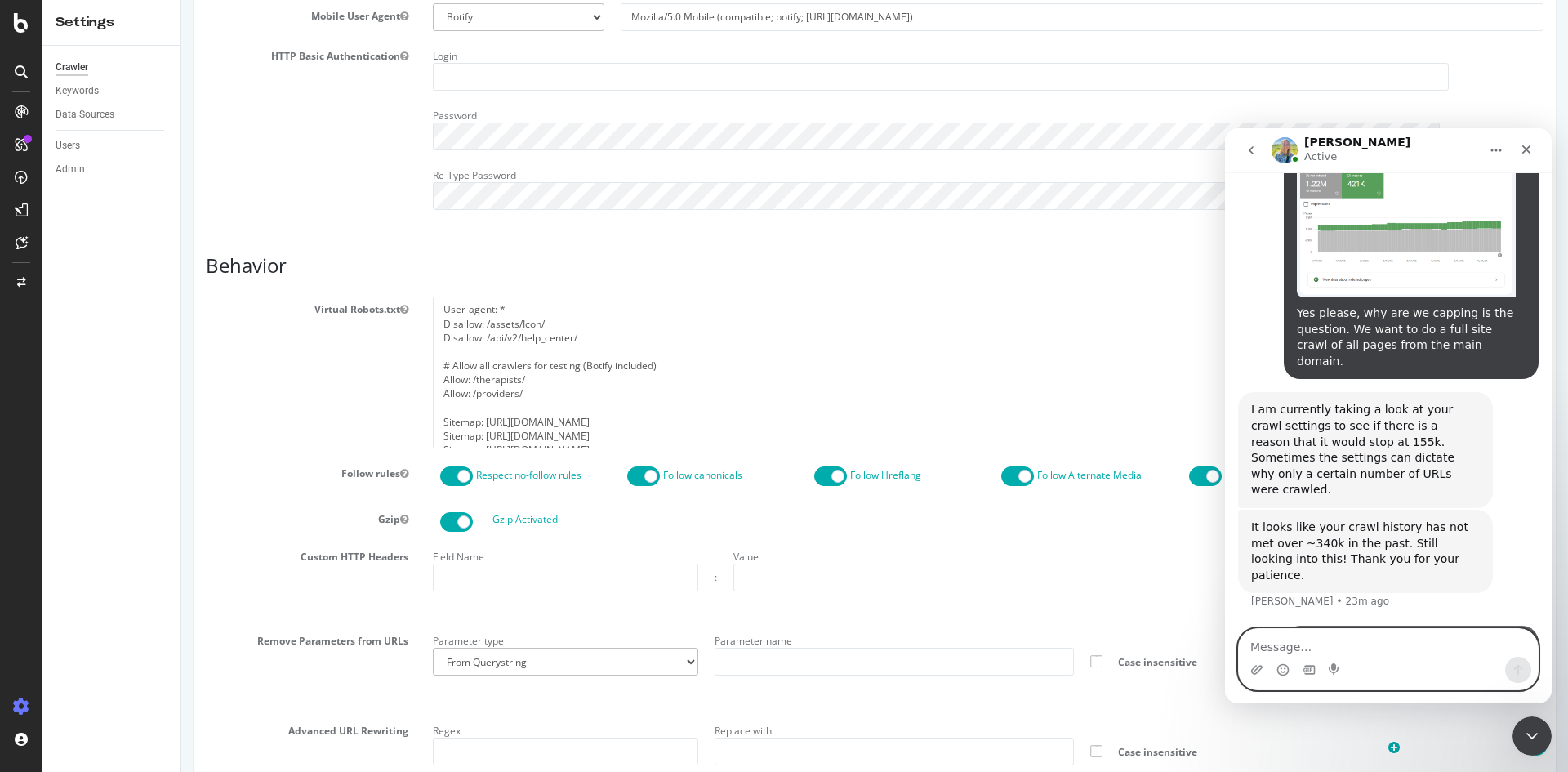
scroll to position [1202, 0]
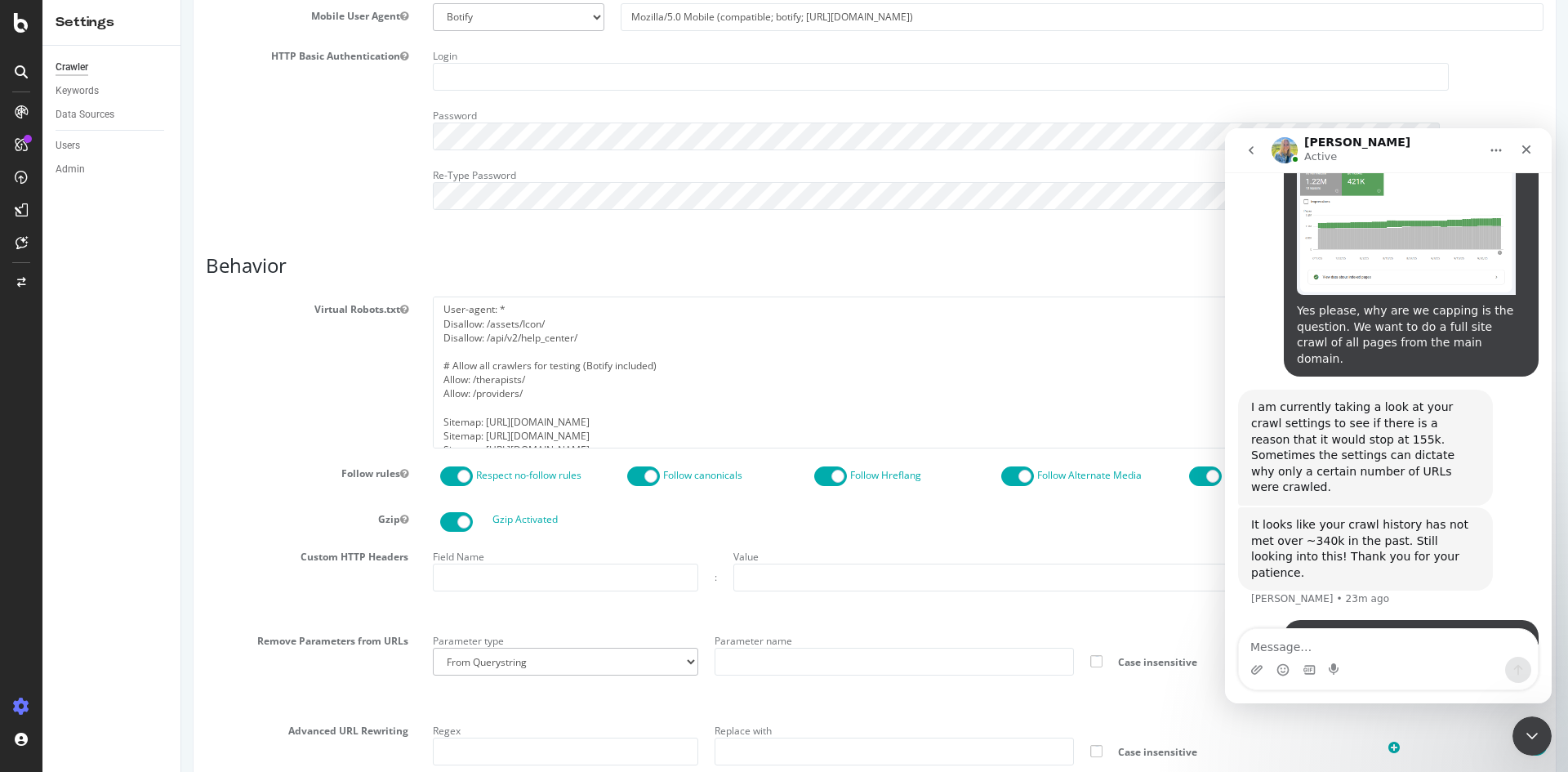
click at [1493, 103] on div "Password show" at bounding box center [988, 126] width 1135 height 48
click at [1486, 157] on button "Home" at bounding box center [1496, 150] width 31 height 31
click at [1543, 737] on div "Close Intercom Messenger" at bounding box center [1529, 733] width 39 height 39
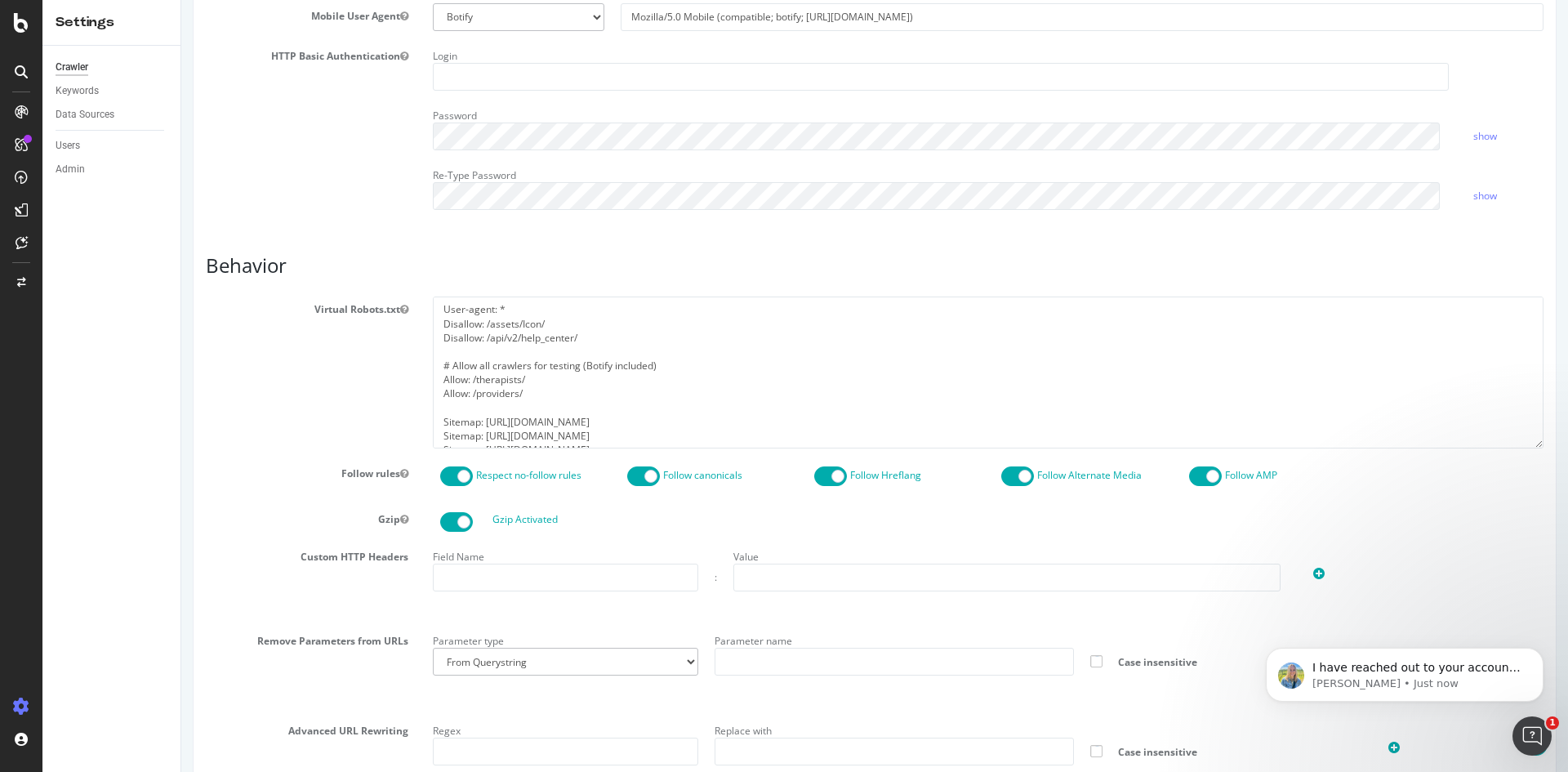
scroll to position [1252, 0]
